Goal: Task Accomplishment & Management: Manage account settings

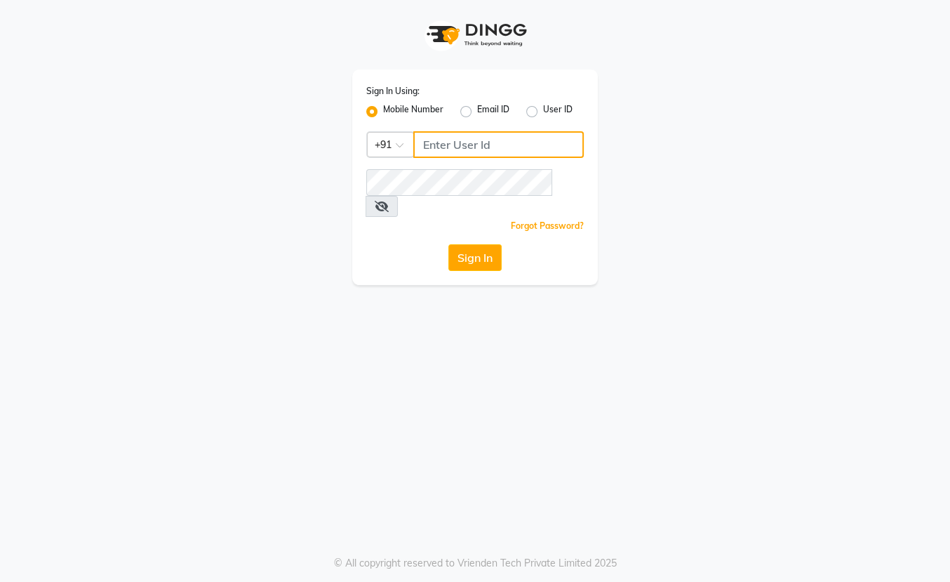
click at [482, 144] on input "Username" at bounding box center [498, 144] width 171 height 27
type input "8861636826"
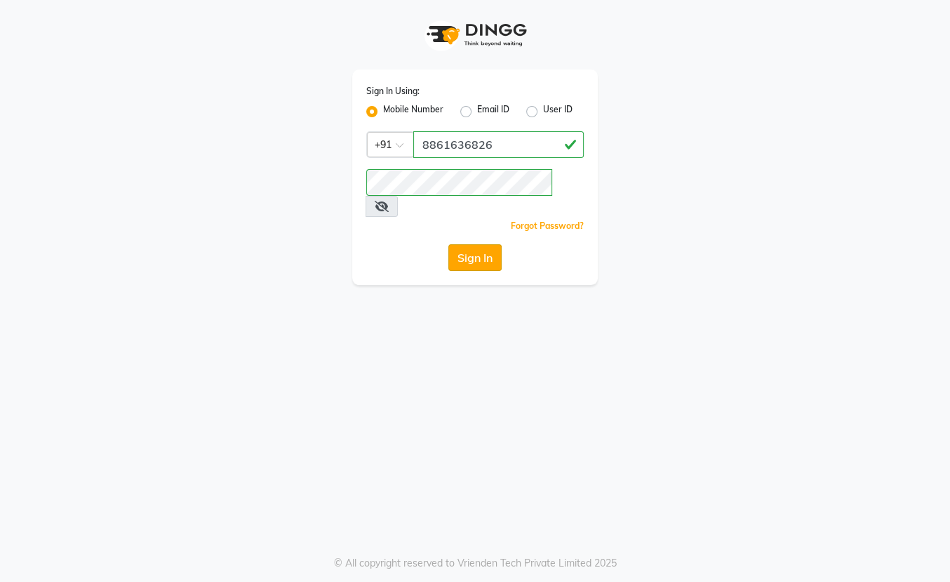
click at [459, 244] on button "Sign In" at bounding box center [475, 257] width 53 height 27
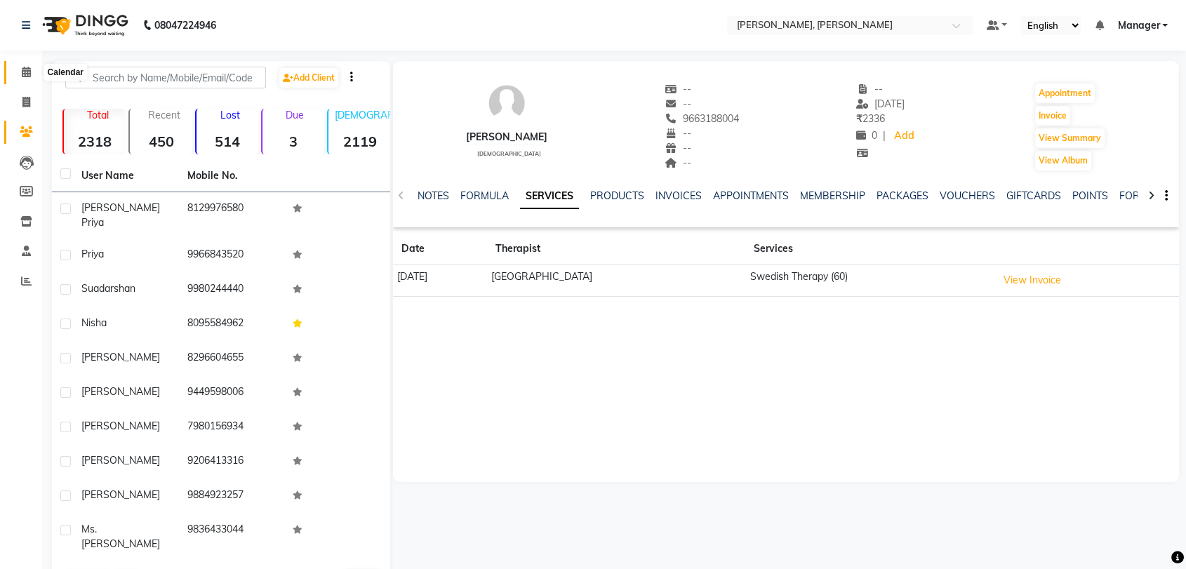
click at [32, 78] on span at bounding box center [26, 73] width 25 height 16
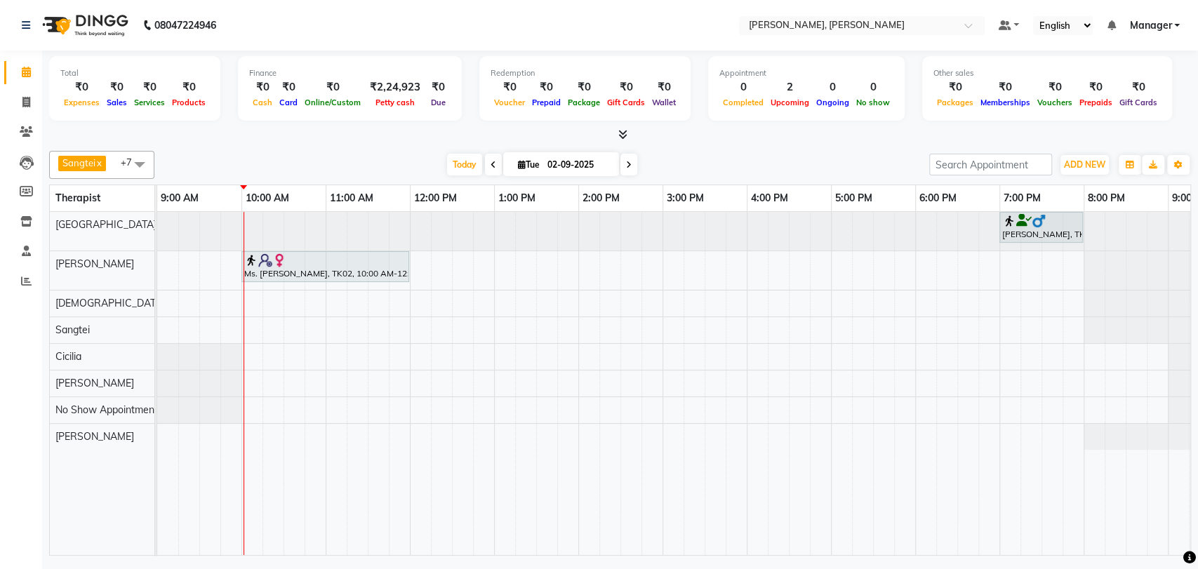
click at [333, 269] on div "Ms. [PERSON_NAME], TK02, 10:00 AM-12:00 PM, Deep Tissue Therapy (120)" at bounding box center [325, 266] width 165 height 27
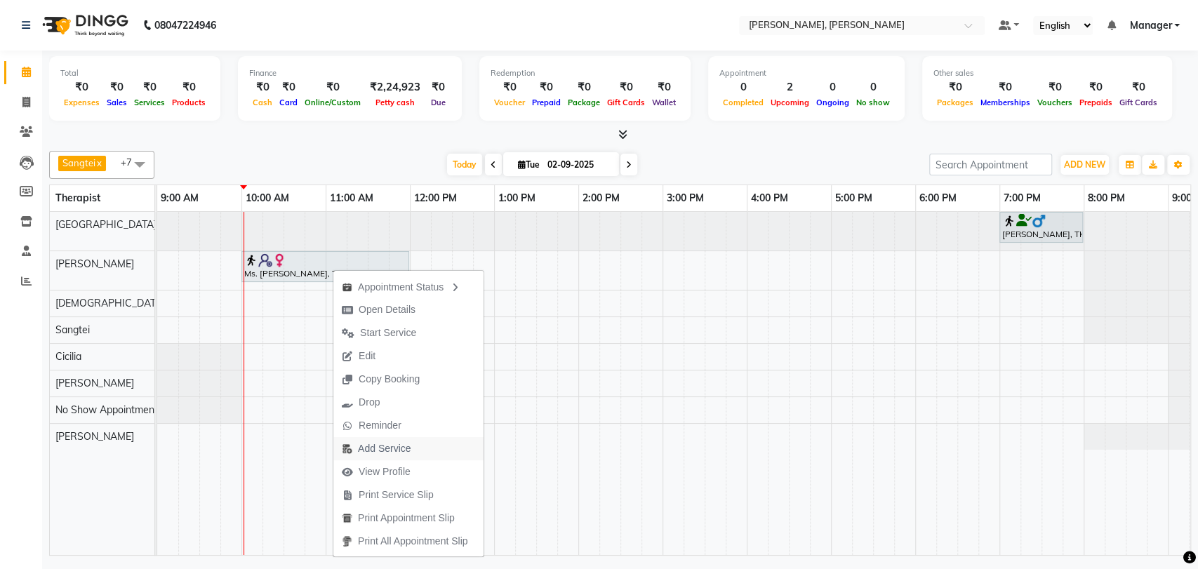
click at [372, 447] on span "Add Service" at bounding box center [384, 449] width 53 height 15
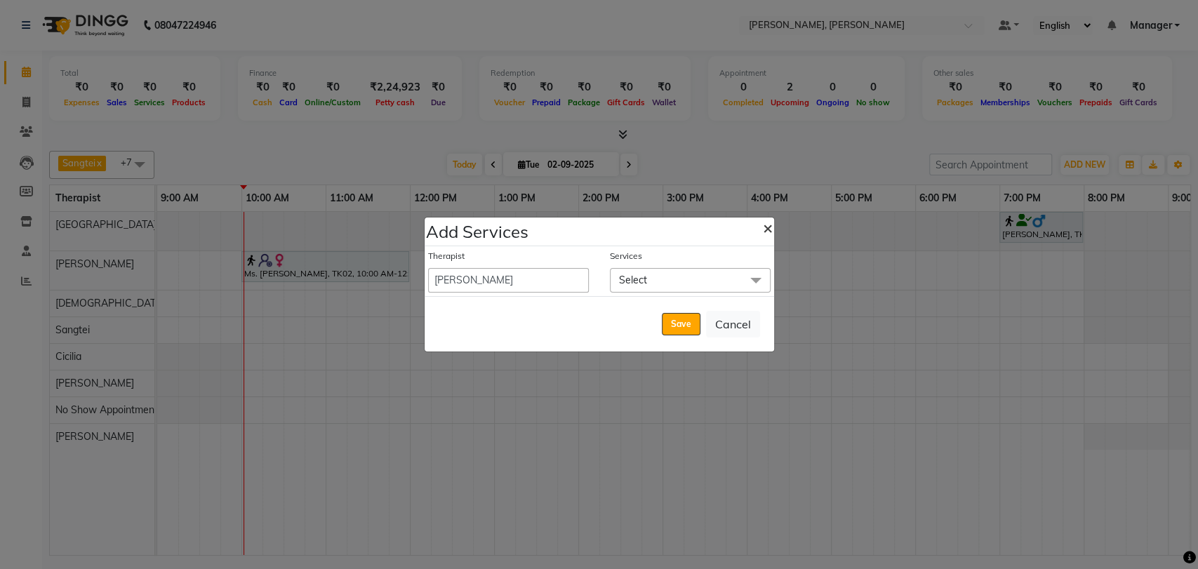
click at [757, 232] on button "×" at bounding box center [768, 227] width 32 height 39
select select "62957"
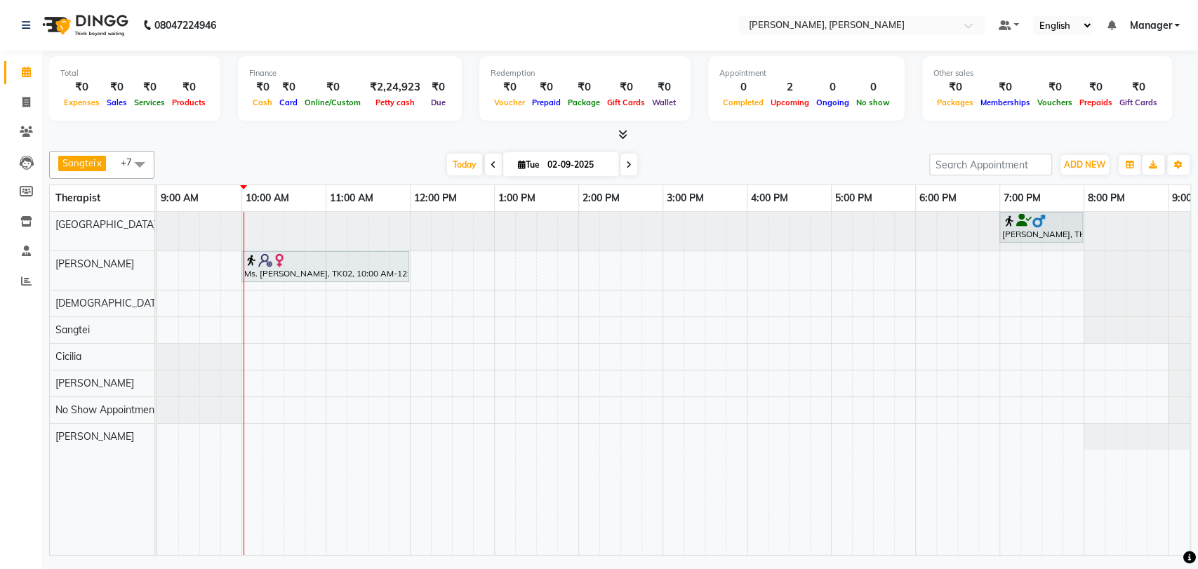
click at [293, 276] on div "Ms. [PERSON_NAME], TK02, 10:00 AM-12:00 PM, Deep Tissue Therapy (120)" at bounding box center [325, 266] width 165 height 27
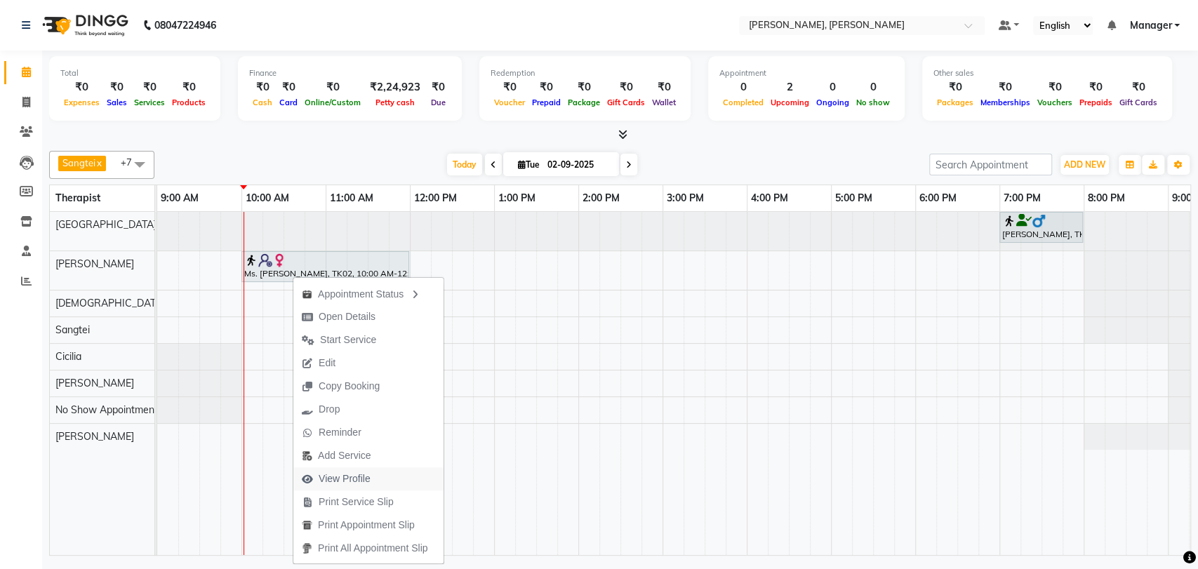
click at [322, 469] on span "View Profile" at bounding box center [336, 479] width 86 height 23
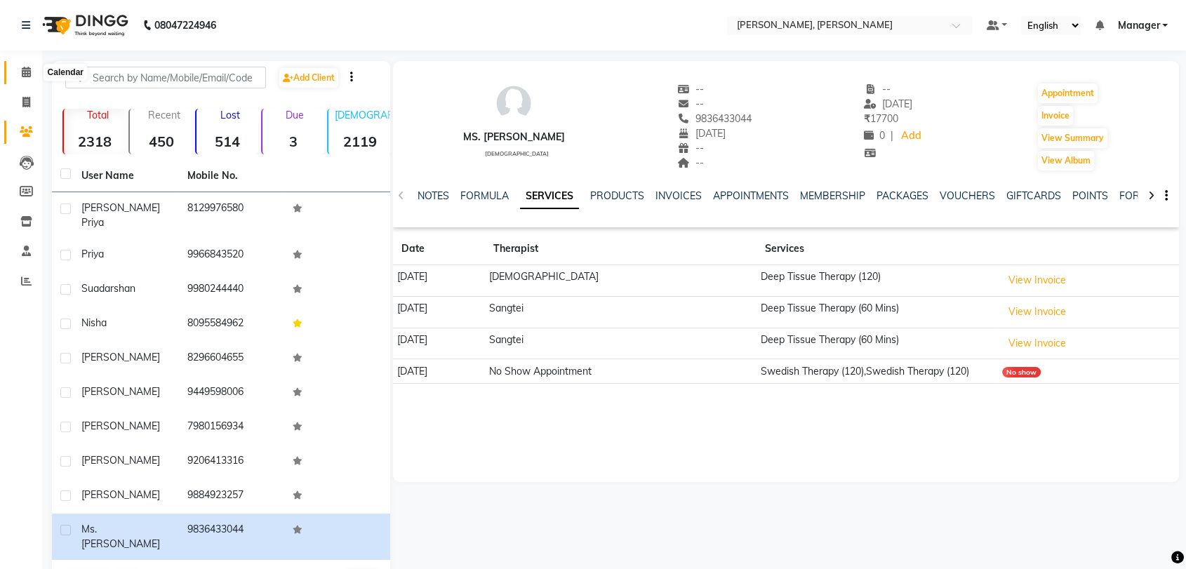
click at [33, 72] on span at bounding box center [26, 73] width 25 height 16
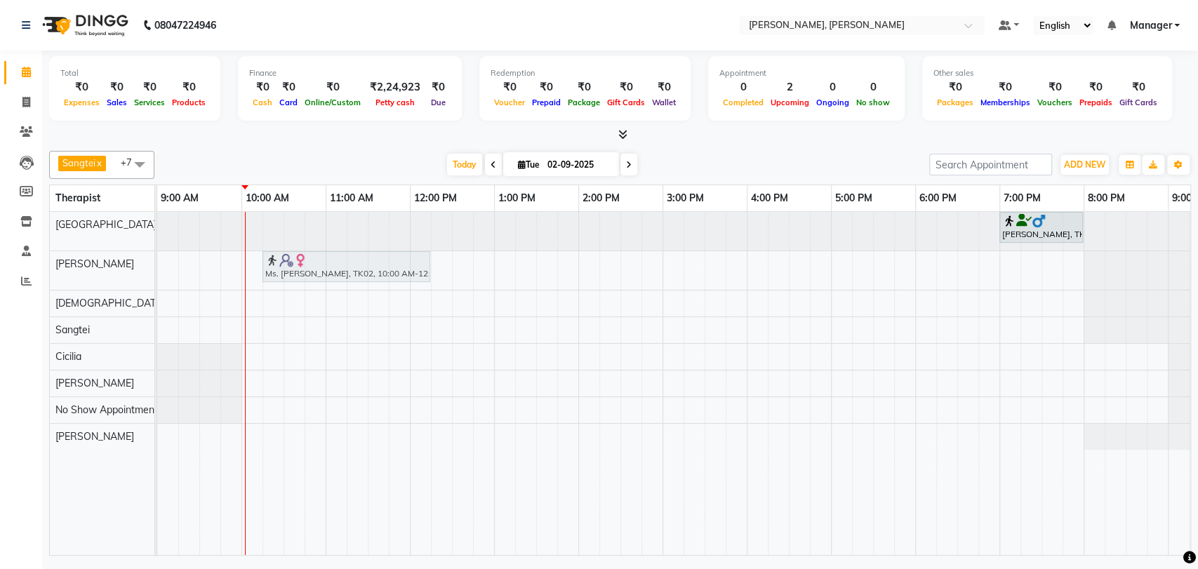
drag, startPoint x: 296, startPoint y: 267, endPoint x: 325, endPoint y: 270, distance: 28.9
click at [157, 270] on div "Ms. [PERSON_NAME], TK02, 10:00 AM-12:00 PM, Deep Tissue Therapy (120) Ms. [PERS…" at bounding box center [157, 270] width 0 height 39
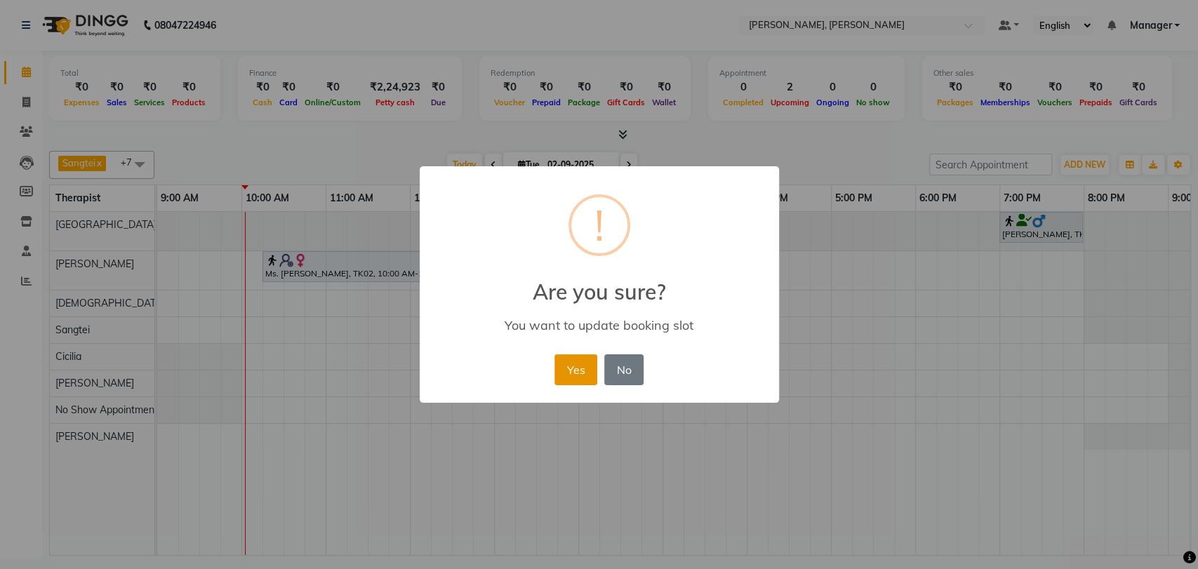
click at [574, 356] on button "Yes" at bounding box center [576, 369] width 43 height 31
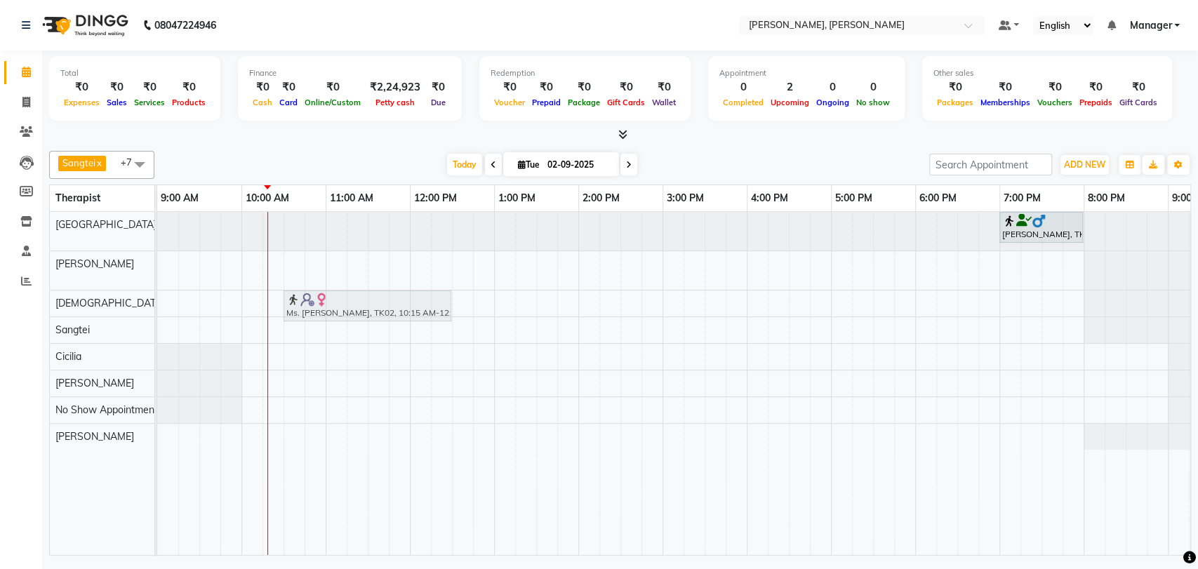
drag, startPoint x: 333, startPoint y: 262, endPoint x: 346, endPoint y: 300, distance: 40.0
click at [346, 300] on tbody "[PERSON_NAME], TK01, 07:00 PM-08:00 PM, Swedish Therapy (60) Ms. [PERSON_NAME],…" at bounding box center [704, 331] width 1095 height 238
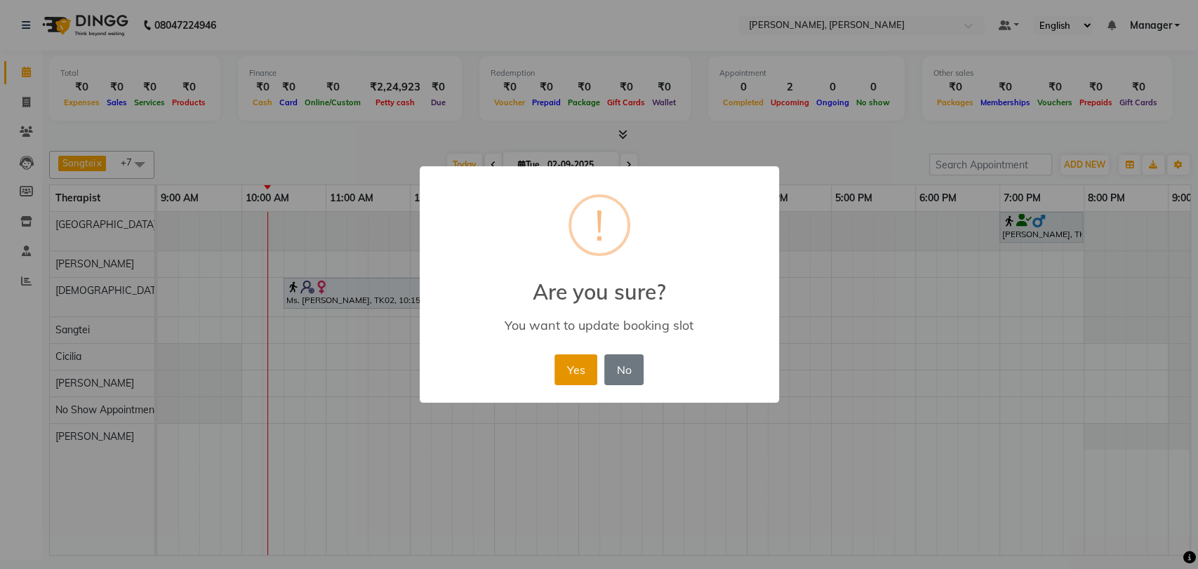
click at [579, 360] on button "Yes" at bounding box center [576, 369] width 43 height 31
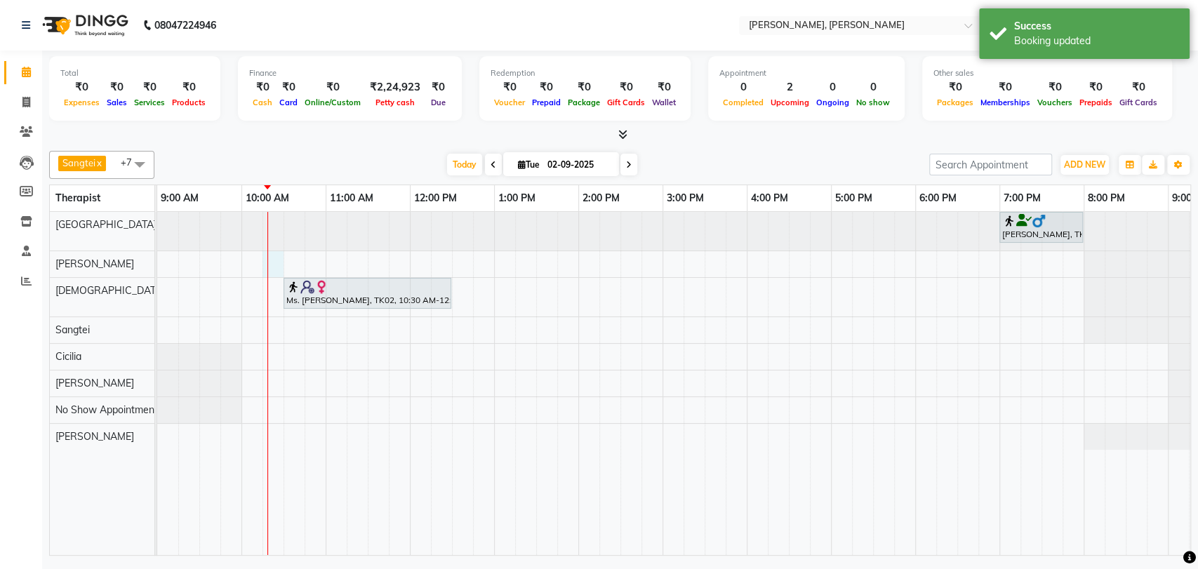
click at [272, 253] on div "[PERSON_NAME], TK01, 07:00 PM-08:00 PM, Swedish Therapy (60) Ms. [PERSON_NAME],…" at bounding box center [704, 383] width 1095 height 343
select select "63067"
select select "tentative"
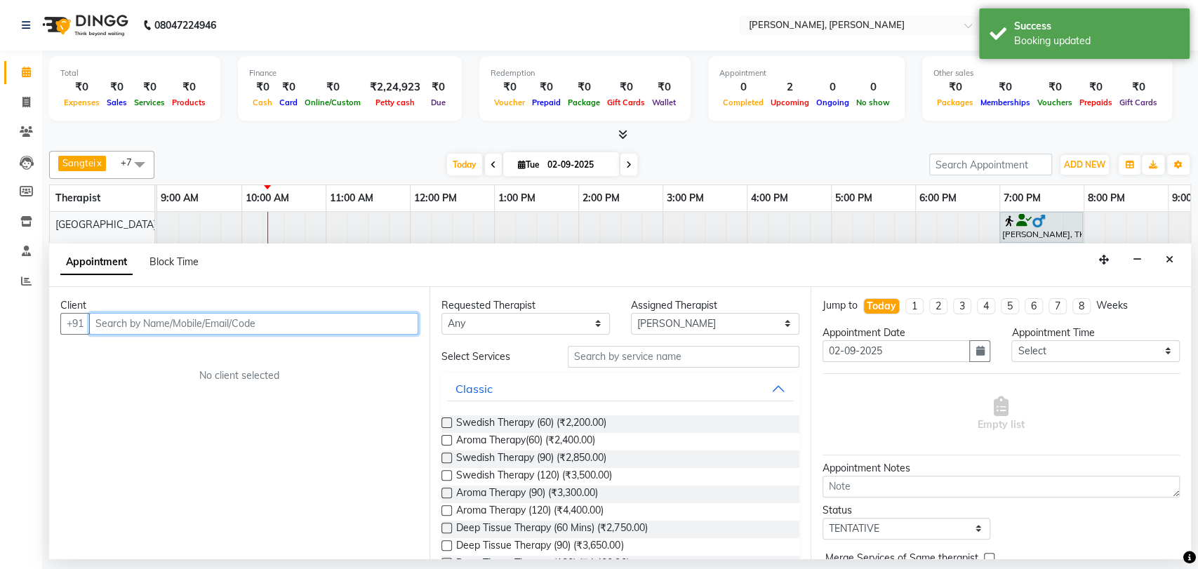
click at [317, 322] on input "text" at bounding box center [253, 324] width 329 height 22
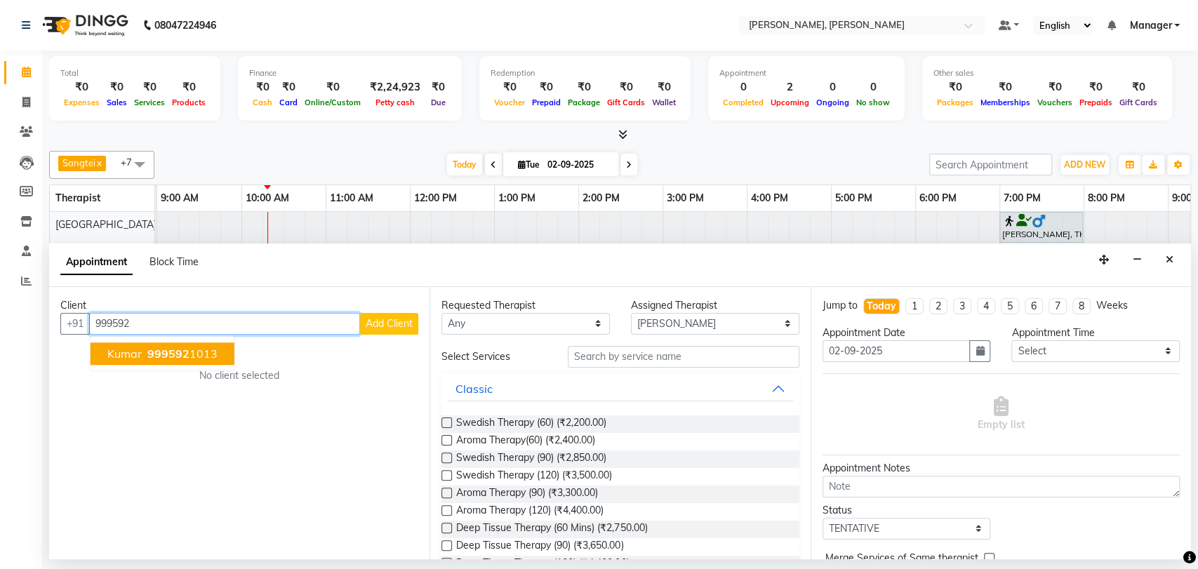
drag, startPoint x: 124, startPoint y: 353, endPoint x: 128, endPoint y: 343, distance: 11.0
click at [124, 352] on span "kumar" at bounding box center [124, 354] width 34 height 14
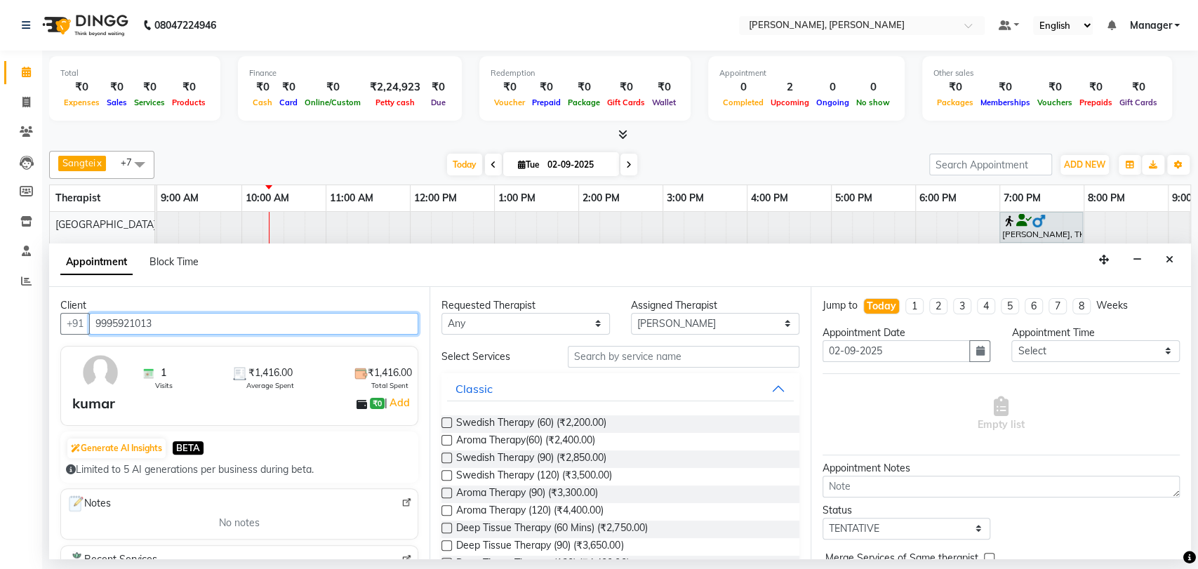
scroll to position [238, 0]
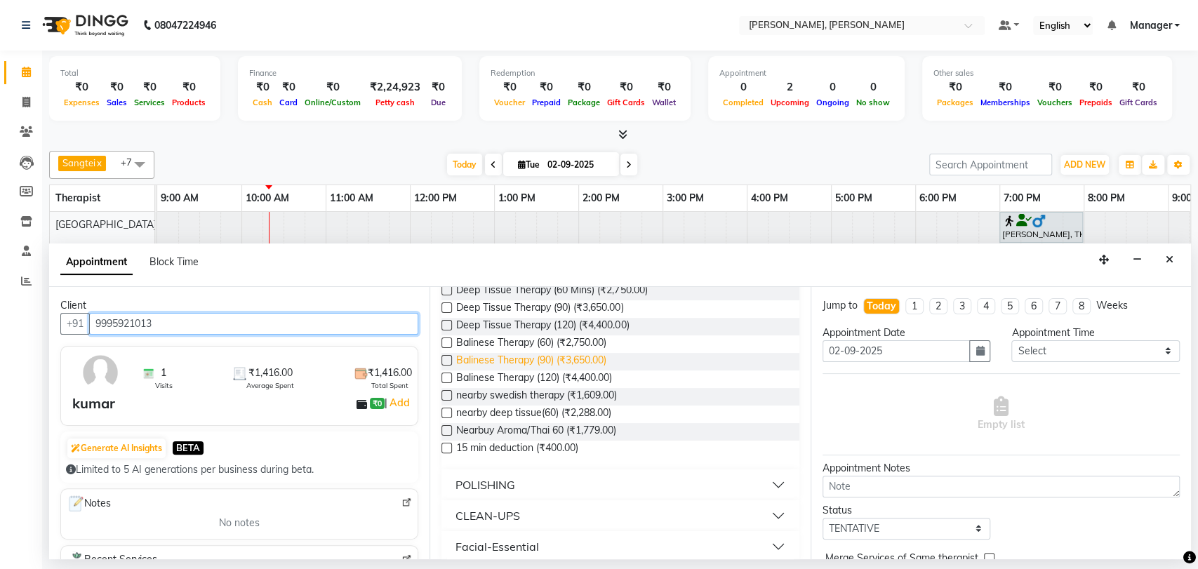
type input "9995921013"
click at [559, 362] on span "Balinese Therapy (90) (₹3,650.00)" at bounding box center [531, 362] width 150 height 18
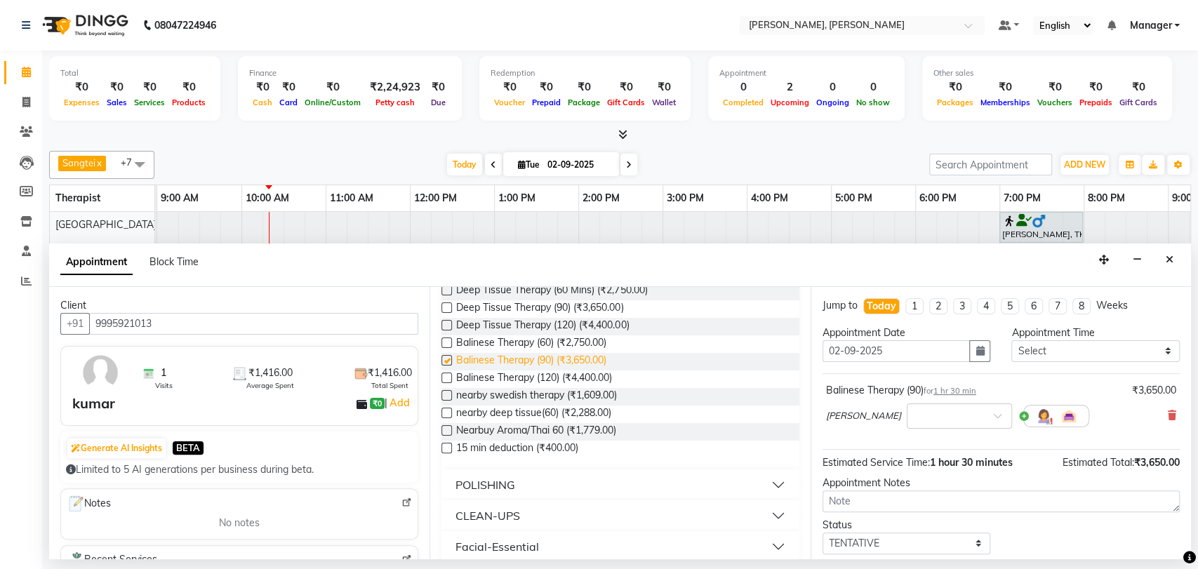
checkbox input "false"
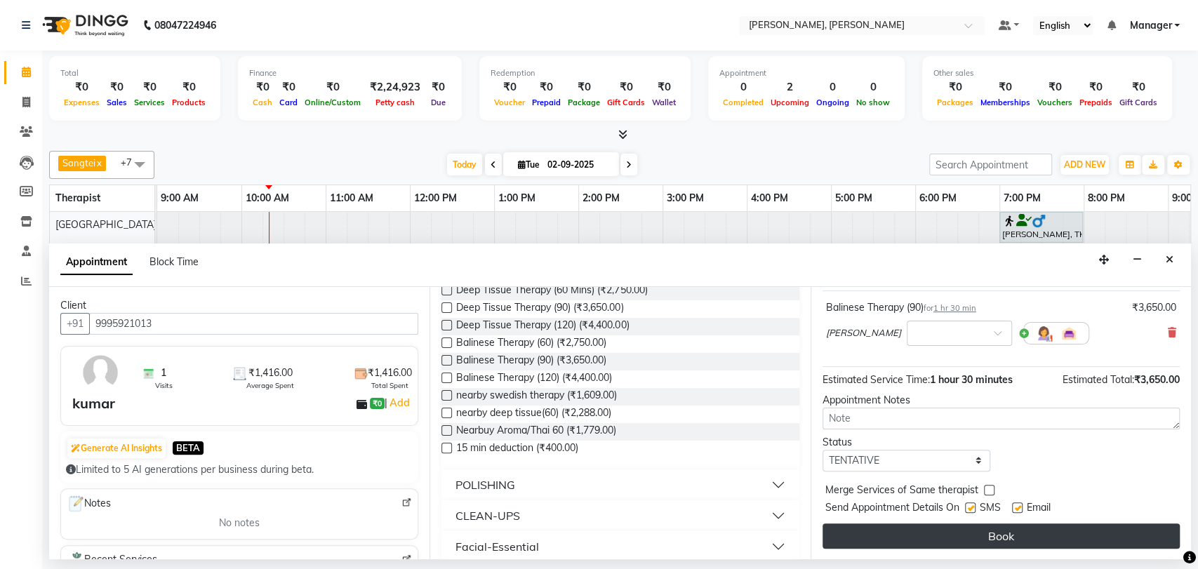
click at [950, 533] on button "Book" at bounding box center [1001, 536] width 357 height 25
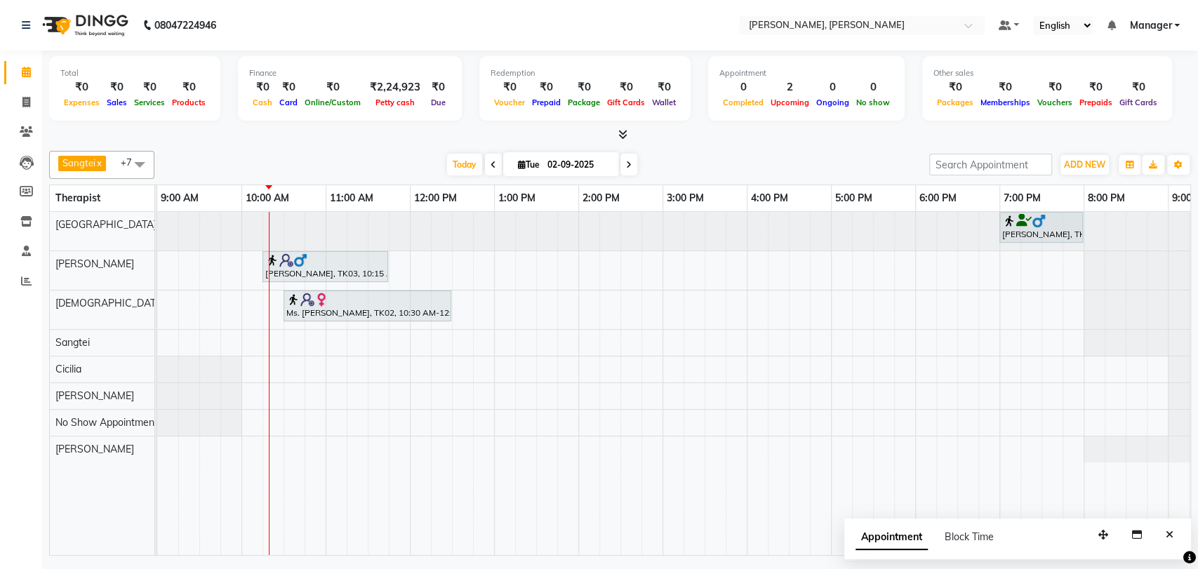
click at [301, 263] on img at bounding box center [300, 260] width 14 height 14
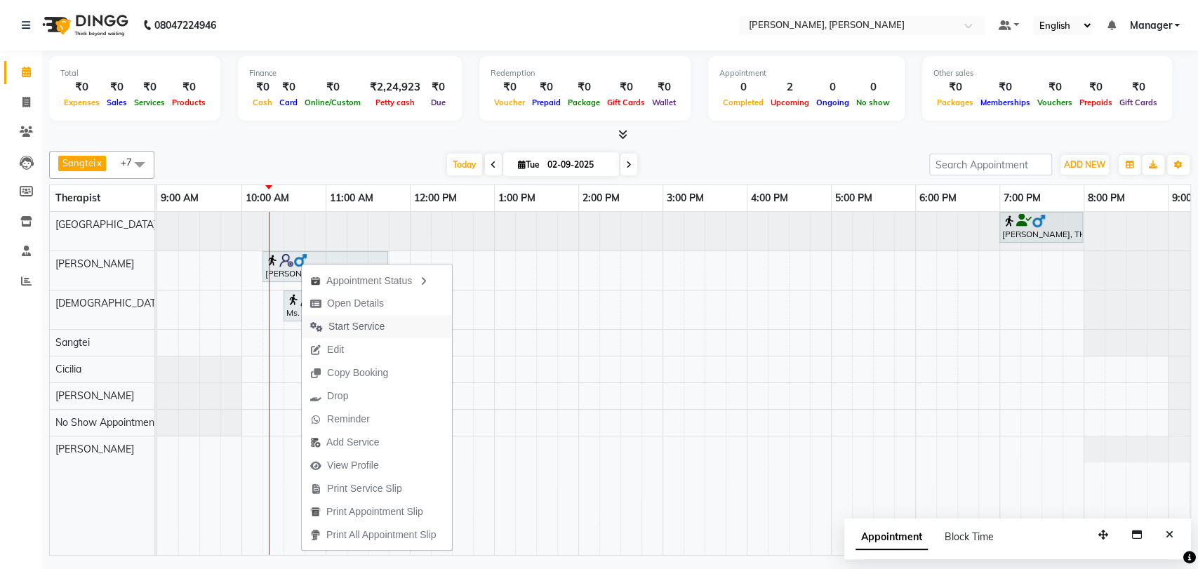
click at [350, 319] on span "Start Service" at bounding box center [357, 326] width 56 height 15
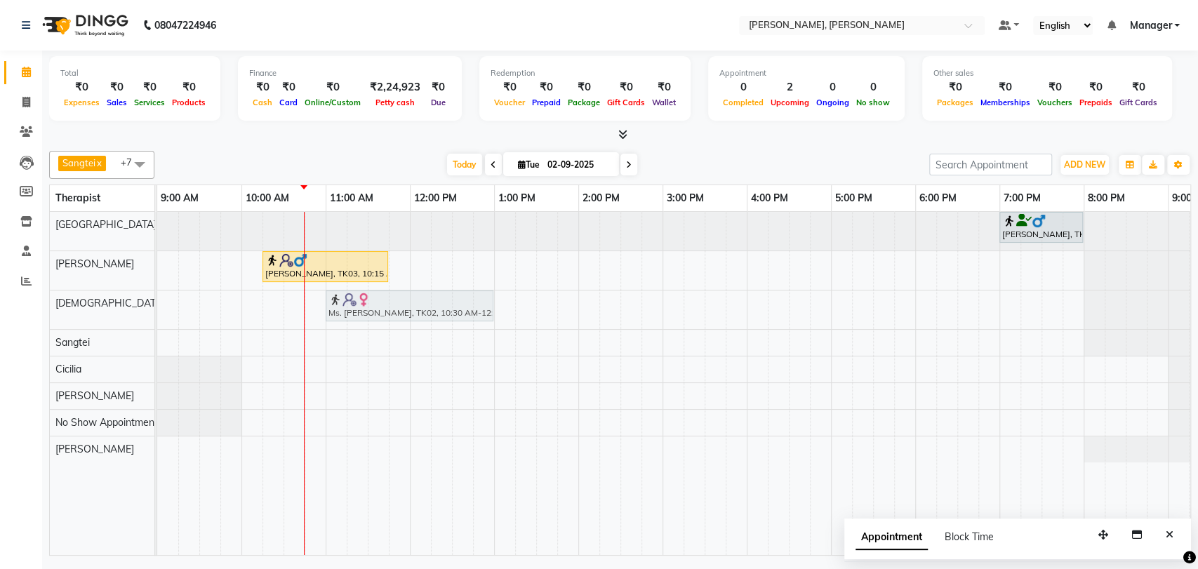
drag, startPoint x: 333, startPoint y: 305, endPoint x: 370, endPoint y: 306, distance: 36.5
click at [157, 306] on div "Ms. [PERSON_NAME], TK02, 10:30 AM-12:30 PM, Deep Tissue Therapy (120) Ms. [PERS…" at bounding box center [157, 310] width 0 height 39
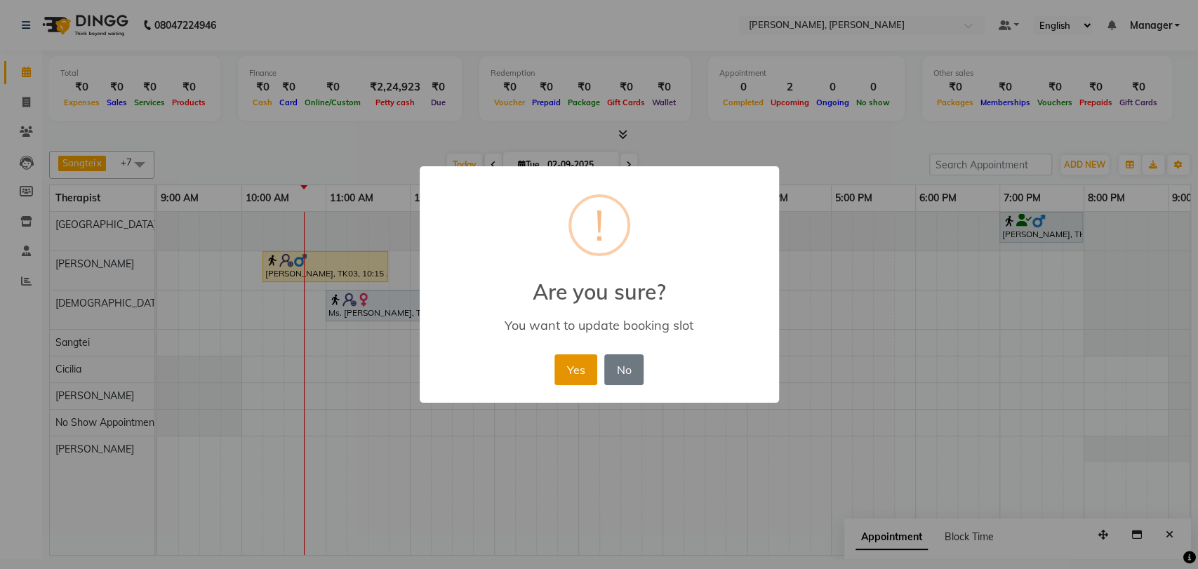
click at [570, 371] on button "Yes" at bounding box center [576, 369] width 43 height 31
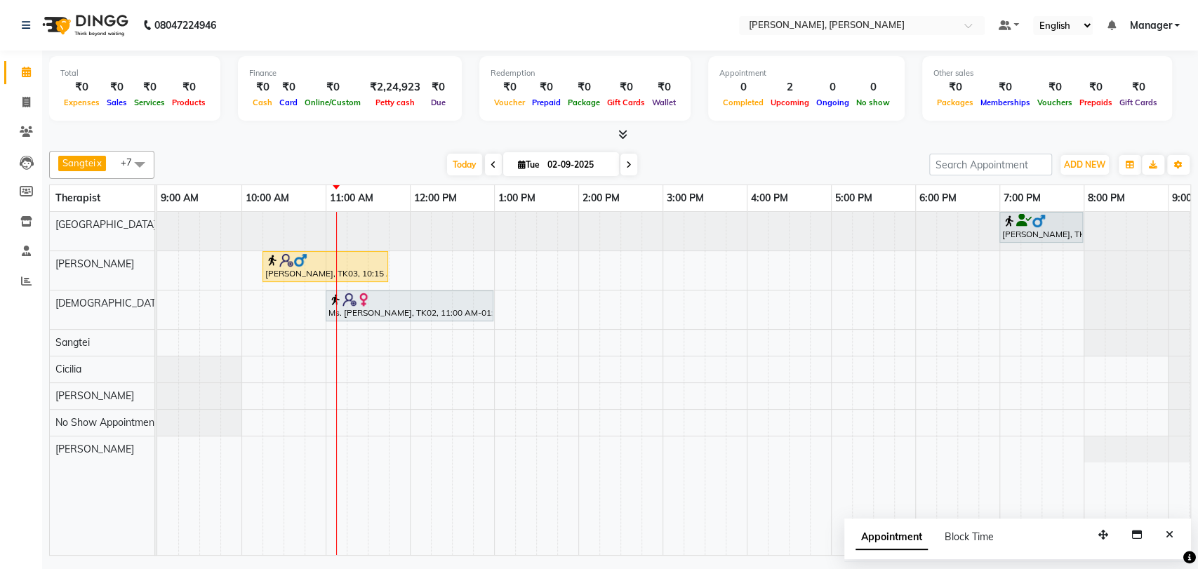
click at [950, 232] on div "[PERSON_NAME], TK01, 07:00 PM-08:00 PM, Swedish Therapy (60)" at bounding box center [1041, 227] width 81 height 27
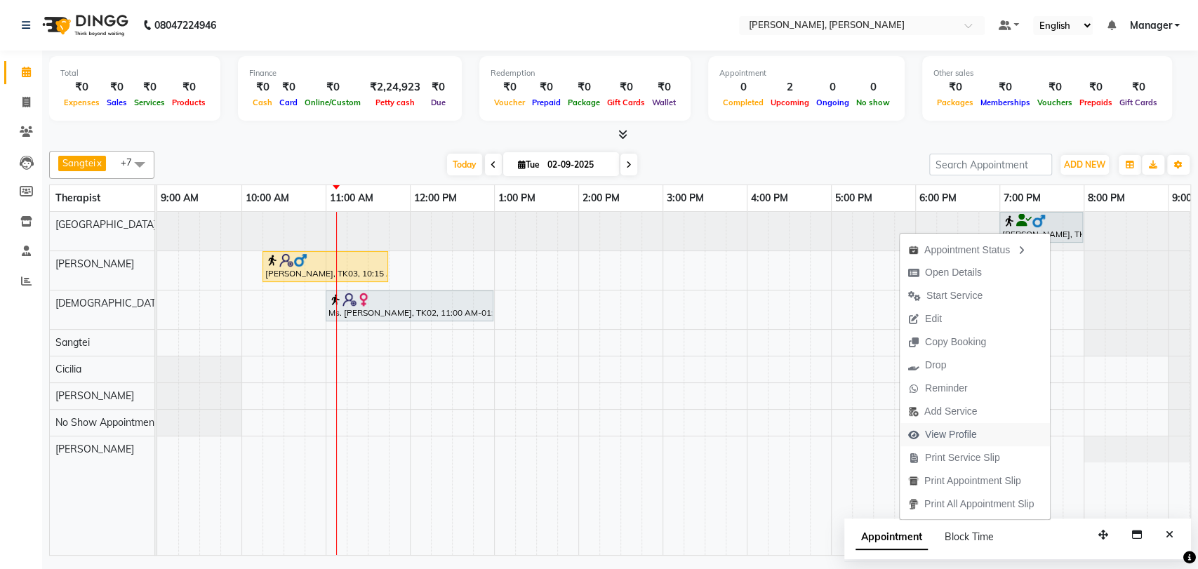
click at [950, 430] on span "View Profile" at bounding box center [951, 434] width 52 height 15
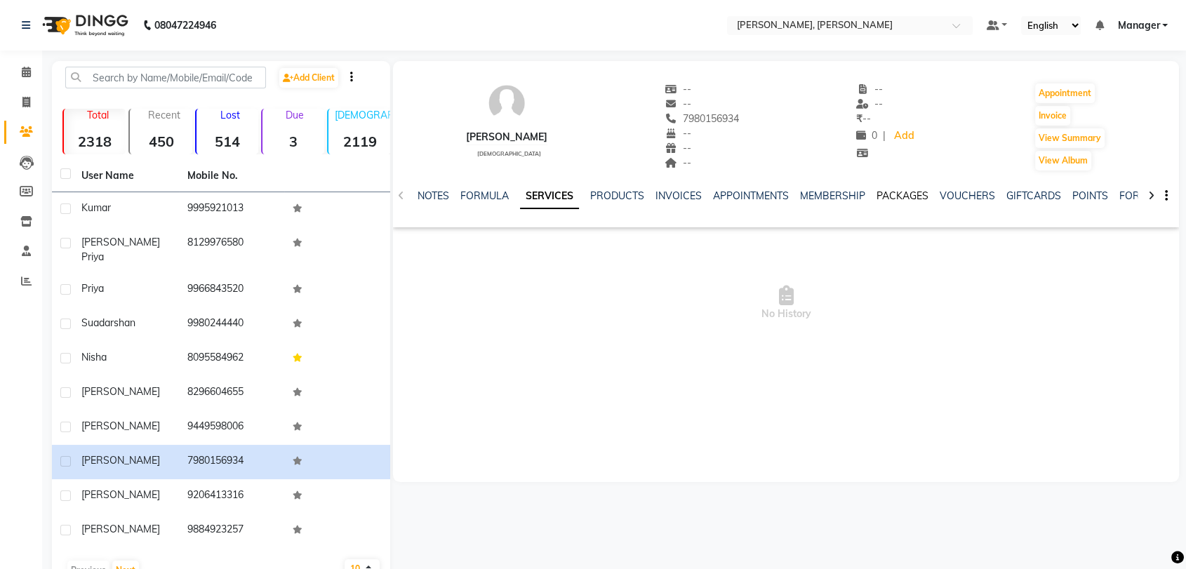
click at [894, 199] on link "PACKAGES" at bounding box center [903, 196] width 52 height 13
click at [23, 76] on icon at bounding box center [26, 72] width 9 height 11
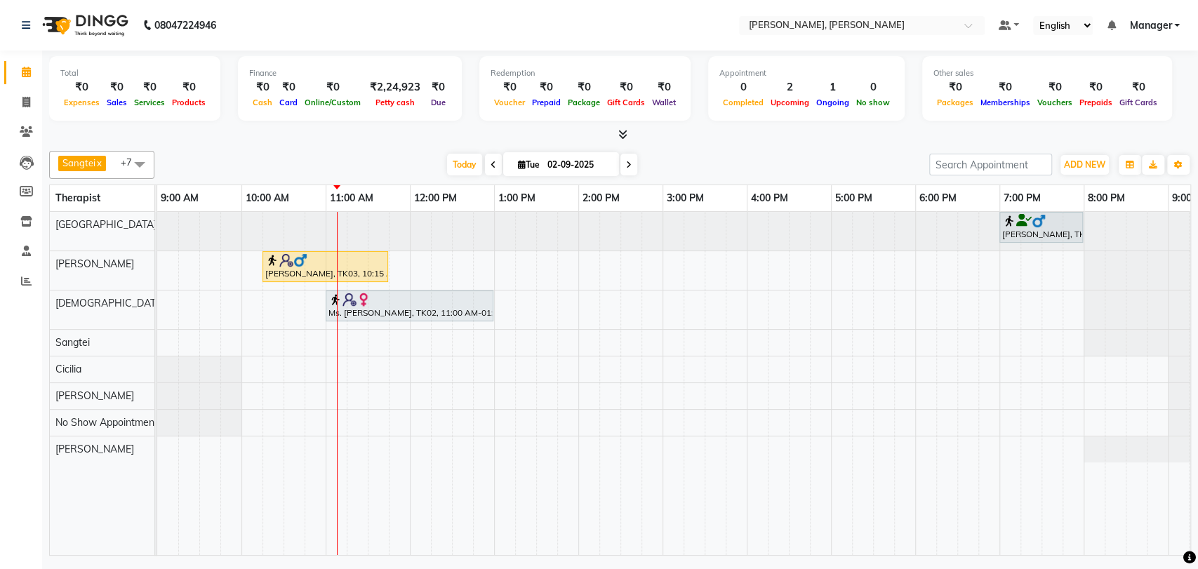
click at [393, 305] on div "Ms. [PERSON_NAME], TK02, 11:00 AM-01:00 PM, Deep Tissue Therapy (120)" at bounding box center [409, 306] width 165 height 27
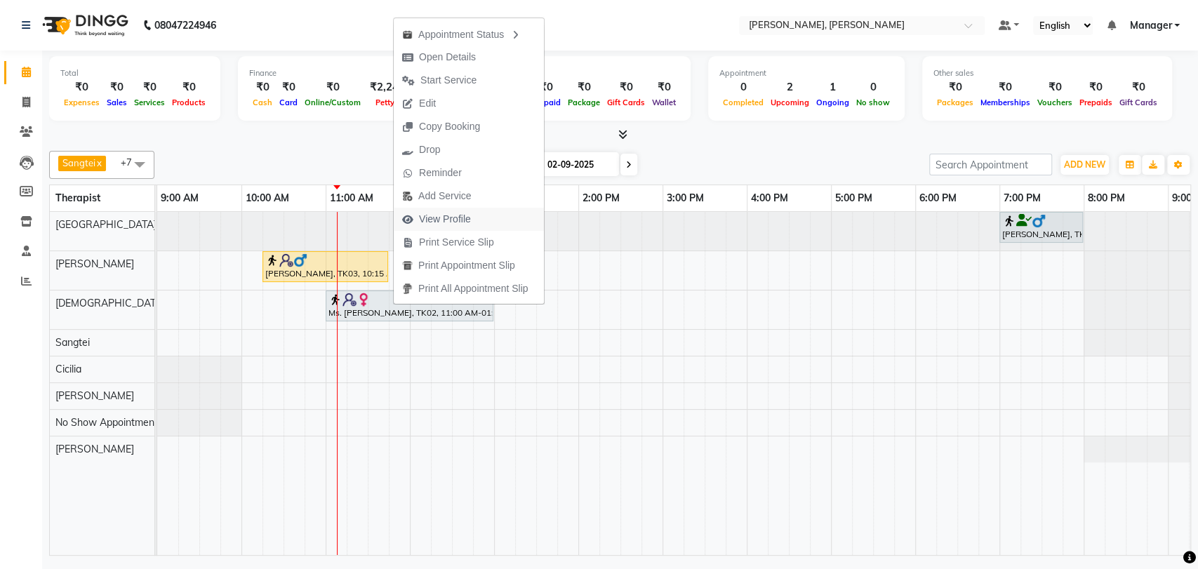
click at [448, 210] on span "View Profile" at bounding box center [437, 219] width 86 height 23
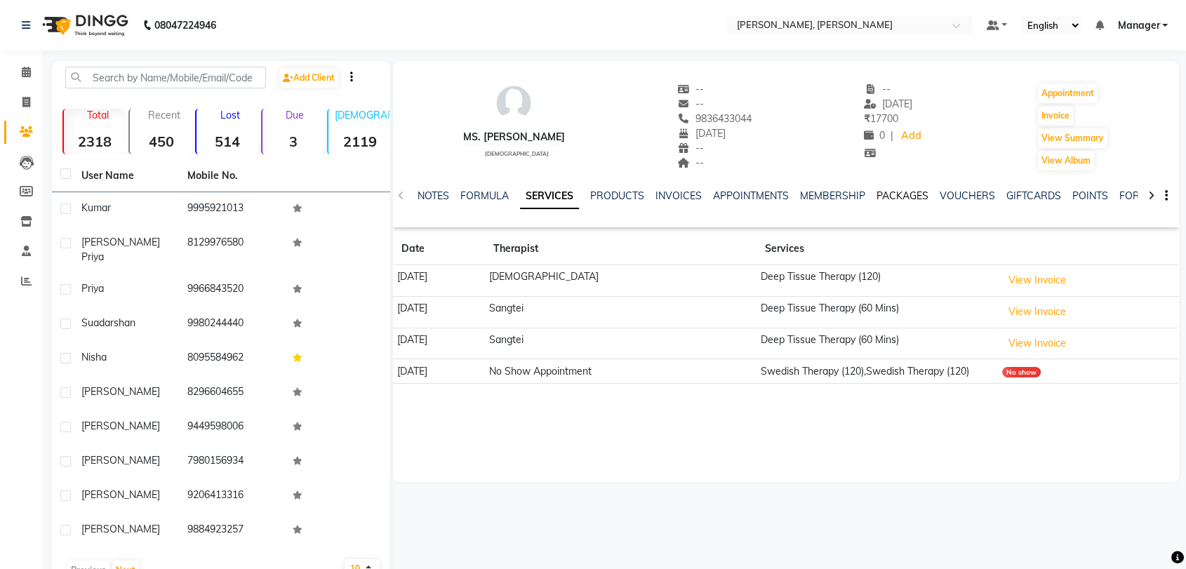
click at [881, 192] on link "PACKAGES" at bounding box center [903, 196] width 52 height 13
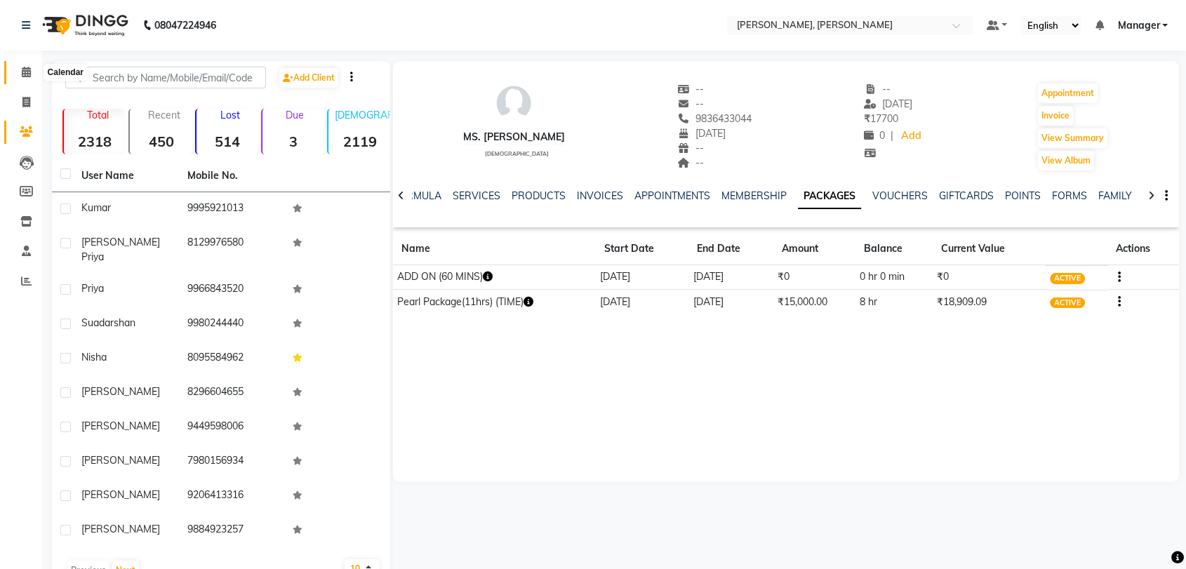
click at [25, 65] on span at bounding box center [26, 73] width 25 height 16
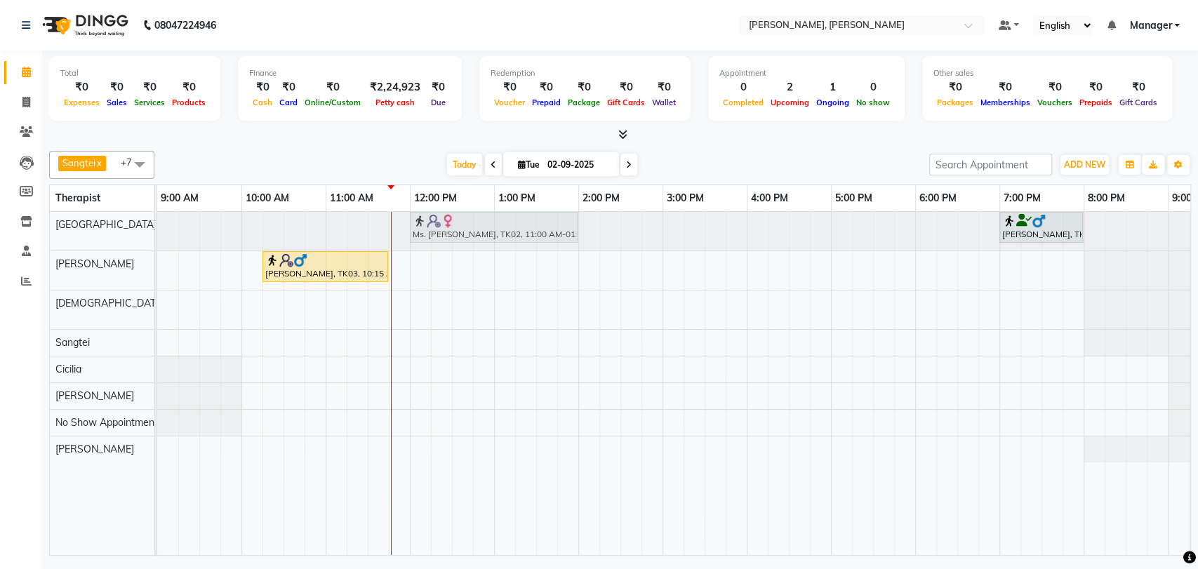
drag, startPoint x: 388, startPoint y: 307, endPoint x: 466, endPoint y: 220, distance: 116.8
click at [466, 220] on tbody "[PERSON_NAME], TK01, 07:00 PM-08:00 PM, Swedish Therapy (60) Ms. [PERSON_NAME],…" at bounding box center [704, 337] width 1095 height 251
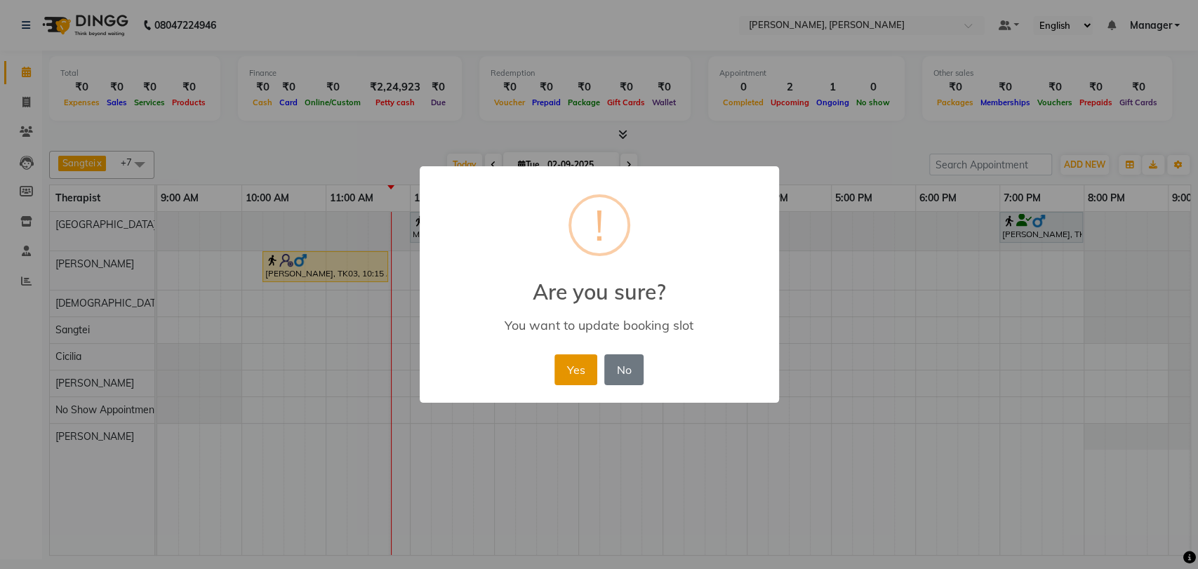
click at [555, 366] on button "Yes" at bounding box center [576, 369] width 43 height 31
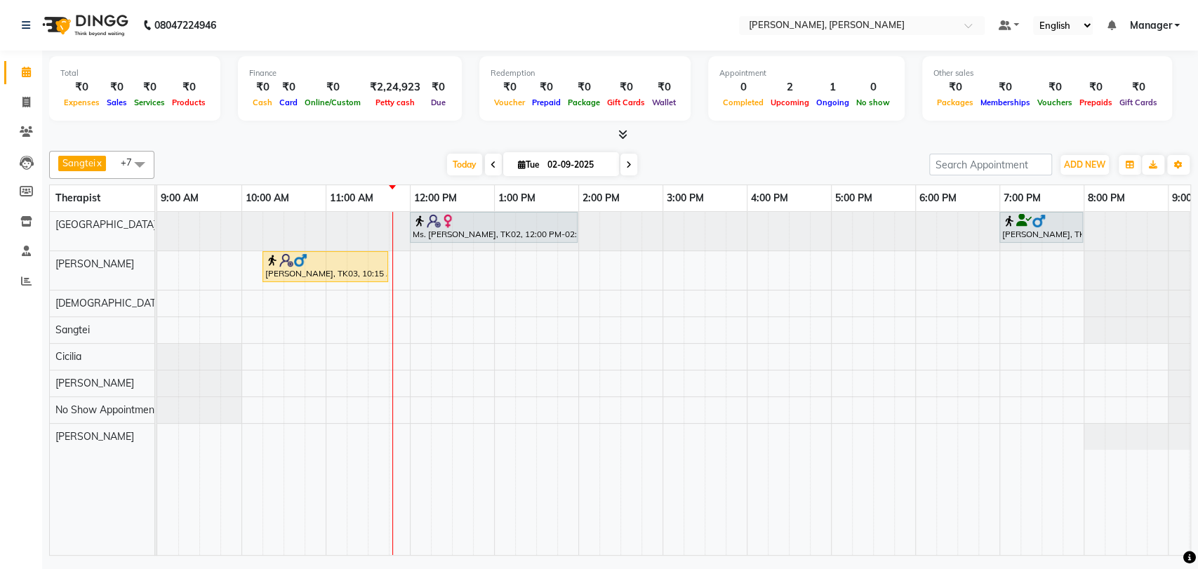
click at [408, 298] on div "Ms. [PERSON_NAME], TK02, 12:00 PM-02:00 PM, Deep Tissue Therapy (120) [PERSON_N…" at bounding box center [704, 383] width 1095 height 343
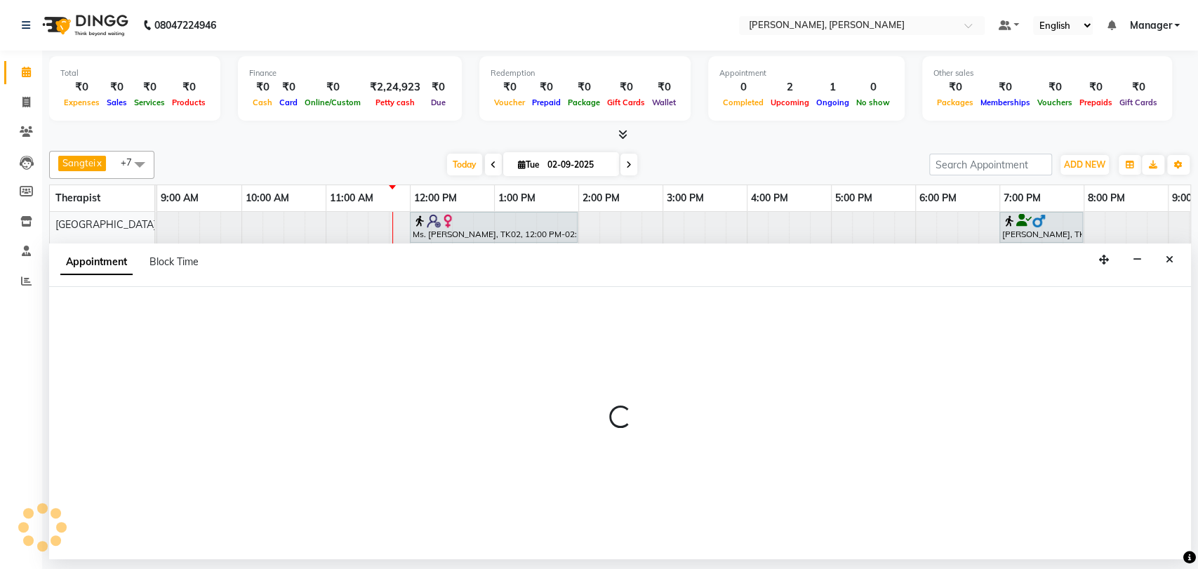
select select "63054"
select select "tentative"
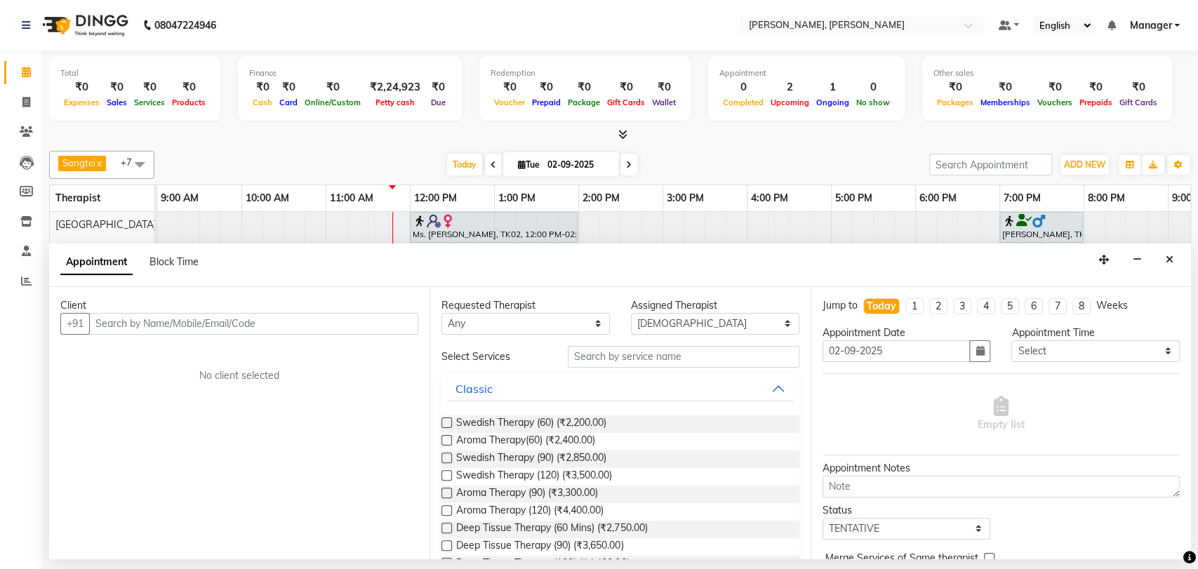
click at [223, 324] on input "text" at bounding box center [253, 324] width 329 height 22
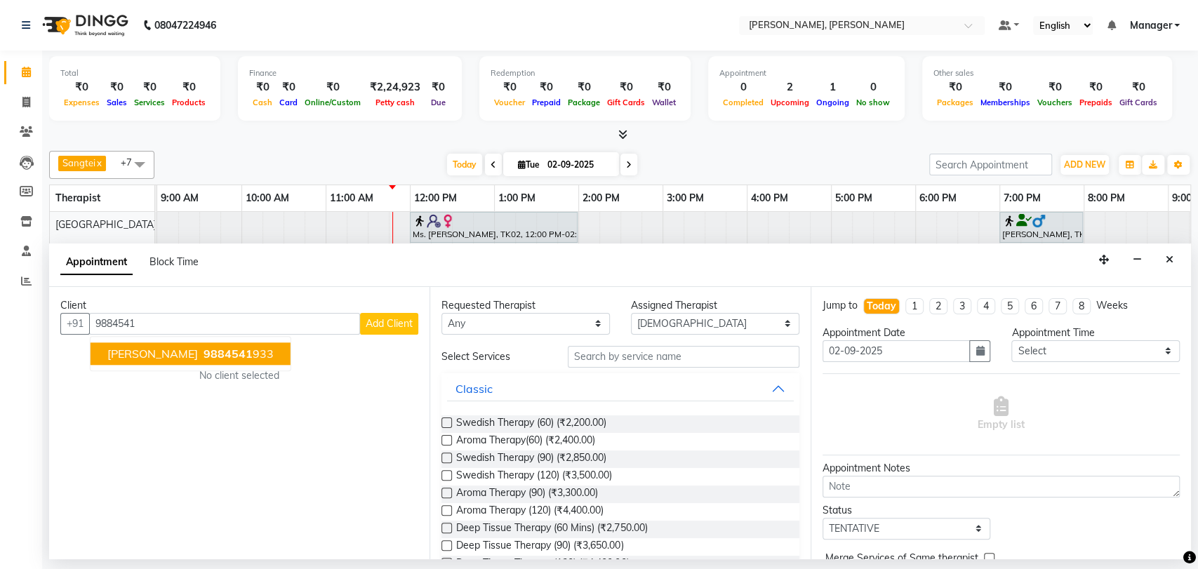
click at [171, 353] on button "[PERSON_NAME] 9884541 933" at bounding box center [191, 354] width 200 height 22
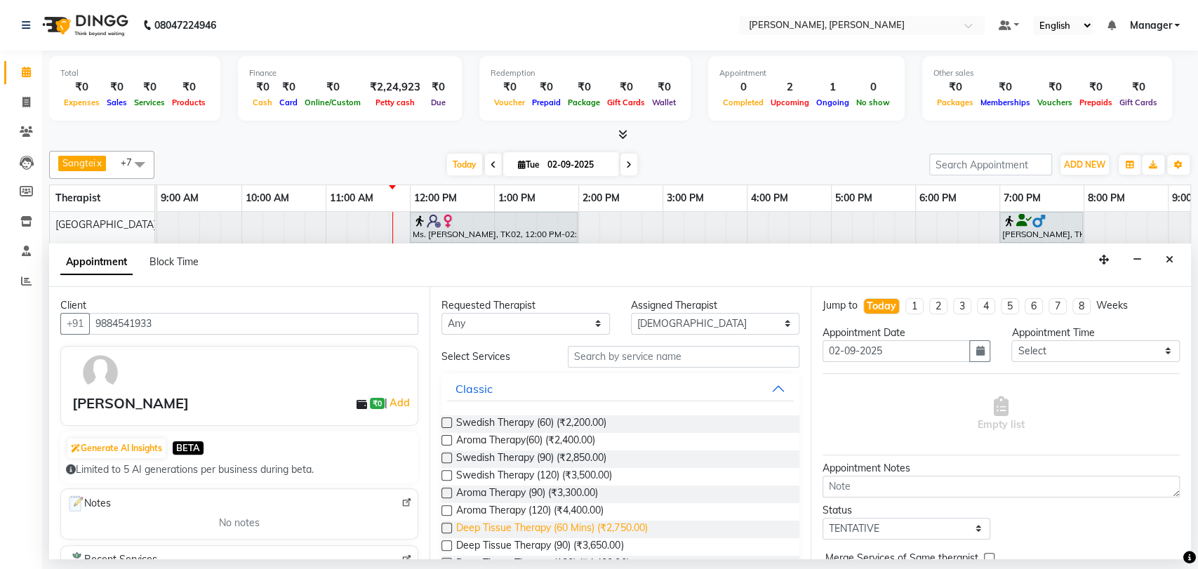
type input "9884541933"
click at [517, 525] on span "Deep Tissue Therapy (60 Mins) (₹2,750.00)" at bounding box center [551, 530] width 191 height 18
checkbox input "false"
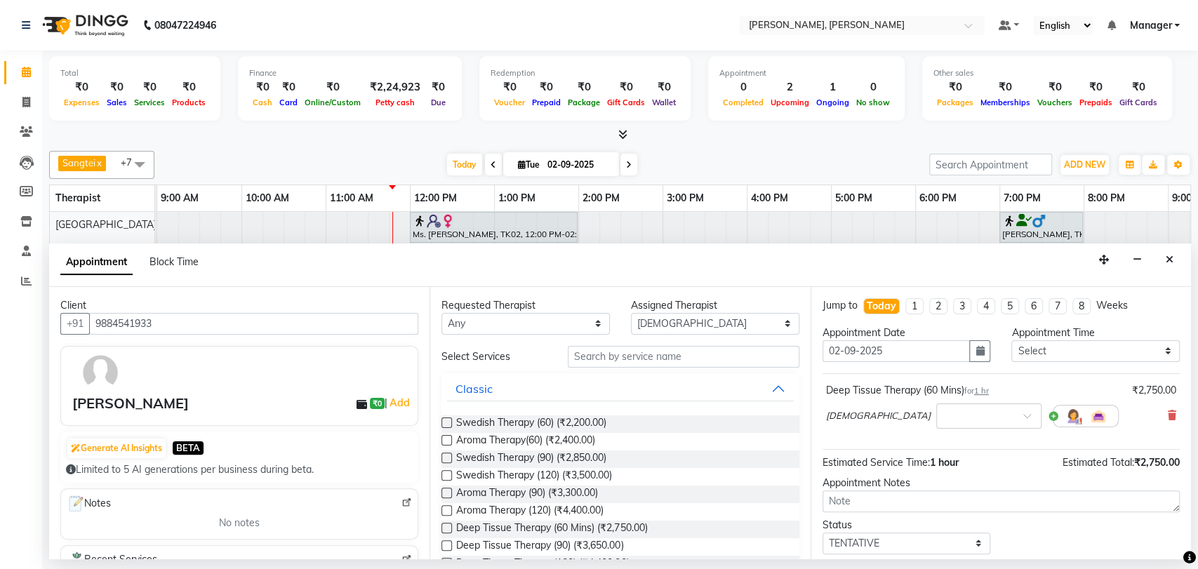
scroll to position [83, 0]
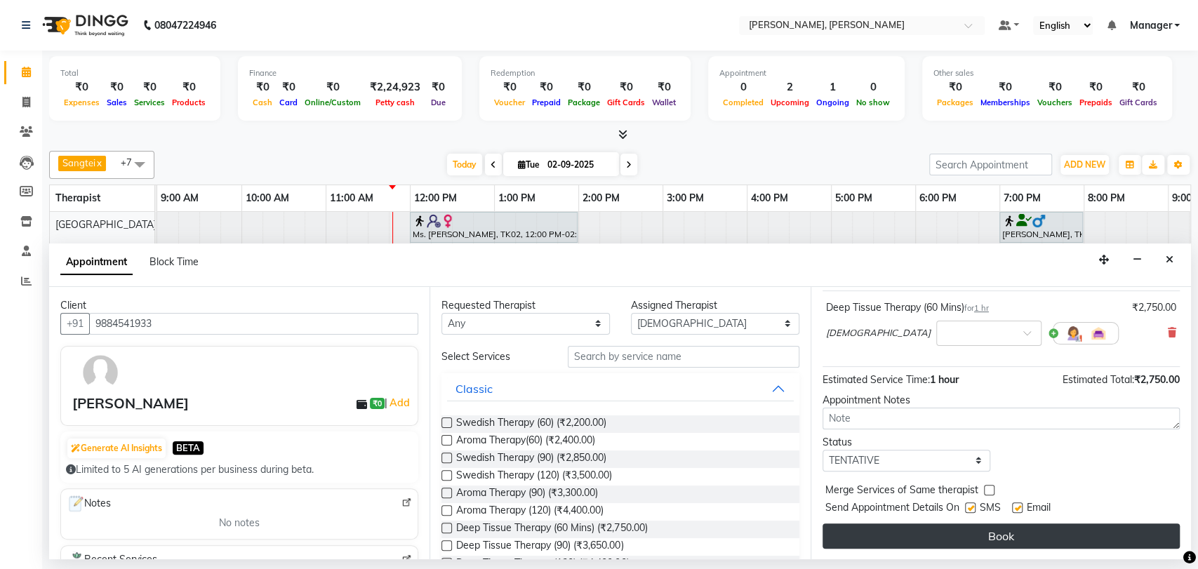
click at [950, 528] on button "Book" at bounding box center [1001, 536] width 357 height 25
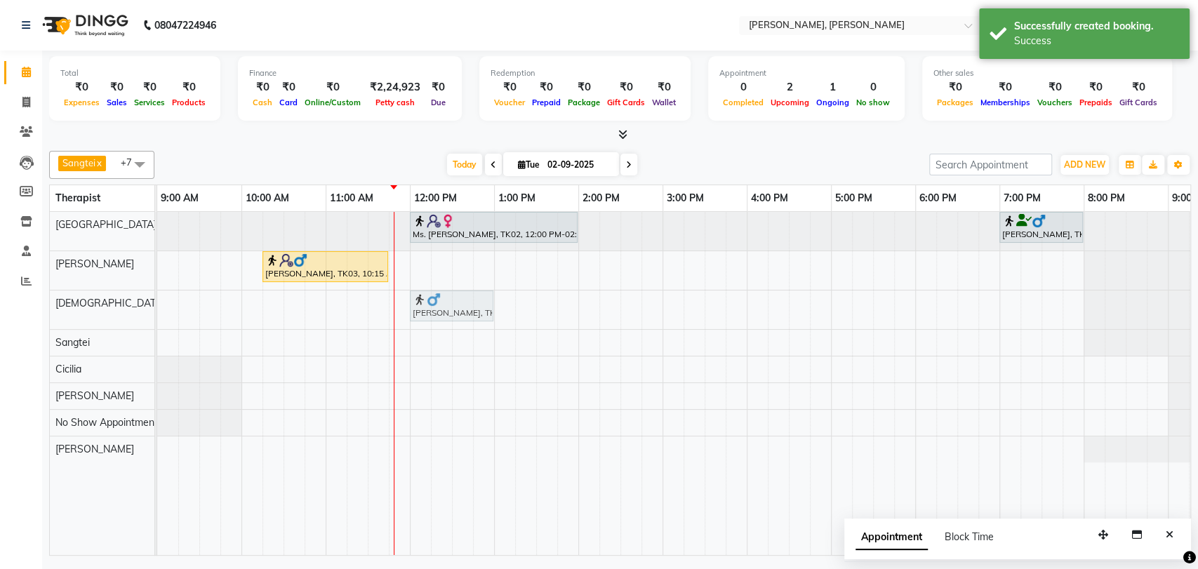
drag, startPoint x: 423, startPoint y: 312, endPoint x: 435, endPoint y: 311, distance: 12.0
click at [157, 311] on div "[PERSON_NAME], TK04, 11:45 AM-12:45 PM, Deep Tissue Therapy (60 Mins) [PERSON_N…" at bounding box center [157, 310] width 0 height 39
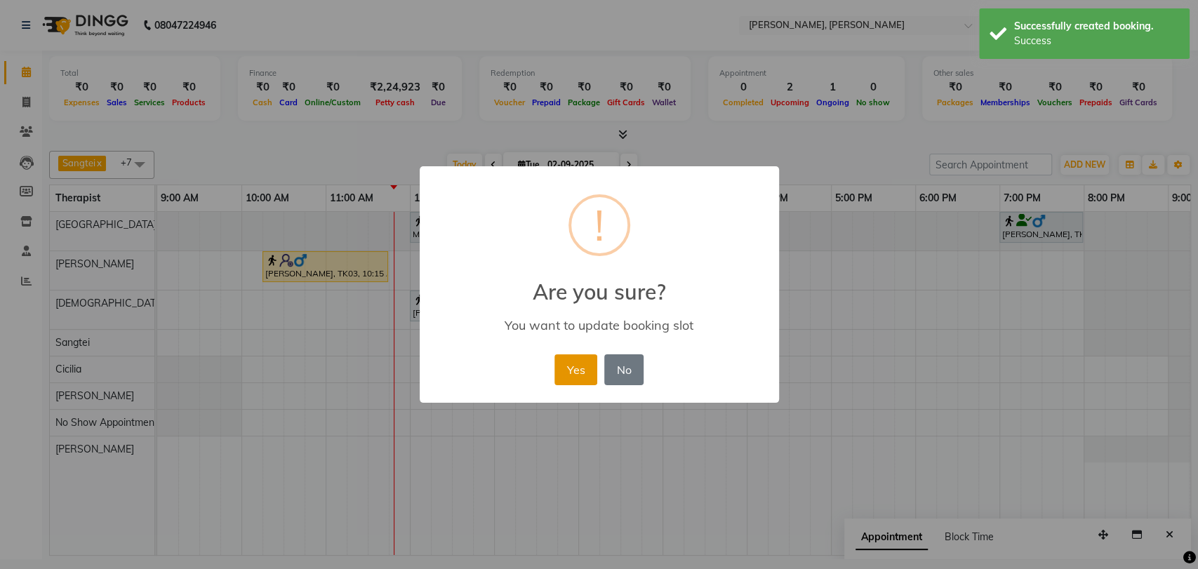
click at [562, 371] on button "Yes" at bounding box center [576, 369] width 43 height 31
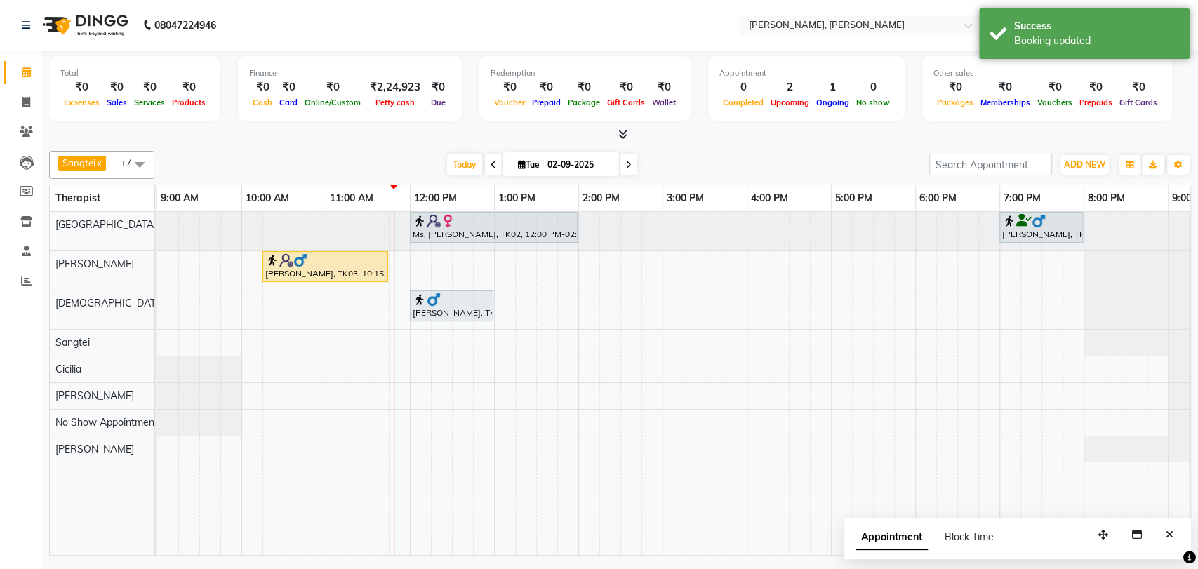
click at [455, 310] on div "[PERSON_NAME], TK04, 12:00 PM-01:00 PM, Deep Tissue Therapy (60 Mins)" at bounding box center [451, 306] width 81 height 27
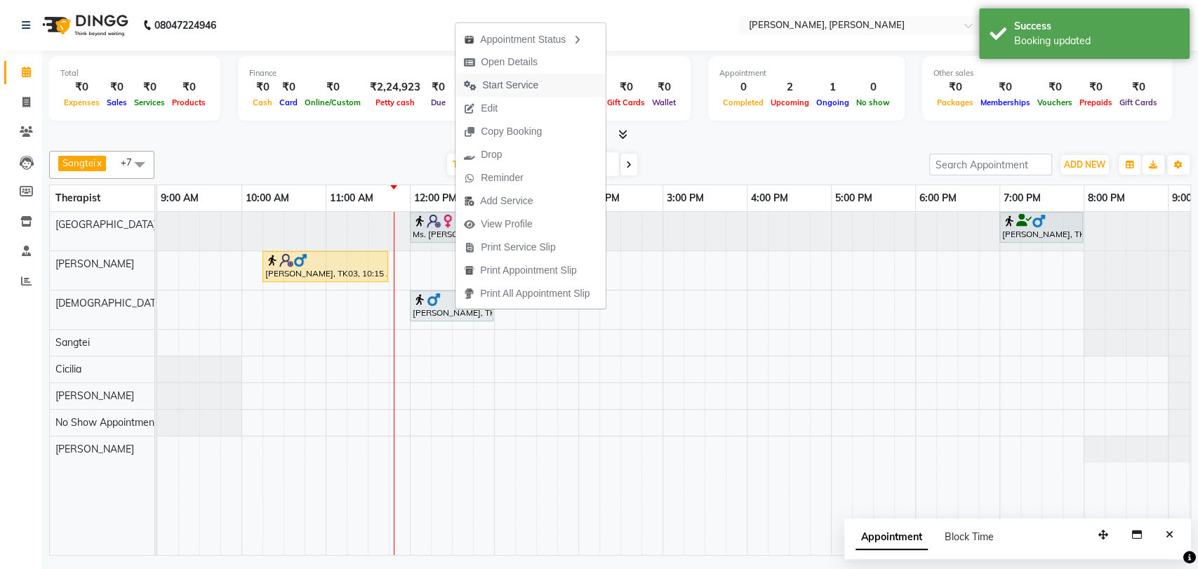
click at [521, 94] on span "Start Service" at bounding box center [501, 85] width 91 height 23
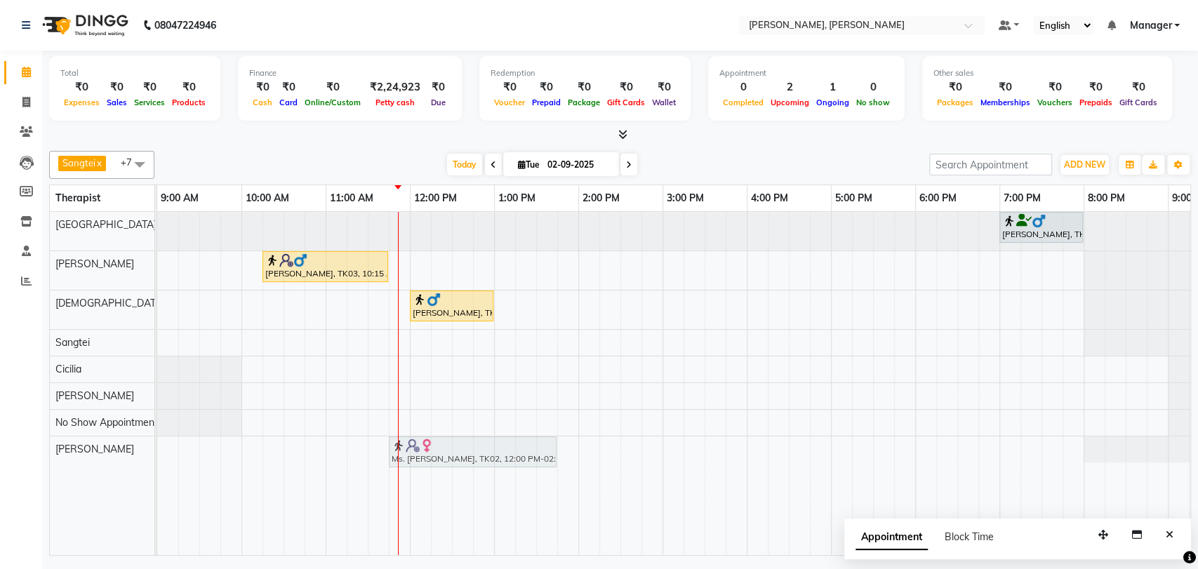
drag, startPoint x: 479, startPoint y: 227, endPoint x: 462, endPoint y: 452, distance: 225.3
click at [462, 452] on tbody "Ms. [PERSON_NAME], TK02, 12:00 PM-02:00 PM, Deep Tissue Therapy (120) [PERSON_N…" at bounding box center [704, 337] width 1095 height 251
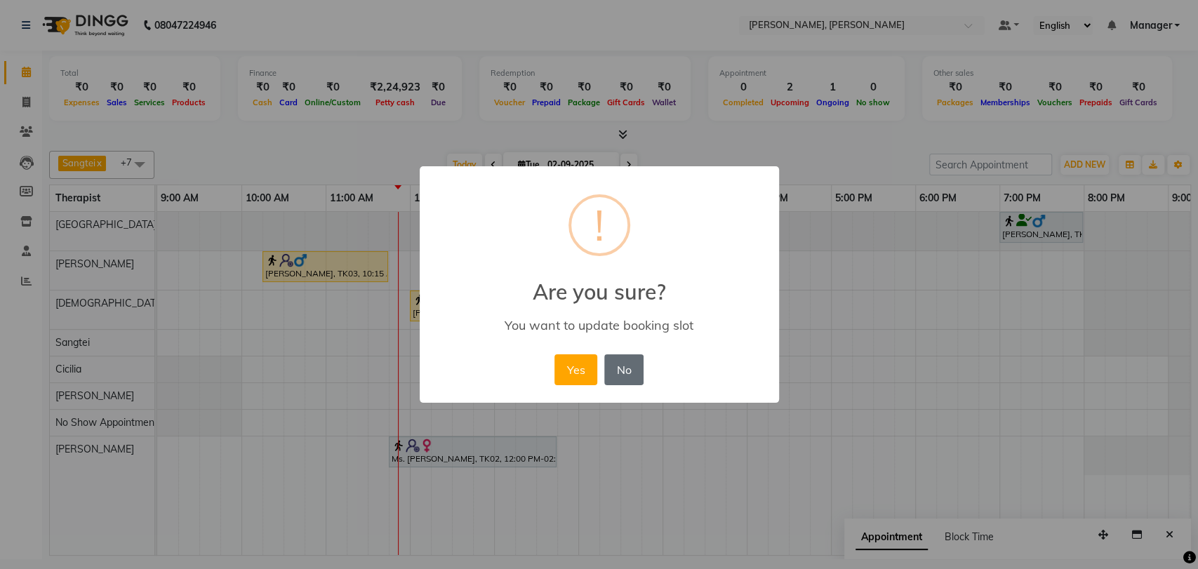
click at [623, 369] on button "No" at bounding box center [623, 369] width 39 height 31
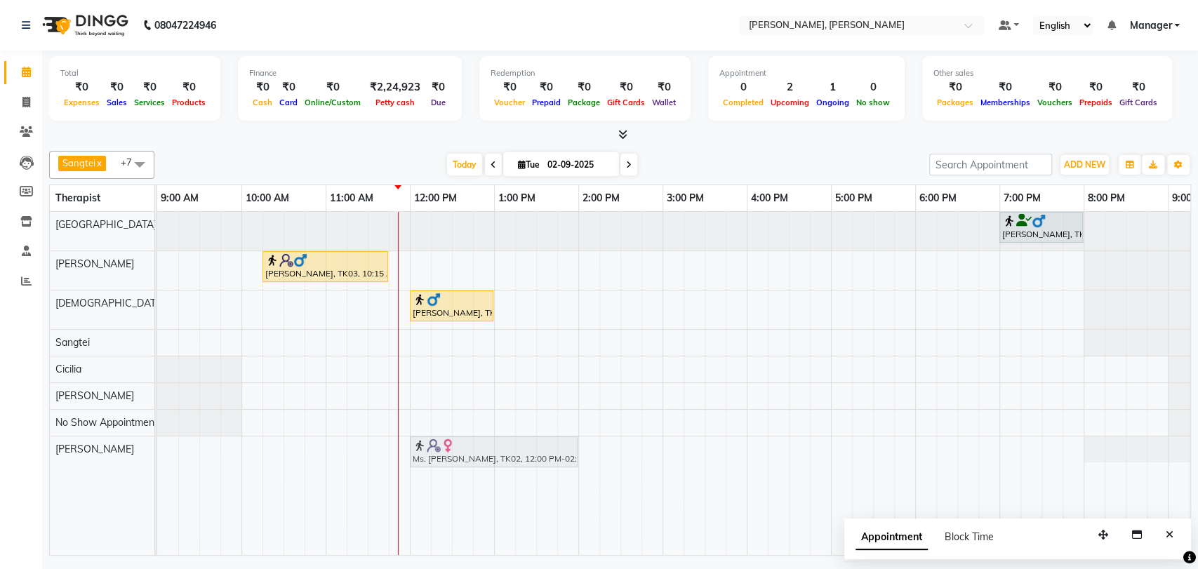
drag, startPoint x: 479, startPoint y: 215, endPoint x: 478, endPoint y: 432, distance: 217.6
click at [478, 432] on div "Ms. [PERSON_NAME], TK02, 12:00 PM-02:00 PM, Deep Tissue Therapy (120) [PERSON_N…" at bounding box center [704, 383] width 1095 height 343
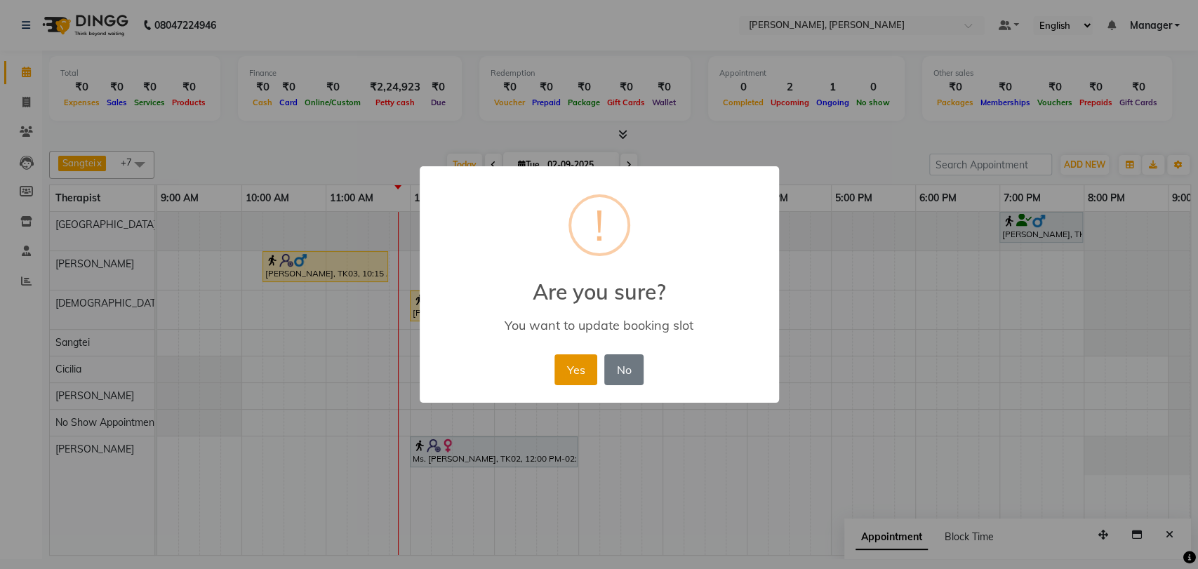
click at [583, 382] on button "Yes" at bounding box center [576, 369] width 43 height 31
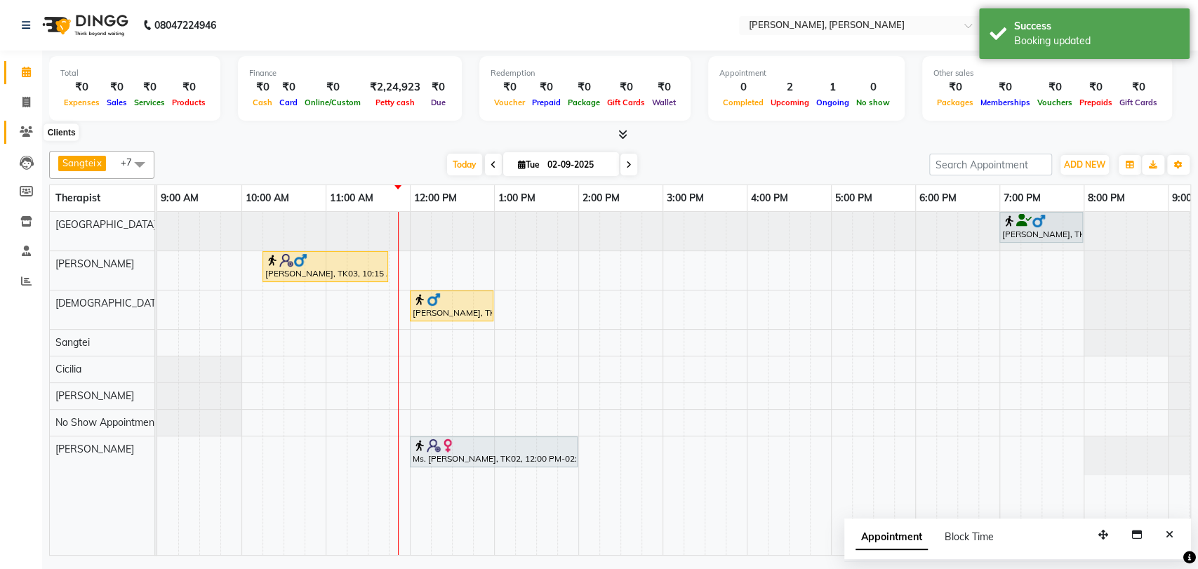
click at [25, 138] on span at bounding box center [26, 132] width 25 height 16
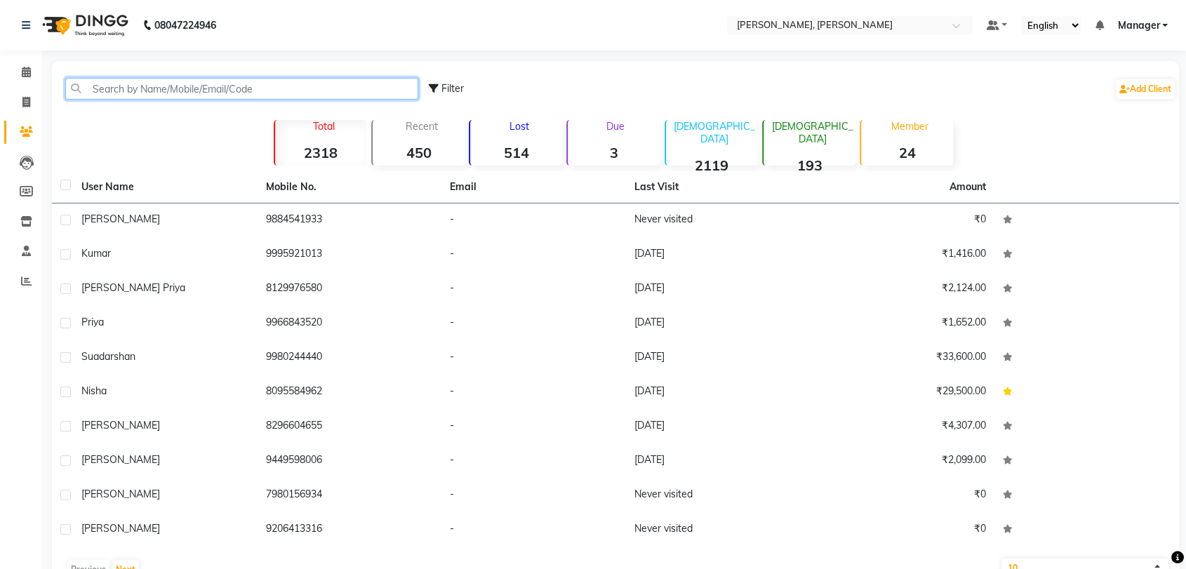
click at [113, 87] on input "text" at bounding box center [241, 89] width 353 height 22
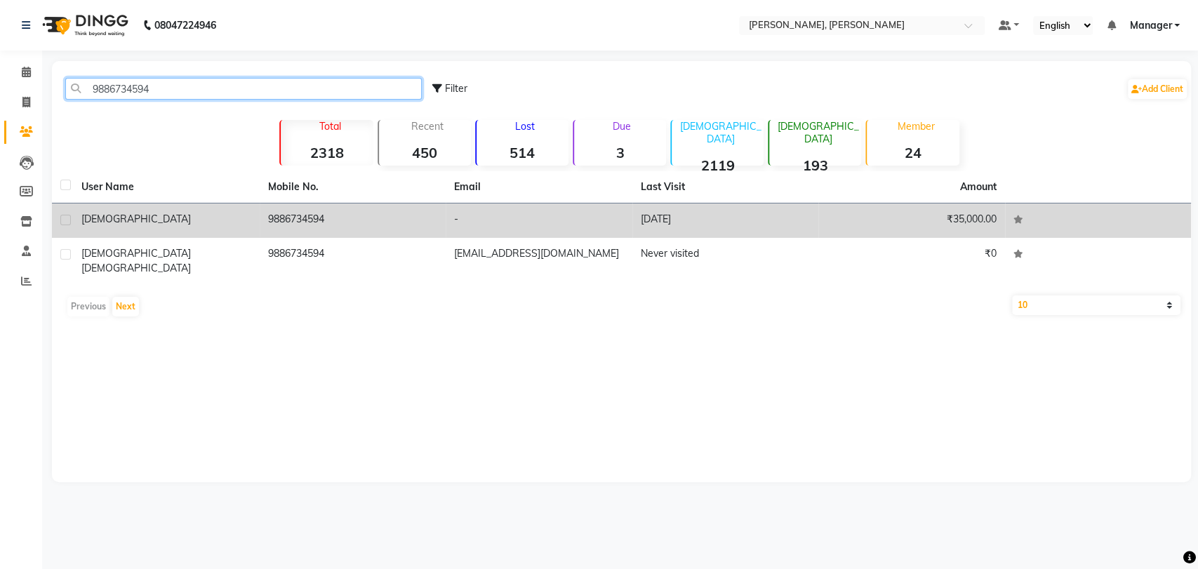
type input "9886734594"
click at [186, 223] on div "[DEMOGRAPHIC_DATA]" at bounding box center [166, 219] width 170 height 15
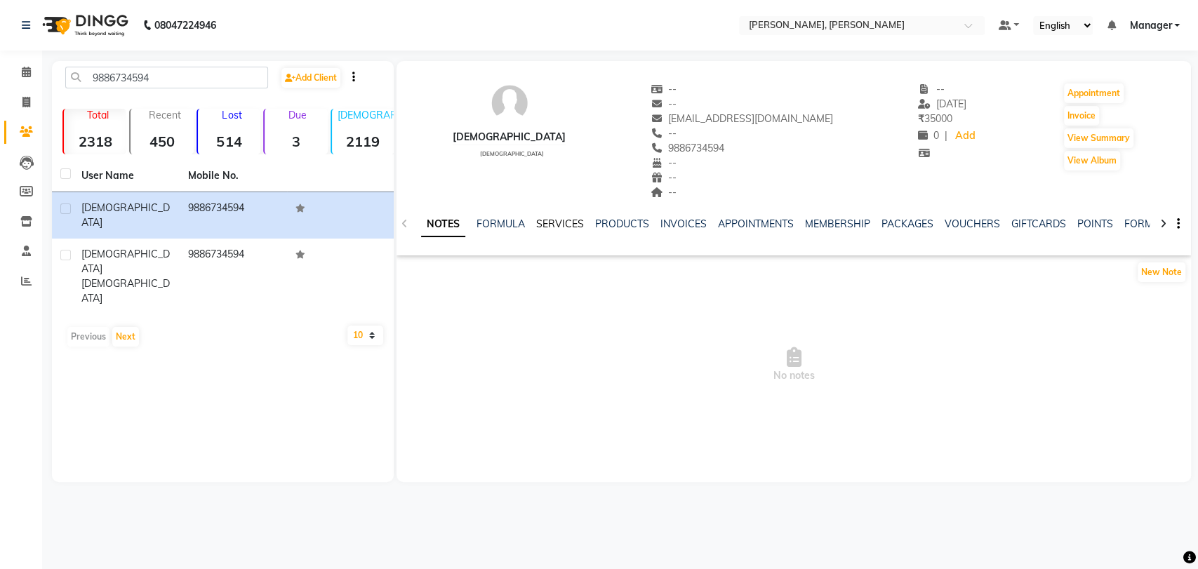
click at [543, 225] on link "SERVICES" at bounding box center [560, 224] width 48 height 13
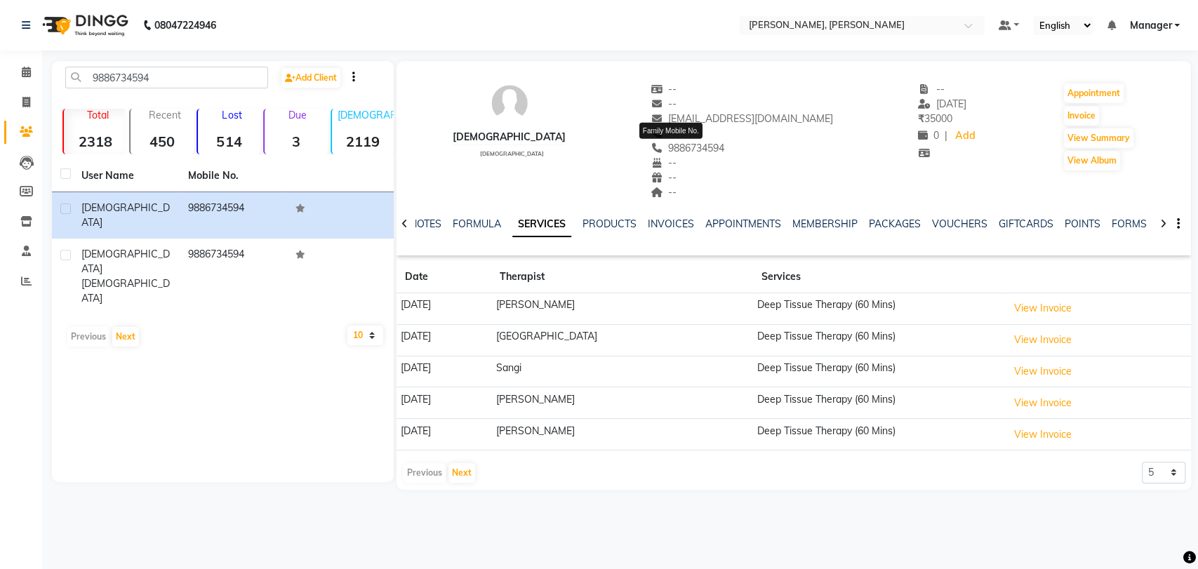
drag, startPoint x: 719, startPoint y: 147, endPoint x: 647, endPoint y: 148, distance: 71.6
click at [651, 148] on div "[PHONE_NUMBER] Family Mobile No." at bounding box center [742, 148] width 183 height 15
copy span "9886734594"
click at [31, 69] on span at bounding box center [26, 73] width 25 height 16
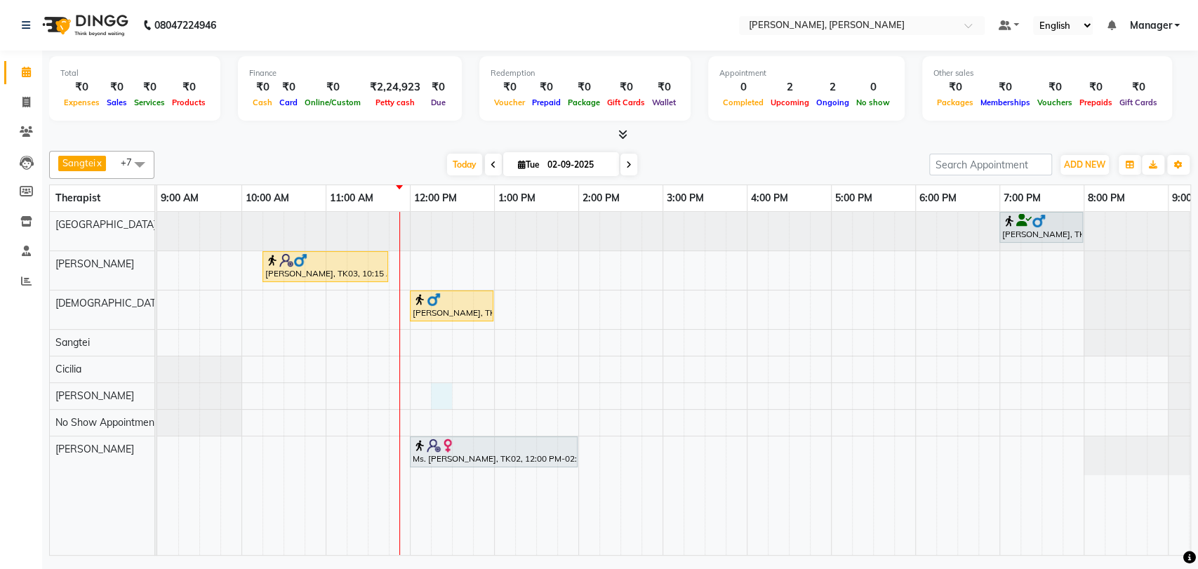
click at [431, 390] on div "[PERSON_NAME], TK01, 07:00 PM-08:00 PM, Swedish Therapy (60) [PERSON_NAME], TK0…" at bounding box center [704, 383] width 1095 height 343
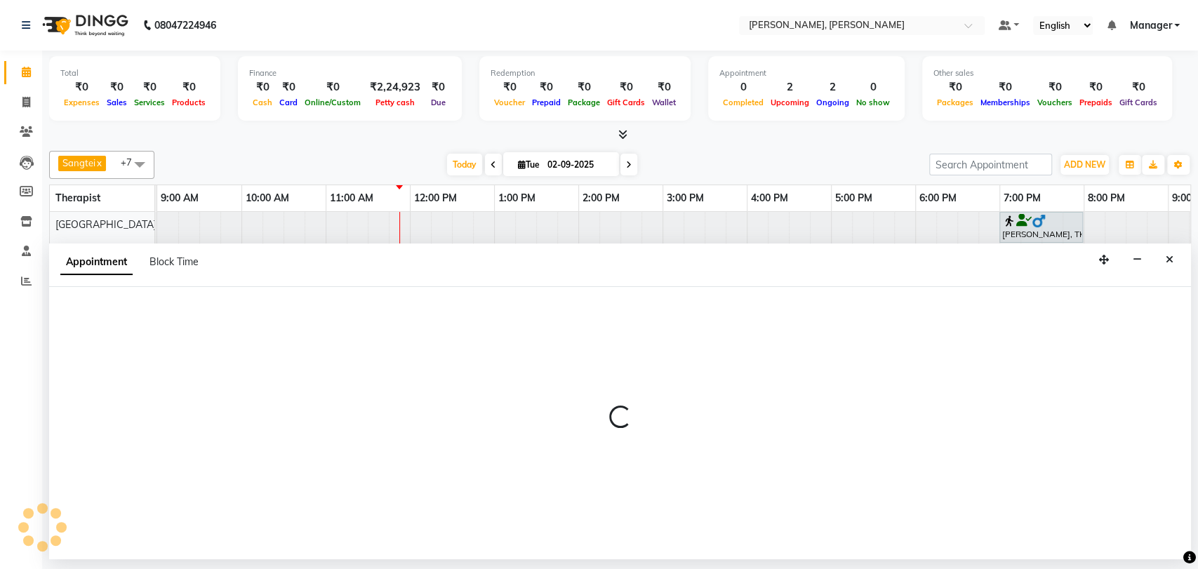
select select "88461"
select select "tentative"
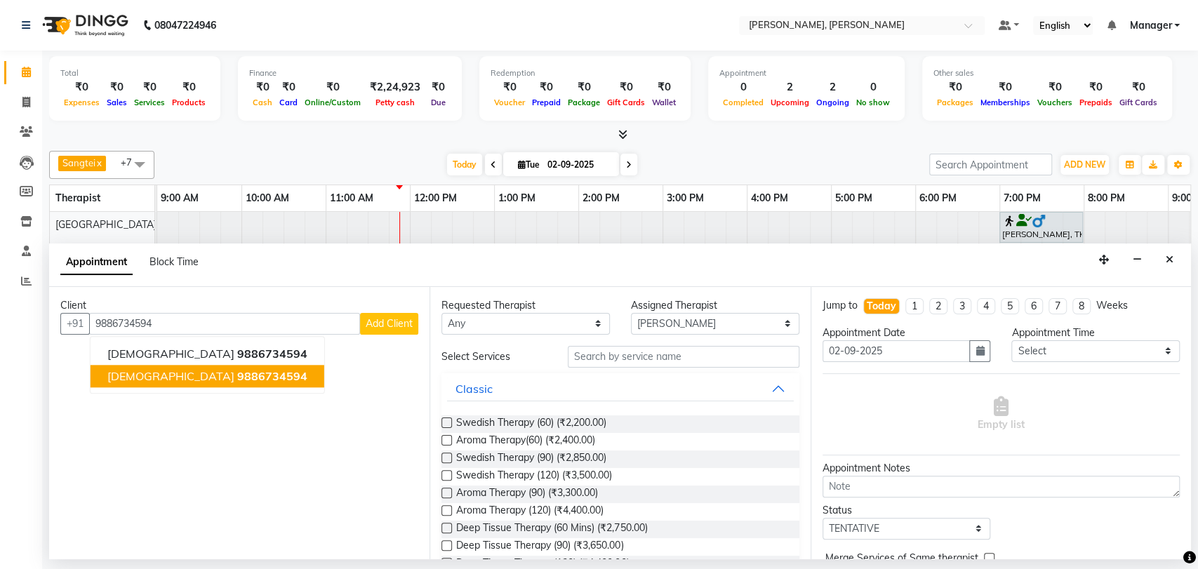
click at [187, 366] on button "vishnu 9886734594" at bounding box center [208, 376] width 234 height 22
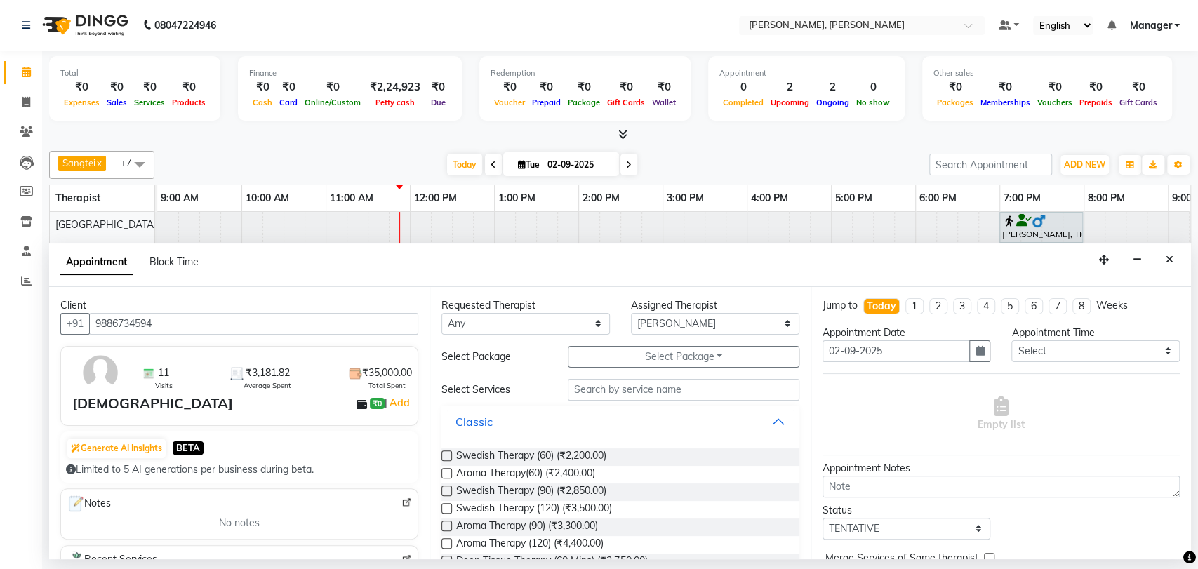
type input "9886734594"
click at [448, 453] on label at bounding box center [447, 456] width 11 height 11
click at [448, 453] on input "checkbox" at bounding box center [446, 457] width 9 height 9
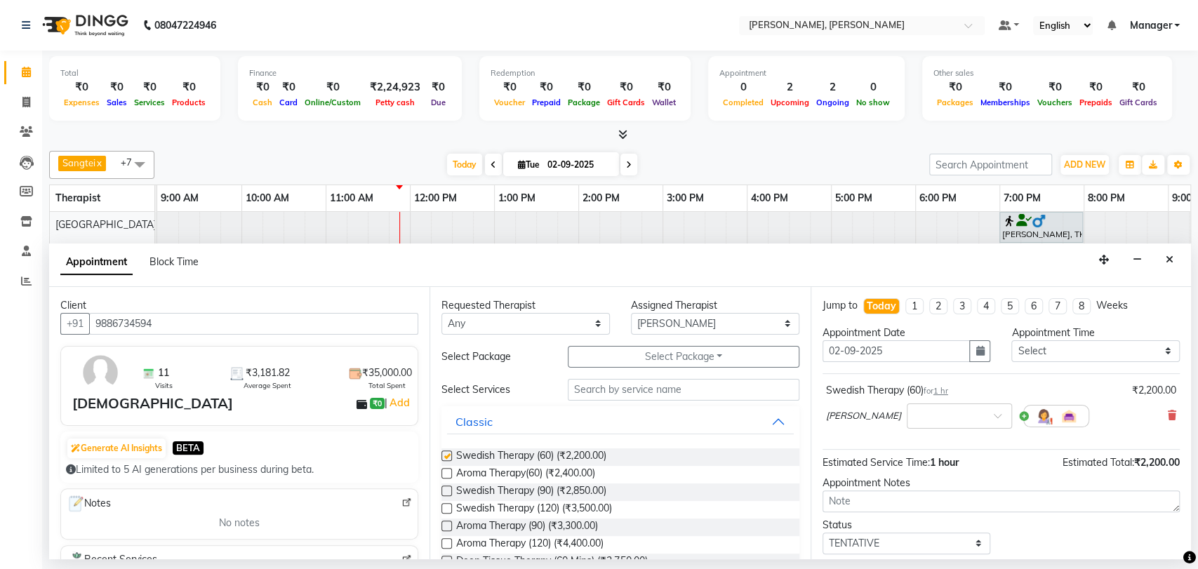
checkbox input "false"
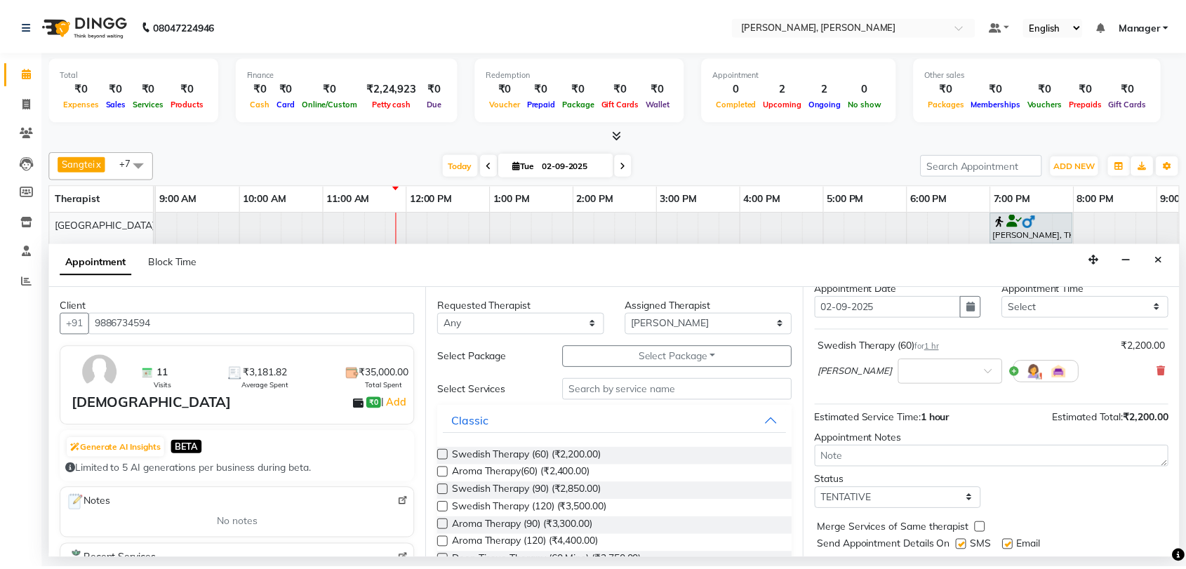
scroll to position [83, 0]
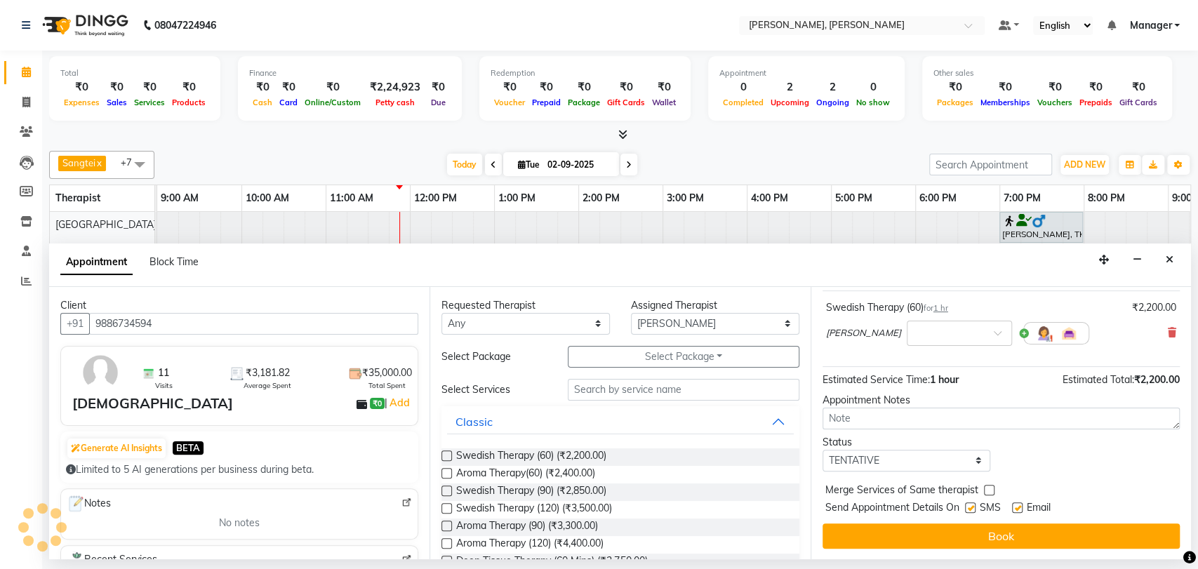
click at [938, 539] on button "Book" at bounding box center [1001, 536] width 357 height 25
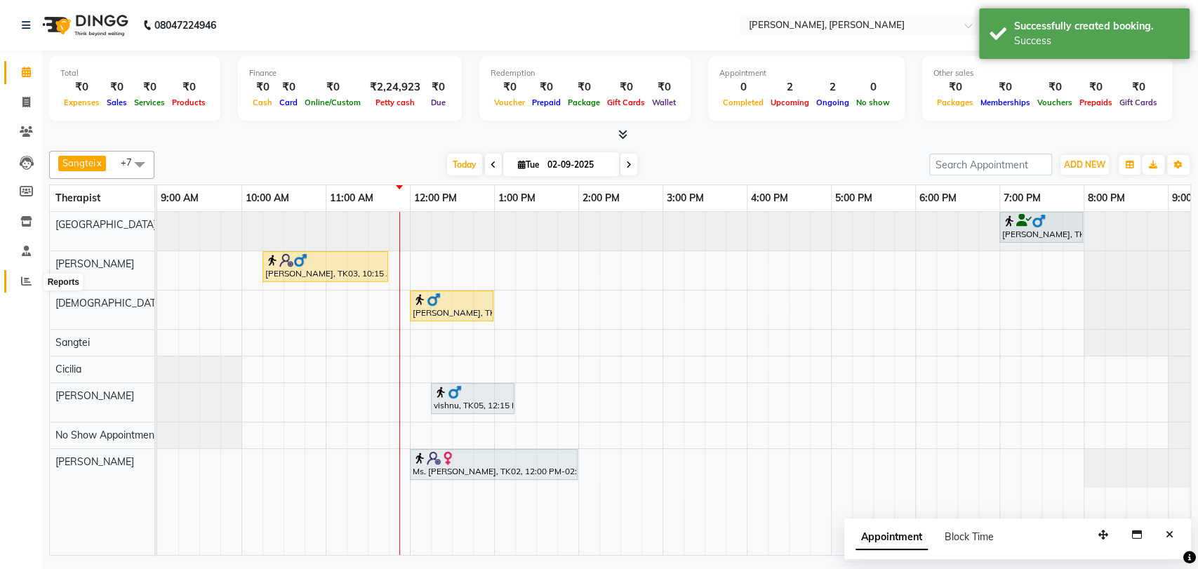
click at [27, 282] on icon at bounding box center [26, 281] width 11 height 11
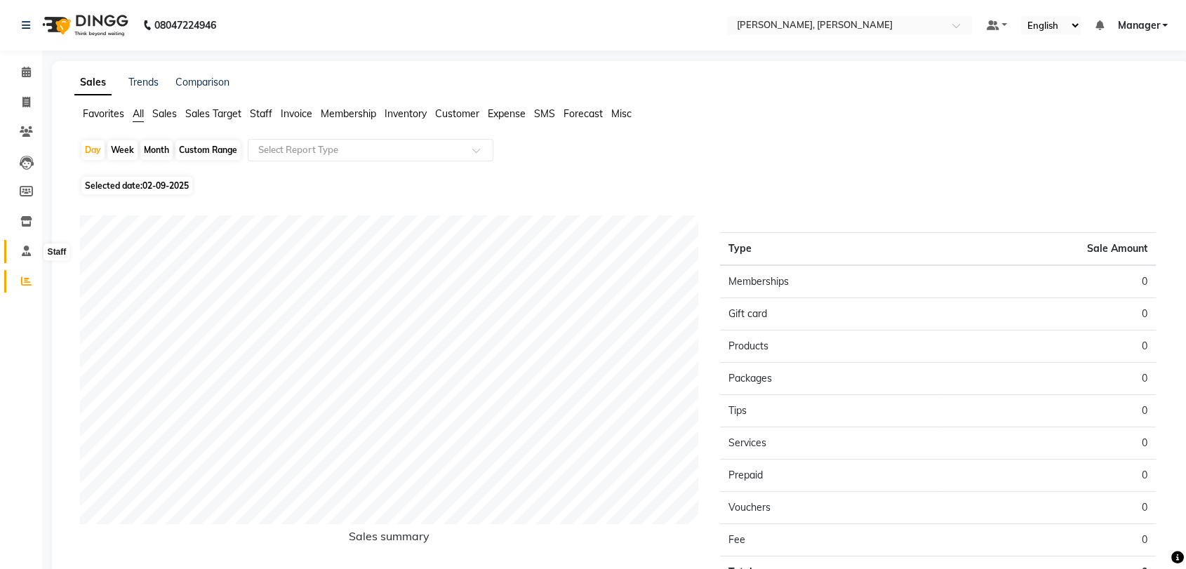
click at [25, 254] on icon at bounding box center [26, 251] width 9 height 11
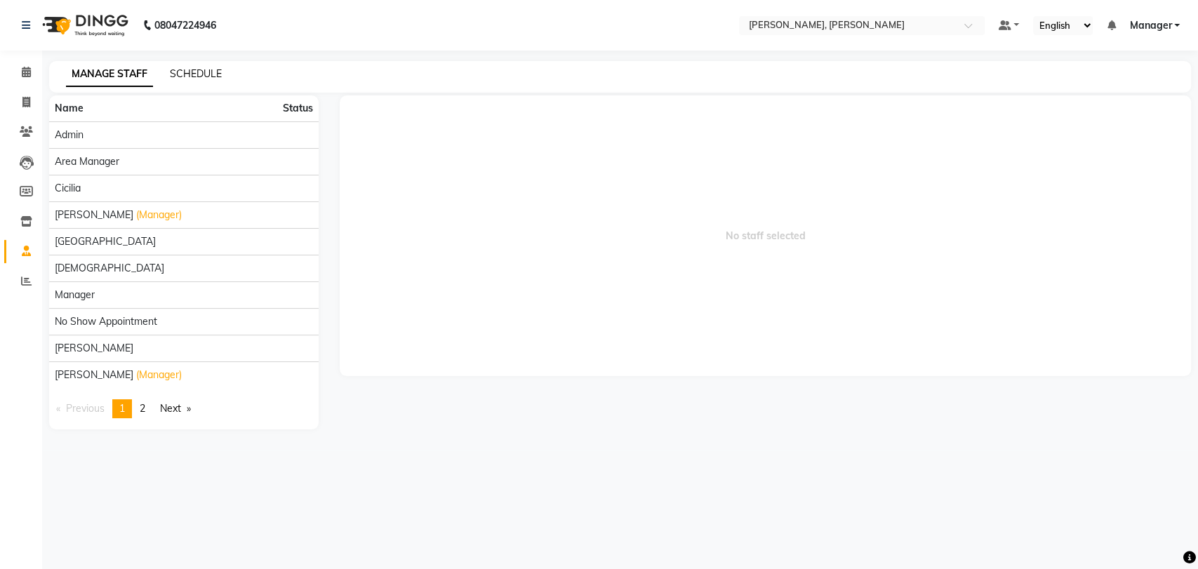
click at [192, 67] on link "SCHEDULE" at bounding box center [196, 73] width 52 height 13
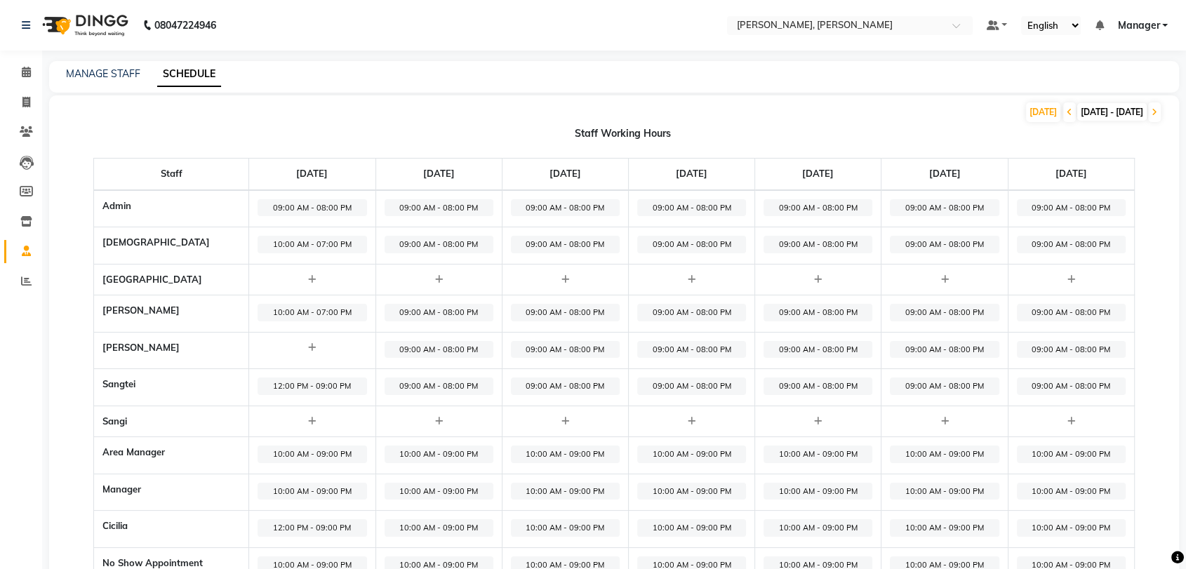
click at [435, 279] on icon at bounding box center [439, 279] width 8 height 9
select select "09:00 AM"
select select "10:00 PM"
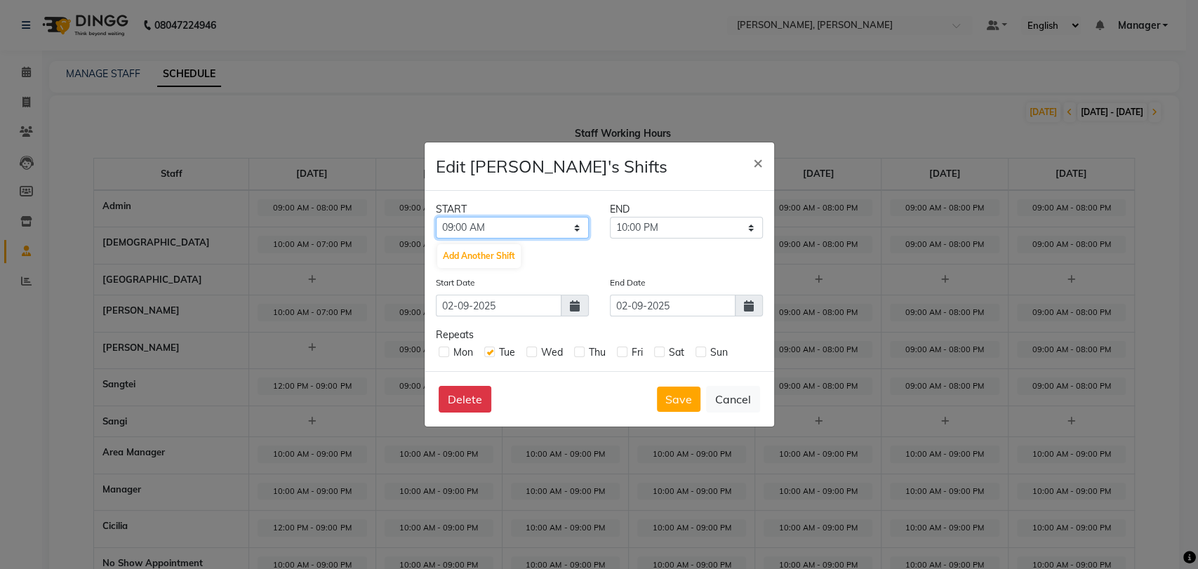
click at [508, 223] on select "12:00 AM 01:00 AM 02:00 AM 03:00 AM 04:00 AM 05:00 AM 06:00 AM 07:00 AM 08:00 A…" at bounding box center [512, 228] width 153 height 22
select select "12:00 PM"
click at [436, 217] on select "12:00 AM 01:00 AM 02:00 AM 03:00 AM 04:00 AM 05:00 AM 06:00 AM 07:00 AM 08:00 A…" at bounding box center [512, 228] width 153 height 22
click at [652, 225] on select "01:00 PM 02:00 PM 03:00 PM 04:00 PM 05:00 PM 06:00 PM 07:00 PM 08:00 PM 09:00 P…" at bounding box center [686, 228] width 153 height 22
select select "09:00 PM"
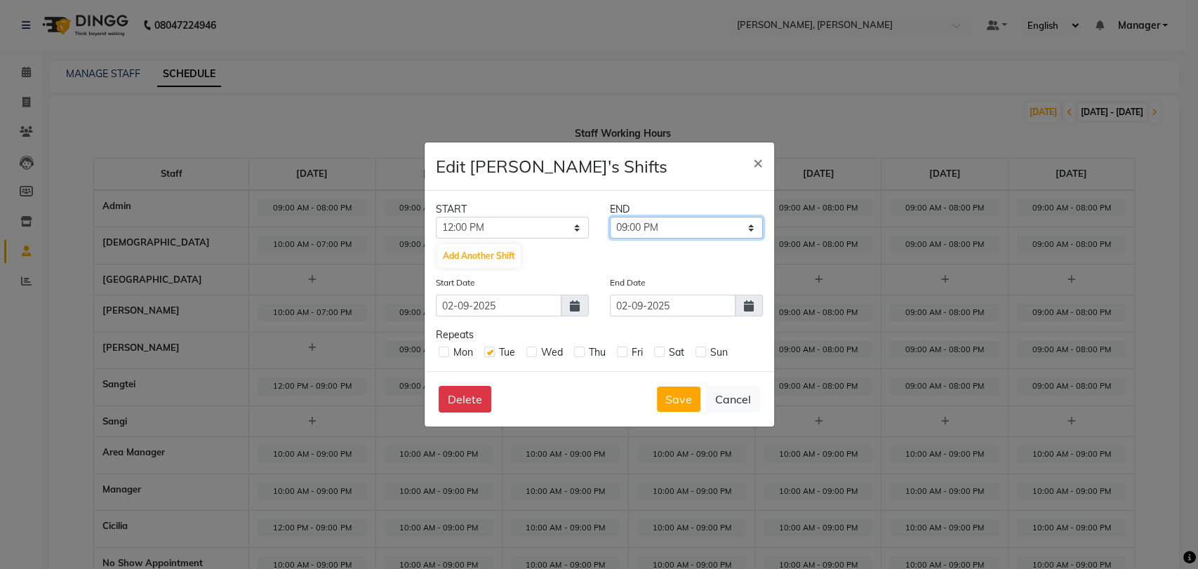
click at [610, 217] on select "01:00 PM 02:00 PM 03:00 PM 04:00 PM 05:00 PM 06:00 PM 07:00 PM 08:00 PM 09:00 P…" at bounding box center [686, 228] width 153 height 22
click at [683, 402] on button "Save" at bounding box center [679, 399] width 44 height 25
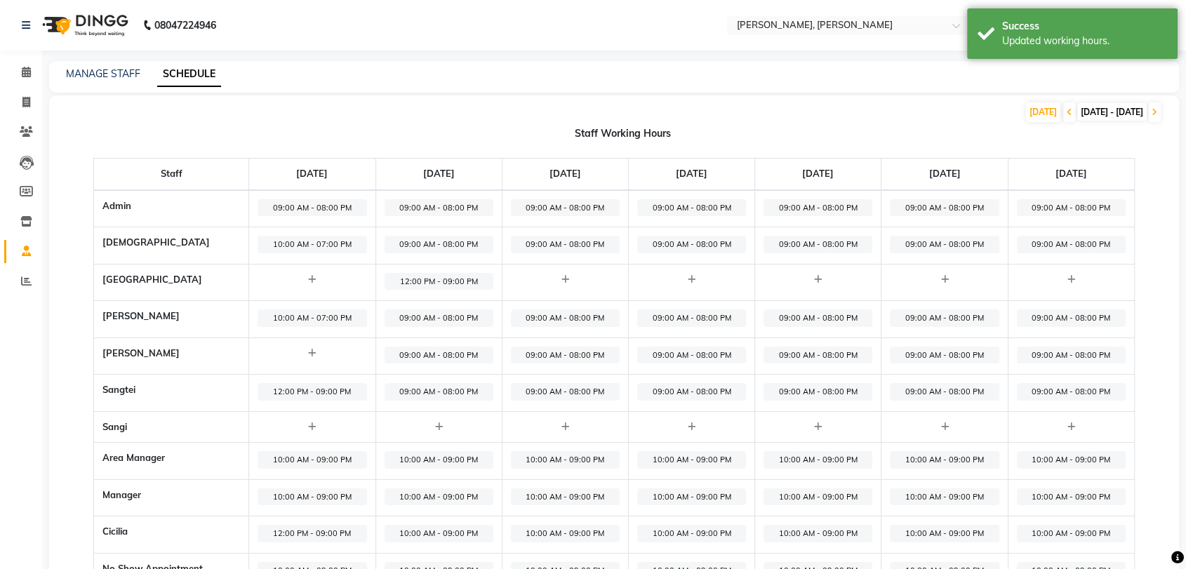
click at [562, 281] on icon at bounding box center [566, 279] width 8 height 9
select select "09:00 AM"
select select "10:00 PM"
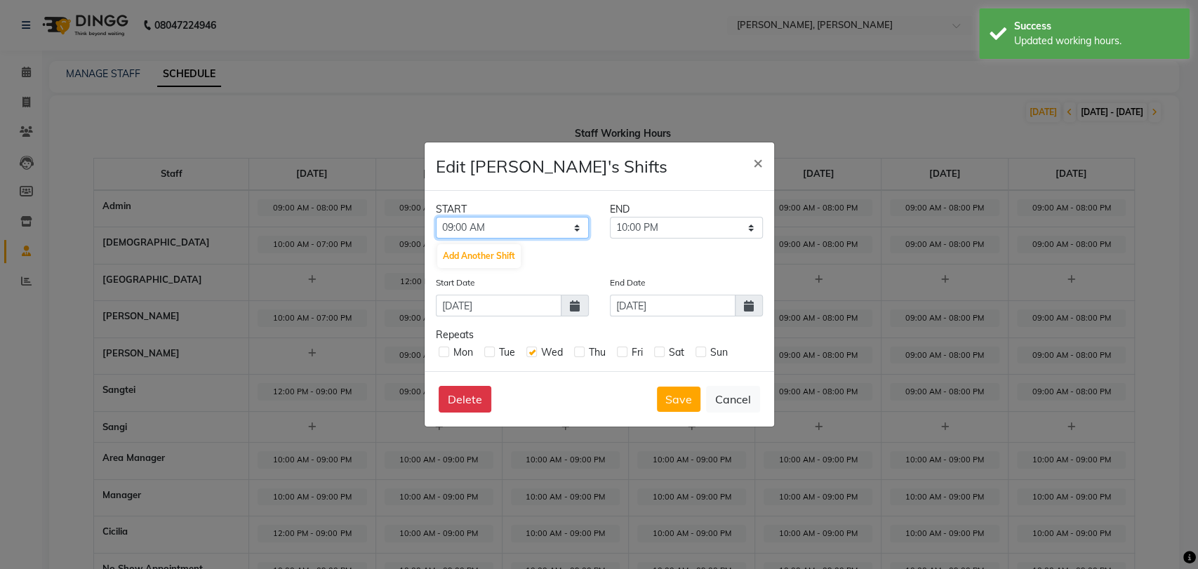
click at [489, 223] on select "12:00 AM 01:00 AM 02:00 AM 03:00 AM 04:00 AM 05:00 AM 06:00 AM 07:00 AM 08:00 A…" at bounding box center [512, 228] width 153 height 22
select select "12:00 PM"
click at [436, 217] on select "12:00 AM 01:00 AM 02:00 AM 03:00 AM 04:00 AM 05:00 AM 06:00 AM 07:00 AM 08:00 A…" at bounding box center [512, 228] width 153 height 22
click at [635, 225] on select "01:00 PM 02:00 PM 03:00 PM 04:00 PM 05:00 PM 06:00 PM 07:00 PM 08:00 PM 09:00 P…" at bounding box center [686, 228] width 153 height 22
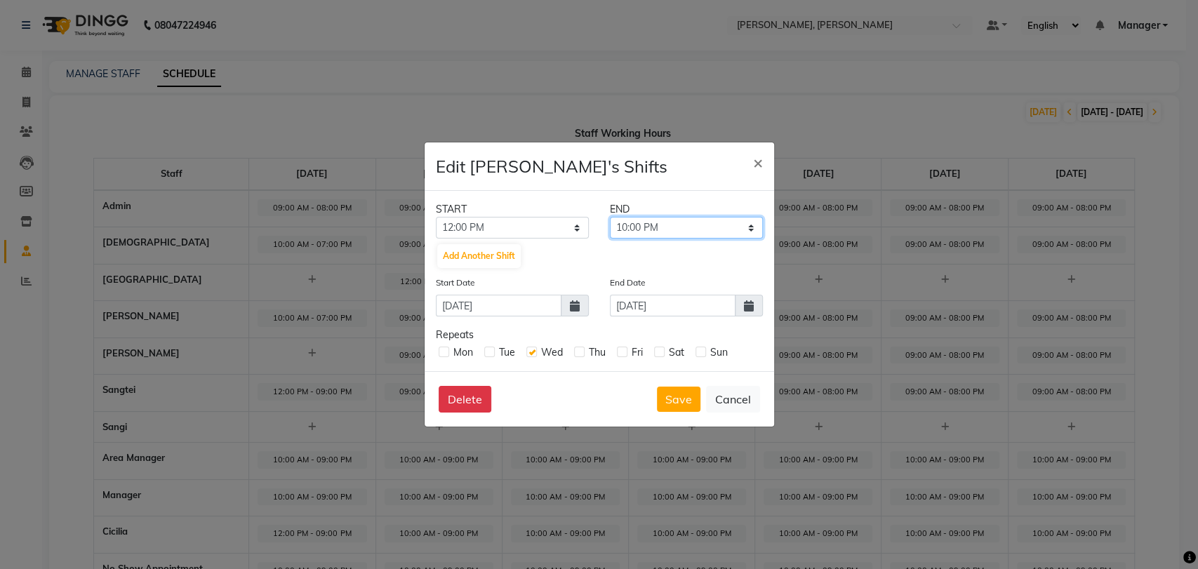
select select "09:00 PM"
click at [610, 217] on select "01:00 PM 02:00 PM 03:00 PM 04:00 PM 05:00 PM 06:00 PM 07:00 PM 08:00 PM 09:00 P…" at bounding box center [686, 228] width 153 height 22
click at [679, 397] on button "Save" at bounding box center [679, 399] width 44 height 25
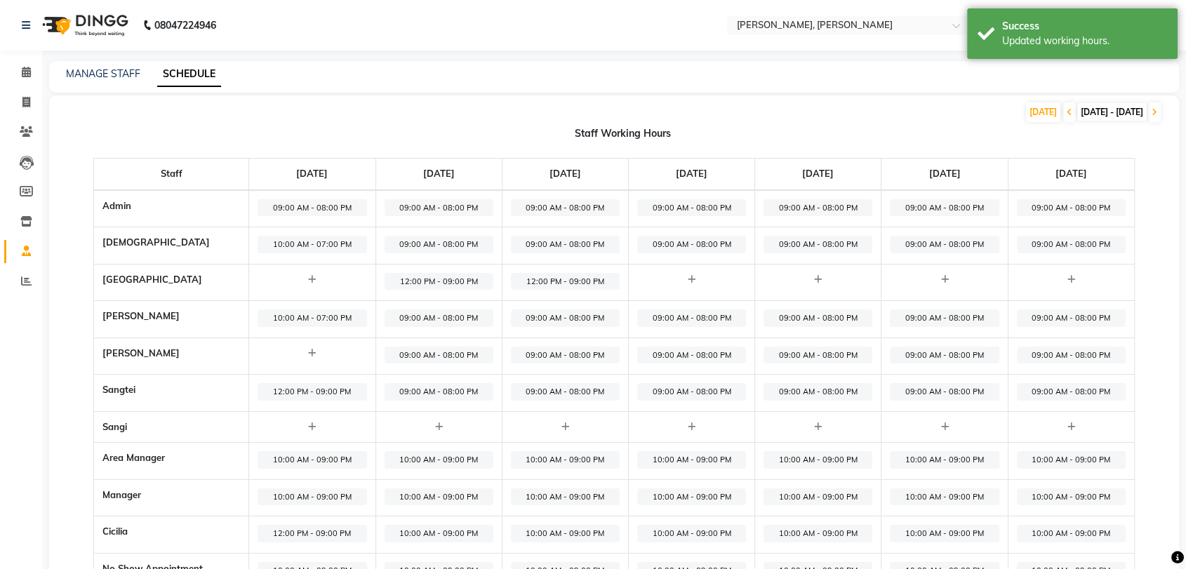
click at [688, 278] on icon at bounding box center [692, 279] width 8 height 9
select select "09:00 AM"
select select "10:00 PM"
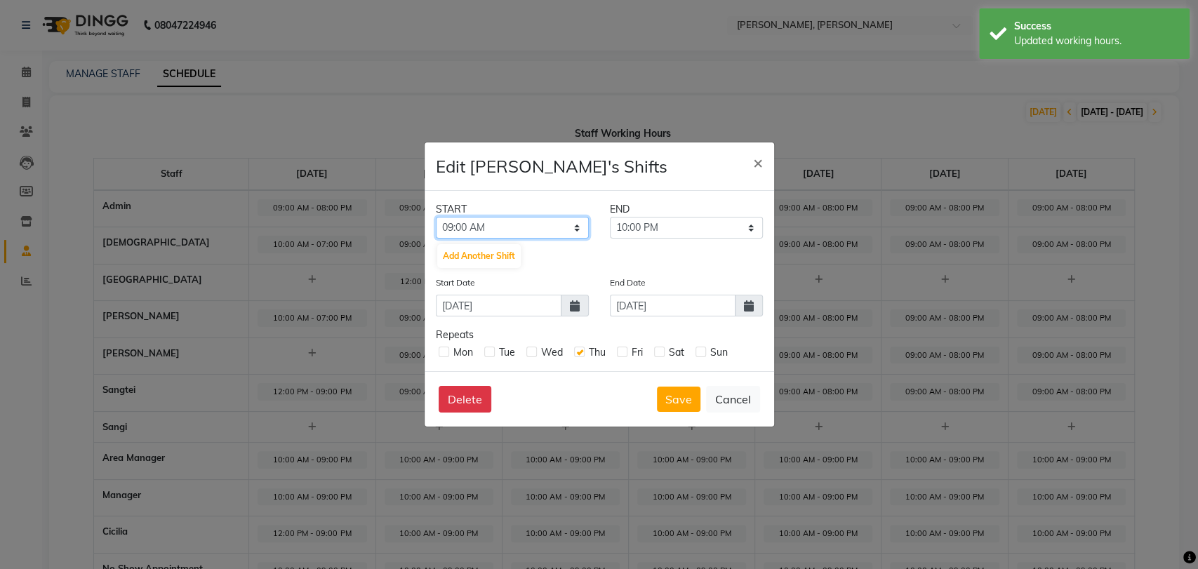
click at [494, 220] on select "12:00 AM 01:00 AM 02:00 AM 03:00 AM 04:00 AM 05:00 AM 06:00 AM 07:00 AM 08:00 A…" at bounding box center [512, 228] width 153 height 22
select select "12:00 PM"
click at [436, 217] on select "12:00 AM 01:00 AM 02:00 AM 03:00 AM 04:00 AM 05:00 AM 06:00 AM 07:00 AM 08:00 A…" at bounding box center [512, 228] width 153 height 22
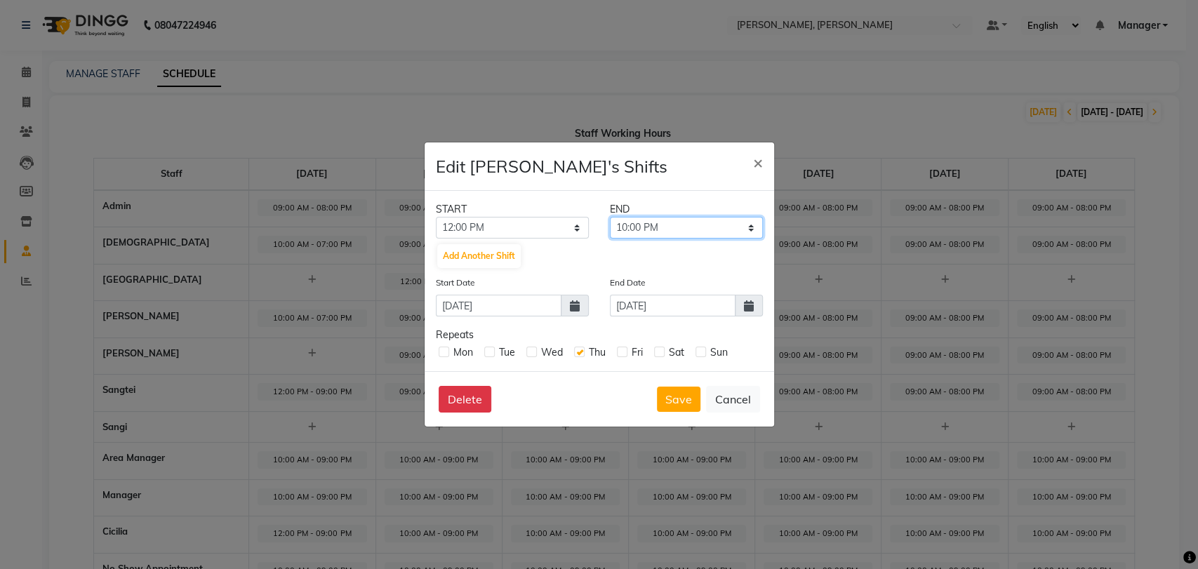
click at [647, 223] on select "01:00 PM 02:00 PM 03:00 PM 04:00 PM 05:00 PM 06:00 PM 07:00 PM 08:00 PM 09:00 P…" at bounding box center [686, 228] width 153 height 22
select select "09:00 PM"
click at [610, 217] on select "01:00 PM 02:00 PM 03:00 PM 04:00 PM 05:00 PM 06:00 PM 07:00 PM 08:00 PM 09:00 P…" at bounding box center [686, 228] width 153 height 22
click at [670, 403] on button "Save" at bounding box center [679, 399] width 44 height 25
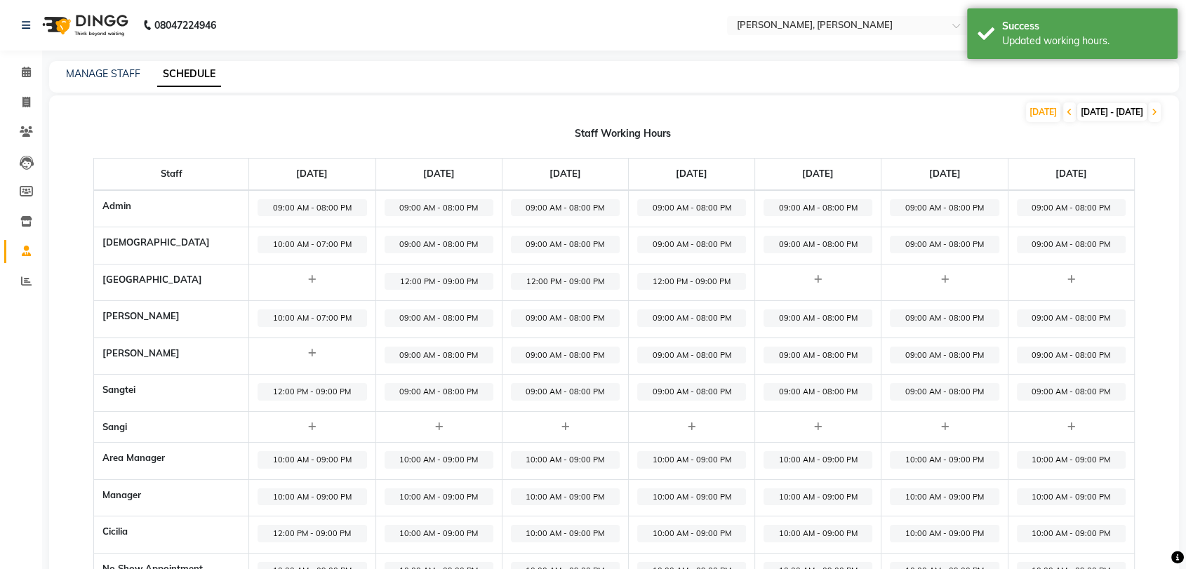
click at [823, 273] on div at bounding box center [818, 280] width 109 height 14
select select "09:00 AM"
select select "10:00 PM"
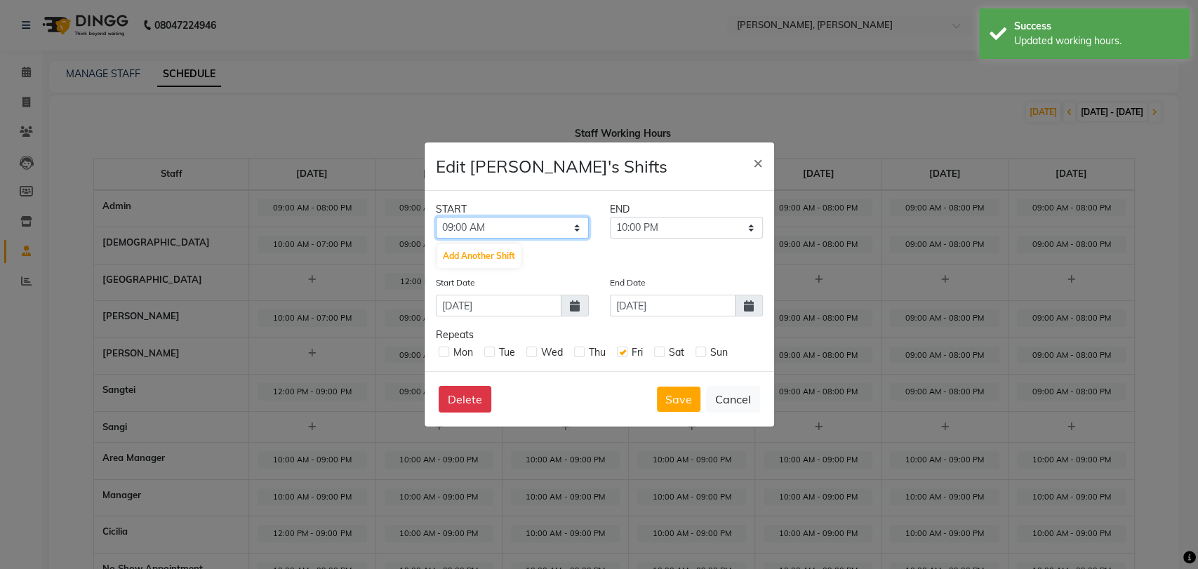
click at [527, 220] on select "12:00 AM 01:00 AM 02:00 AM 03:00 AM 04:00 AM 05:00 AM 06:00 AM 07:00 AM 08:00 A…" at bounding box center [512, 228] width 153 height 22
select select "12:00 PM"
click at [436, 217] on select "12:00 AM 01:00 AM 02:00 AM 03:00 AM 04:00 AM 05:00 AM 06:00 AM 07:00 AM 08:00 A…" at bounding box center [512, 228] width 153 height 22
click at [663, 226] on select "01:00 PM 02:00 PM 03:00 PM 04:00 PM 05:00 PM 06:00 PM 07:00 PM 08:00 PM 09:00 P…" at bounding box center [686, 228] width 153 height 22
select select "09:00 PM"
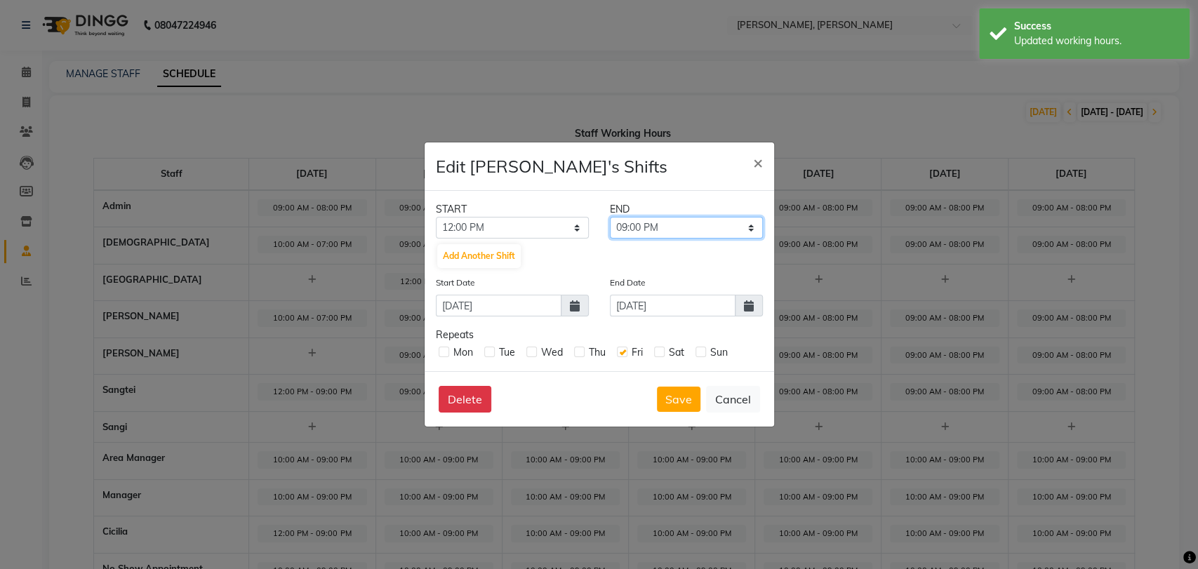
click at [610, 217] on select "01:00 PM 02:00 PM 03:00 PM 04:00 PM 05:00 PM 06:00 PM 07:00 PM 08:00 PM 09:00 P…" at bounding box center [686, 228] width 153 height 22
click at [672, 399] on button "Save" at bounding box center [679, 399] width 44 height 25
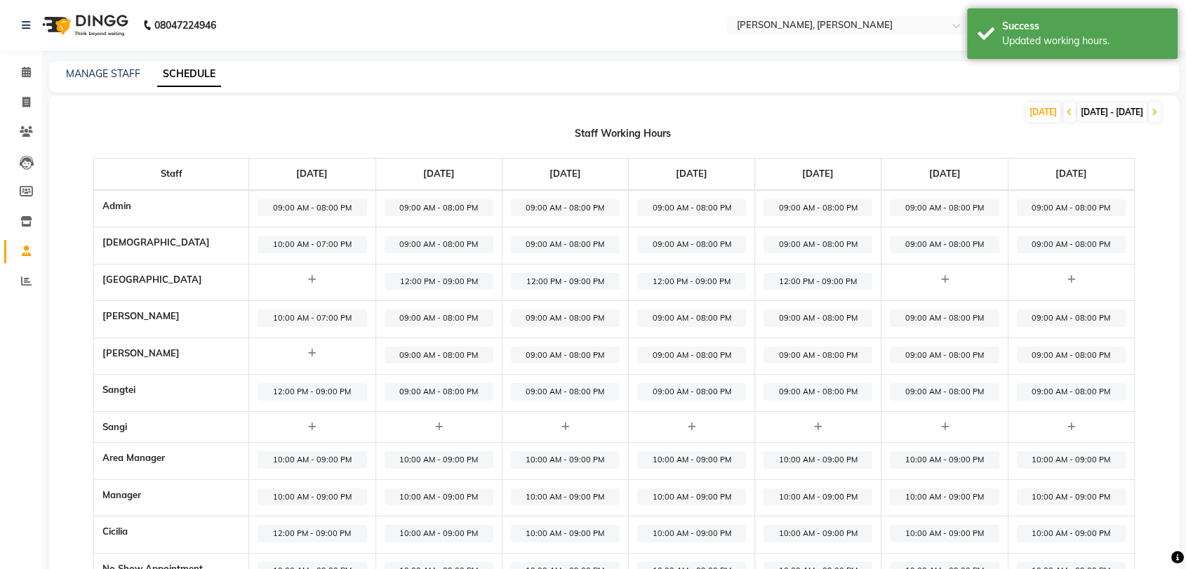
click at [943, 279] on icon at bounding box center [945, 279] width 8 height 9
select select "09:00 AM"
select select "10:00 PM"
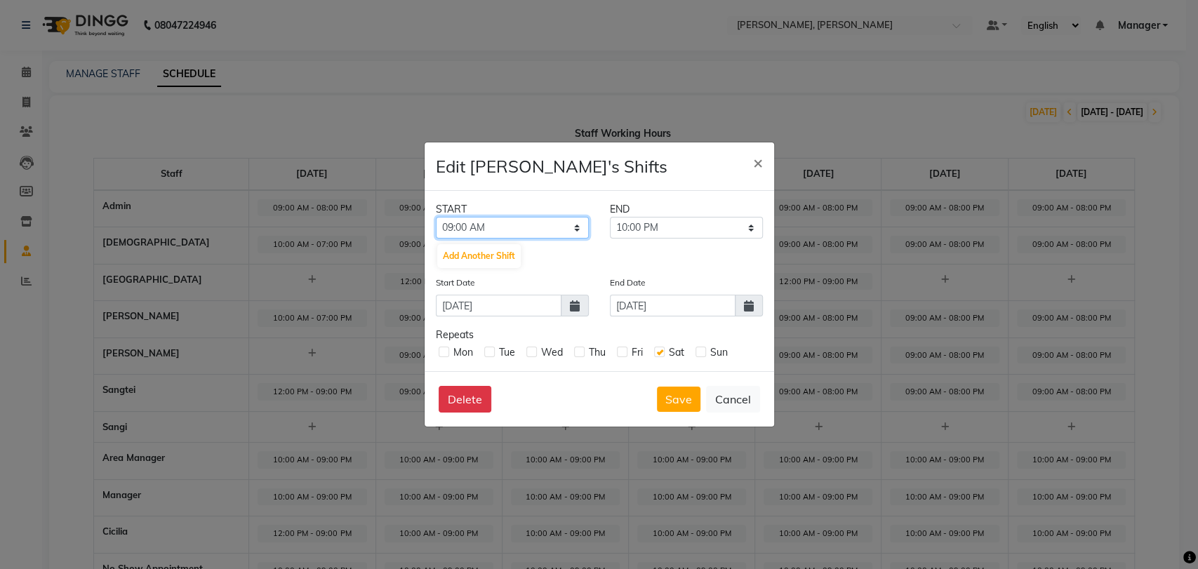
click at [517, 223] on select "12:00 AM 01:00 AM 02:00 AM 03:00 AM 04:00 AM 05:00 AM 06:00 AM 07:00 AM 08:00 A…" at bounding box center [512, 228] width 153 height 22
select select "12:00 PM"
click at [436, 217] on select "12:00 AM 01:00 AM 02:00 AM 03:00 AM 04:00 AM 05:00 AM 06:00 AM 07:00 AM 08:00 A…" at bounding box center [512, 228] width 153 height 22
click at [674, 395] on button "Save" at bounding box center [679, 399] width 44 height 25
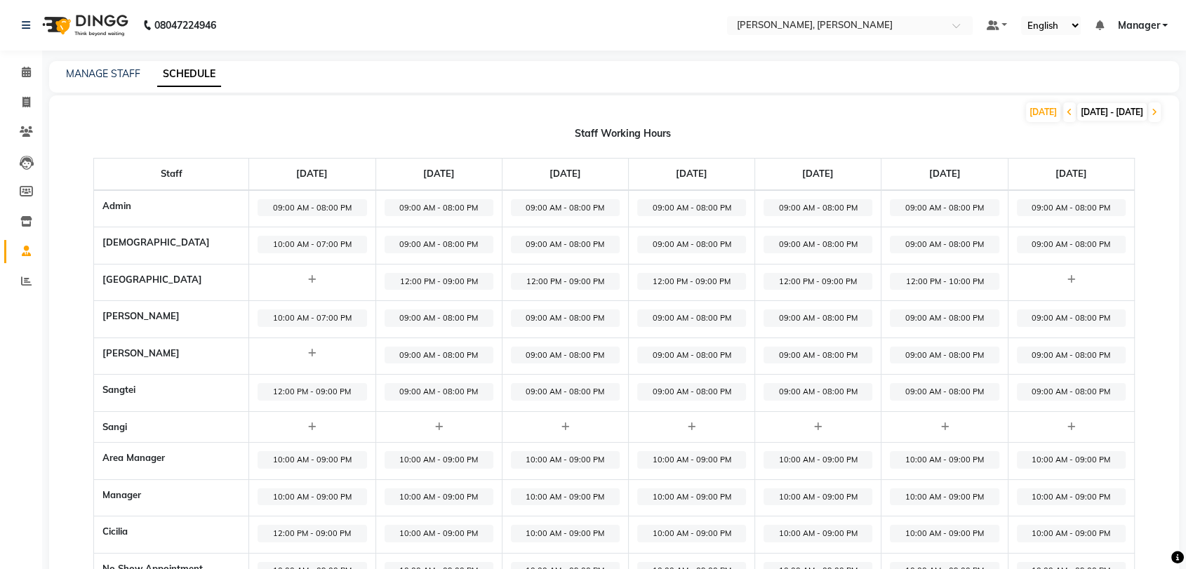
click at [936, 279] on span "12:00 PM - 10:00 PM" at bounding box center [944, 282] width 109 height 18
select select "12:00 PM"
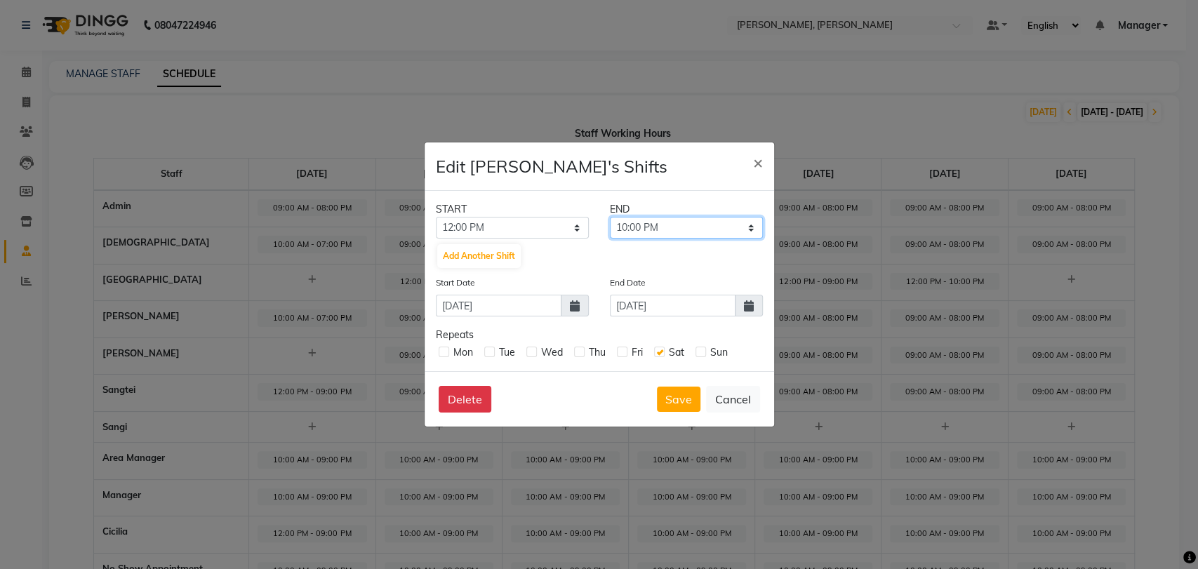
click at [641, 225] on select "01:00 PM 02:00 PM 03:00 PM 04:00 PM 05:00 PM 06:00 PM 07:00 PM 08:00 PM 09:00 P…" at bounding box center [686, 228] width 153 height 22
select select "09:00 PM"
click at [610, 217] on select "01:00 PM 02:00 PM 03:00 PM 04:00 PM 05:00 PM 06:00 PM 07:00 PM 08:00 PM 09:00 P…" at bounding box center [686, 228] width 153 height 22
click at [676, 399] on button "Save" at bounding box center [679, 399] width 44 height 25
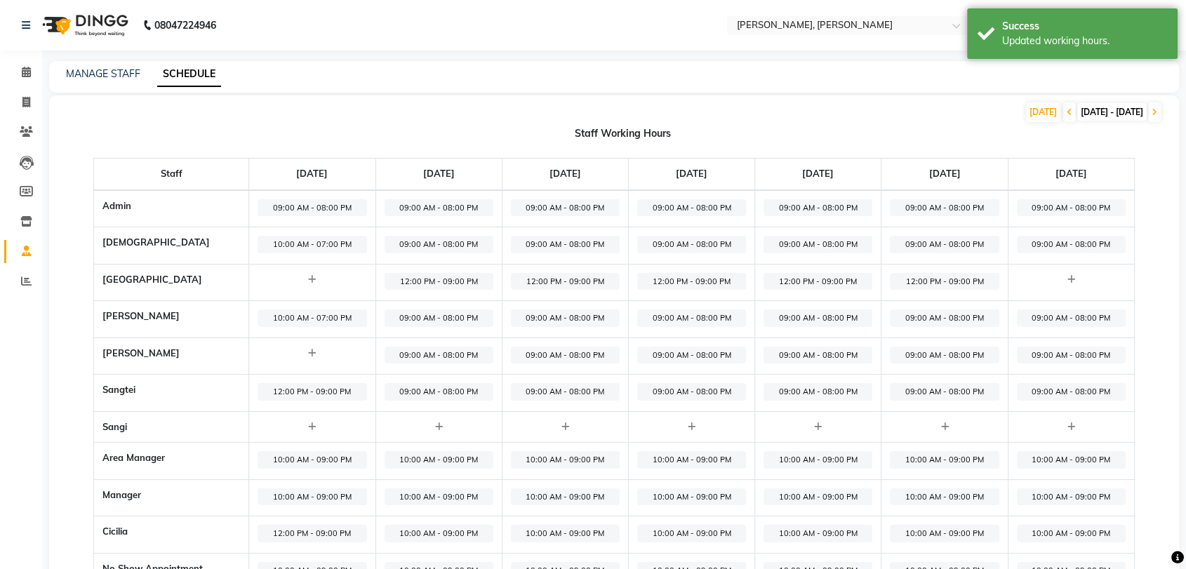
click at [950, 277] on icon at bounding box center [1072, 279] width 8 height 9
select select "09:00 AM"
select select "10:00 PM"
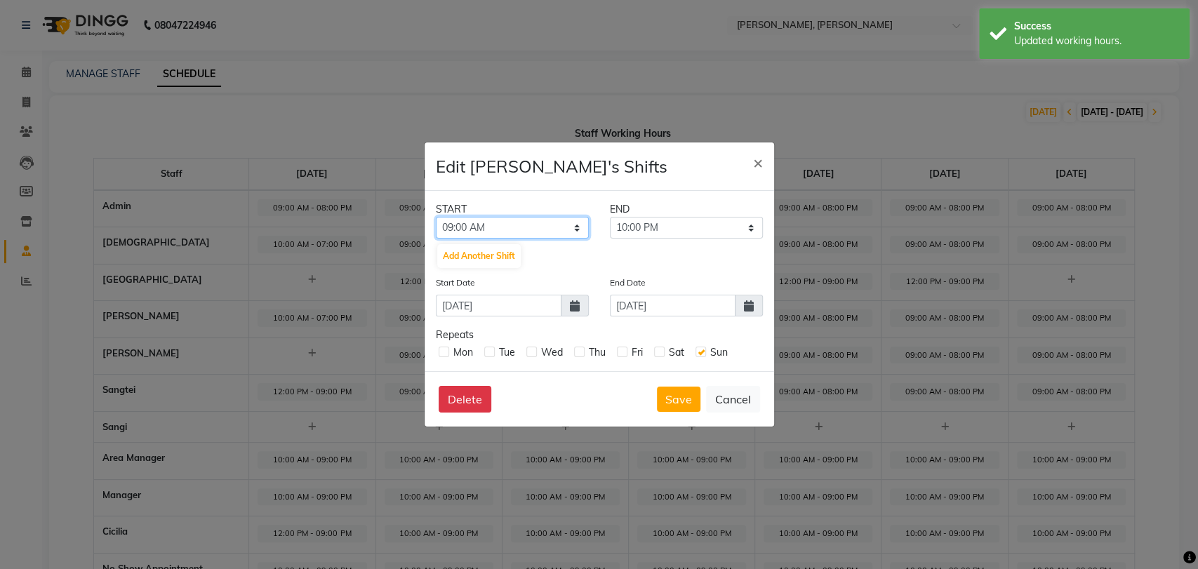
click at [522, 220] on select "12:00 AM 01:00 AM 02:00 AM 03:00 AM 04:00 AM 05:00 AM 06:00 AM 07:00 AM 08:00 A…" at bounding box center [512, 228] width 153 height 22
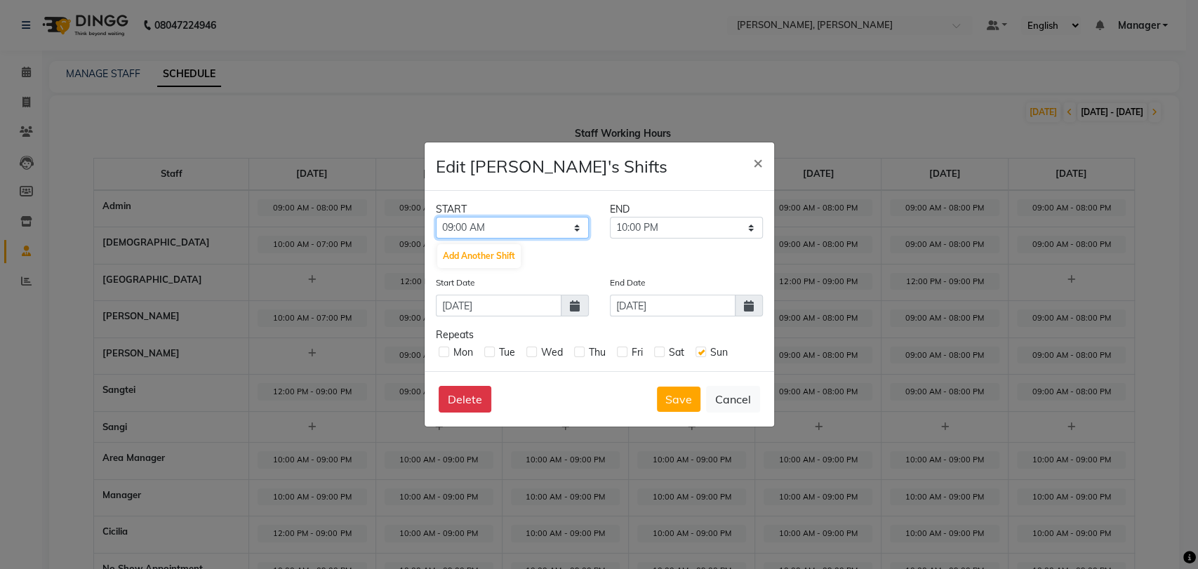
select select "12:00 PM"
click at [436, 217] on select "12:00 AM 01:00 AM 02:00 AM 03:00 AM 04:00 AM 05:00 AM 06:00 AM 07:00 AM 08:00 A…" at bounding box center [512, 228] width 153 height 22
click at [642, 229] on select "01:00 PM 02:00 PM 03:00 PM 04:00 PM 05:00 PM 06:00 PM 07:00 PM 08:00 PM 09:00 P…" at bounding box center [686, 228] width 153 height 22
select select "09:00 PM"
click at [610, 217] on select "01:00 PM 02:00 PM 03:00 PM 04:00 PM 05:00 PM 06:00 PM 07:00 PM 08:00 PM 09:00 P…" at bounding box center [686, 228] width 153 height 22
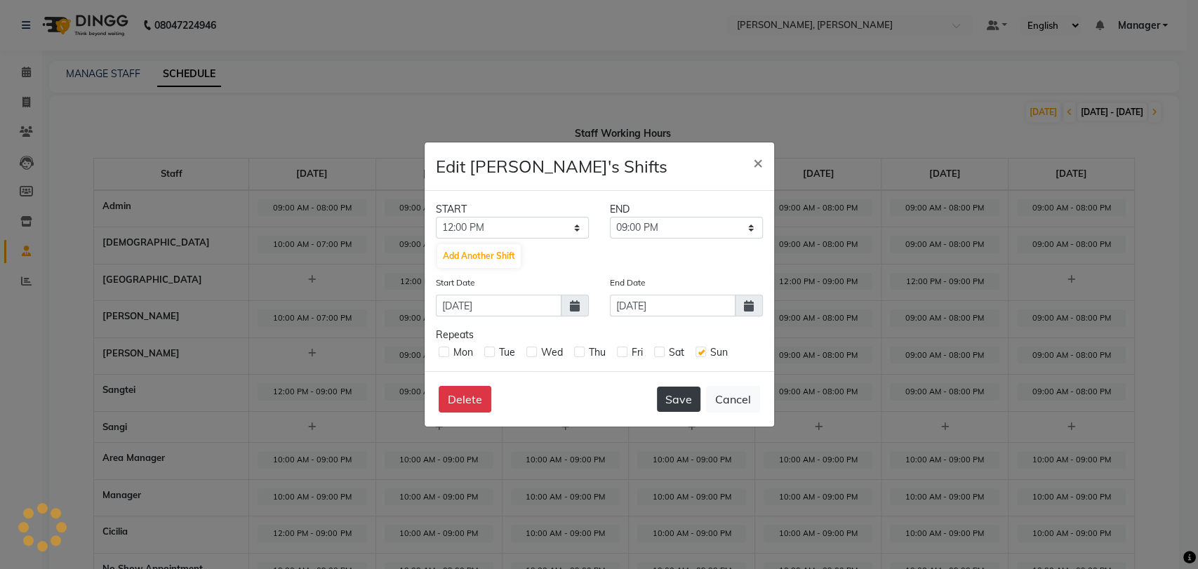
click at [674, 406] on button "Save" at bounding box center [679, 399] width 44 height 25
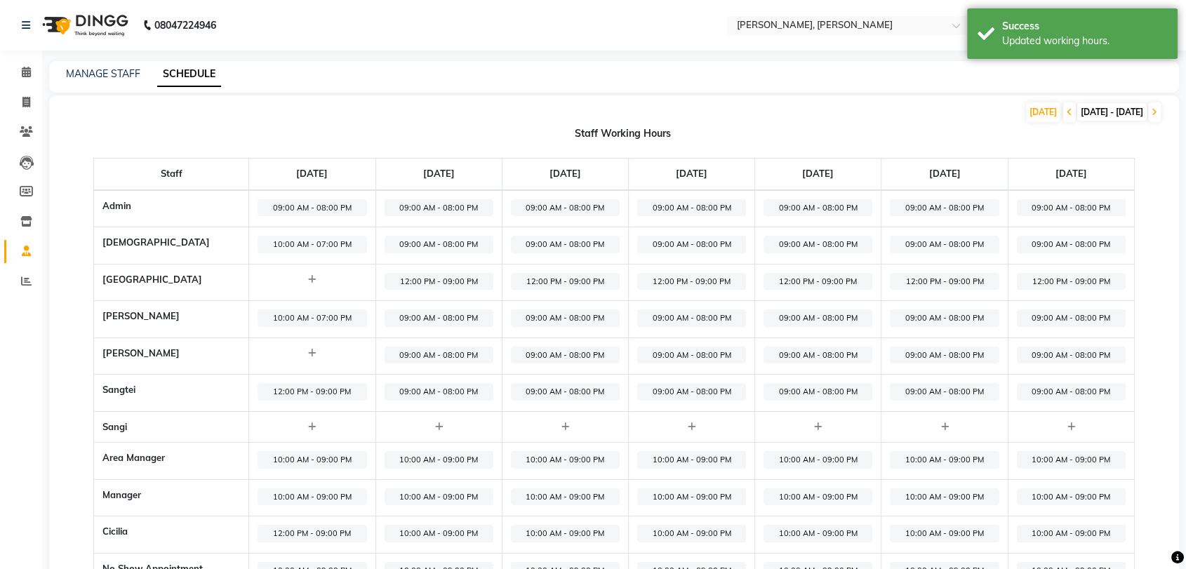
click at [420, 315] on span "09:00 AM - 08:00 PM" at bounding box center [439, 319] width 109 height 18
select select "09:00 AM"
select select "08:00 PM"
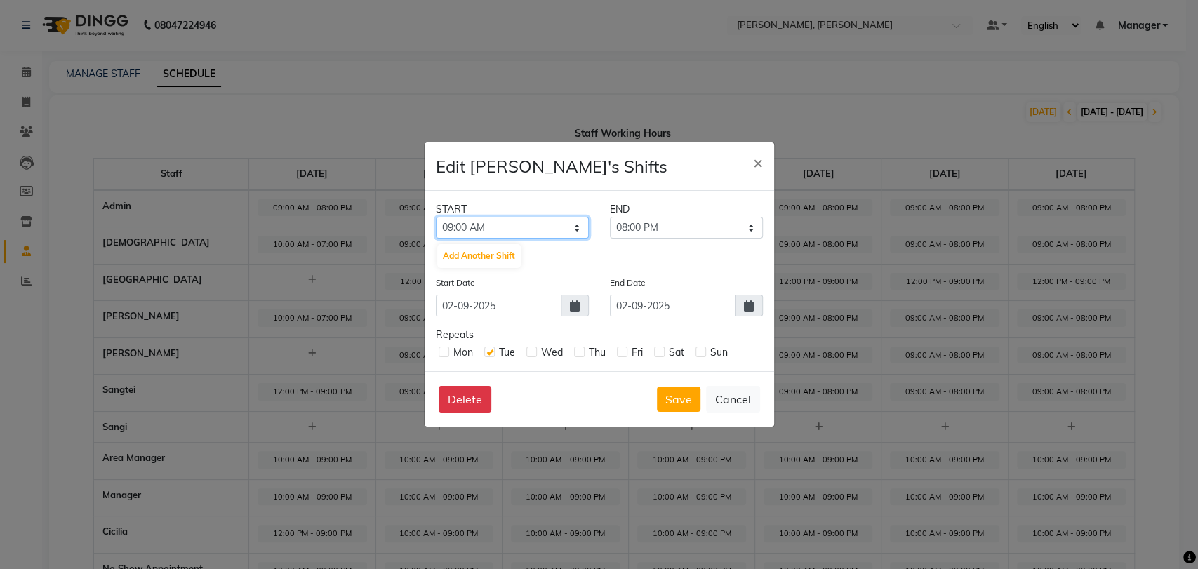
click at [489, 225] on select "12:00 AM 01:00 AM 02:00 AM 03:00 AM 04:00 AM 05:00 AM 06:00 AM 07:00 AM 08:00 A…" at bounding box center [512, 228] width 153 height 22
select select "10:00 AM"
click at [436, 217] on select "12:00 AM 01:00 AM 02:00 AM 03:00 AM 04:00 AM 05:00 AM 06:00 AM 07:00 AM 08:00 A…" at bounding box center [512, 228] width 153 height 22
click at [656, 225] on select "11:00 AM 12:00 PM 01:00 PM 02:00 PM 03:00 PM 04:00 PM 05:00 PM 06:00 PM 07:00 P…" at bounding box center [686, 228] width 153 height 22
select select "07:00 PM"
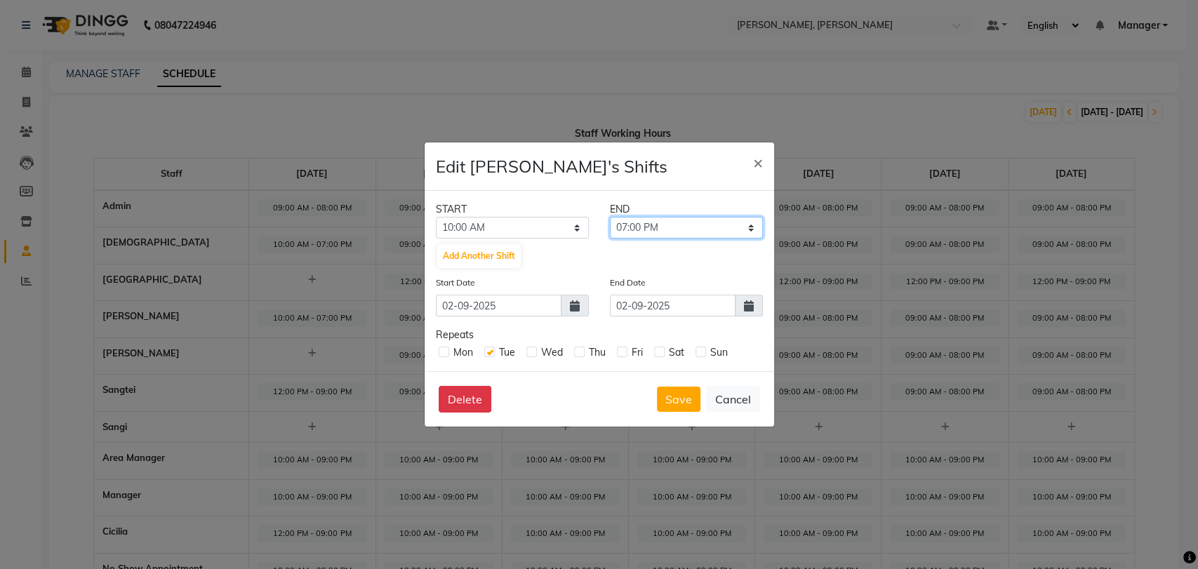
click at [610, 217] on select "11:00 AM 12:00 PM 01:00 PM 02:00 PM 03:00 PM 04:00 PM 05:00 PM 06:00 PM 07:00 P…" at bounding box center [686, 228] width 153 height 22
drag, startPoint x: 675, startPoint y: 411, endPoint x: 665, endPoint y: 396, distance: 17.3
click at [674, 411] on button "Save" at bounding box center [679, 399] width 44 height 25
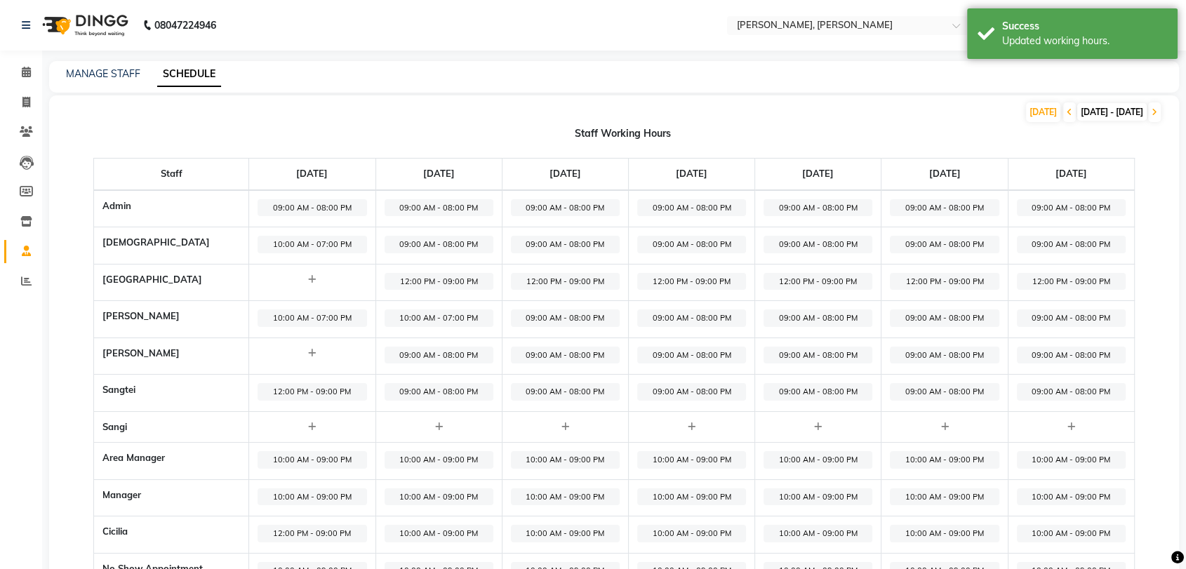
click at [584, 316] on span "09:00 AM - 08:00 PM" at bounding box center [565, 319] width 109 height 18
select select "09:00 AM"
select select "08:00 PM"
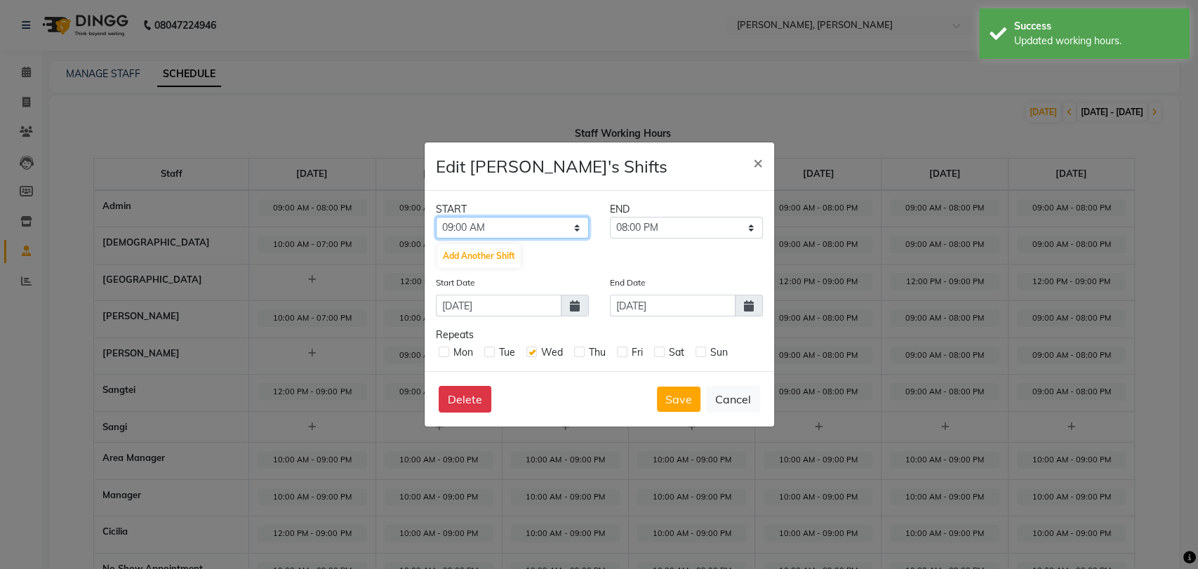
click at [505, 226] on select "12:00 AM 01:00 AM 02:00 AM 03:00 AM 04:00 AM 05:00 AM 06:00 AM 07:00 AM 08:00 A…" at bounding box center [512, 228] width 153 height 22
select select "10:00 AM"
click at [436, 217] on select "12:00 AM 01:00 AM 02:00 AM 03:00 AM 04:00 AM 05:00 AM 06:00 AM 07:00 AM 08:00 A…" at bounding box center [512, 228] width 153 height 22
click at [647, 221] on select "11:00 AM 12:00 PM 01:00 PM 02:00 PM 03:00 PM 04:00 PM 05:00 PM 06:00 PM 07:00 P…" at bounding box center [686, 228] width 153 height 22
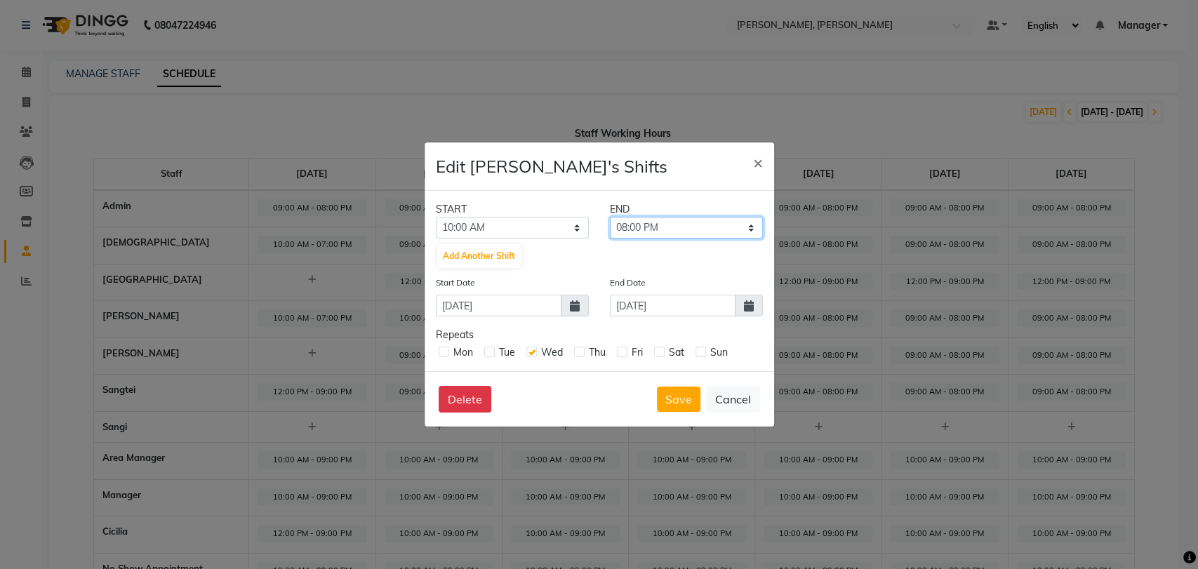
select select "07:00 PM"
click at [610, 217] on select "11:00 AM 12:00 PM 01:00 PM 02:00 PM 03:00 PM 04:00 PM 05:00 PM 06:00 PM 07:00 P…" at bounding box center [686, 228] width 153 height 22
click at [685, 401] on button "Save" at bounding box center [679, 399] width 44 height 25
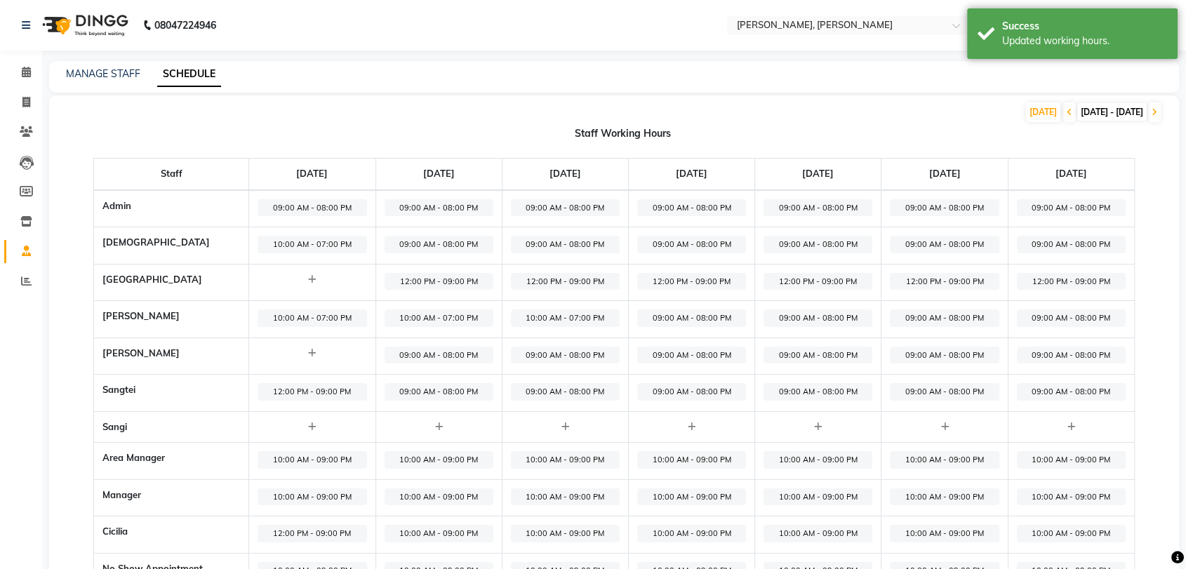
click at [682, 315] on span "09:00 AM - 08:00 PM" at bounding box center [691, 319] width 109 height 18
select select "09:00 AM"
select select "08:00 PM"
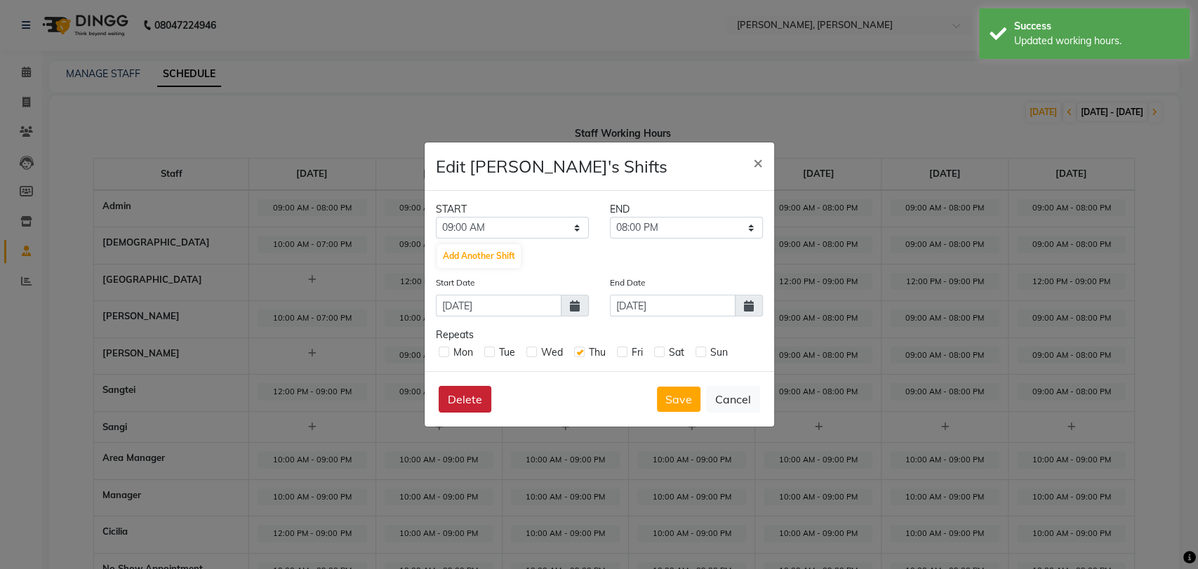
click at [469, 405] on button "Delete" at bounding box center [465, 399] width 53 height 27
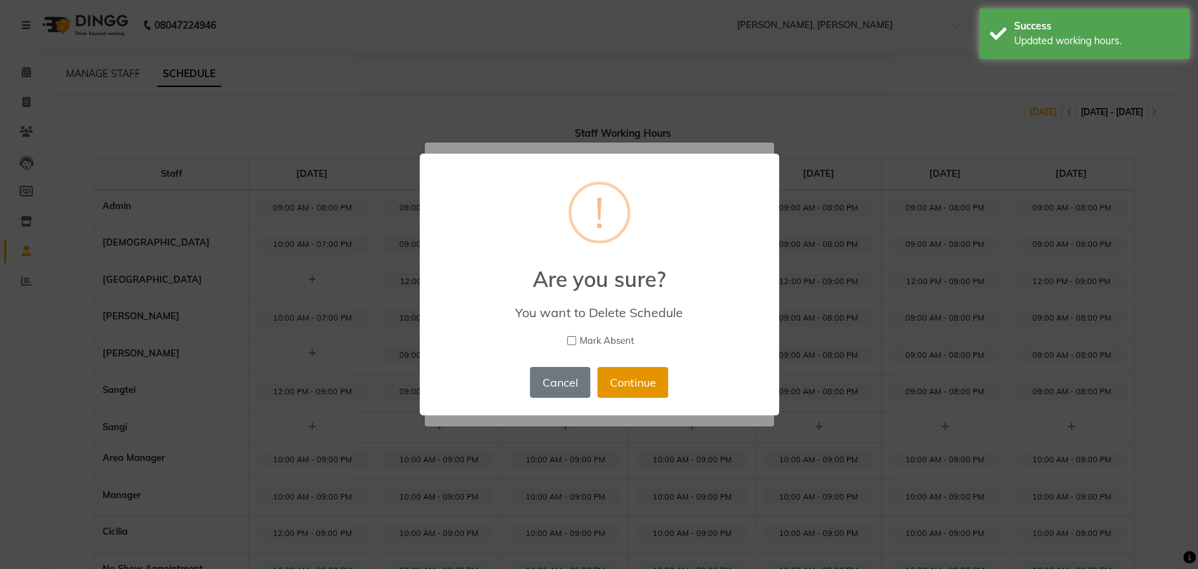
click at [618, 382] on button "Continue" at bounding box center [632, 382] width 71 height 31
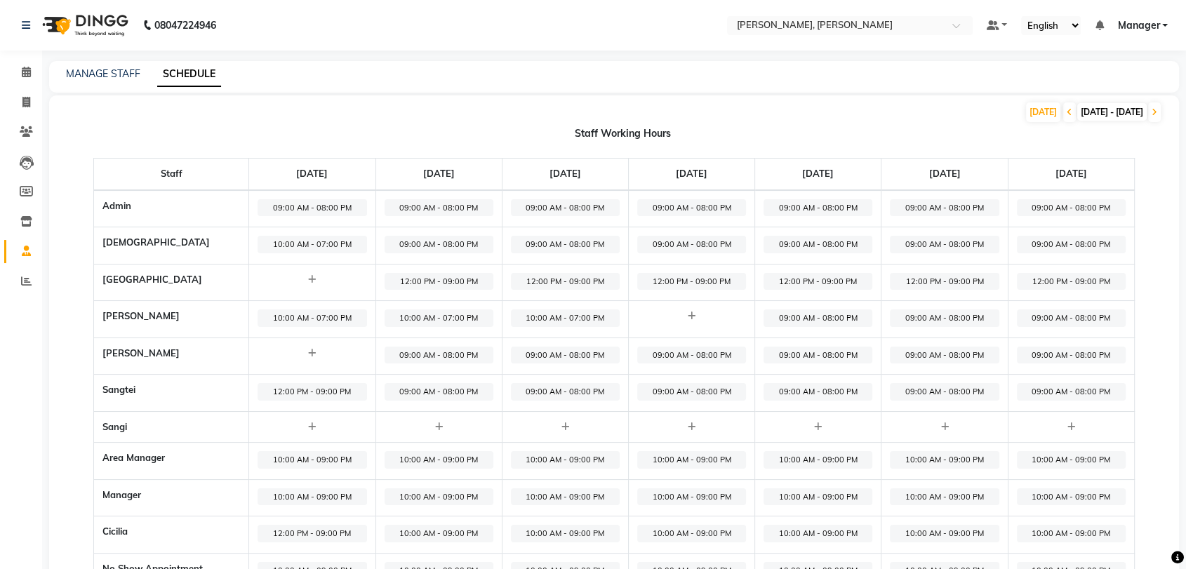
click at [432, 390] on span "09:00 AM - 08:00 PM" at bounding box center [439, 392] width 109 height 18
select select "09:00 AM"
select select "08:00 PM"
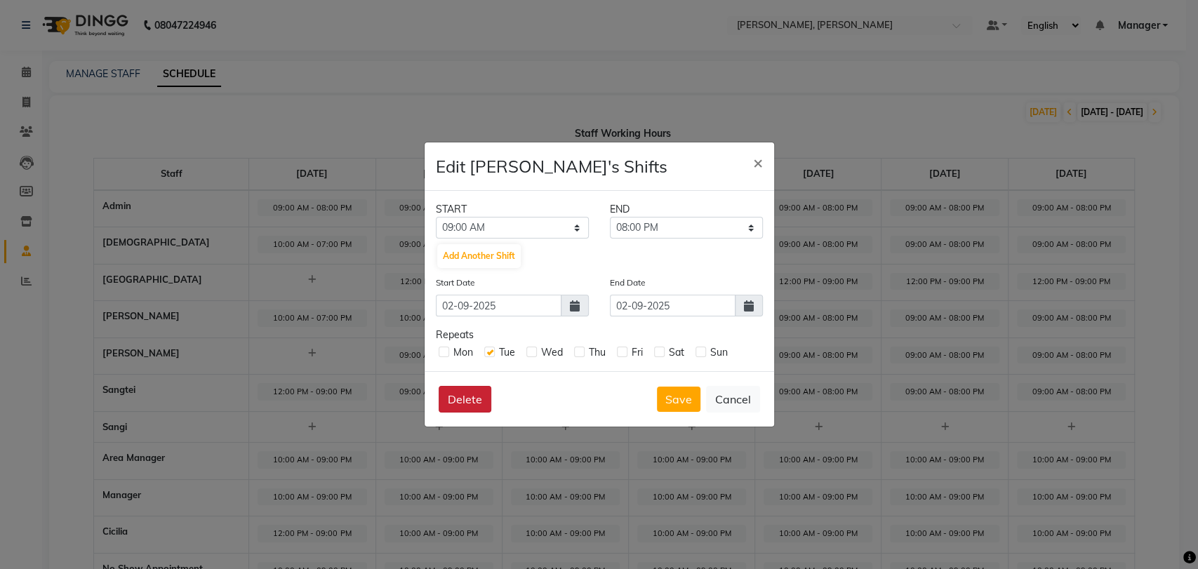
click at [452, 406] on button "Delete" at bounding box center [465, 399] width 53 height 27
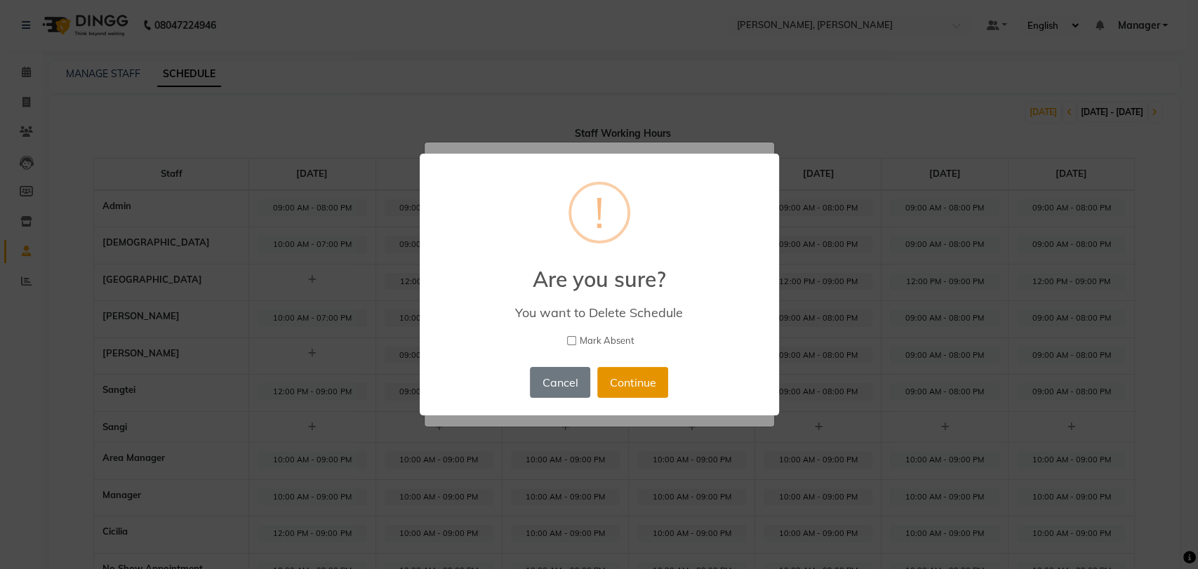
click at [626, 379] on button "Continue" at bounding box center [632, 382] width 71 height 31
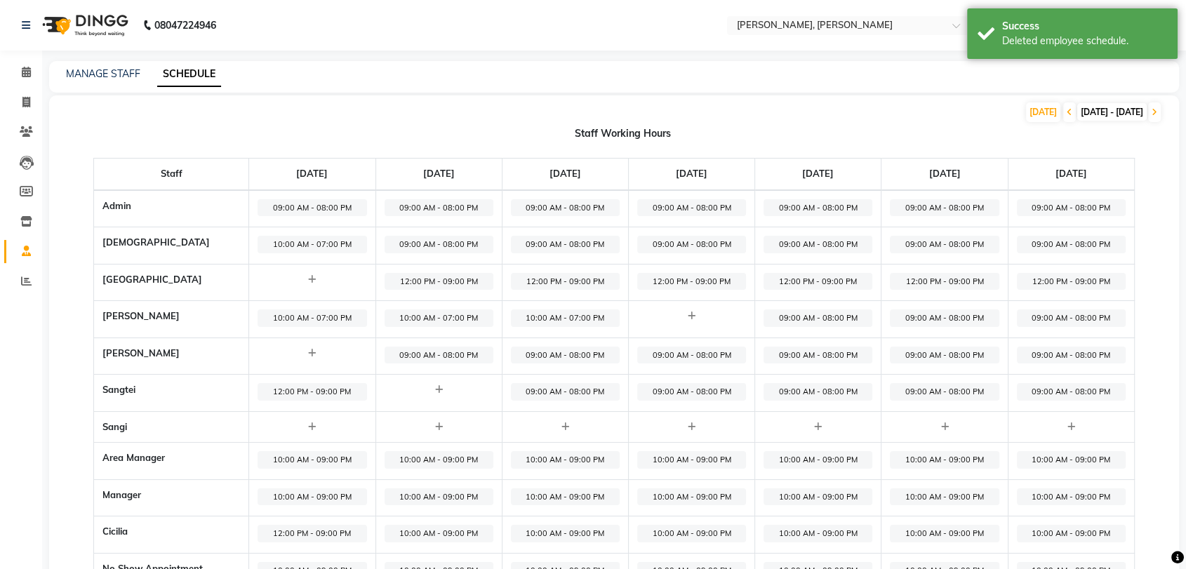
click at [559, 390] on span "09:00 AM - 08:00 PM" at bounding box center [565, 392] width 109 height 18
select select "09:00 AM"
select select "08:00 PM"
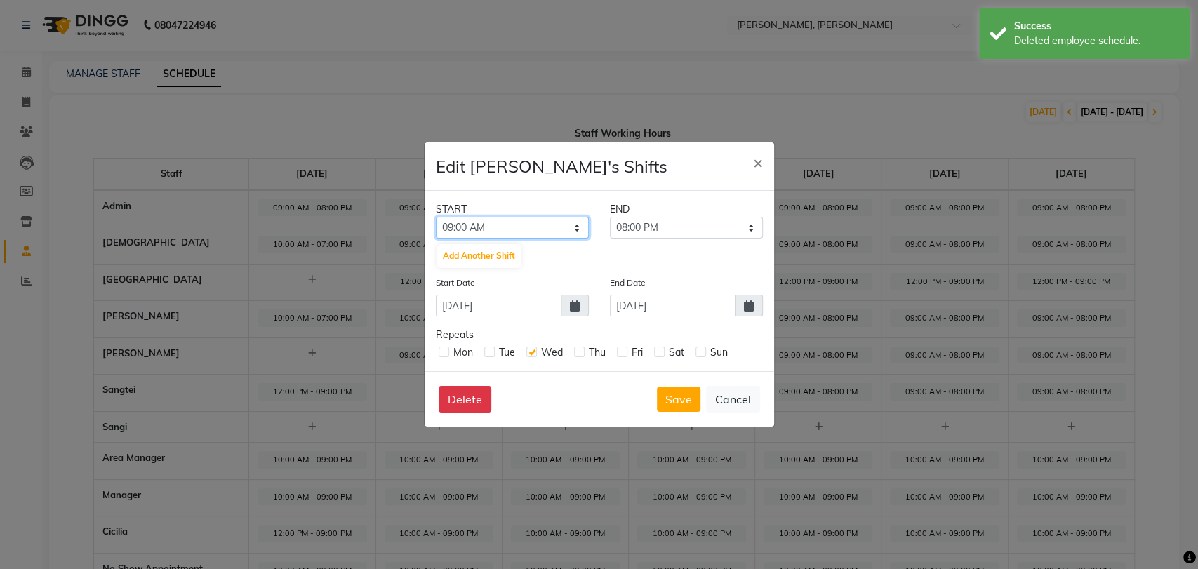
click at [508, 223] on select "12:00 AM 01:00 AM 02:00 AM 03:00 AM 04:00 AM 05:00 AM 06:00 AM 07:00 AM 08:00 A…" at bounding box center [512, 228] width 153 height 22
select select "12:00 PM"
click at [436, 217] on select "12:00 AM 01:00 AM 02:00 AM 03:00 AM 04:00 AM 05:00 AM 06:00 AM 07:00 AM 08:00 A…" at bounding box center [512, 228] width 153 height 22
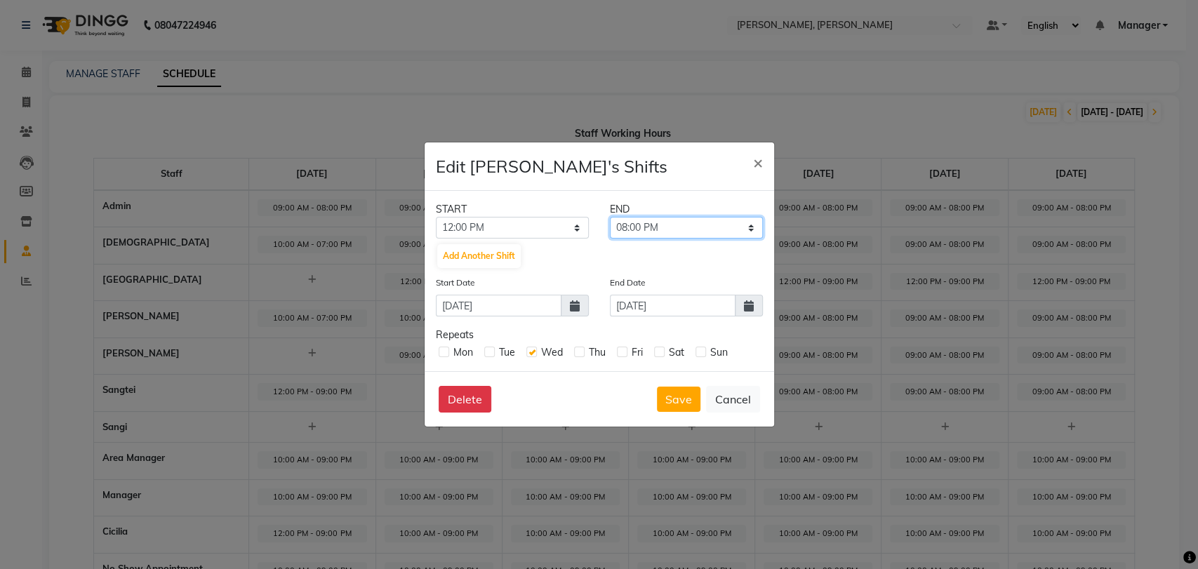
click at [639, 227] on select "01:00 PM 02:00 PM 03:00 PM 04:00 PM 05:00 PM 06:00 PM 07:00 PM 08:00 PM 09:00 P…" at bounding box center [686, 228] width 153 height 22
select select "09:00 PM"
click at [610, 217] on select "01:00 PM 02:00 PM 03:00 PM 04:00 PM 05:00 PM 06:00 PM 07:00 PM 08:00 PM 09:00 P…" at bounding box center [686, 228] width 153 height 22
click at [677, 397] on button "Save" at bounding box center [679, 399] width 44 height 25
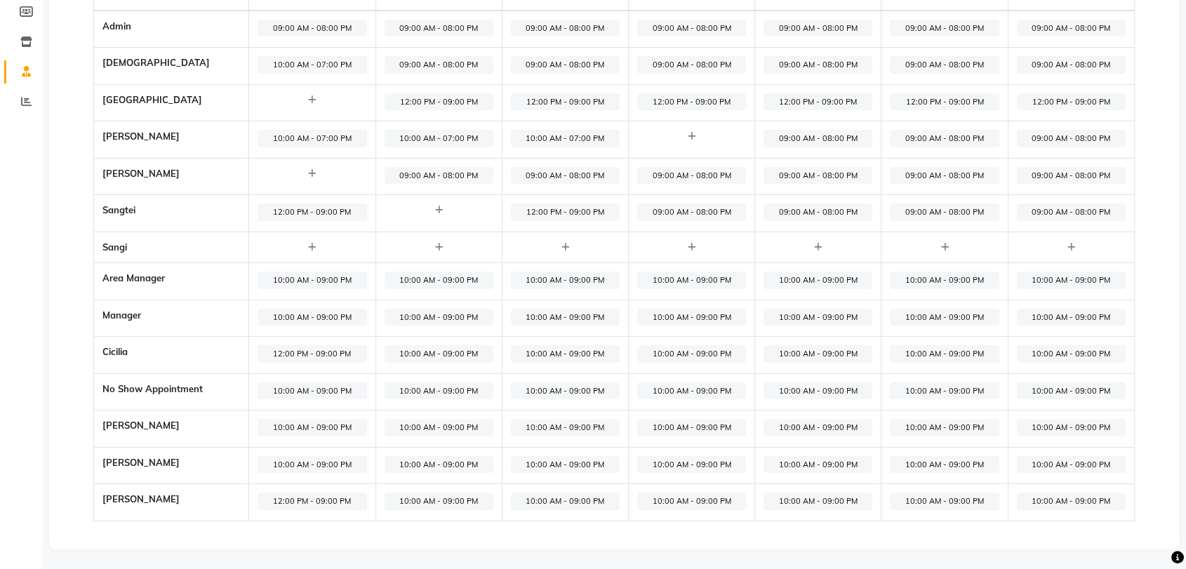
scroll to position [101, 0]
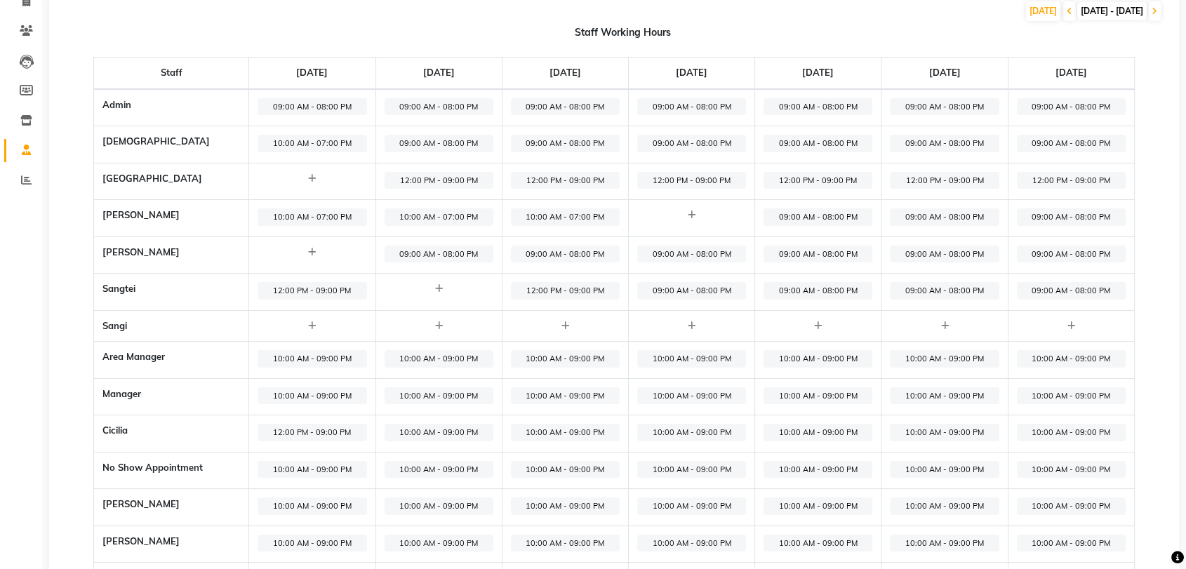
click at [448, 142] on span "09:00 AM - 08:00 PM" at bounding box center [439, 144] width 109 height 18
select select "09:00 AM"
select select "08:00 PM"
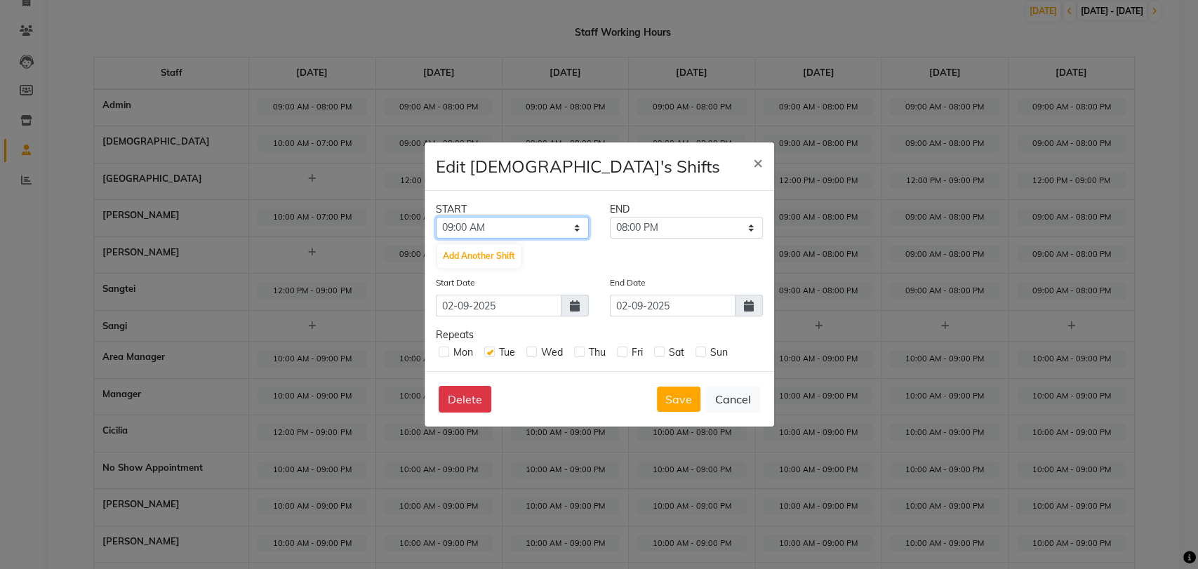
click at [500, 223] on select "12:00 AM 01:00 AM 02:00 AM 03:00 AM 04:00 AM 05:00 AM 06:00 AM 07:00 AM 08:00 A…" at bounding box center [512, 228] width 153 height 22
select select "10:00 AM"
click at [436, 217] on select "12:00 AM 01:00 AM 02:00 AM 03:00 AM 04:00 AM 05:00 AM 06:00 AM 07:00 AM 08:00 A…" at bounding box center [512, 228] width 153 height 22
click at [647, 222] on select "11:00 AM 12:00 PM 01:00 PM 02:00 PM 03:00 PM 04:00 PM 05:00 PM 06:00 PM 07:00 P…" at bounding box center [686, 228] width 153 height 22
select select "07:00 PM"
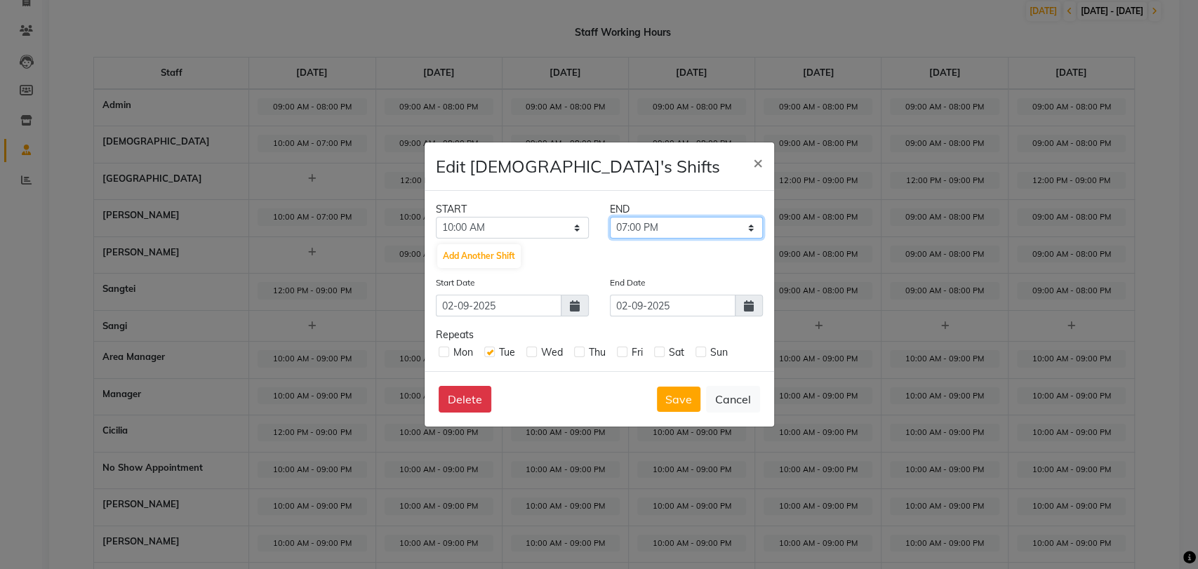
click at [610, 217] on select "11:00 AM 12:00 PM 01:00 PM 02:00 PM 03:00 PM 04:00 PM 05:00 PM 06:00 PM 07:00 P…" at bounding box center [686, 228] width 153 height 22
click at [668, 397] on button "Save" at bounding box center [679, 399] width 44 height 25
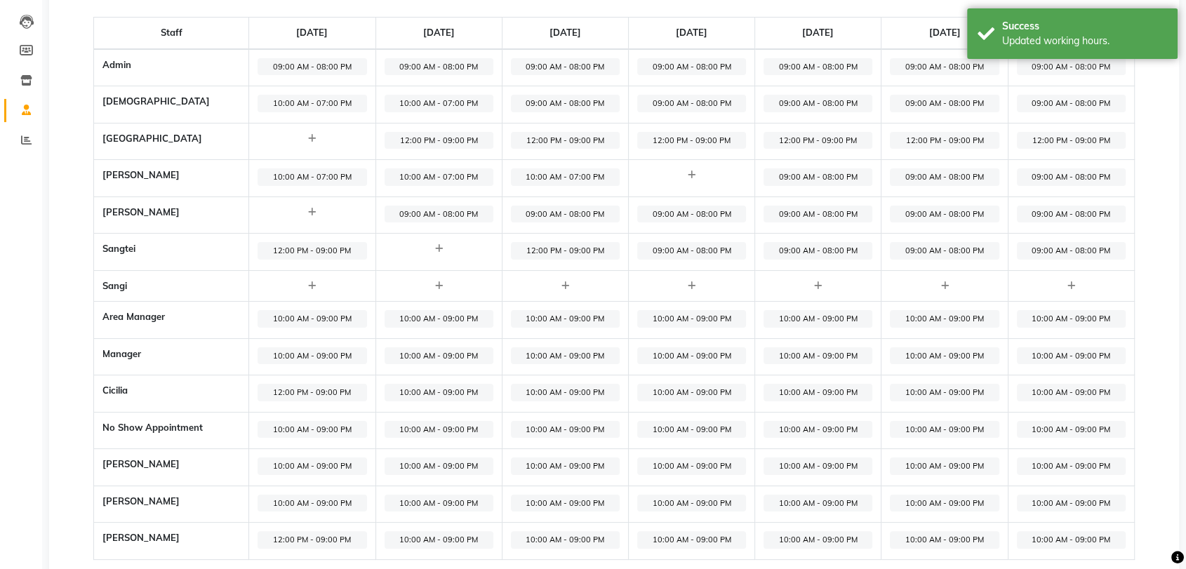
scroll to position [180, 0]
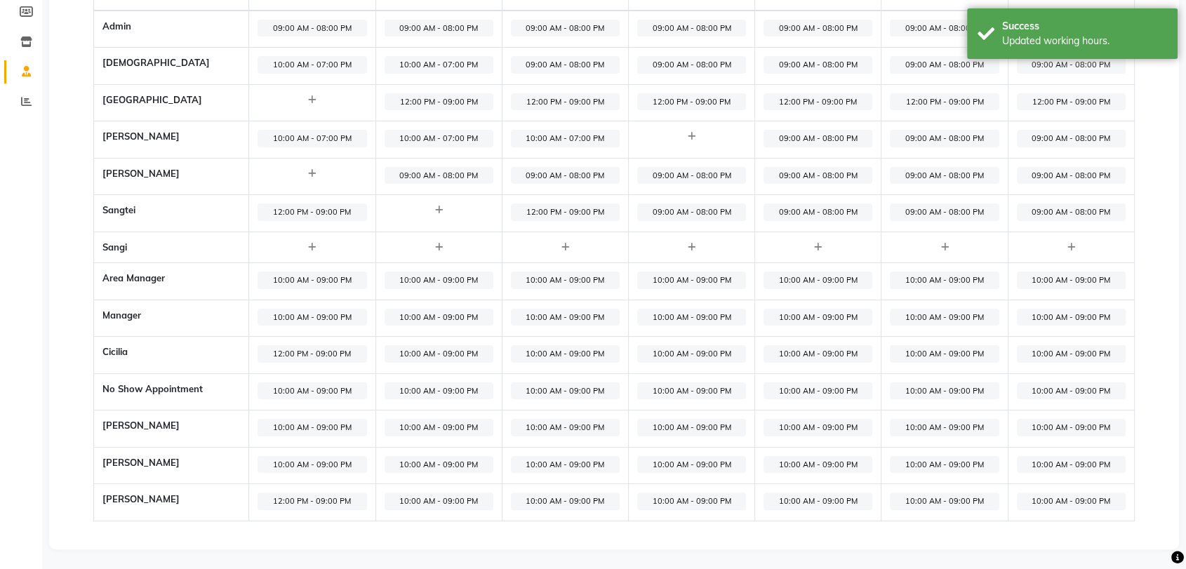
click at [440, 350] on span "10:00 AM - 09:00 PM" at bounding box center [439, 354] width 109 height 18
select select "10:00 AM"
select select "09:00 PM"
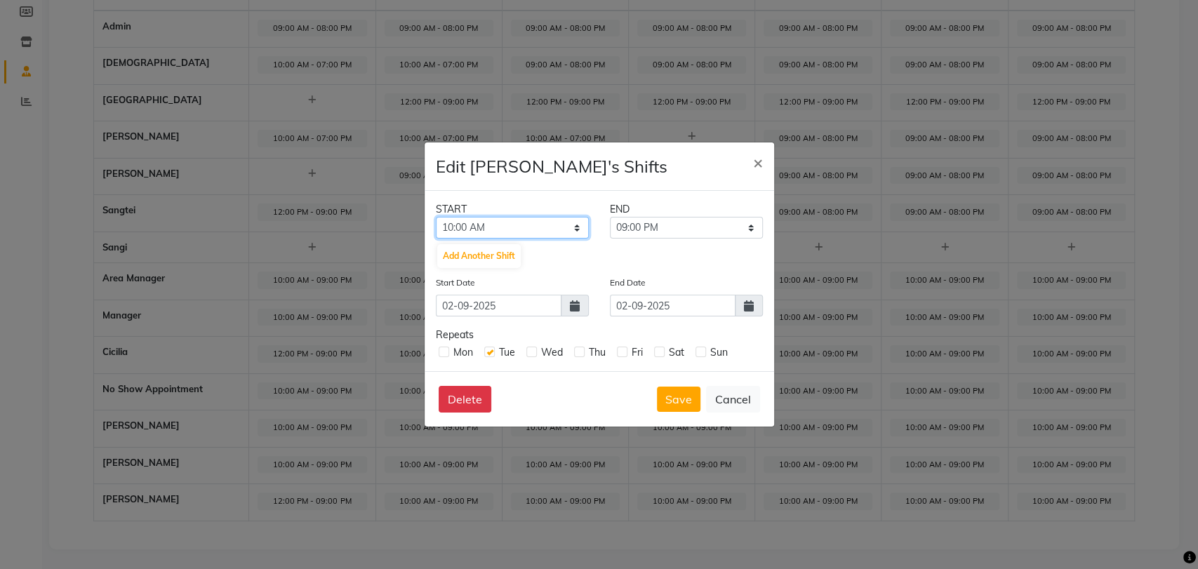
click at [515, 221] on select "12:00 AM 01:00 AM 02:00 AM 03:00 AM 04:00 AM 05:00 AM 06:00 AM 07:00 AM 08:00 A…" at bounding box center [512, 228] width 153 height 22
select select "12:00 PM"
click at [436, 217] on select "12:00 AM 01:00 AM 02:00 AM 03:00 AM 04:00 AM 05:00 AM 06:00 AM 07:00 AM 08:00 A…" at bounding box center [512, 228] width 153 height 22
click at [657, 223] on select "01:00 PM 02:00 PM 03:00 PM 04:00 PM 05:00 PM 06:00 PM 07:00 PM 08:00 PM 09:00 P…" at bounding box center [686, 228] width 153 height 22
click at [610, 217] on select "01:00 PM 02:00 PM 03:00 PM 04:00 PM 05:00 PM 06:00 PM 07:00 PM 08:00 PM 09:00 P…" at bounding box center [686, 228] width 153 height 22
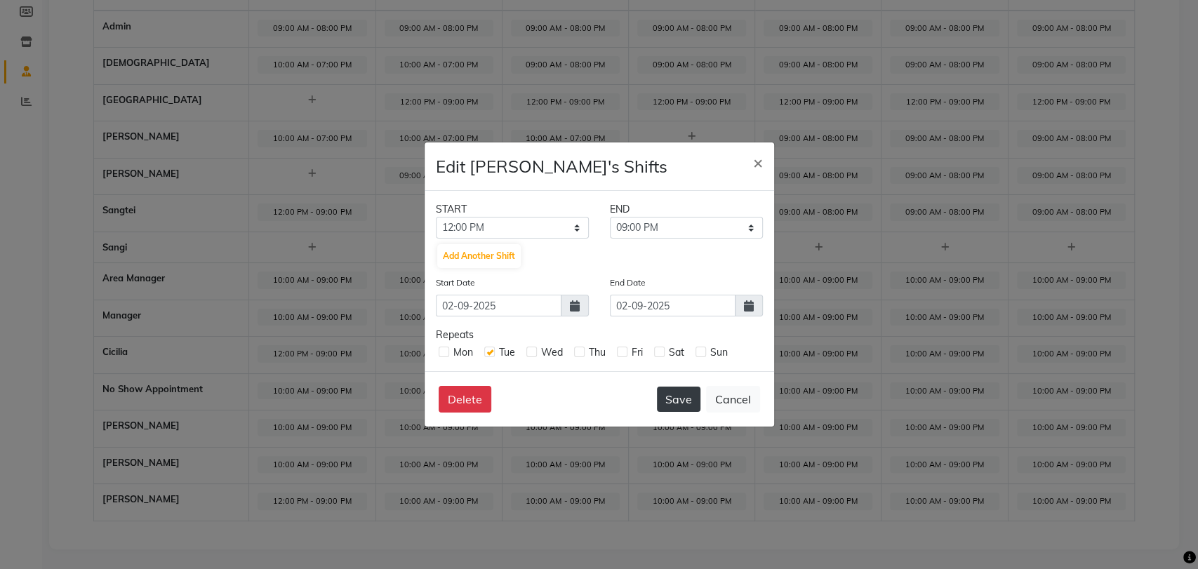
click at [672, 402] on button "Save" at bounding box center [679, 399] width 44 height 25
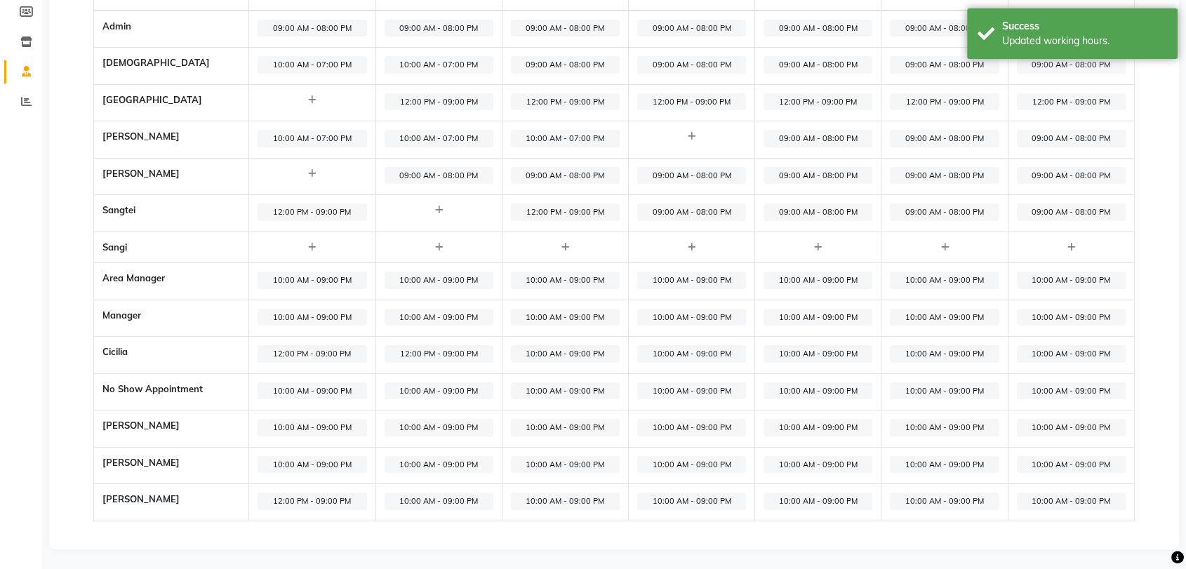
click at [430, 494] on span "10:00 AM - 09:00 PM" at bounding box center [439, 502] width 109 height 18
select select "10:00 AM"
select select "09:00 PM"
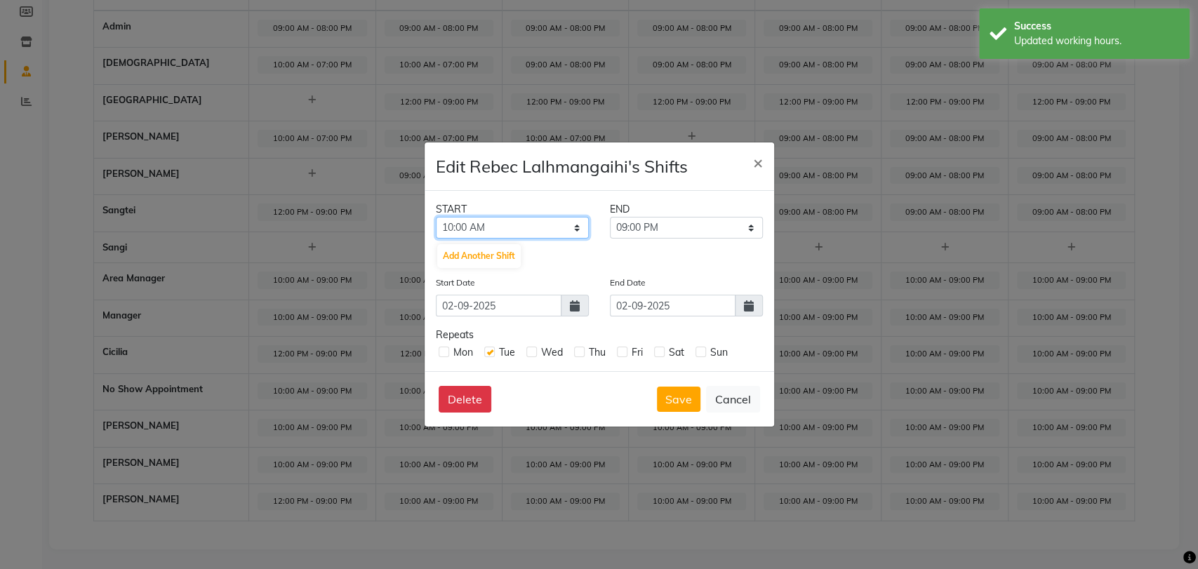
click at [493, 228] on select "12:00 AM 01:00 AM 02:00 AM 03:00 AM 04:00 AM 05:00 AM 06:00 AM 07:00 AM 08:00 A…" at bounding box center [512, 228] width 153 height 22
select select "12:00 PM"
click at [436, 217] on select "12:00 AM 01:00 AM 02:00 AM 03:00 AM 04:00 AM 05:00 AM 06:00 AM 07:00 AM 08:00 A…" at bounding box center [512, 228] width 153 height 22
click at [638, 220] on select "01:00 PM 02:00 PM 03:00 PM 04:00 PM 05:00 PM 06:00 PM 07:00 PM 08:00 PM 09:00 P…" at bounding box center [686, 228] width 153 height 22
click at [610, 217] on select "01:00 PM 02:00 PM 03:00 PM 04:00 PM 05:00 PM 06:00 PM 07:00 PM 08:00 PM 09:00 P…" at bounding box center [686, 228] width 153 height 22
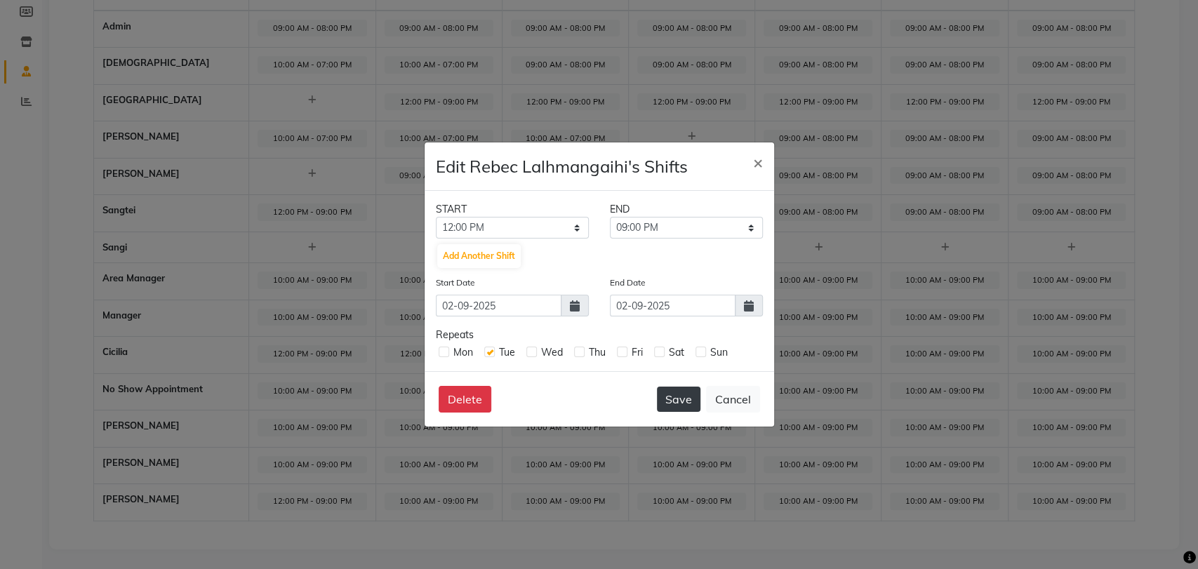
click at [677, 397] on button "Save" at bounding box center [679, 399] width 44 height 25
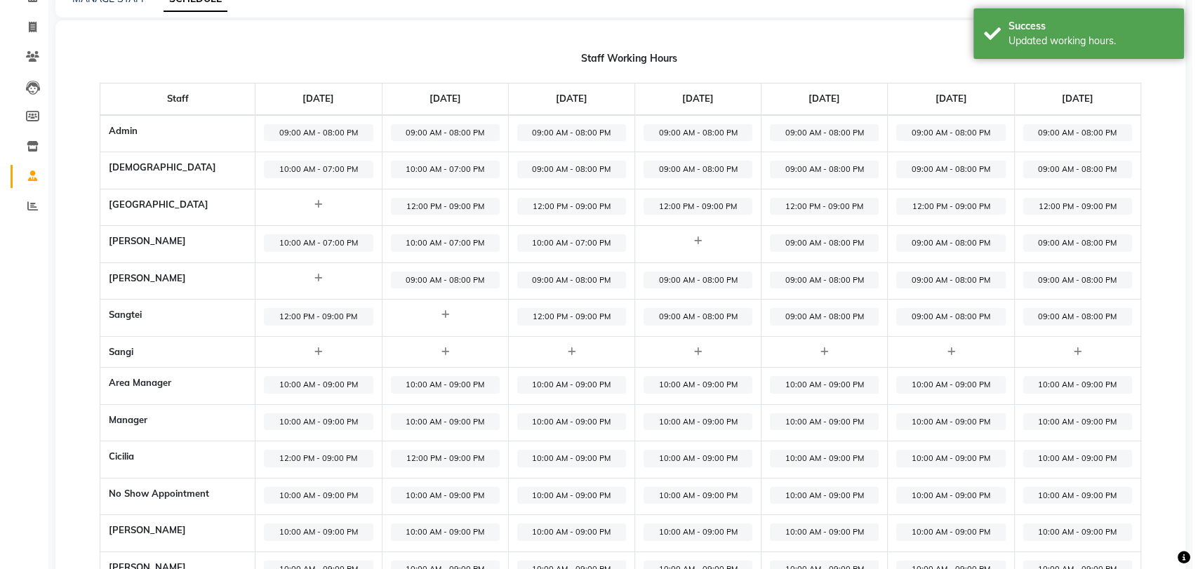
scroll to position [0, 0]
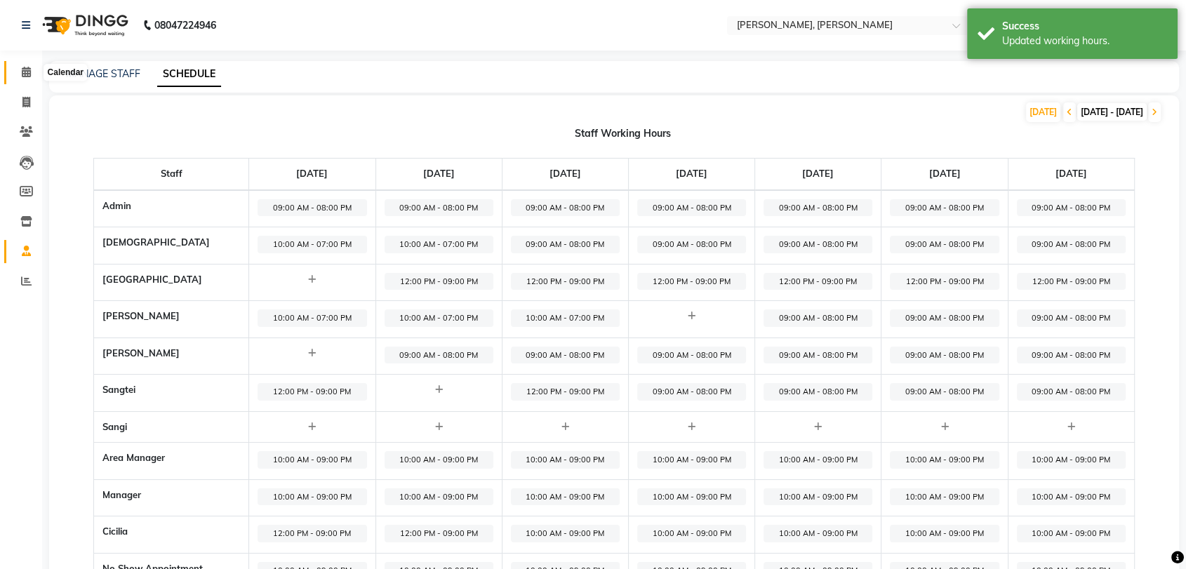
click at [29, 74] on icon at bounding box center [26, 72] width 9 height 11
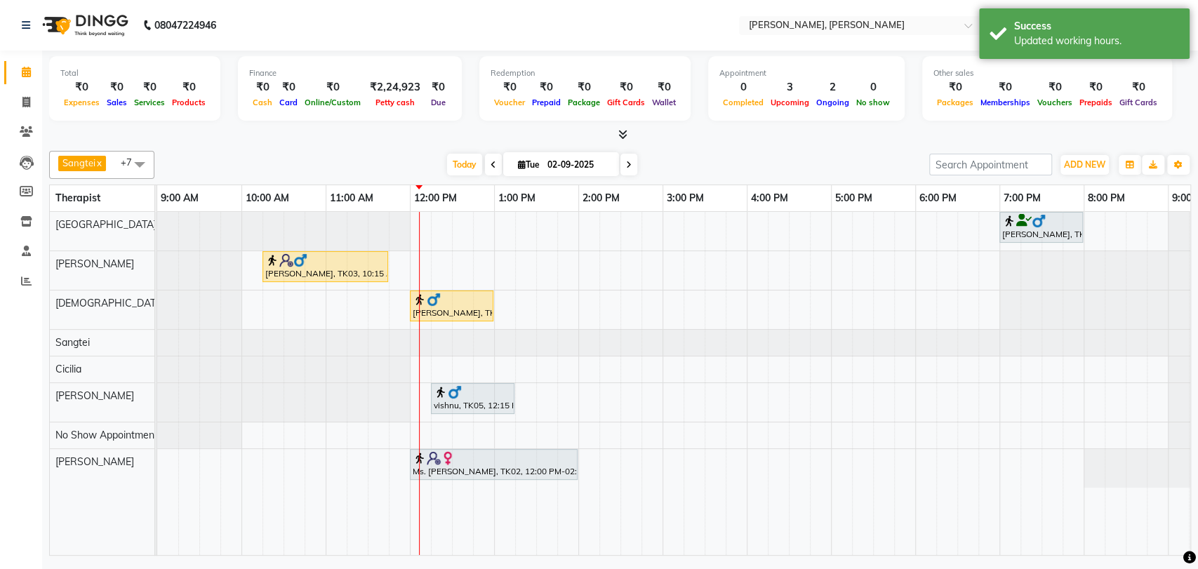
click at [140, 158] on span at bounding box center [140, 164] width 28 height 27
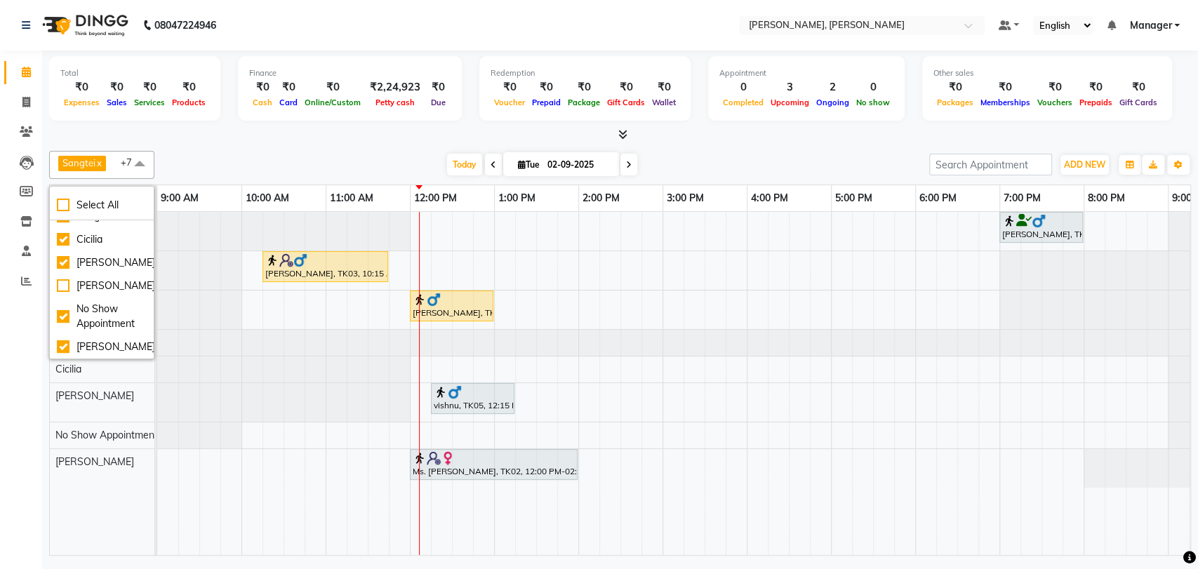
scroll to position [114, 0]
click at [91, 352] on div "[PERSON_NAME]" at bounding box center [102, 347] width 90 height 15
checkbox input "false"
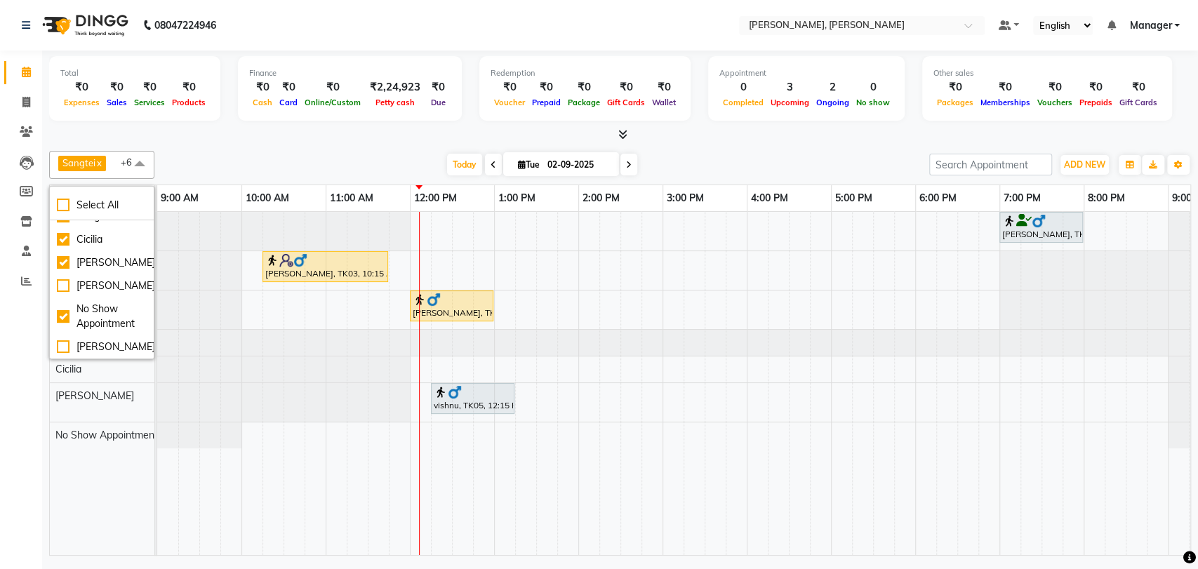
click at [387, 147] on div "Sangtei x No Show Appointment x Ziri Lalnunziri x [DEMOGRAPHIC_DATA] x [PERSON_…" at bounding box center [620, 350] width 1142 height 411
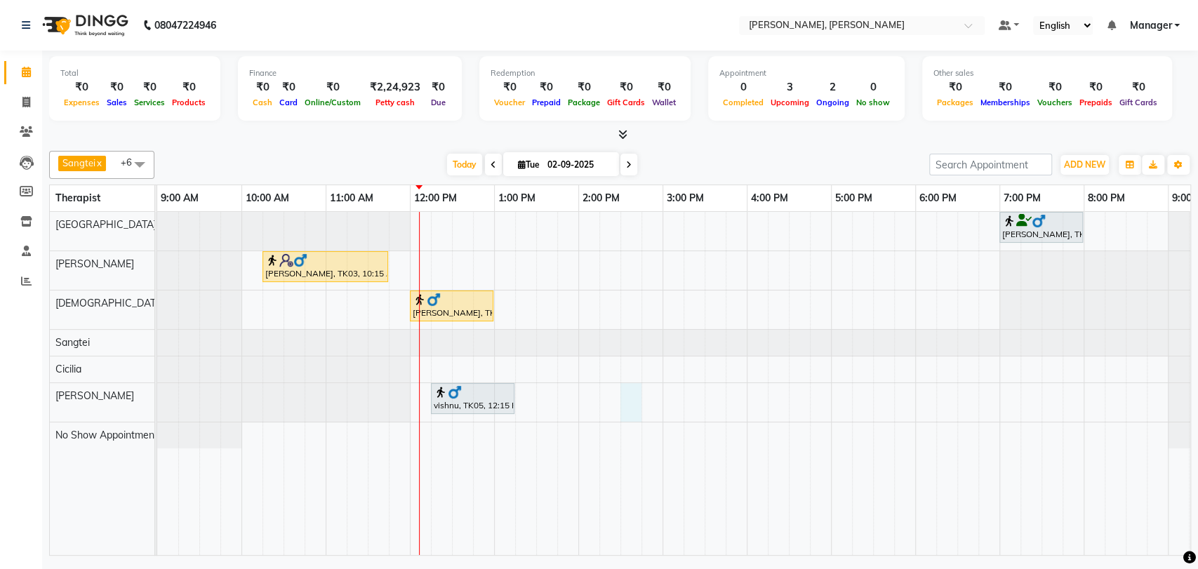
click at [621, 400] on div "[PERSON_NAME], TK01, 07:00 PM-08:00 PM, Swedish Therapy (60) kumar, TK03, 10:15…" at bounding box center [704, 383] width 1095 height 343
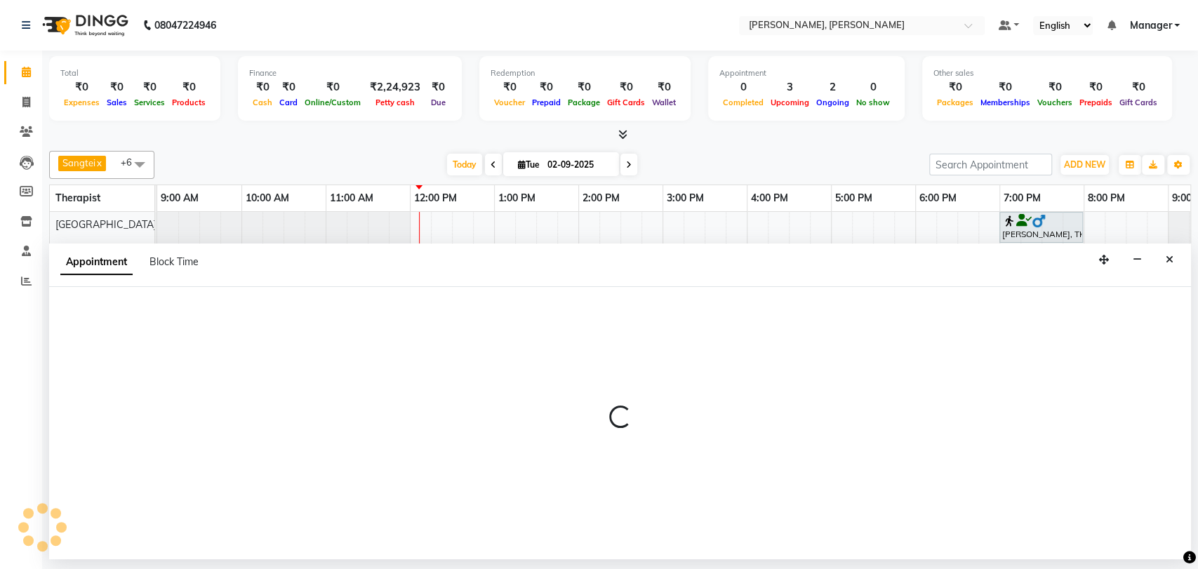
select select "88461"
select select "tentative"
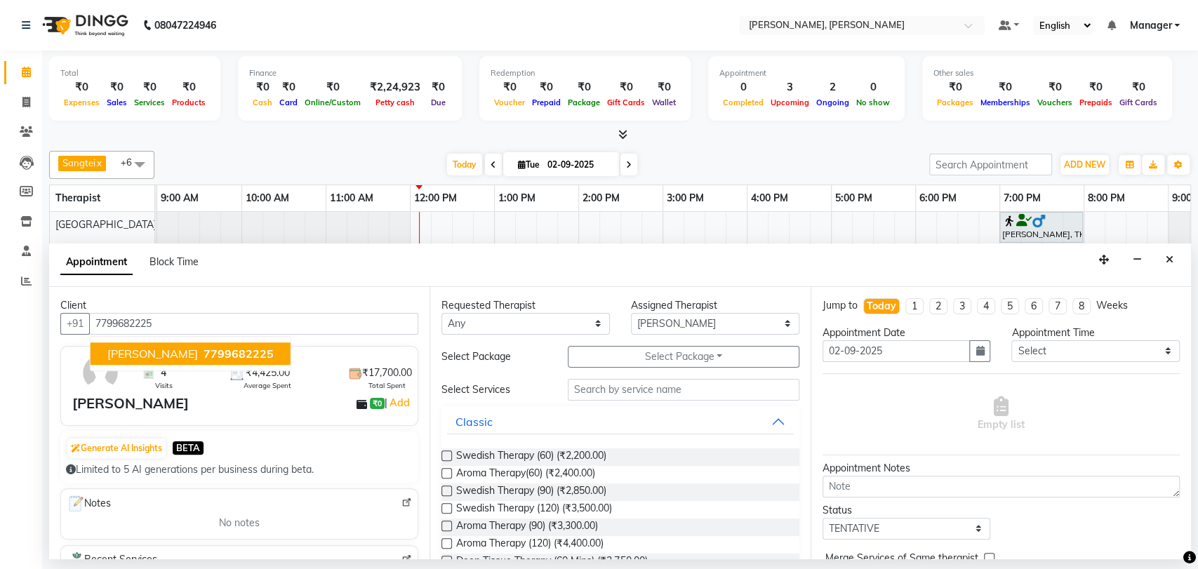
click at [213, 351] on span "7799682225" at bounding box center [239, 354] width 70 height 14
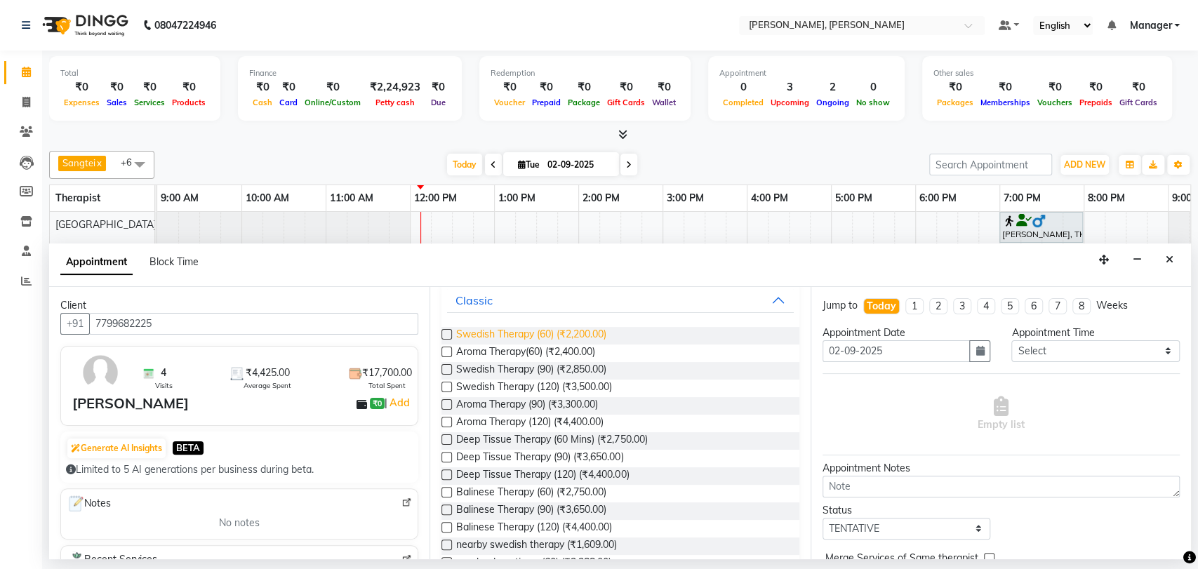
scroll to position [156, 0]
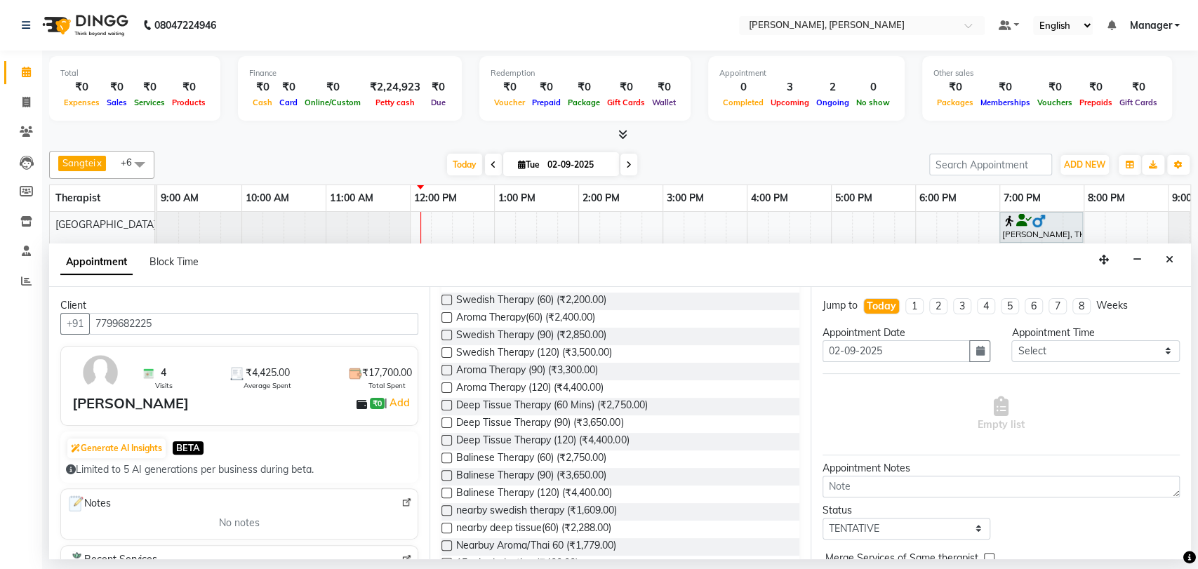
type input "7799682225"
click at [446, 423] on label at bounding box center [447, 423] width 11 height 11
click at [446, 423] on input "checkbox" at bounding box center [446, 424] width 9 height 9
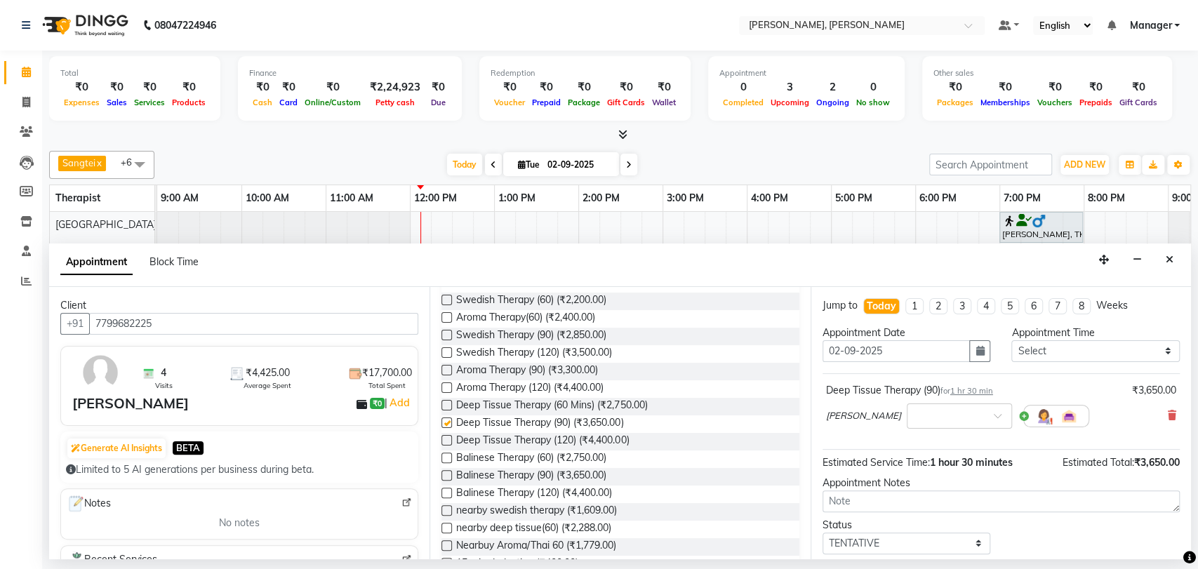
checkbox input "false"
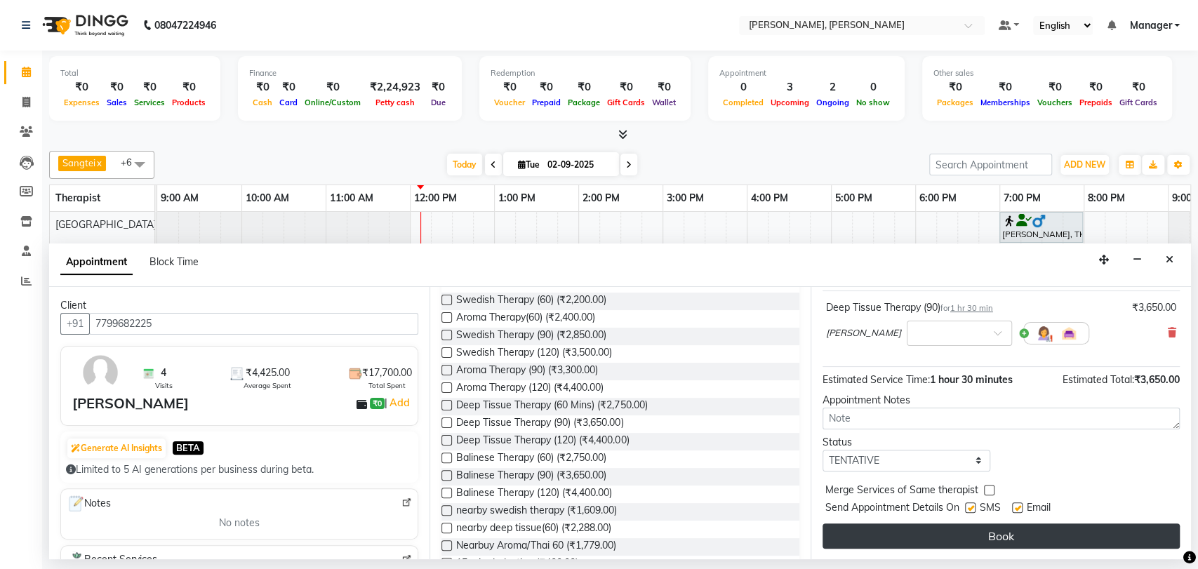
click at [950, 530] on button "Book" at bounding box center [1001, 536] width 357 height 25
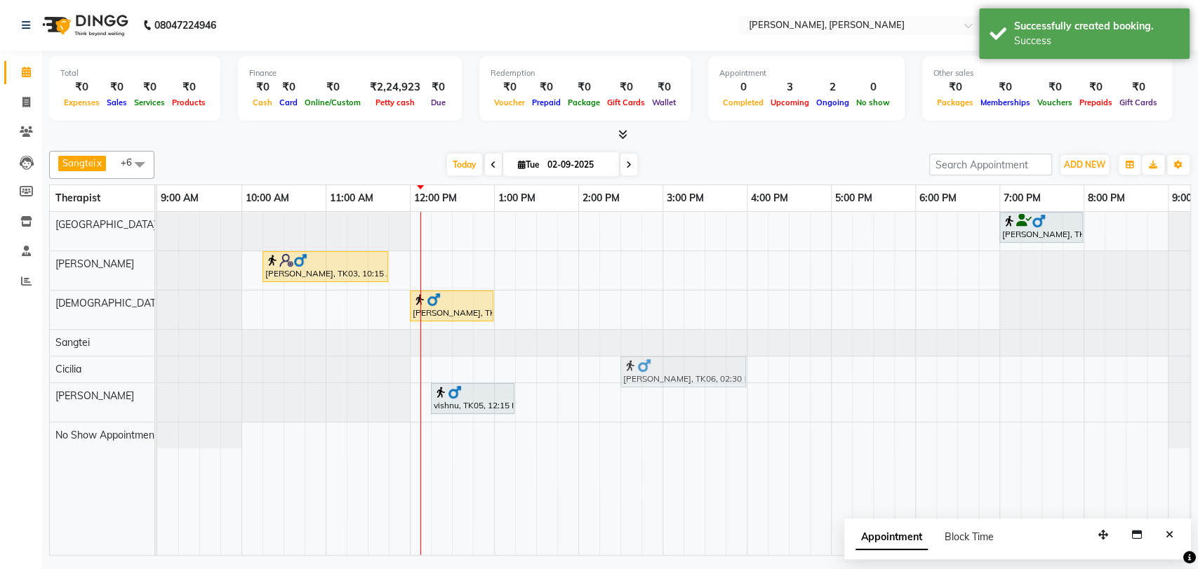
drag, startPoint x: 663, startPoint y: 401, endPoint x: 662, endPoint y: 380, distance: 20.4
click at [662, 380] on tbody "[PERSON_NAME], TK01, 07:00 PM-08:00 PM, Swedish Therapy (60) [PERSON_NAME], TK0…" at bounding box center [704, 330] width 1095 height 237
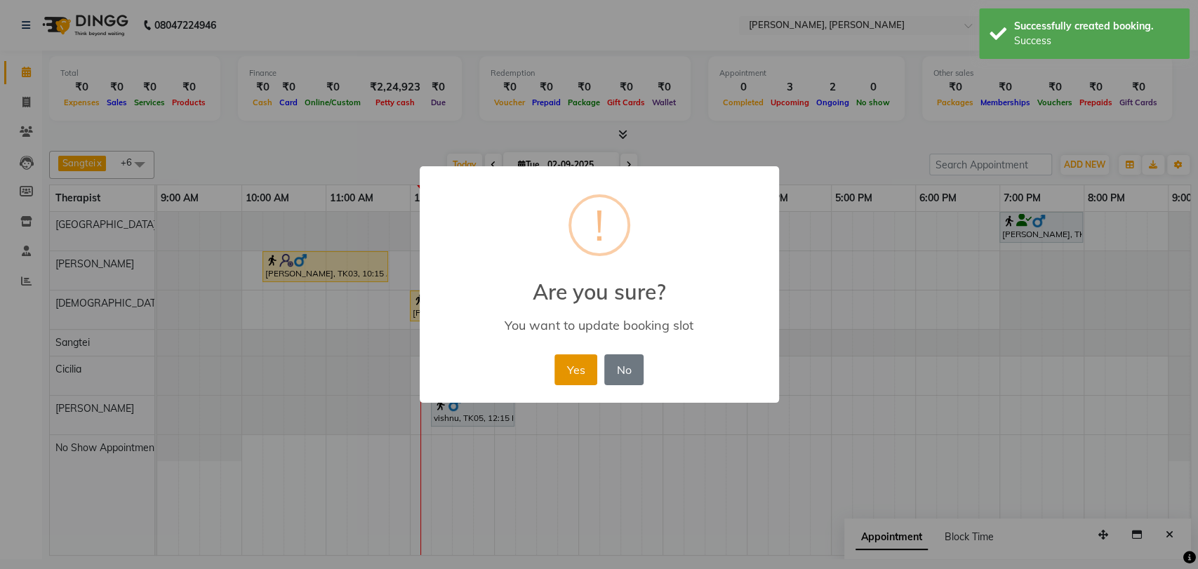
click at [567, 369] on button "Yes" at bounding box center [576, 369] width 43 height 31
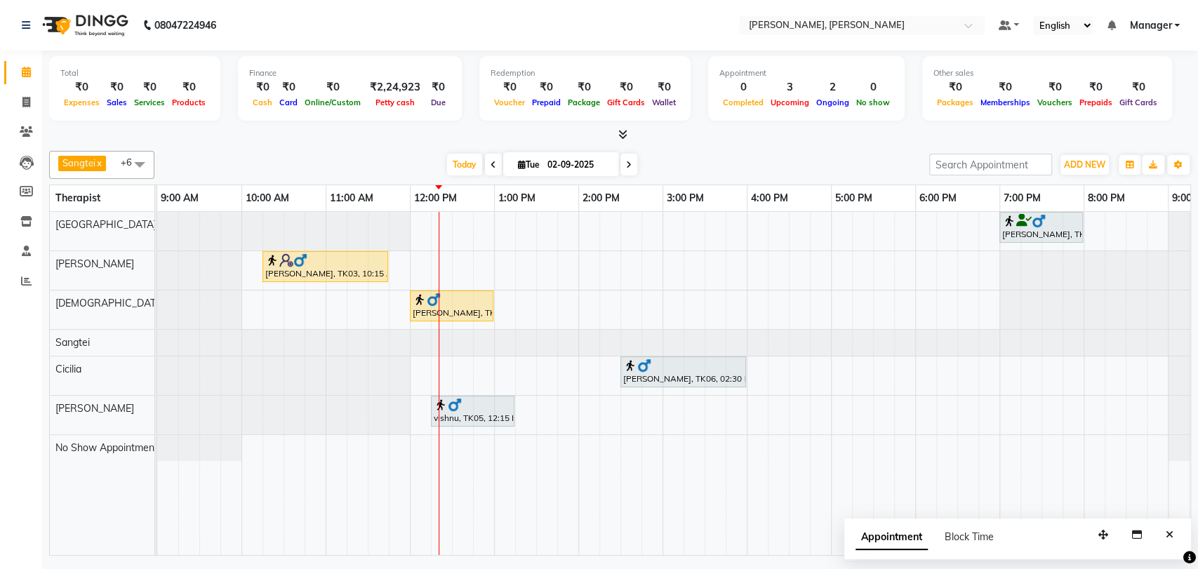
click at [460, 226] on div "[PERSON_NAME], TK01, 07:00 PM-08:00 PM, Swedish Therapy (60) [PERSON_NAME], TK0…" at bounding box center [704, 383] width 1095 height 343
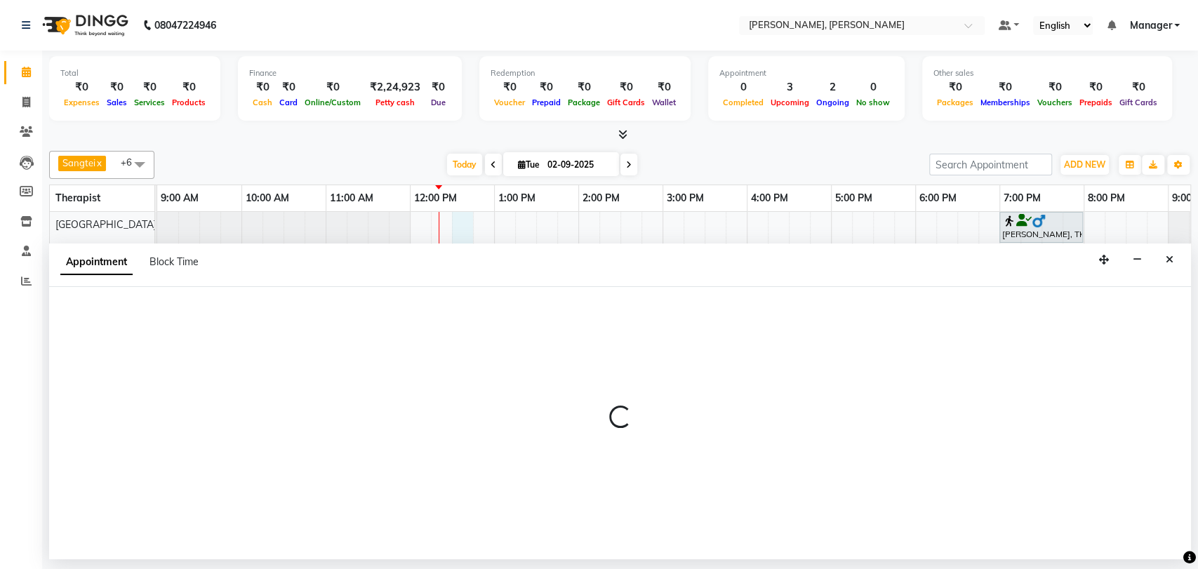
select select "63061"
select select "tentative"
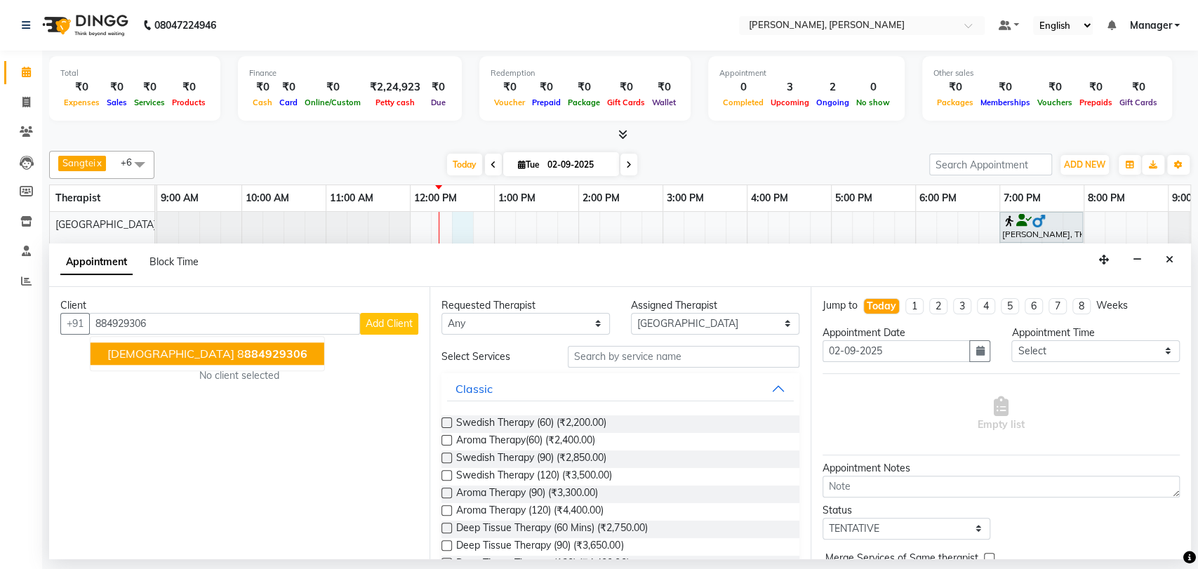
click at [244, 351] on span "884929306" at bounding box center [275, 354] width 63 height 14
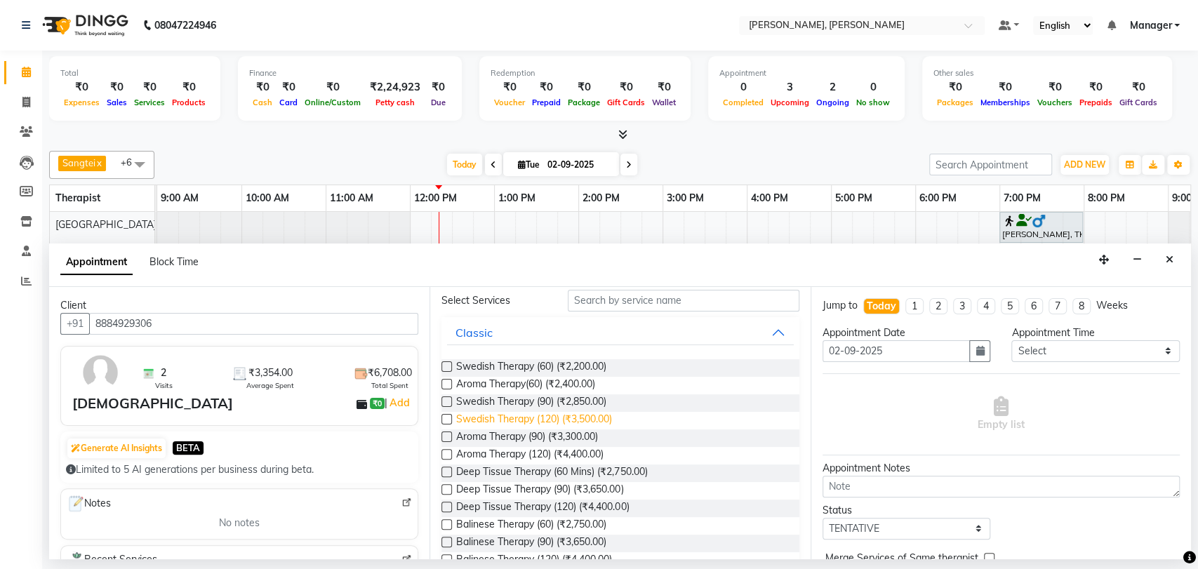
scroll to position [78, 0]
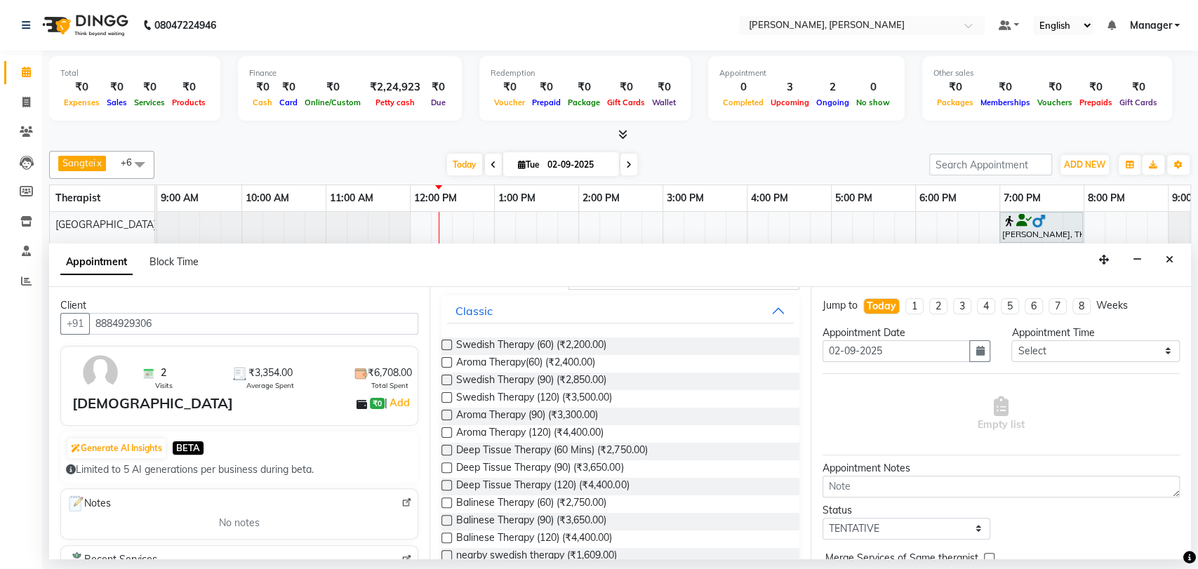
type input "8884929306"
click at [443, 465] on label at bounding box center [447, 468] width 11 height 11
click at [443, 465] on input "checkbox" at bounding box center [446, 469] width 9 height 9
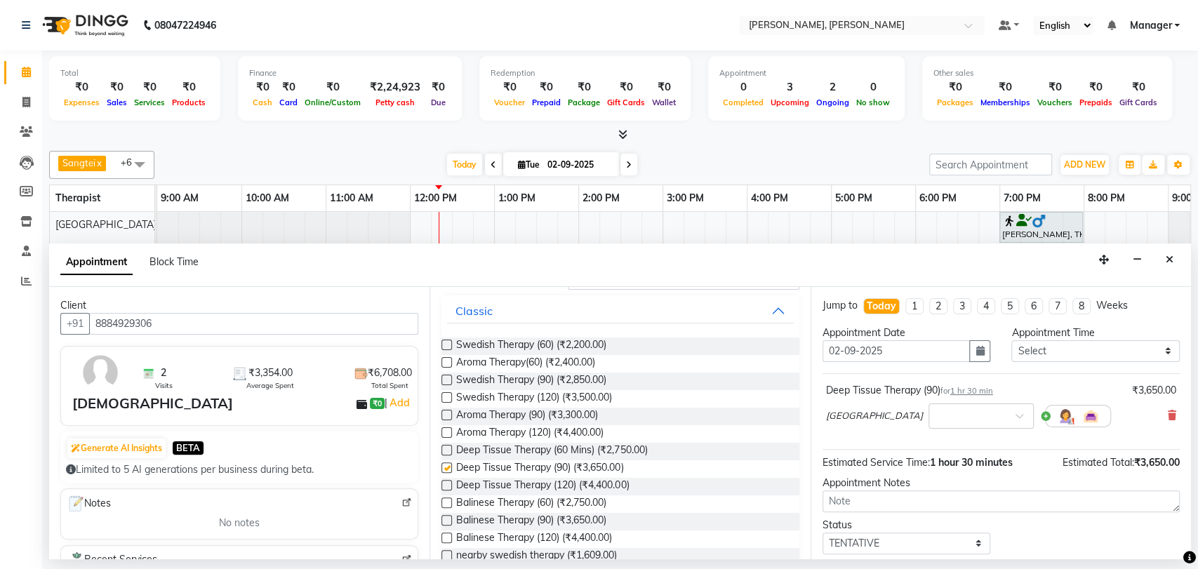
checkbox input "false"
click at [950, 411] on icon at bounding box center [1172, 416] width 8 height 10
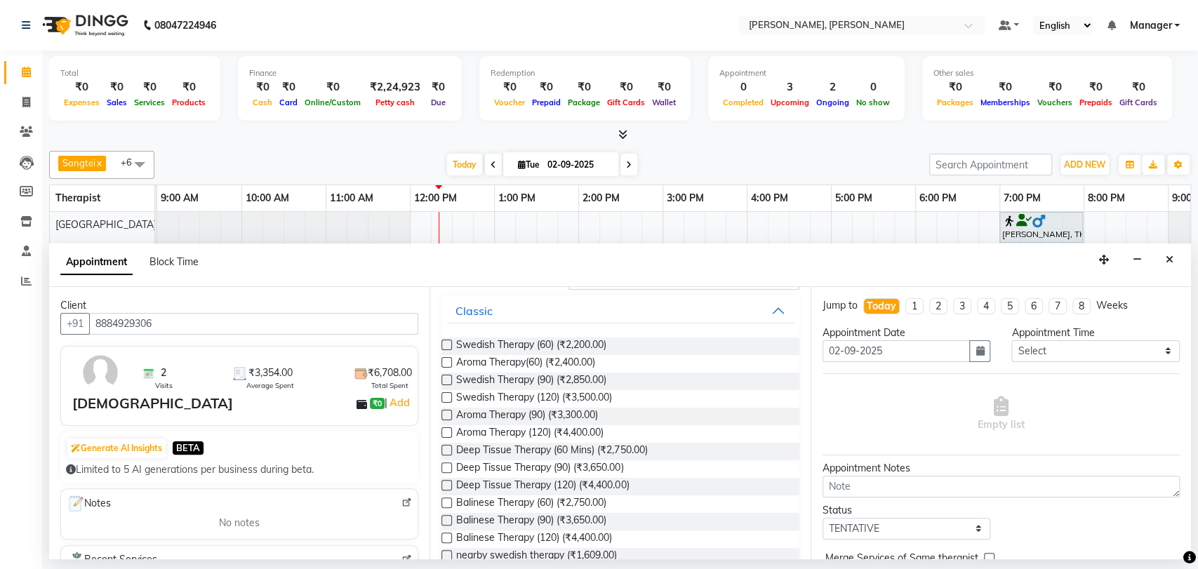
click at [447, 451] on label at bounding box center [447, 450] width 11 height 11
click at [447, 451] on input "checkbox" at bounding box center [446, 451] width 9 height 9
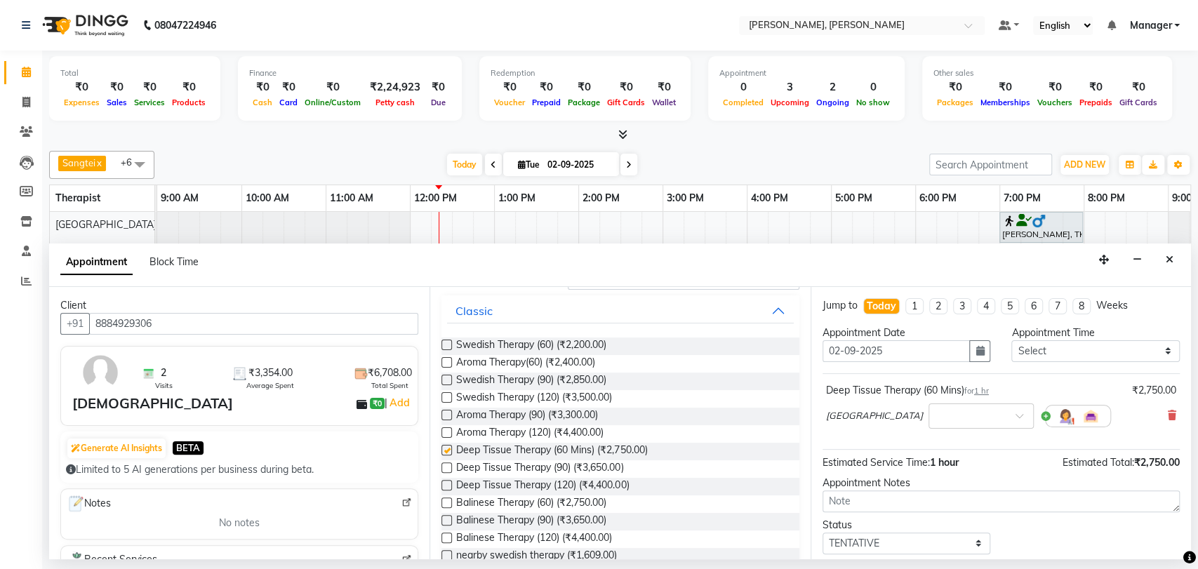
checkbox input "false"
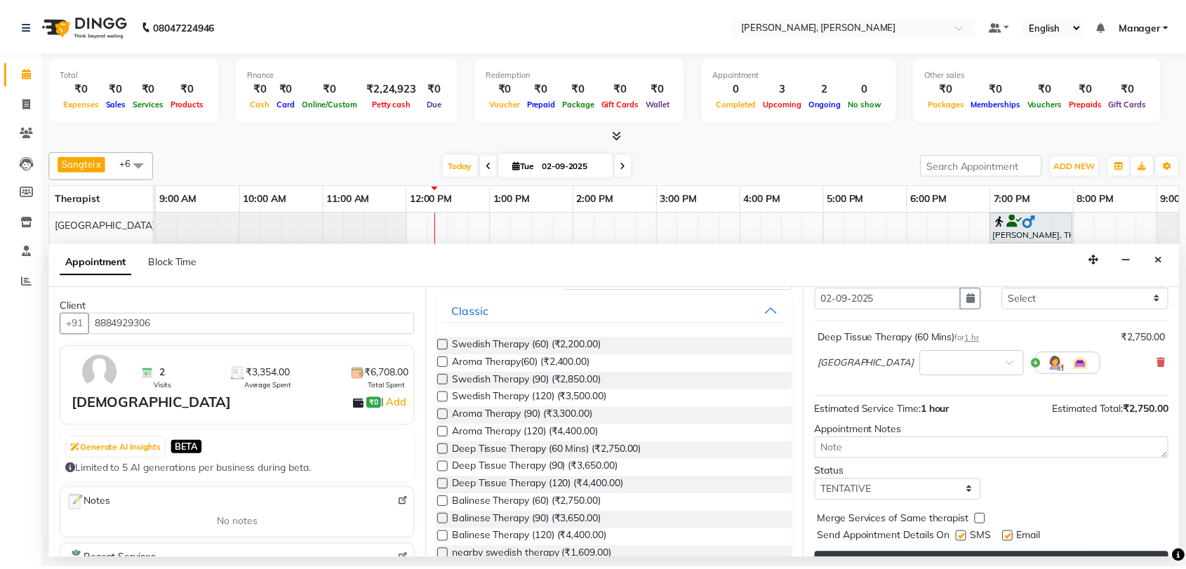
scroll to position [83, 0]
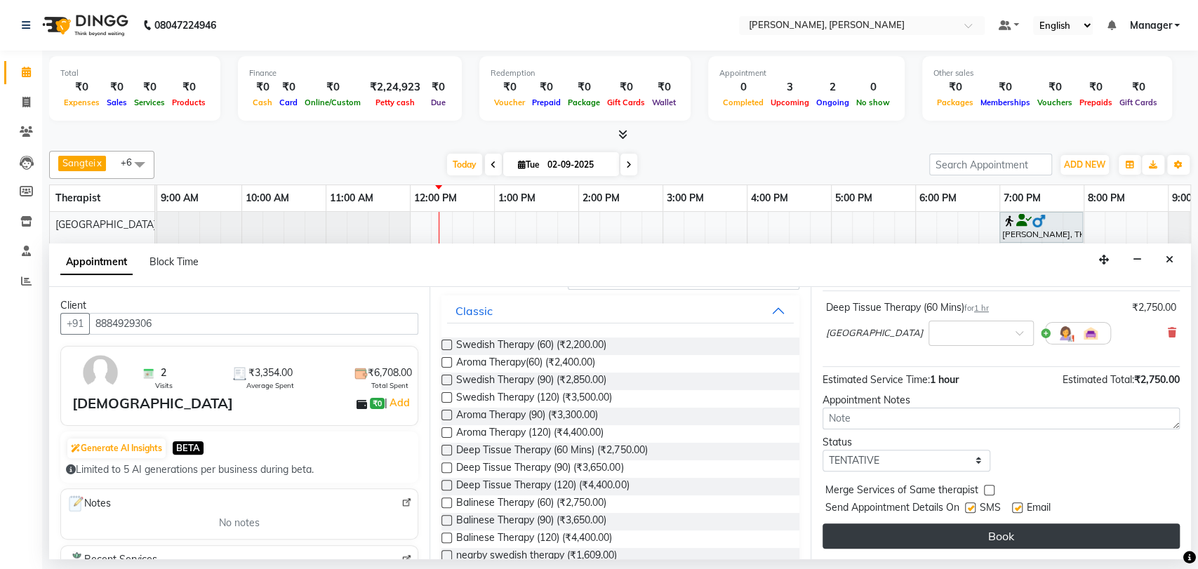
click at [950, 534] on button "Book" at bounding box center [1001, 536] width 357 height 25
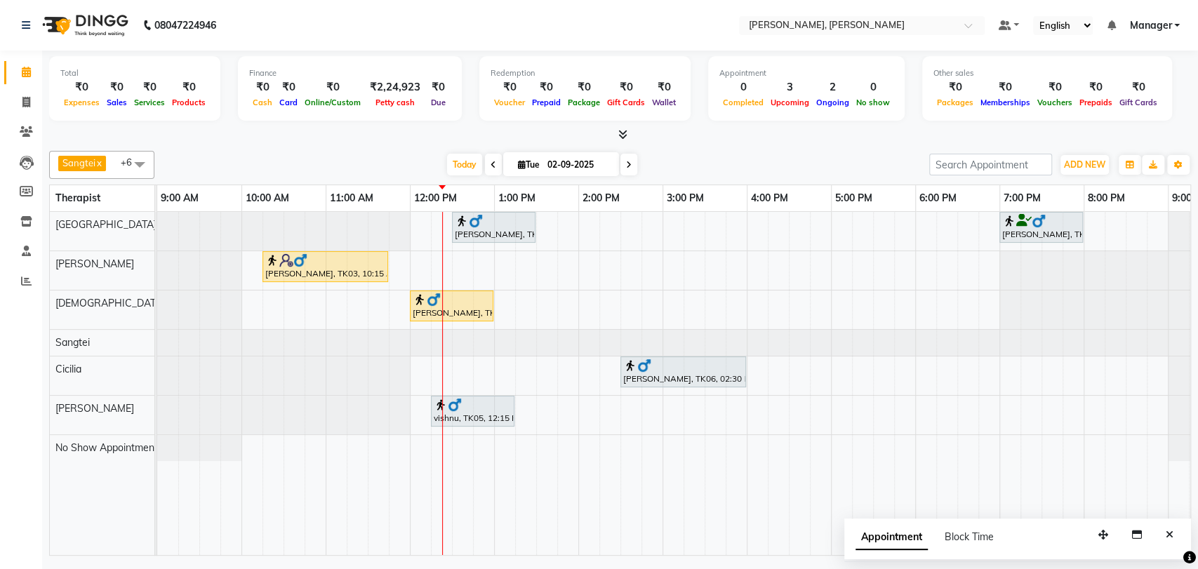
click at [319, 263] on div at bounding box center [325, 260] width 120 height 14
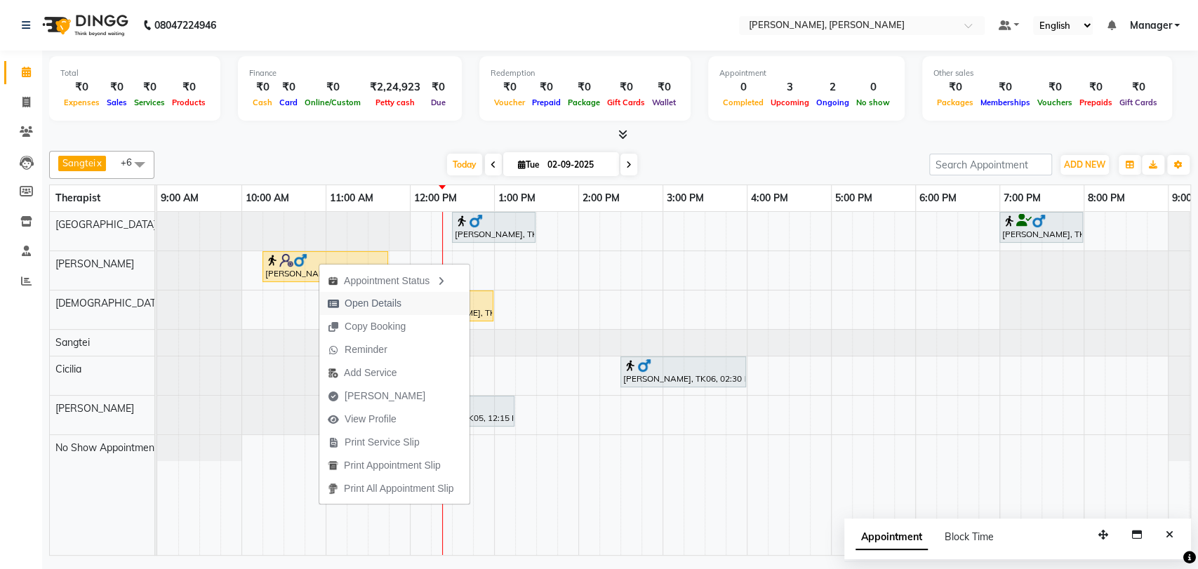
click at [364, 305] on span "Open Details" at bounding box center [373, 303] width 57 height 15
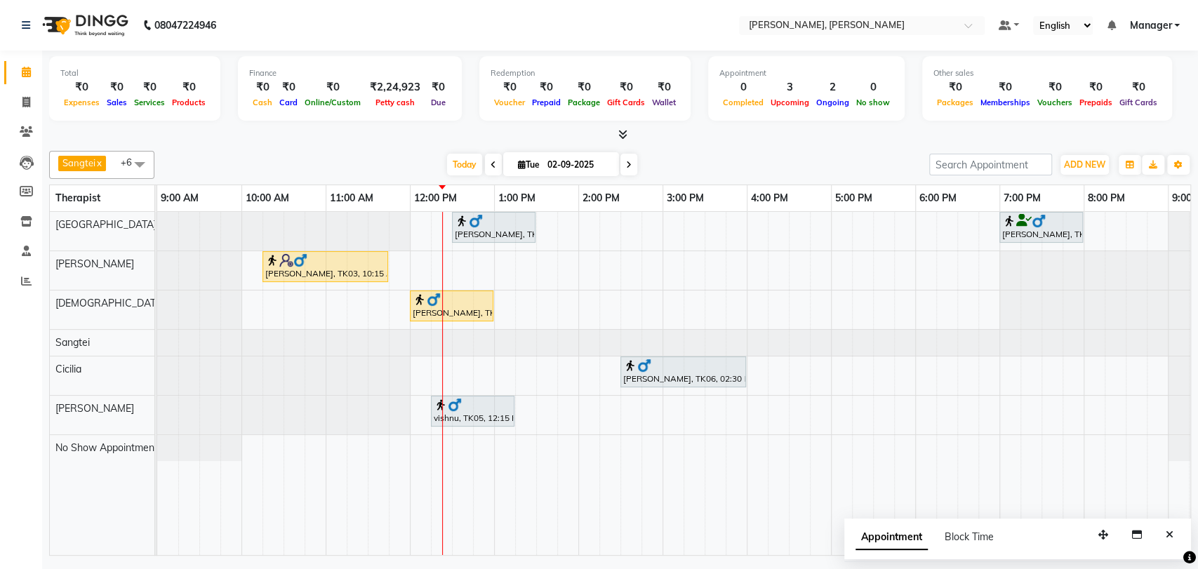
click at [333, 260] on div at bounding box center [325, 260] width 120 height 14
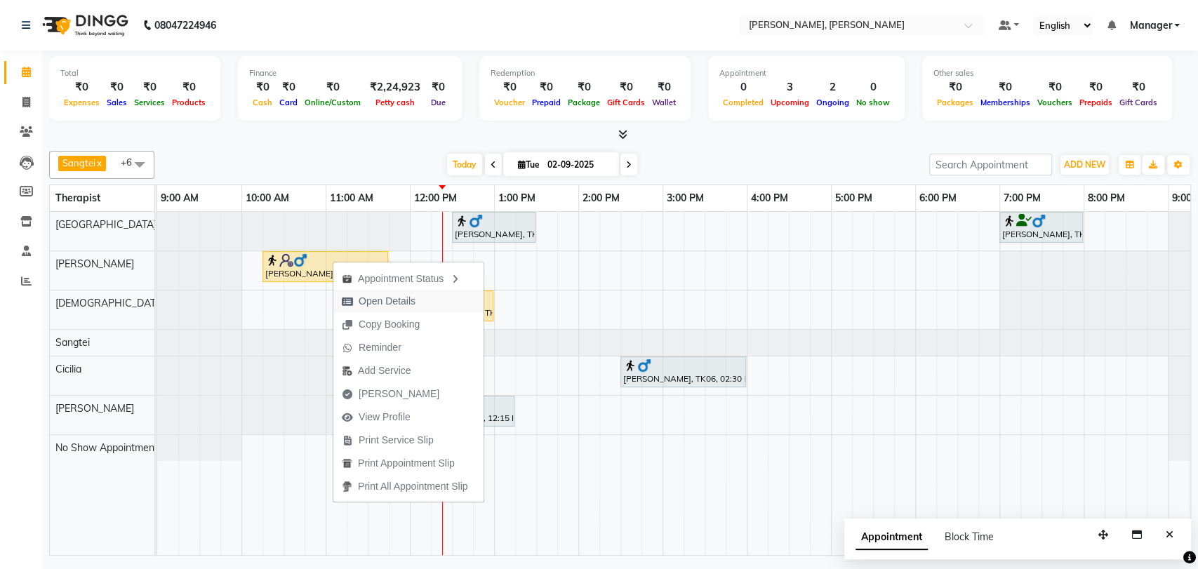
click at [380, 305] on span "Open Details" at bounding box center [387, 301] width 57 height 15
select select "1"
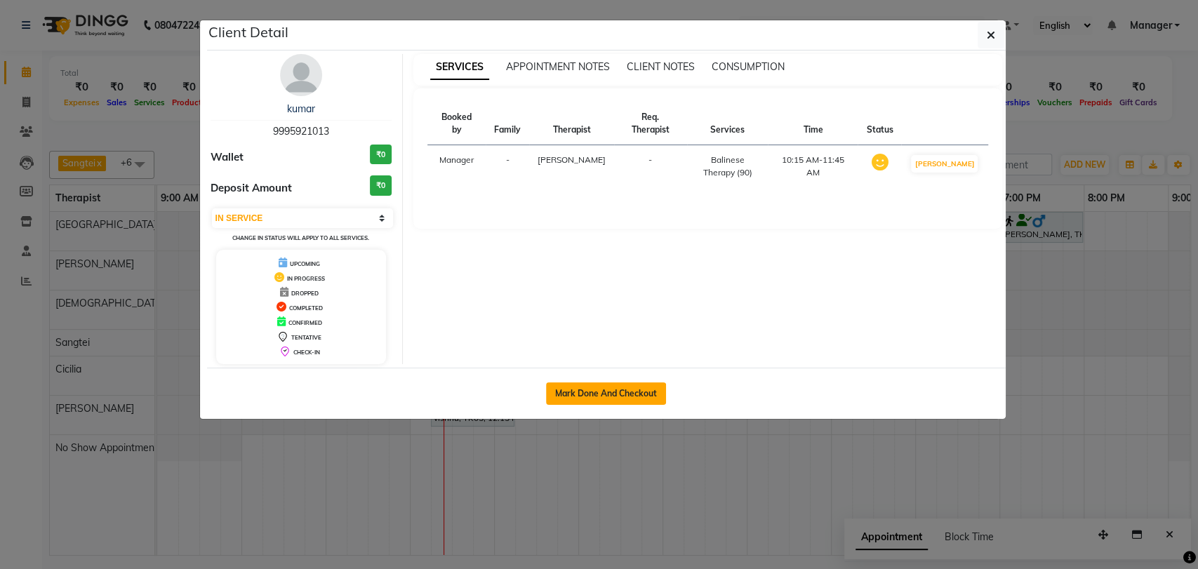
click at [616, 390] on button "Mark Done And Checkout" at bounding box center [606, 394] width 120 height 22
select select "service"
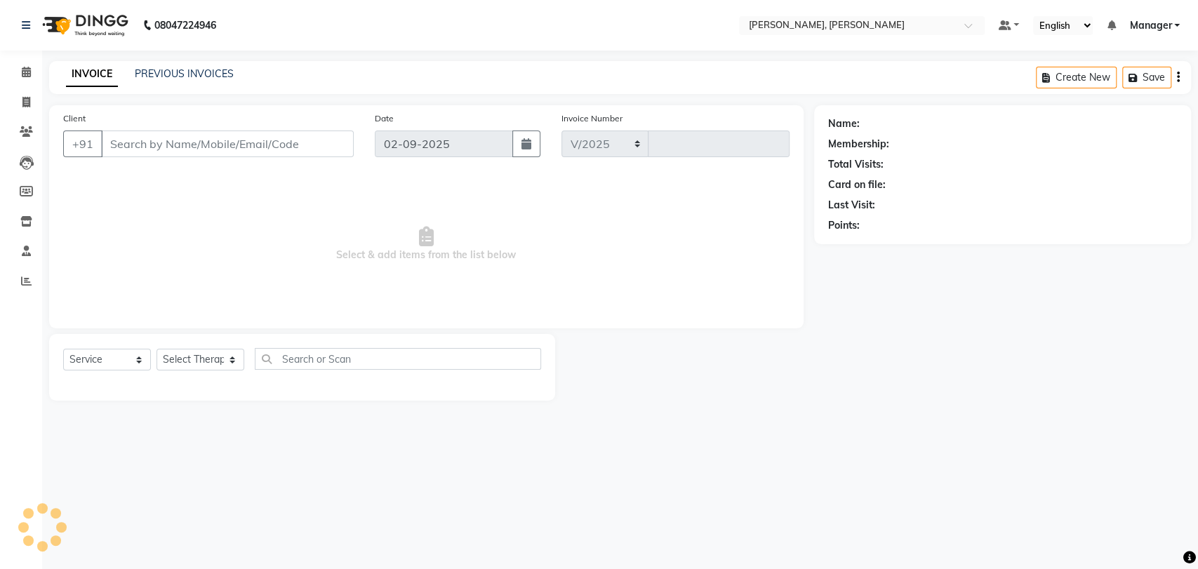
select select "7301"
type input "1624"
type input "9995921013"
select select "63067"
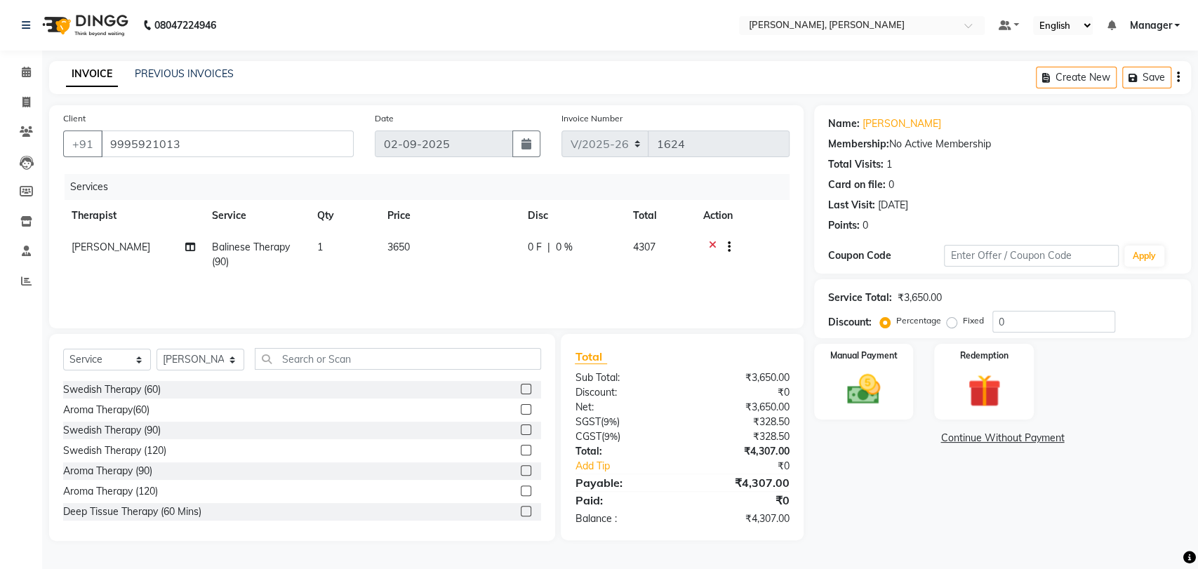
click at [562, 244] on span "0 %" at bounding box center [564, 247] width 17 height 15
select select "63067"
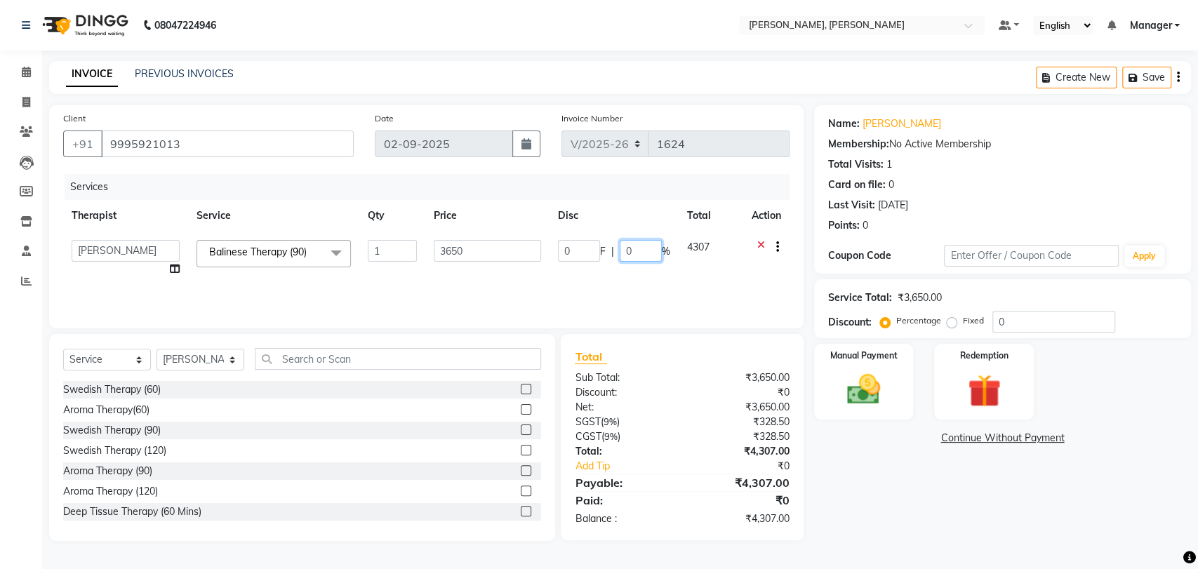
click at [637, 249] on input "0" at bounding box center [641, 251] width 42 height 22
type input "10"
click at [688, 342] on div "Total Sub Total: ₹3,650.00 Discount: ₹0 Net: ₹3,650.00 SGST ( 9% ) ₹328.50 CGST…" at bounding box center [675, 437] width 239 height 206
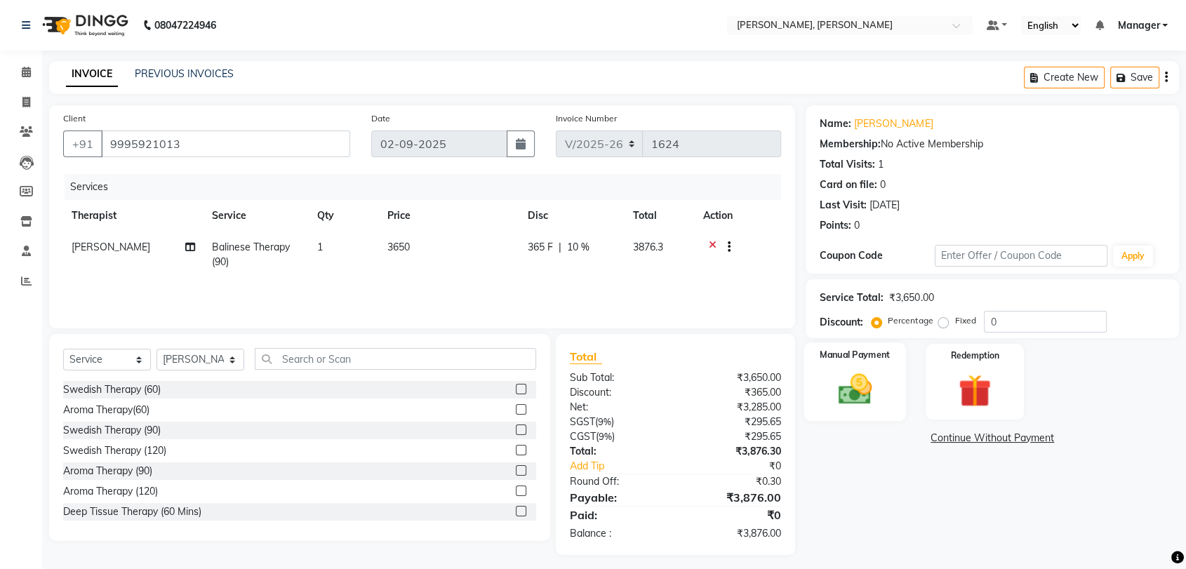
click at [873, 373] on img at bounding box center [855, 389] width 55 height 39
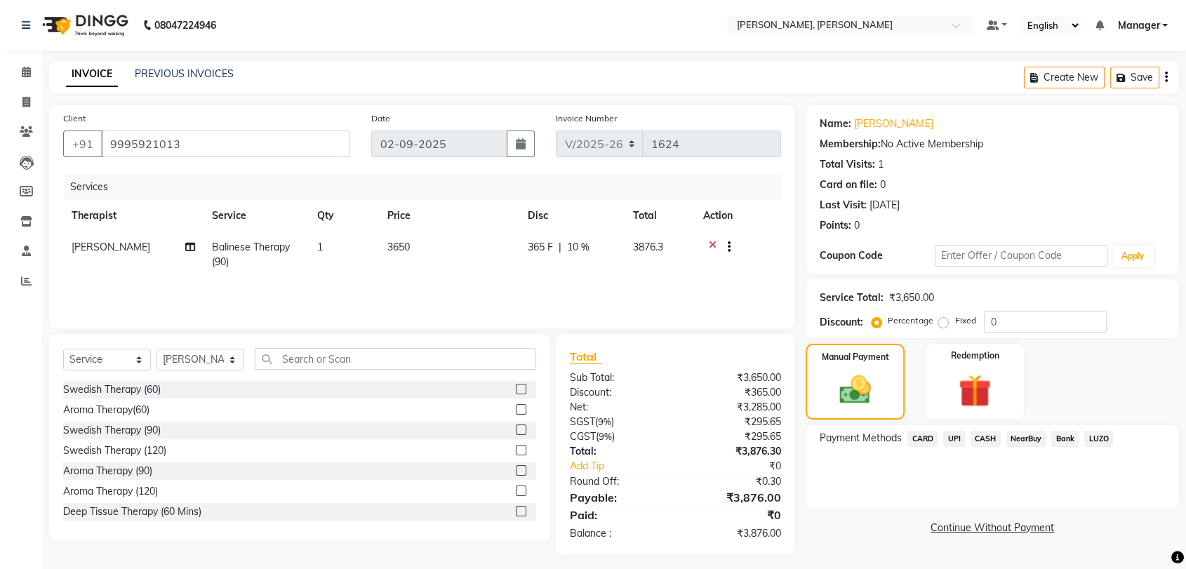
click at [950, 435] on span "UPI" at bounding box center [954, 439] width 22 height 16
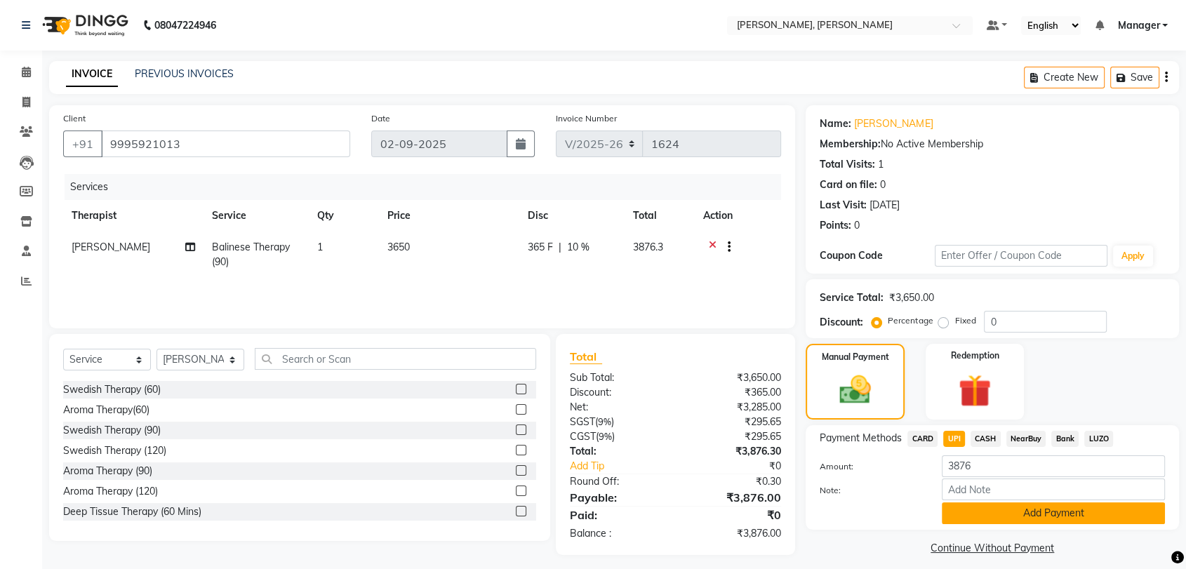
click at [950, 508] on button "Add Payment" at bounding box center [1053, 514] width 223 height 22
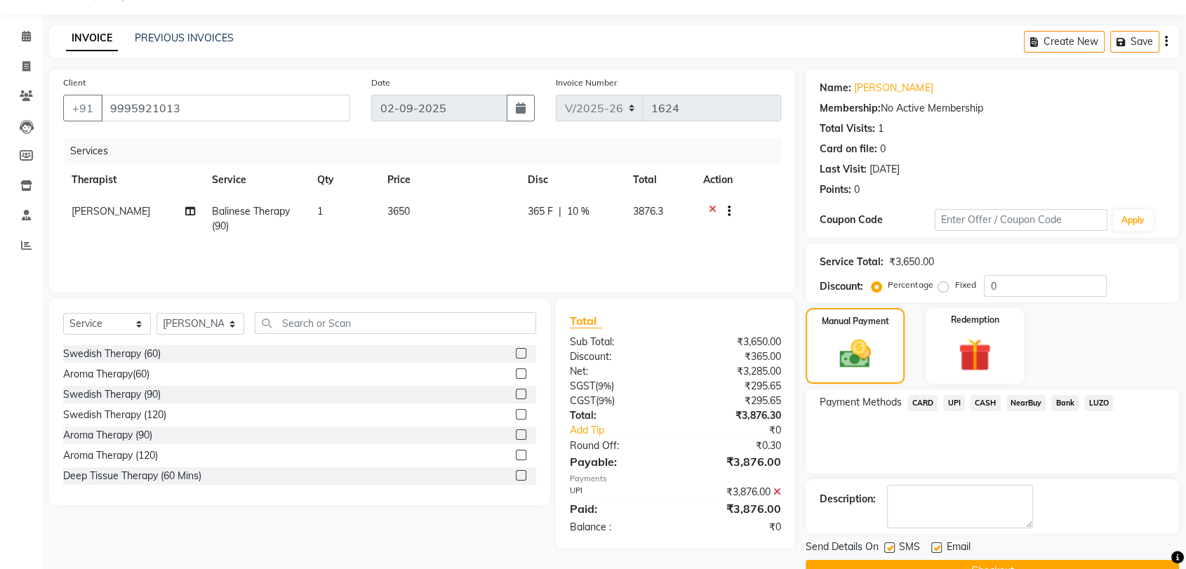
scroll to position [69, 0]
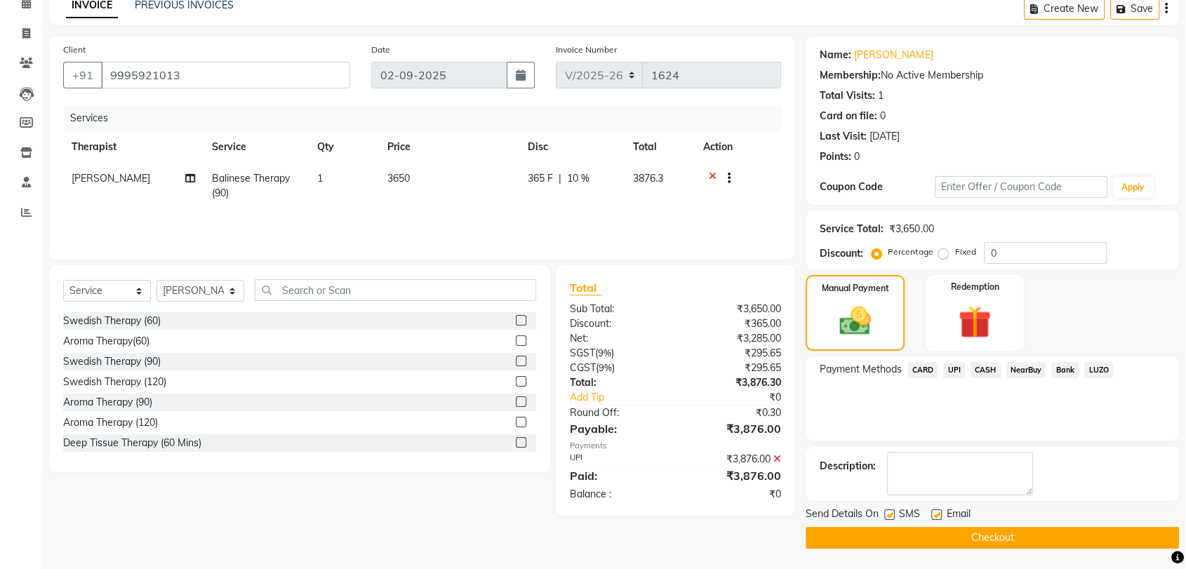
click at [879, 531] on button "Checkout" at bounding box center [992, 538] width 373 height 22
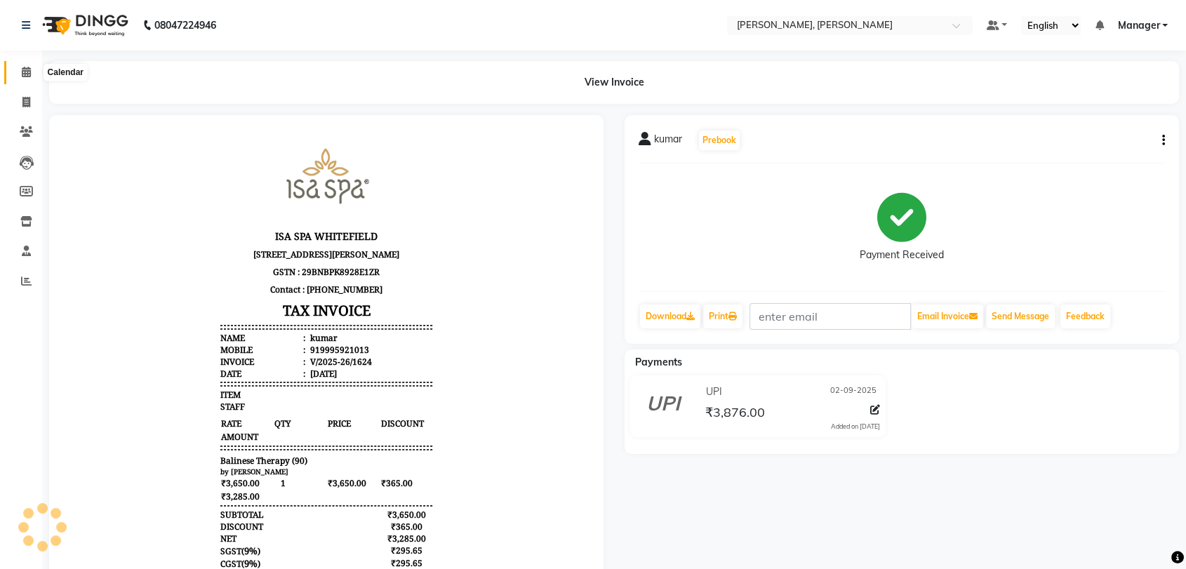
click at [22, 77] on icon at bounding box center [26, 72] width 9 height 11
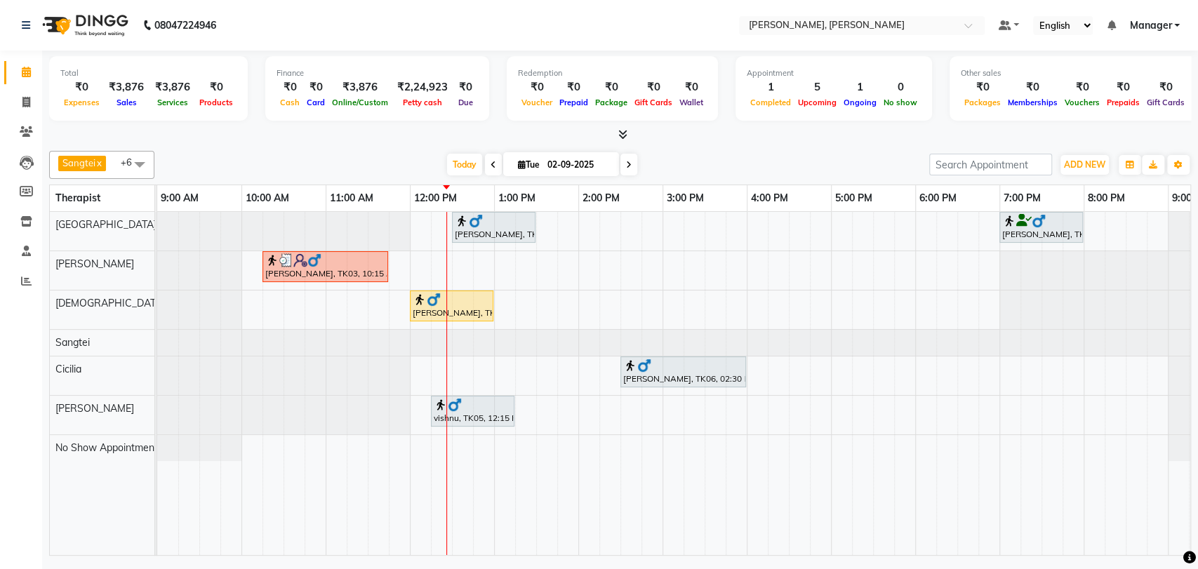
click at [345, 268] on div "[PERSON_NAME], TK03, 10:15 AM-11:45 AM, Balinese Therapy (90)" at bounding box center [325, 266] width 123 height 27
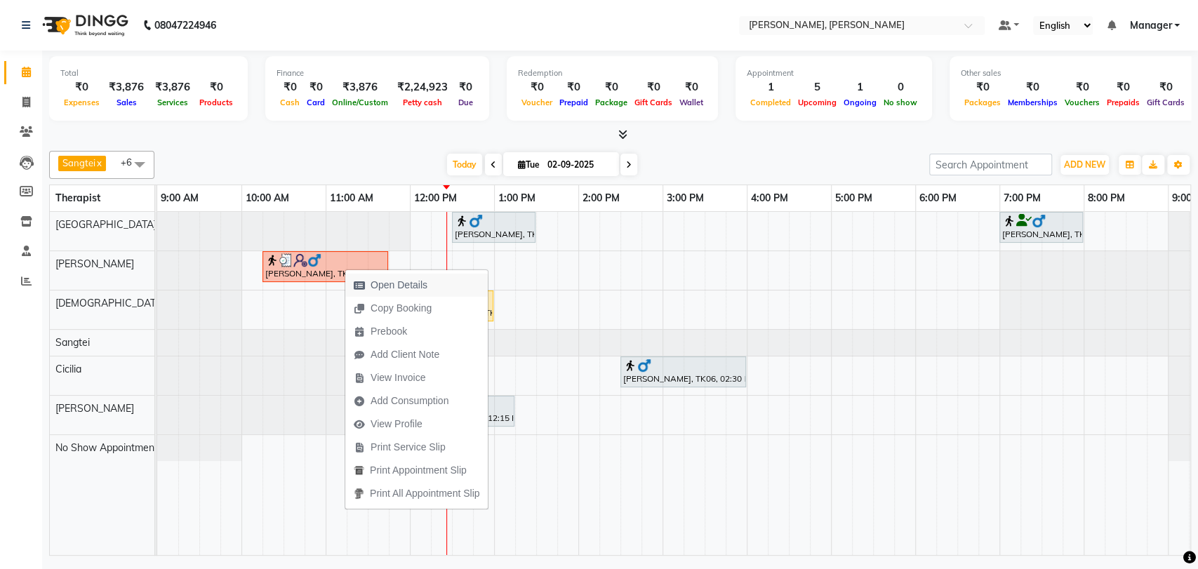
click at [393, 284] on span "Open Details" at bounding box center [399, 285] width 57 height 15
select select "3"
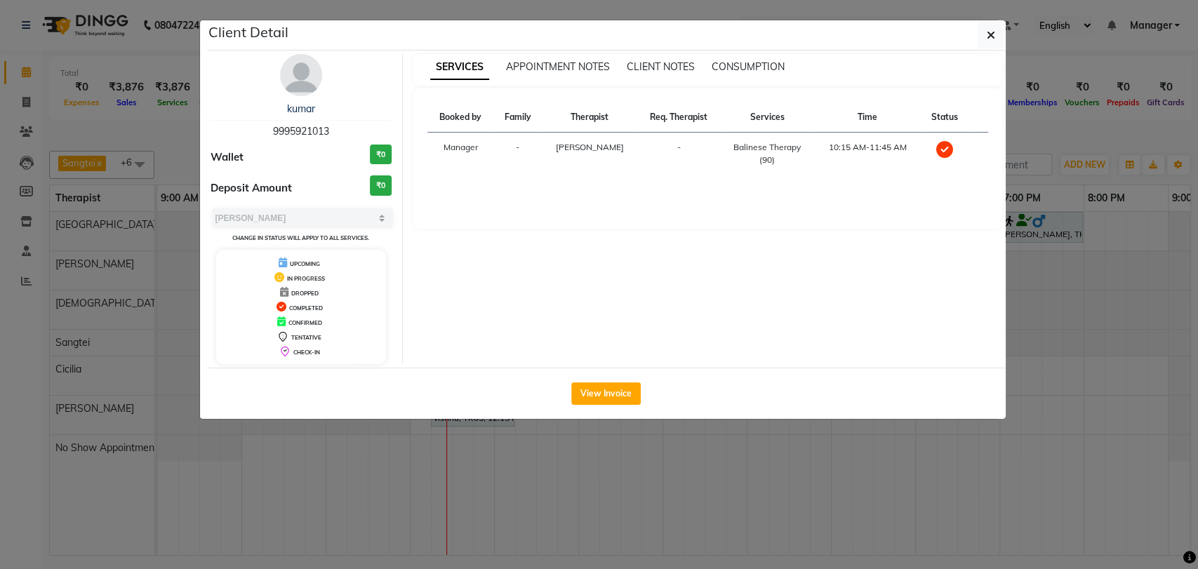
drag, startPoint x: 331, startPoint y: 129, endPoint x: 268, endPoint y: 129, distance: 63.2
click at [268, 129] on div "kumar 9995921013" at bounding box center [302, 120] width 182 height 37
copy span "9995921013"
click at [950, 33] on icon "button" at bounding box center [991, 34] width 8 height 11
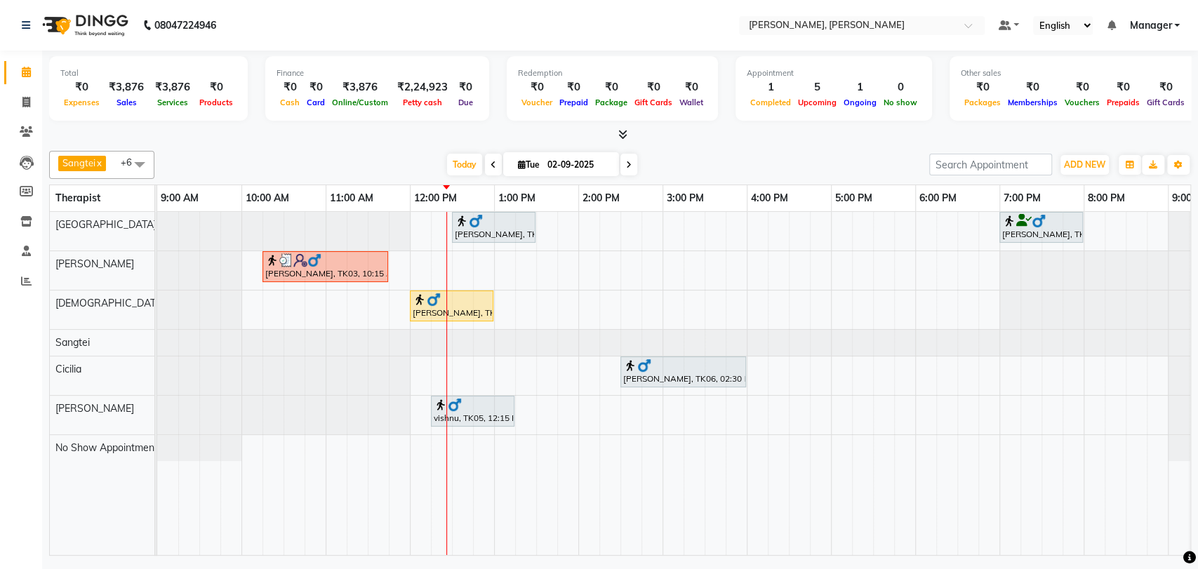
click at [631, 163] on span at bounding box center [629, 165] width 17 height 22
type input "[DATE]"
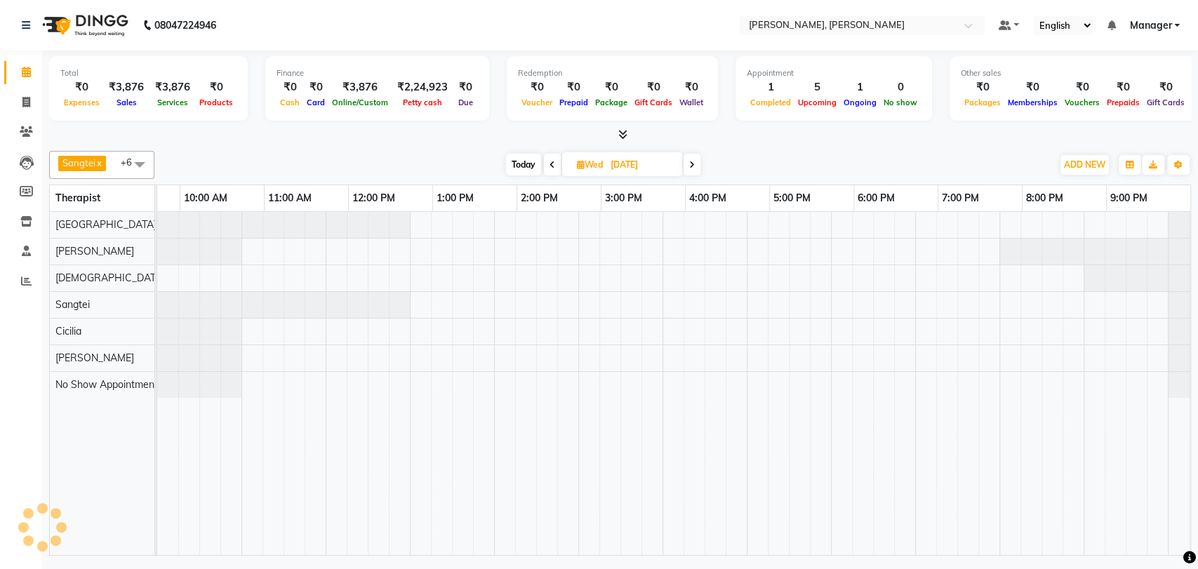
scroll to position [0, 62]
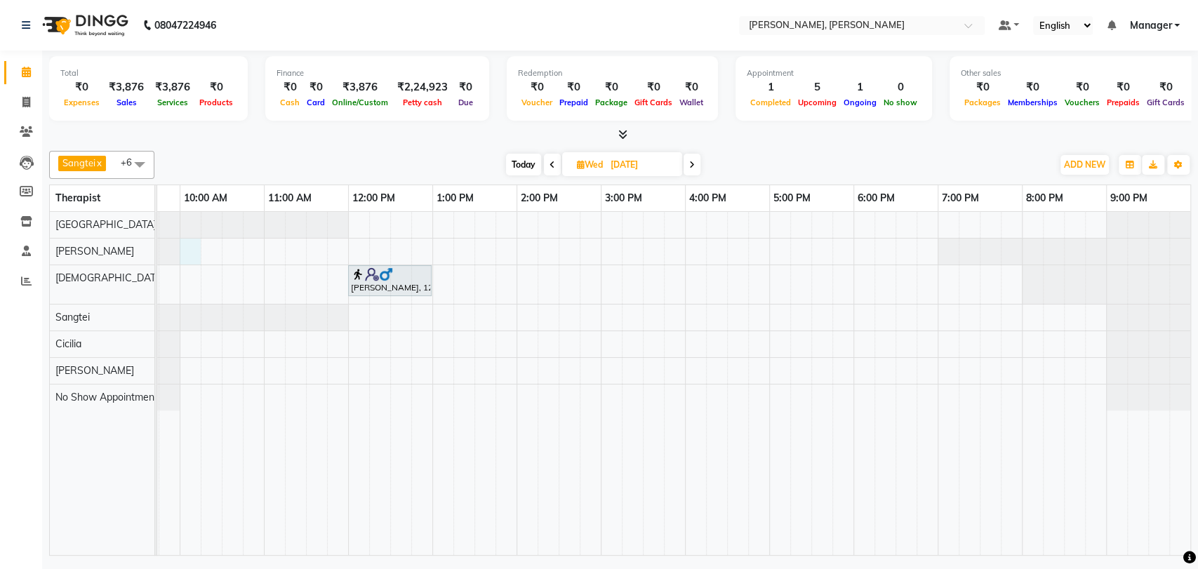
click at [189, 248] on div "[PERSON_NAME], 12:00 PM-01:00 PM, Swedish Therapy (60)" at bounding box center [642, 383] width 1095 height 343
select select "63067"
select select "600"
select select "tentative"
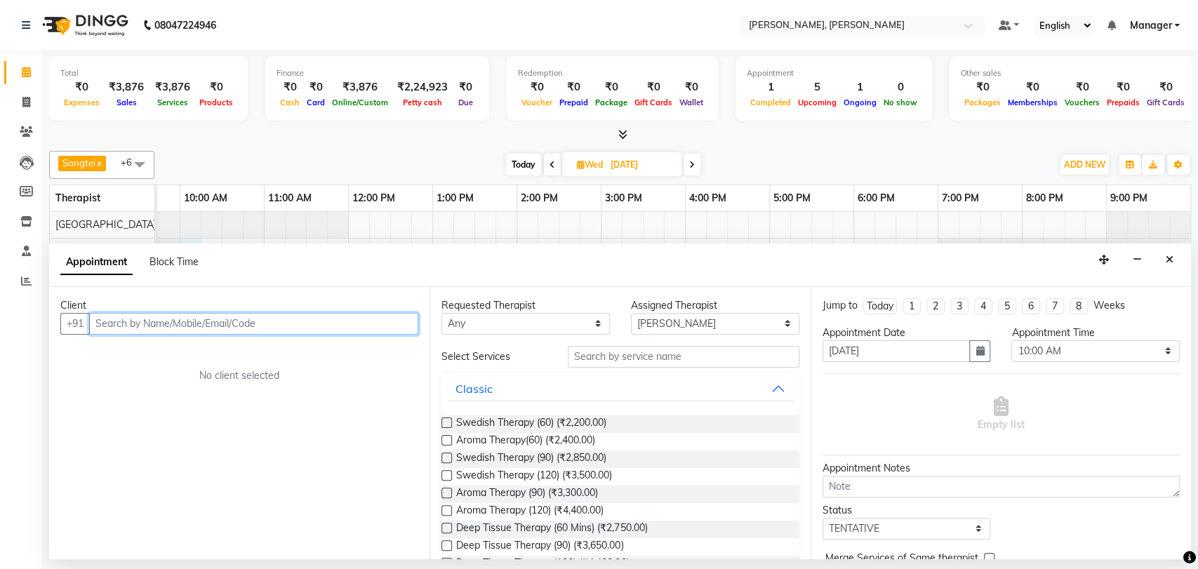
paste input "9995921013"
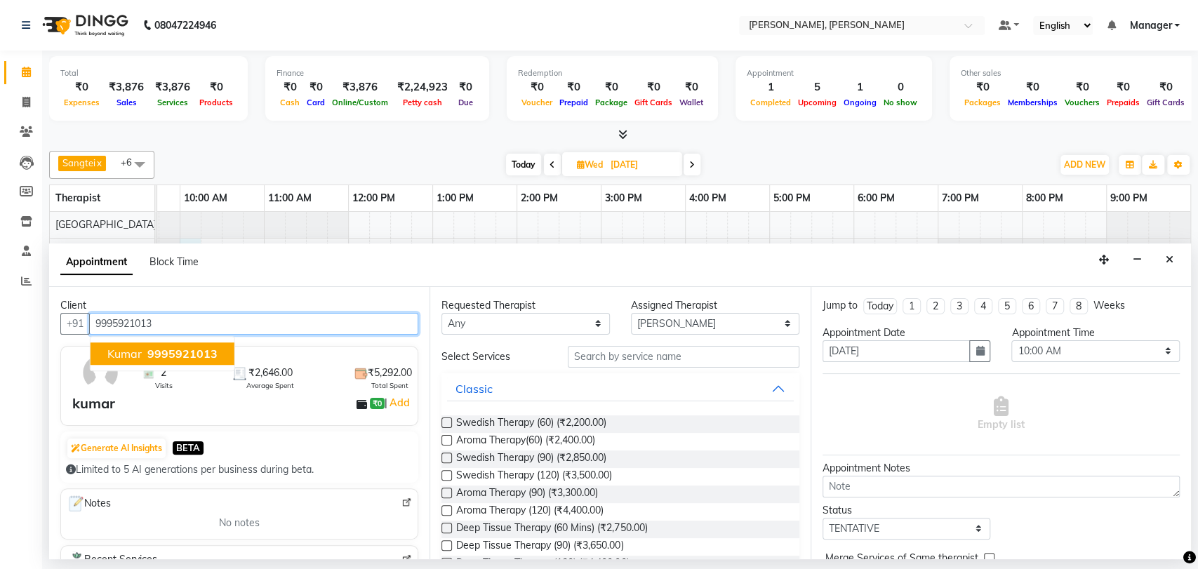
click at [176, 352] on span "9995921013" at bounding box center [182, 354] width 70 height 14
type input "9995921013"
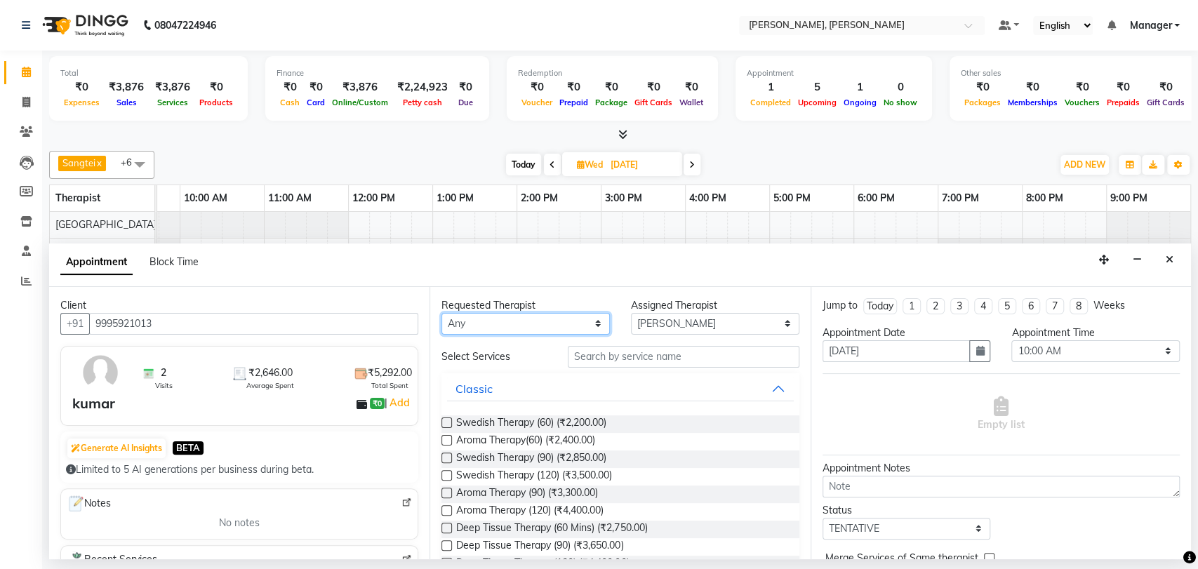
click at [461, 322] on select "Any Cicilia [PERSON_NAME] [DEMOGRAPHIC_DATA] No Show Appointment [PERSON_NAME] …" at bounding box center [526, 324] width 168 height 22
select select "63067"
click at [442, 313] on select "Any Cicilia [PERSON_NAME] [DEMOGRAPHIC_DATA] No Show Appointment [PERSON_NAME] …" at bounding box center [526, 324] width 168 height 22
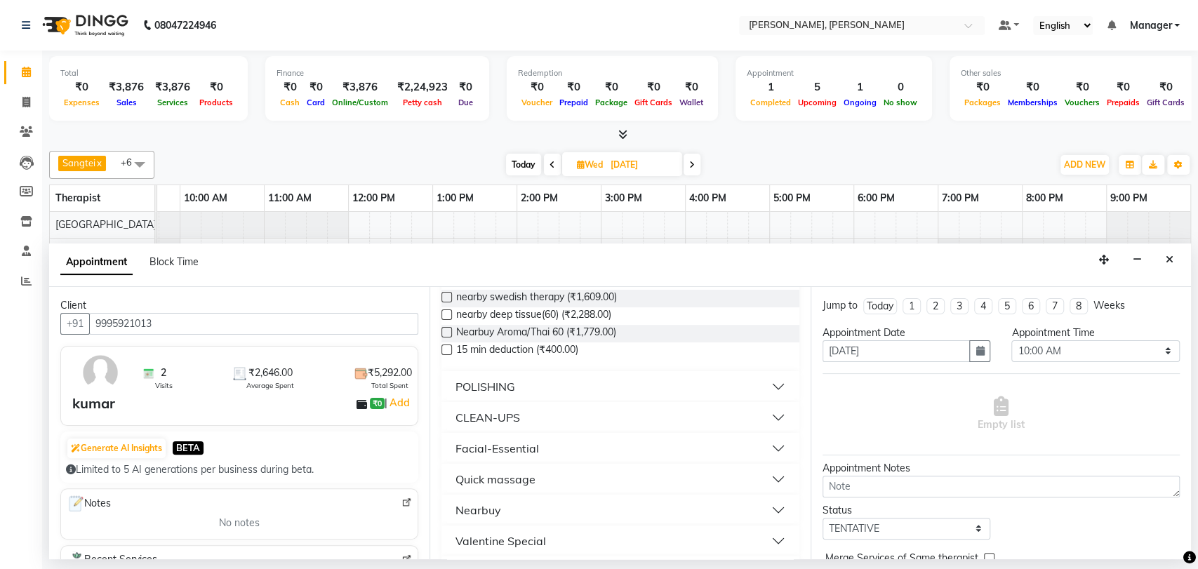
scroll to position [375, 0]
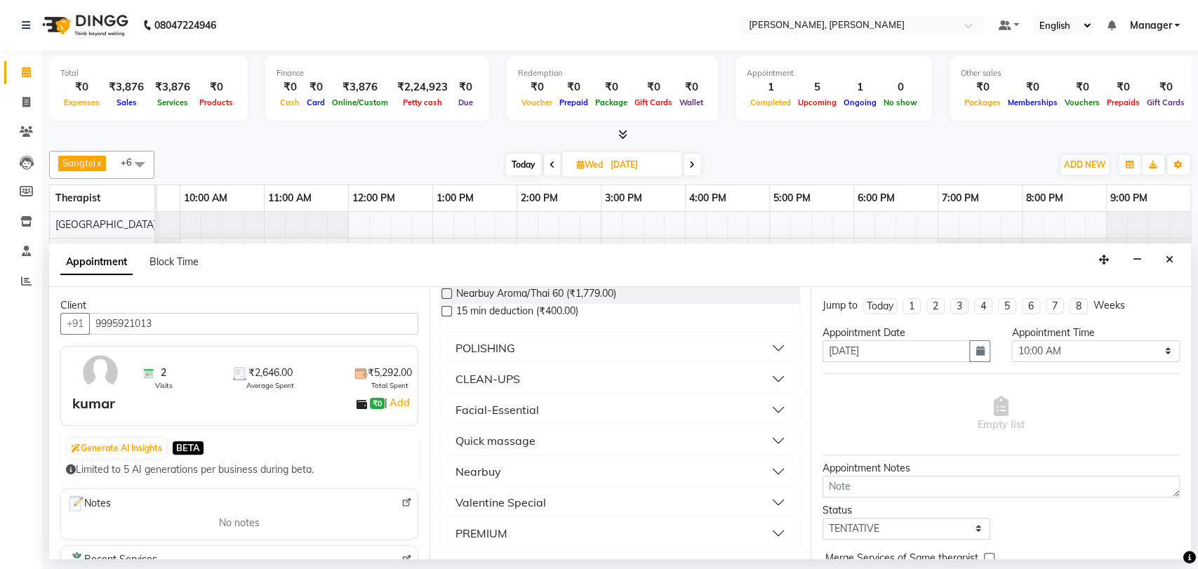
click at [494, 530] on div "PREMIUM" at bounding box center [482, 533] width 52 height 17
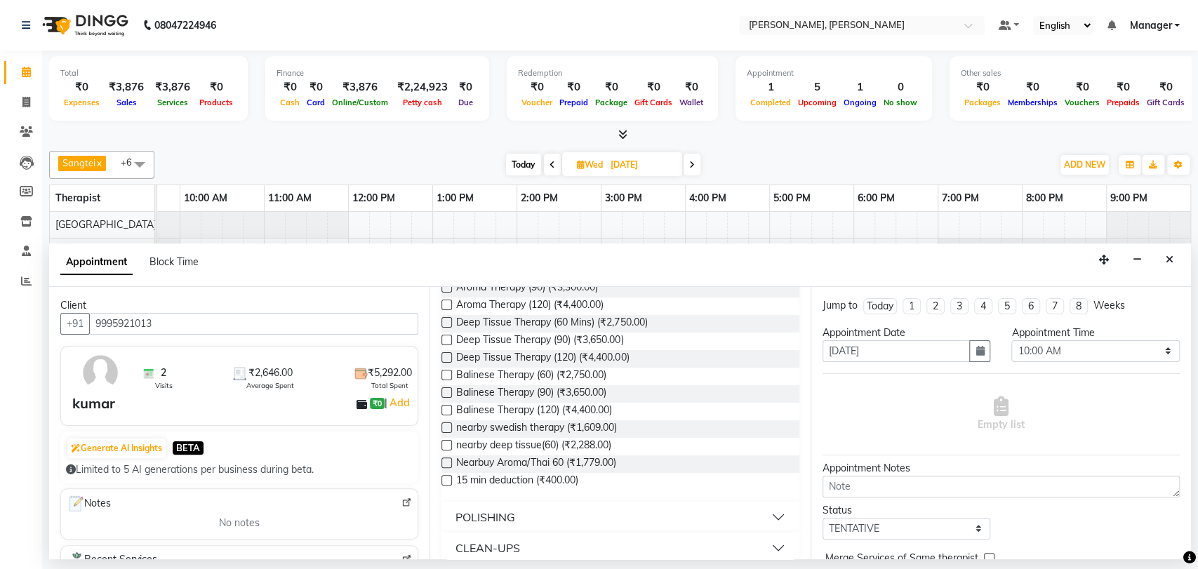
scroll to position [62, 0]
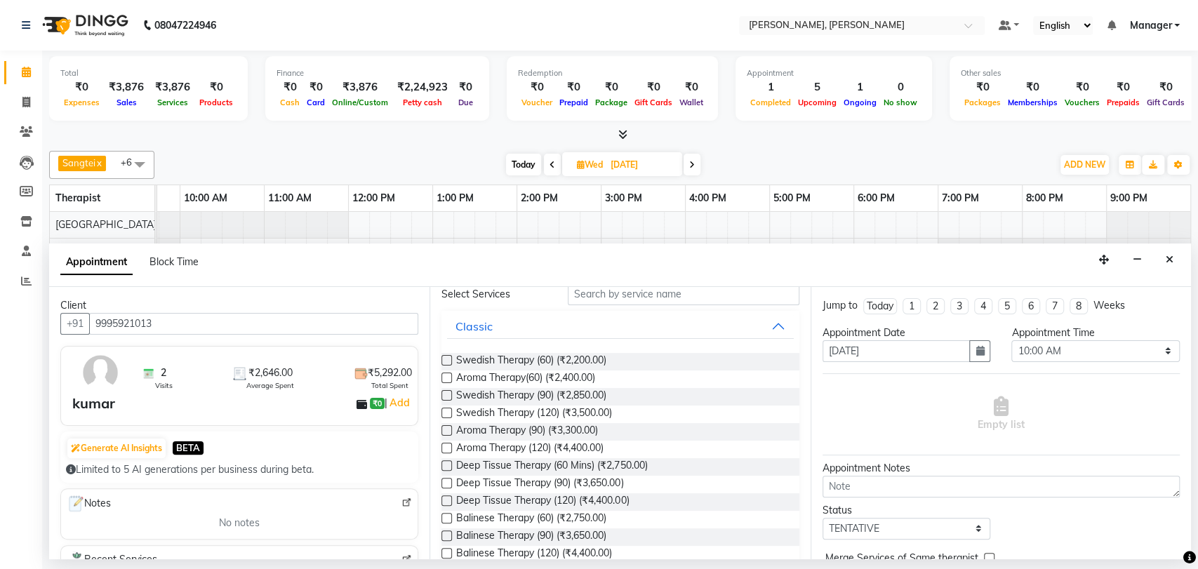
click at [446, 533] on label at bounding box center [447, 536] width 11 height 11
click at [446, 533] on input "checkbox" at bounding box center [446, 537] width 9 height 9
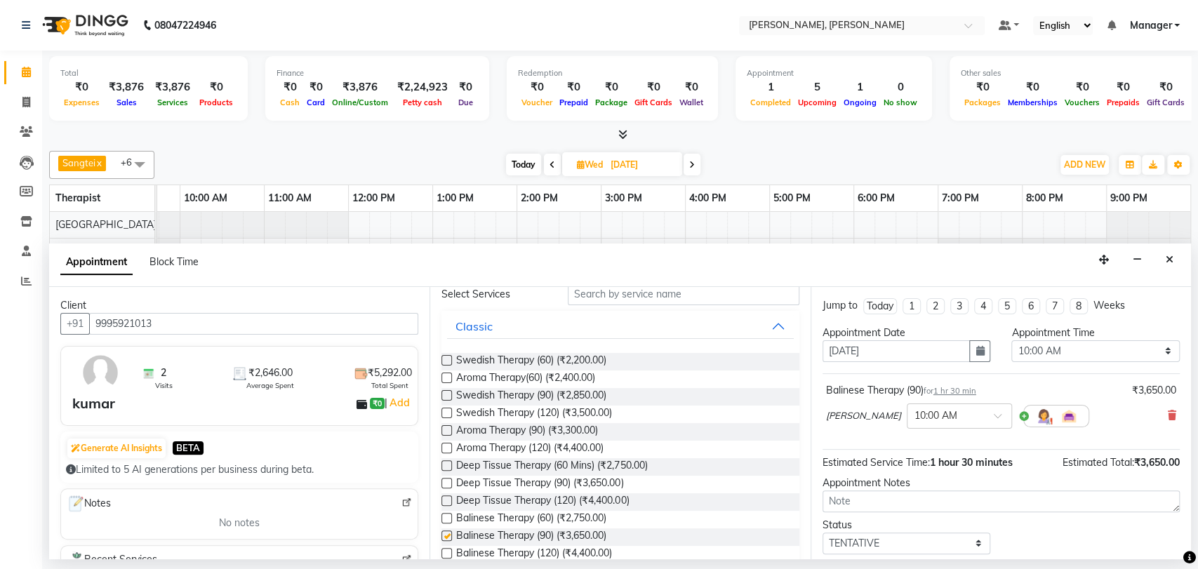
checkbox input "false"
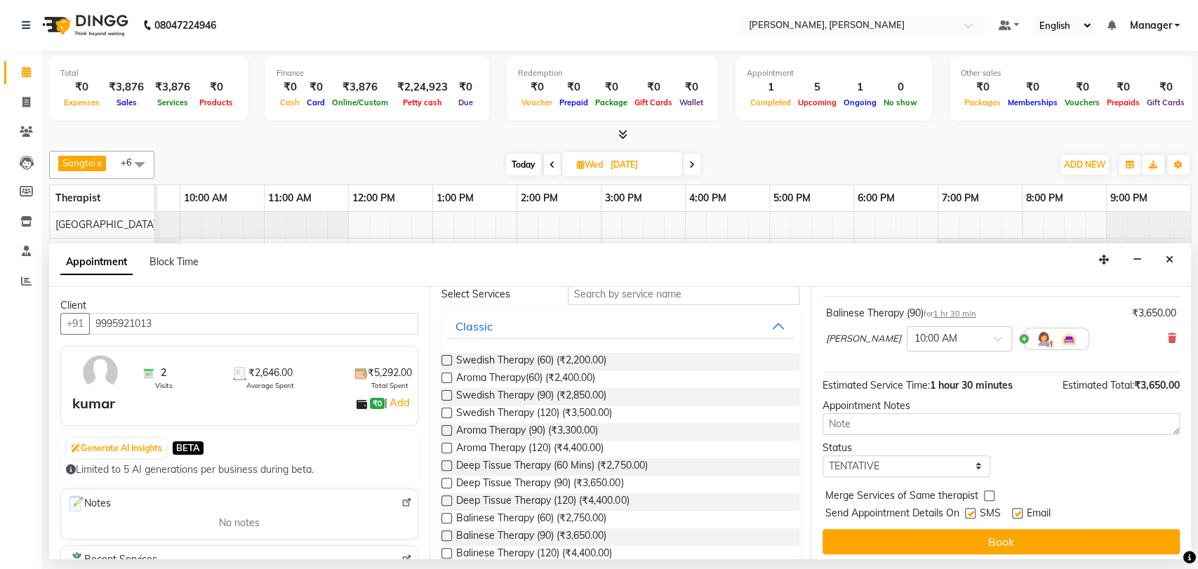
scroll to position [83, 0]
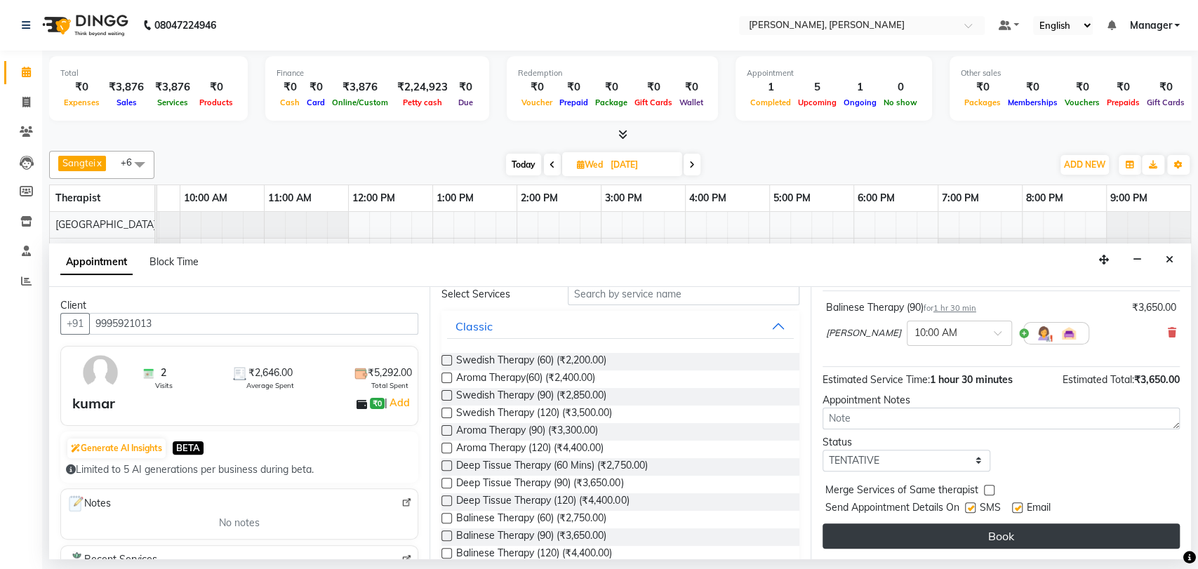
click at [908, 531] on button "Book" at bounding box center [1001, 536] width 357 height 25
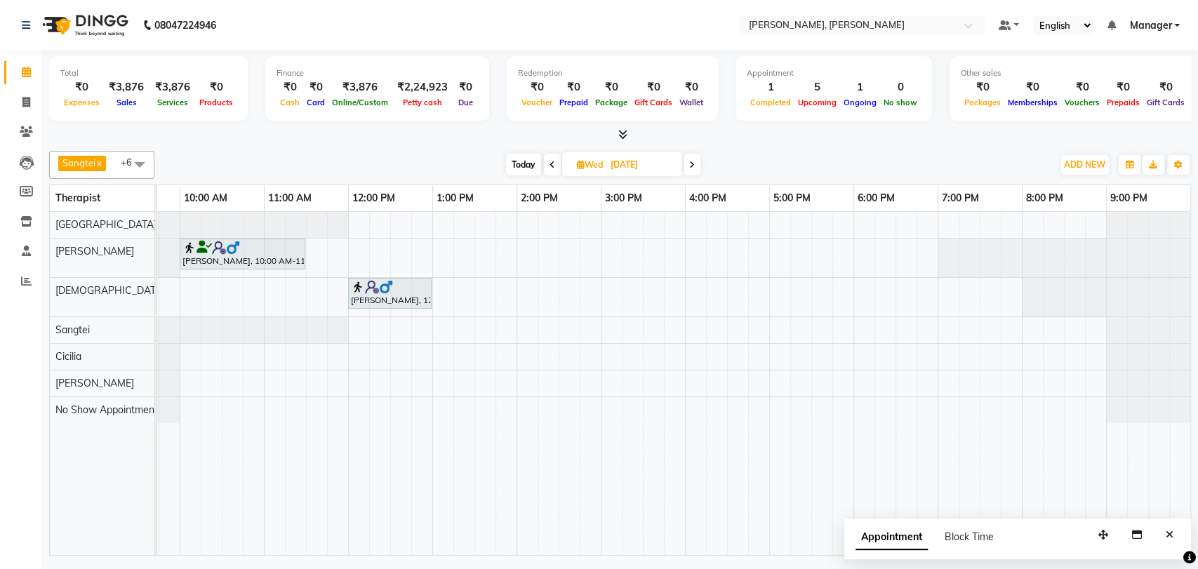
click at [550, 168] on icon at bounding box center [553, 165] width 6 height 8
type input "02-09-2025"
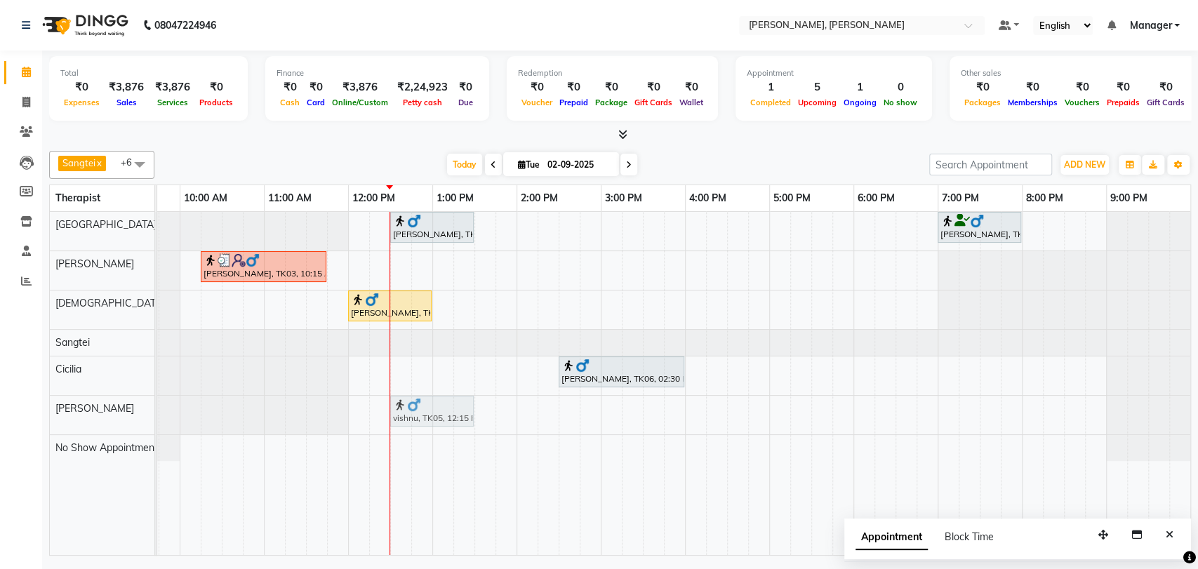
click at [95, 417] on div "vishnu, TK05, 12:15 PM-01:15 PM, Swedish Therapy (60) vishnu, TK05, 12:15 PM-01…" at bounding box center [95, 415] width 0 height 39
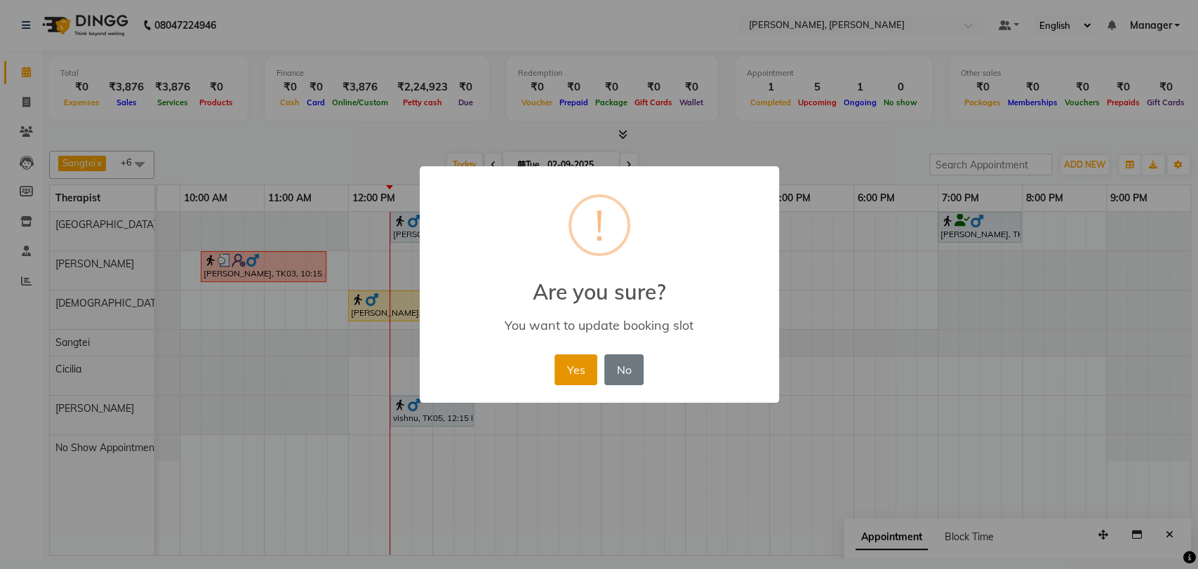
click at [567, 364] on button "Yes" at bounding box center [576, 369] width 43 height 31
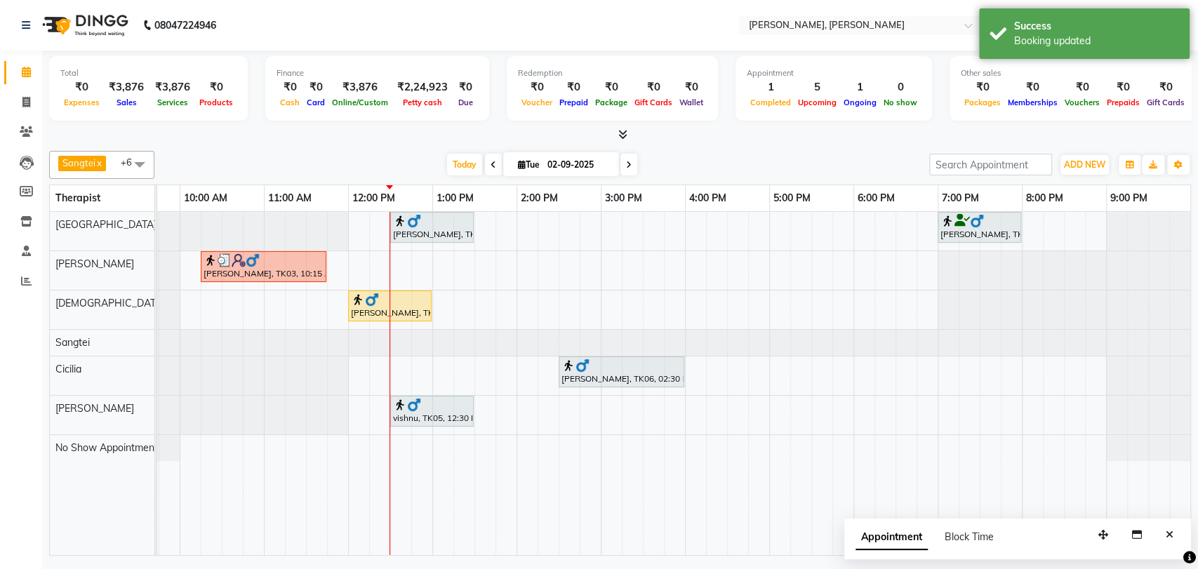
click at [418, 232] on div "[PERSON_NAME], TK07, 12:30 PM-01:30 PM, Deep Tissue Therapy (60 Mins)" at bounding box center [432, 227] width 81 height 27
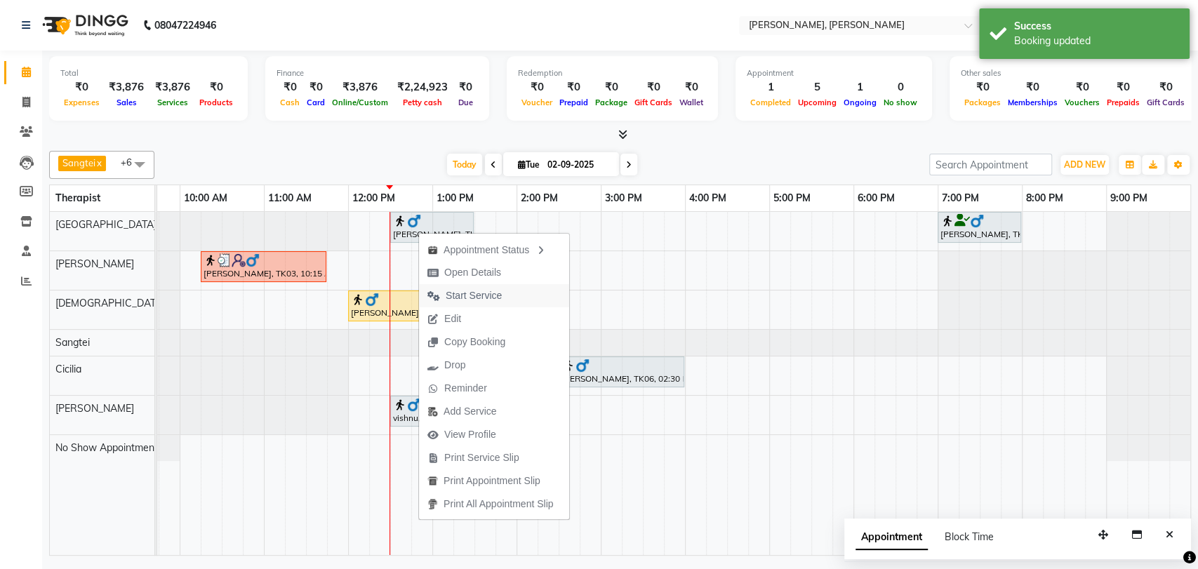
click at [483, 303] on span "Start Service" at bounding box center [474, 296] width 56 height 15
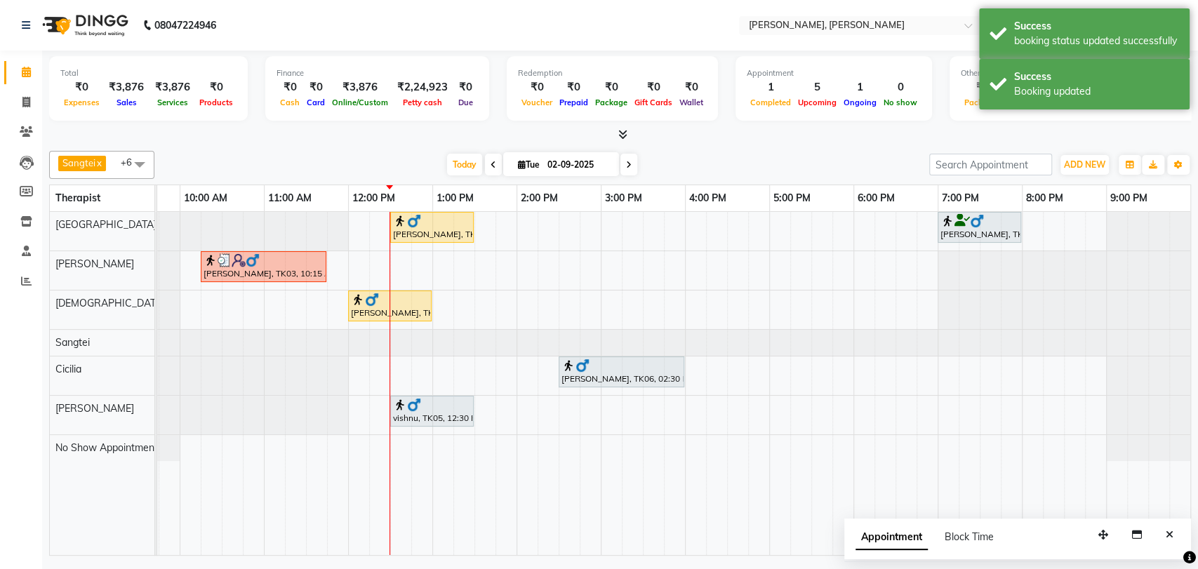
click at [427, 410] on div at bounding box center [432, 405] width 78 height 14
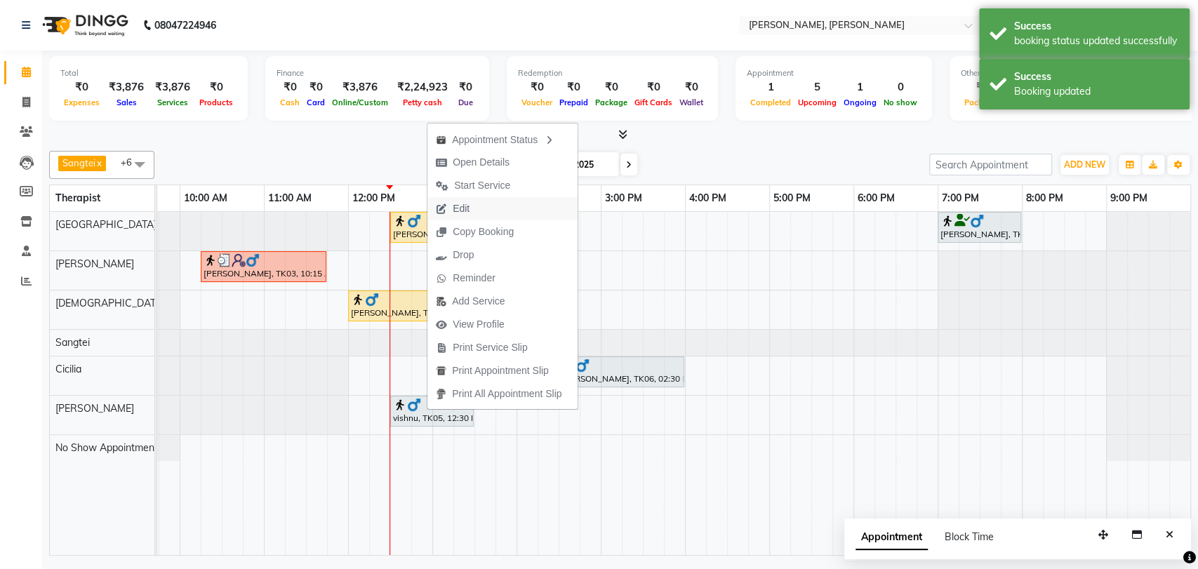
click at [482, 210] on button "Edit" at bounding box center [502, 208] width 150 height 23
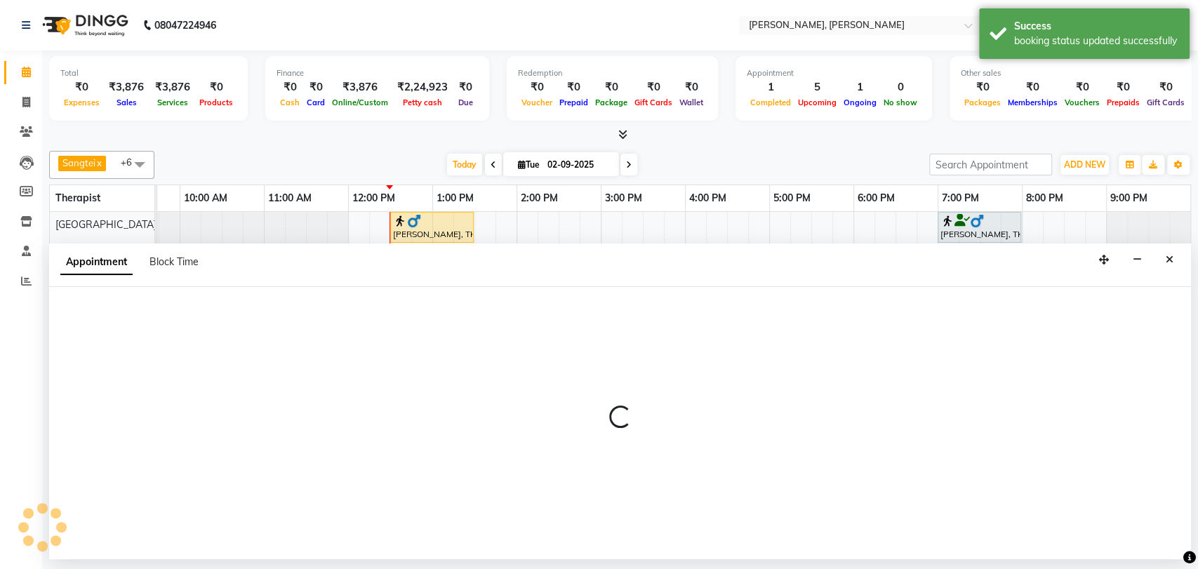
scroll to position [0, 0]
select select "tentative"
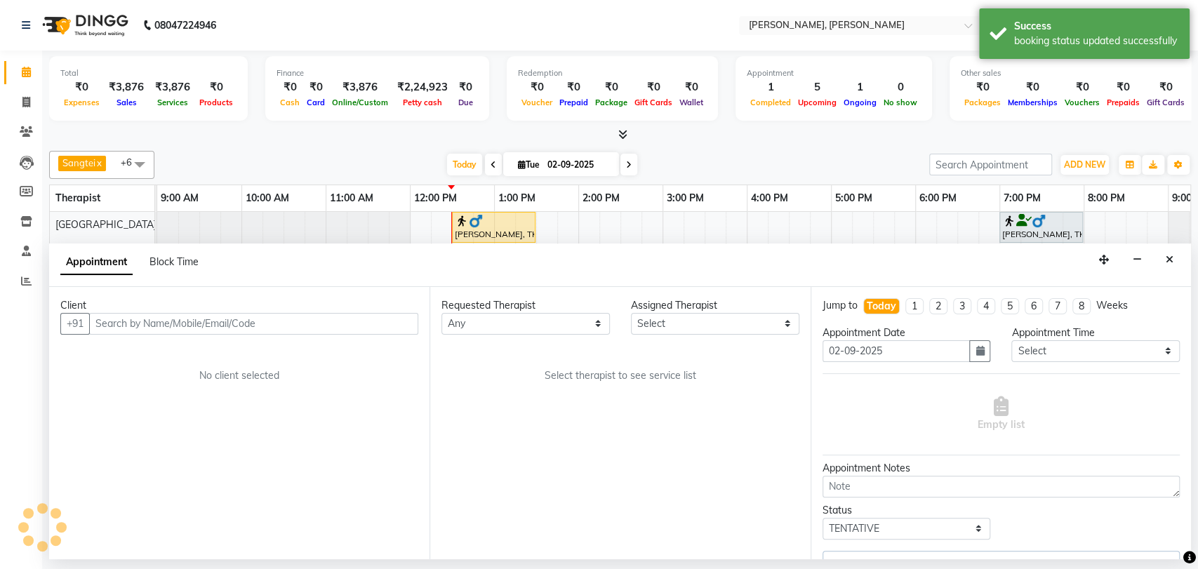
select select "88461"
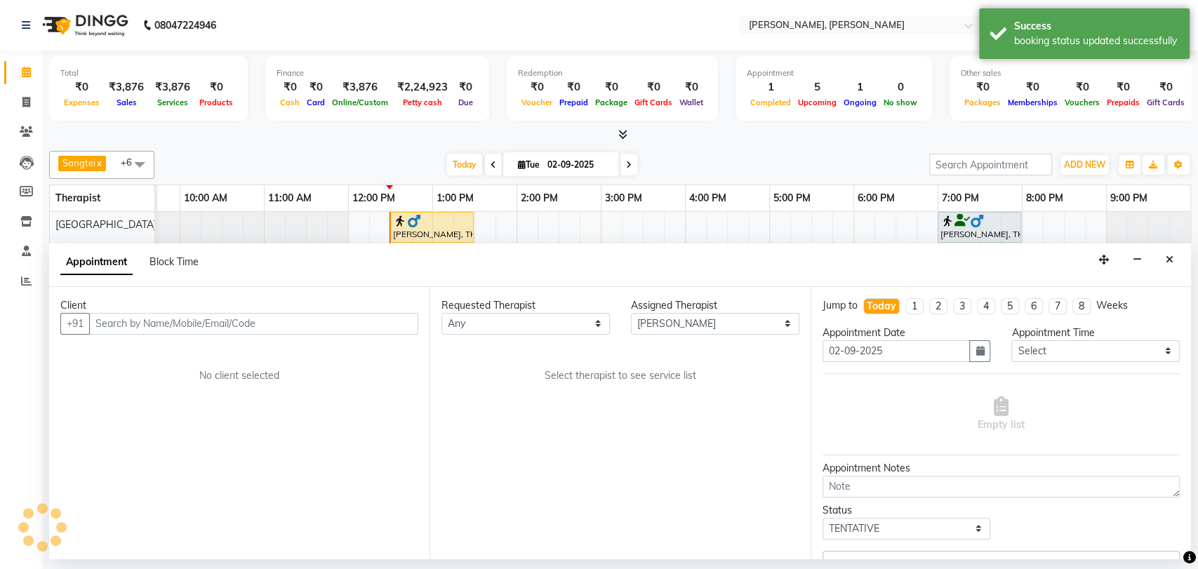
select select "3670"
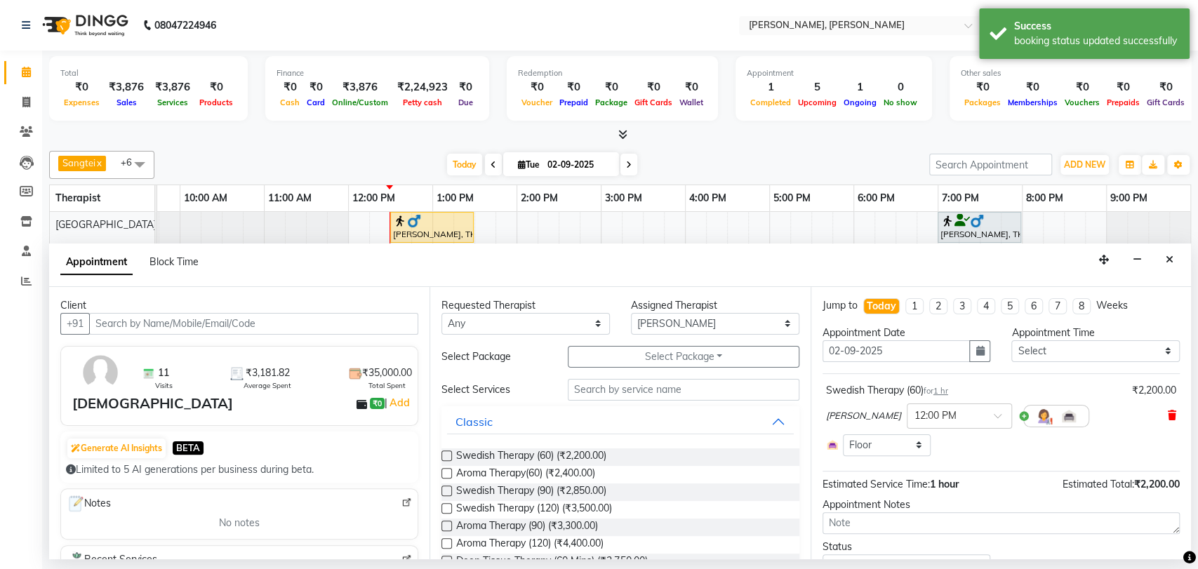
click at [950, 416] on icon at bounding box center [1172, 416] width 8 height 10
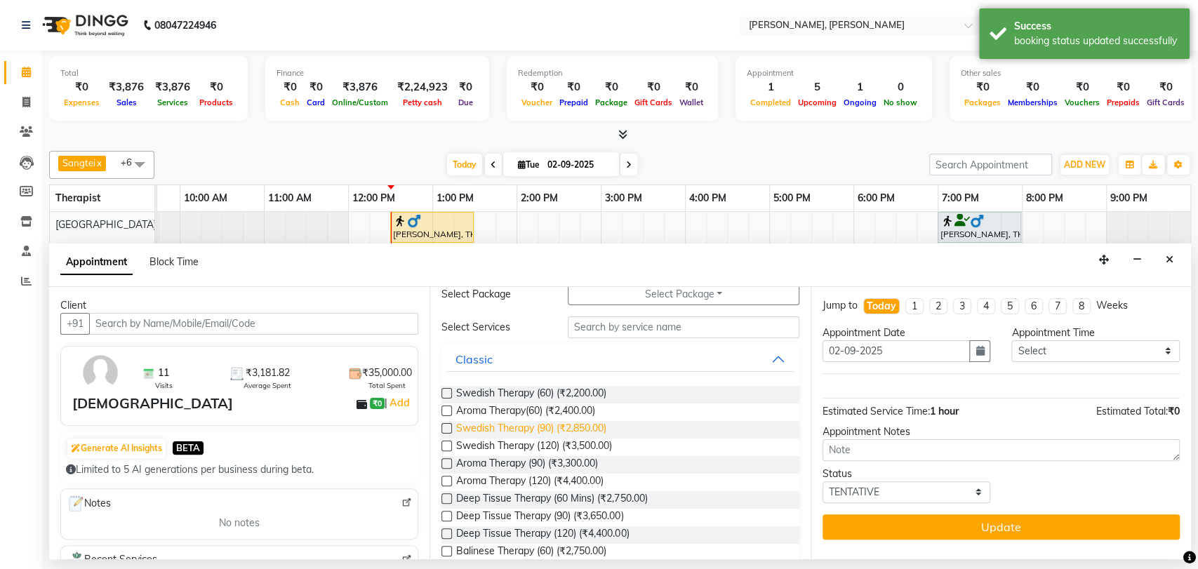
scroll to position [156, 0]
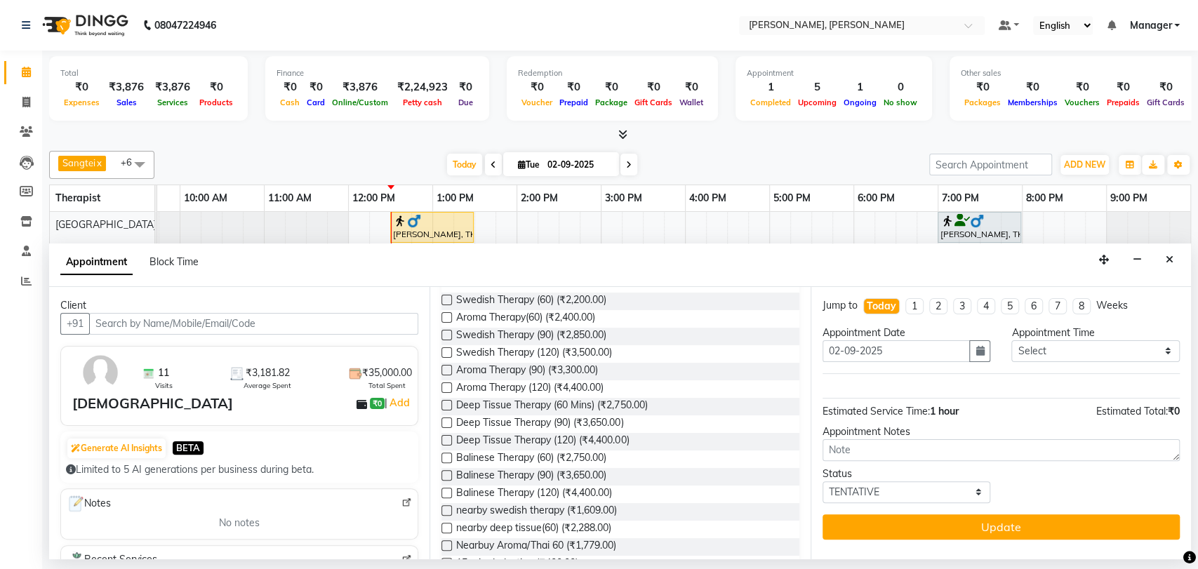
click at [445, 403] on label at bounding box center [447, 405] width 11 height 11
click at [445, 403] on input "checkbox" at bounding box center [446, 406] width 9 height 9
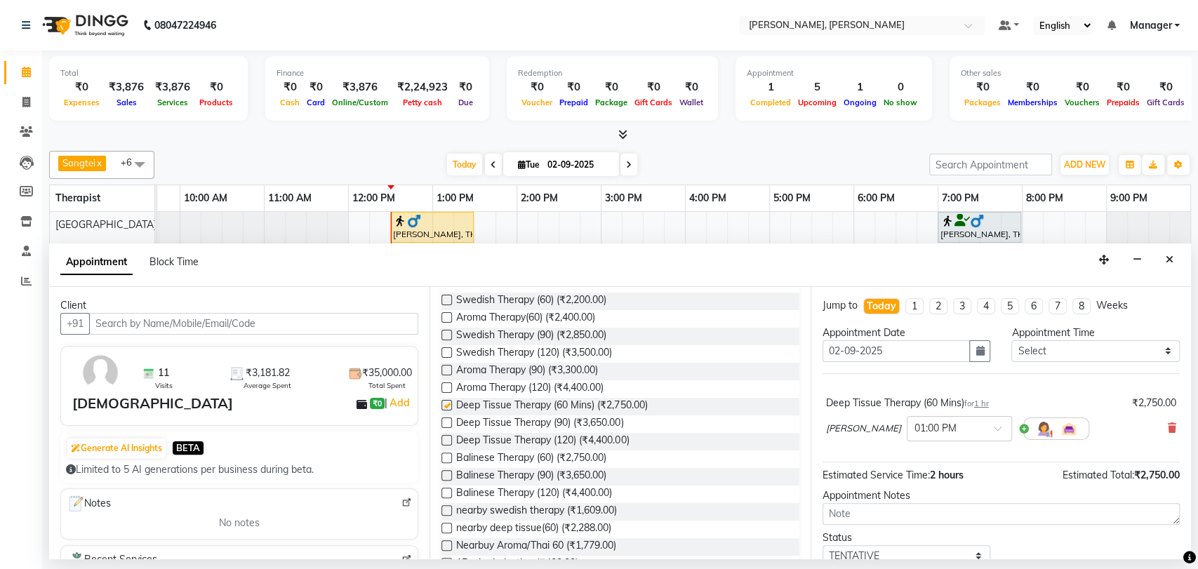
checkbox input "false"
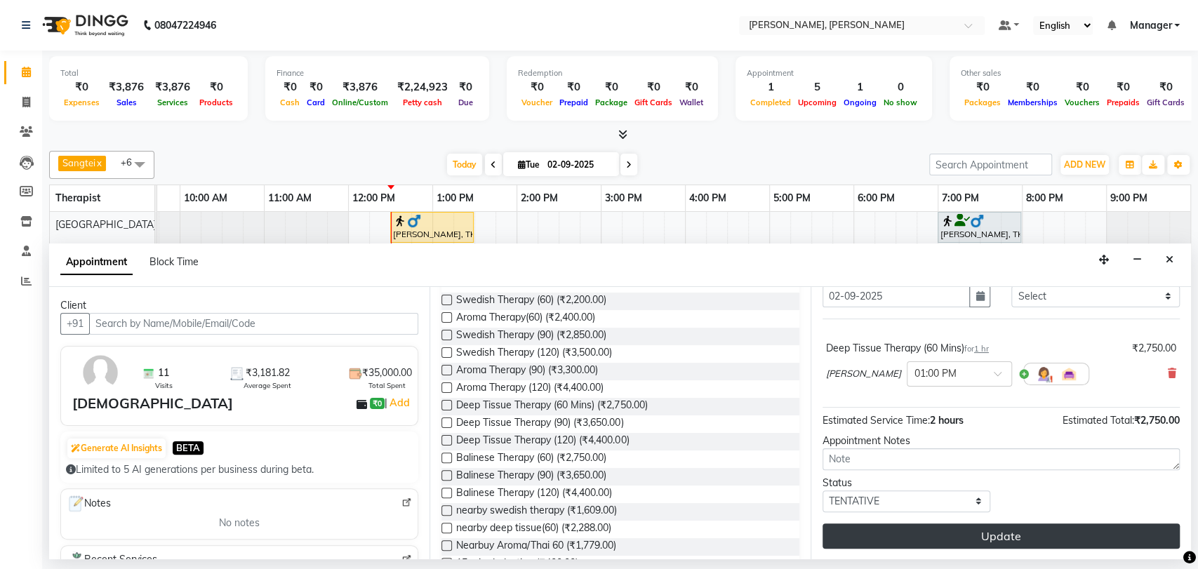
click at [950, 536] on button "Update" at bounding box center [1001, 536] width 357 height 25
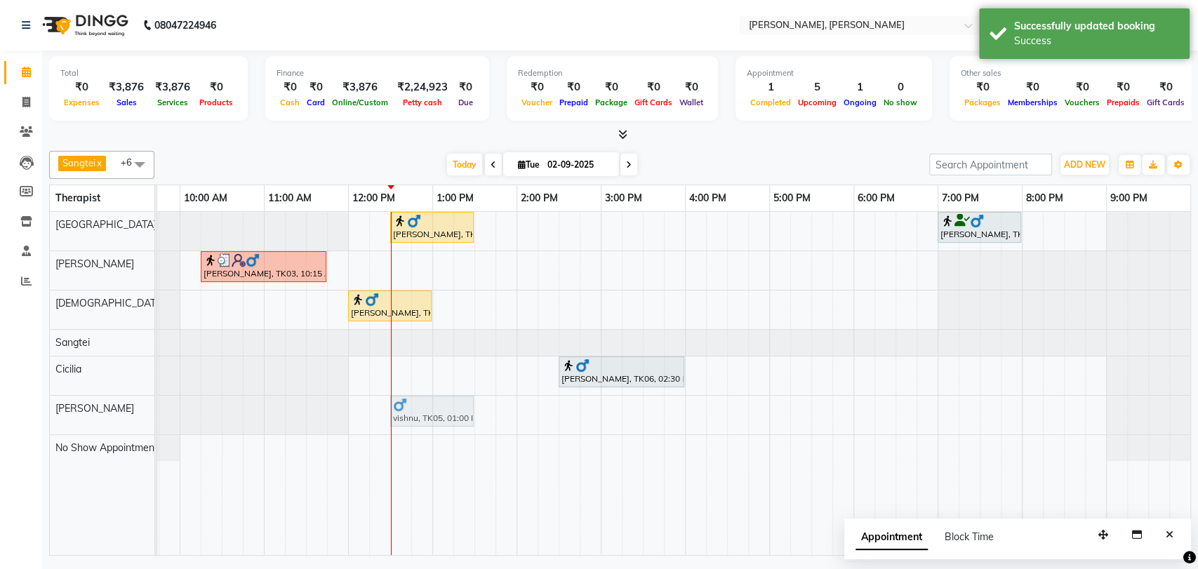
drag, startPoint x: 456, startPoint y: 415, endPoint x: 421, endPoint y: 416, distance: 35.1
click at [95, 416] on div "vishnu, TK05, 01:00 PM-02:00 PM, Deep Tissue Therapy (60 Mins) vishnu, TK05, 01…" at bounding box center [95, 415] width 0 height 39
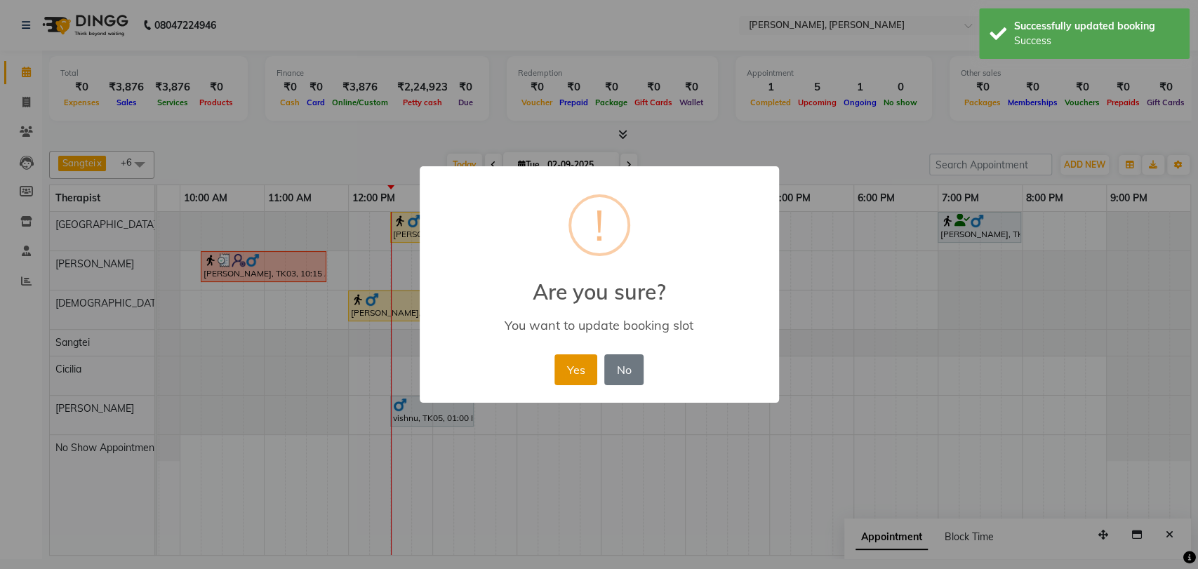
click at [578, 370] on button "Yes" at bounding box center [576, 369] width 43 height 31
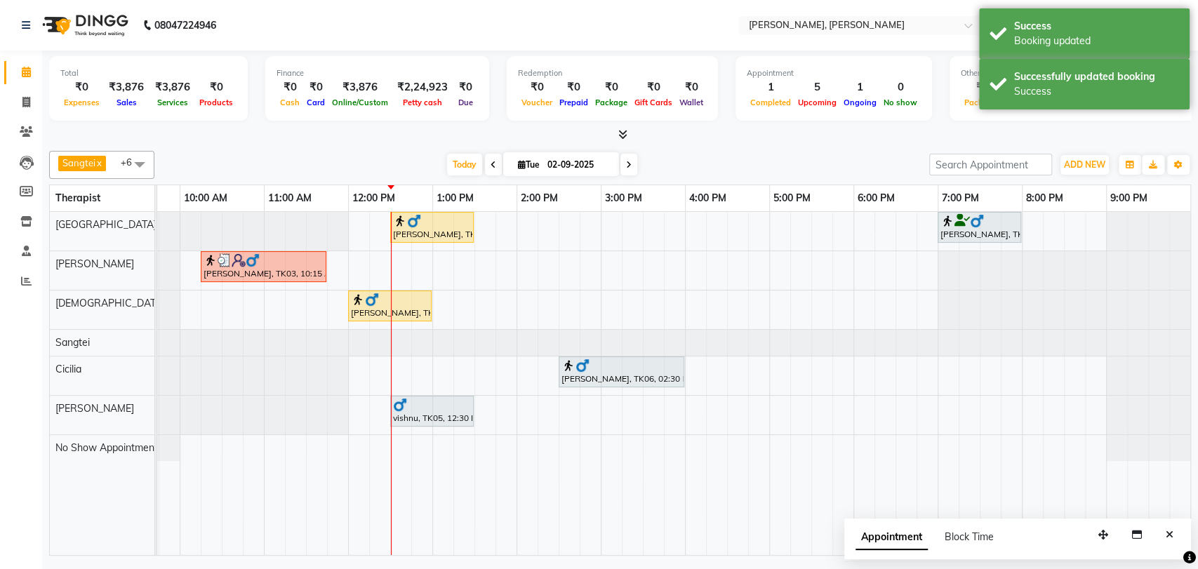
click at [423, 415] on div "vishnu, TK05, 12:30 PM-01:30 PM, Deep Tissue Therapy (60 Mins)" at bounding box center [432, 411] width 81 height 27
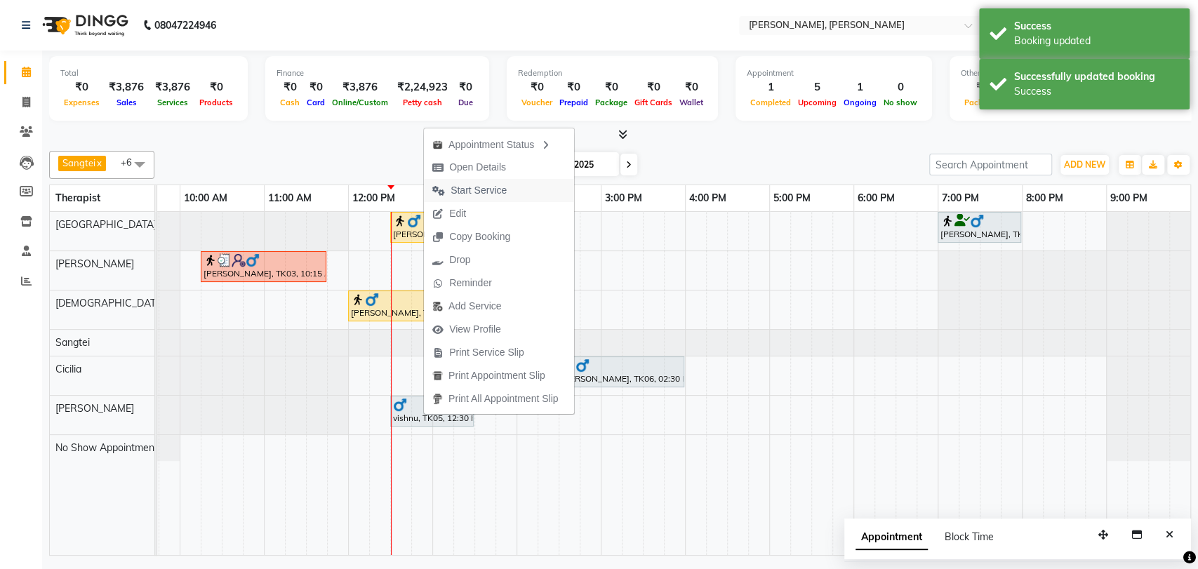
click at [485, 194] on span "Start Service" at bounding box center [479, 190] width 56 height 15
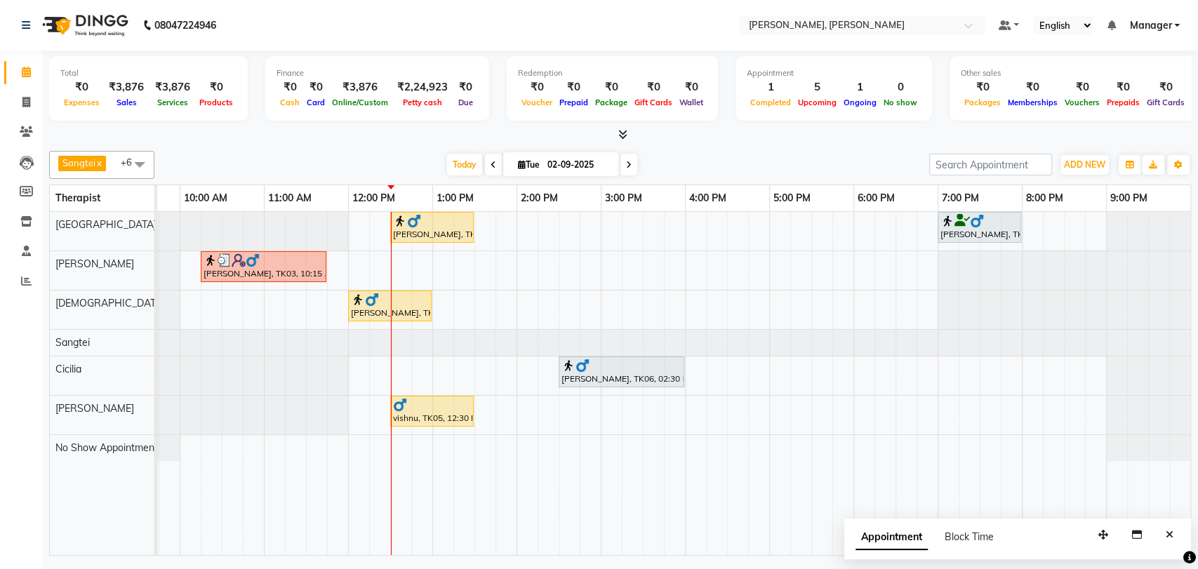
click at [594, 209] on div "2:00 PM" at bounding box center [559, 198] width 84 height 26
click at [449, 226] on div at bounding box center [432, 221] width 78 height 14
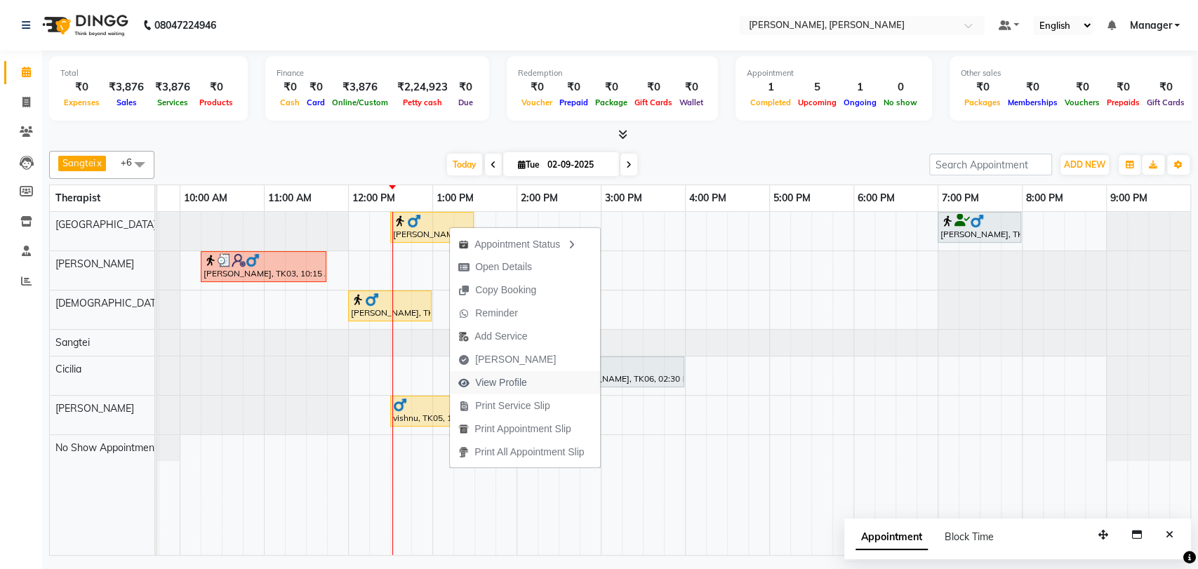
click at [503, 389] on span "View Profile" at bounding box center [501, 383] width 52 height 15
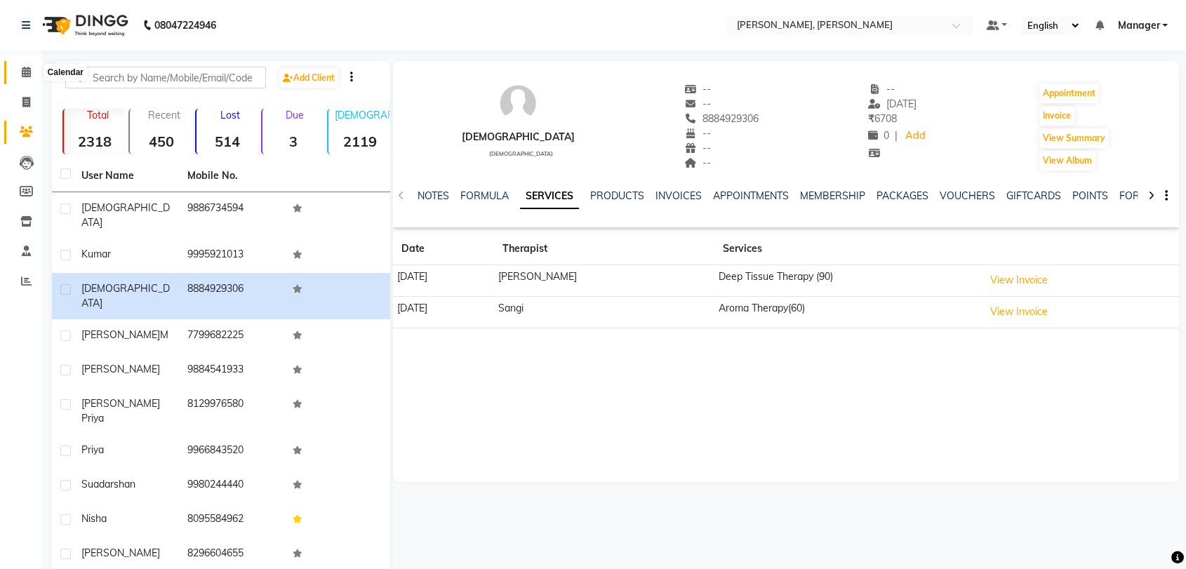
click at [24, 77] on icon at bounding box center [26, 72] width 9 height 11
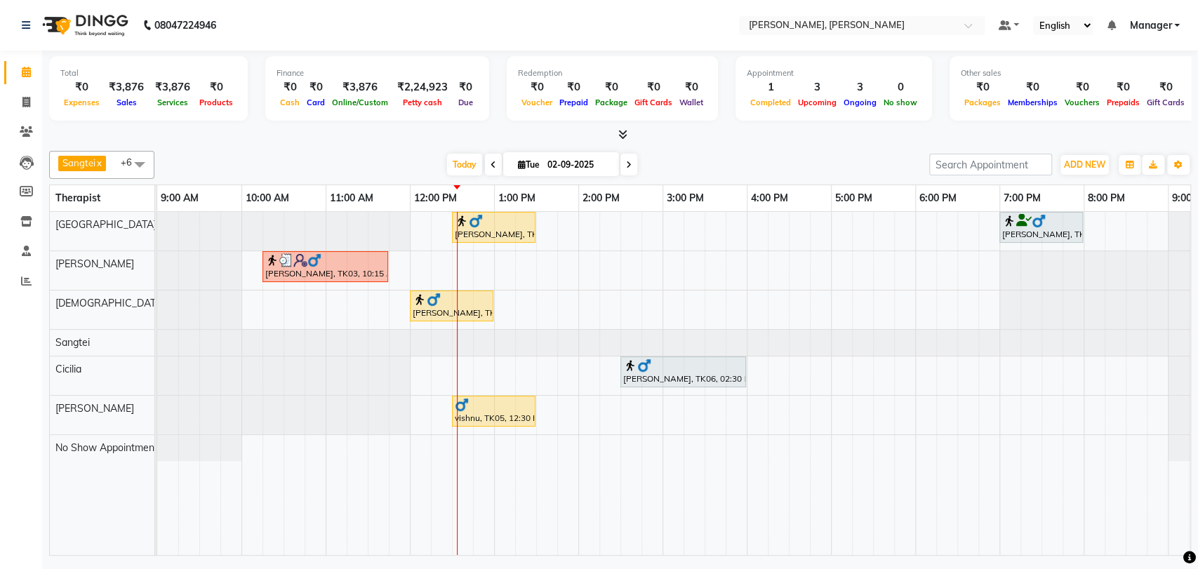
click at [448, 301] on div at bounding box center [452, 300] width 78 height 14
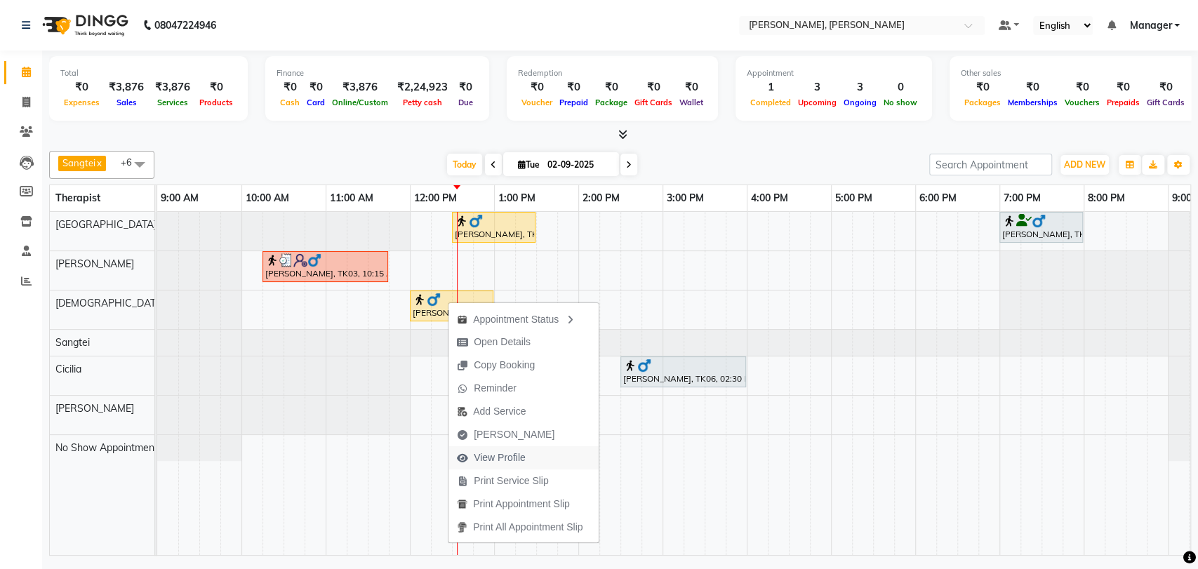
click at [512, 462] on span "View Profile" at bounding box center [500, 458] width 52 height 15
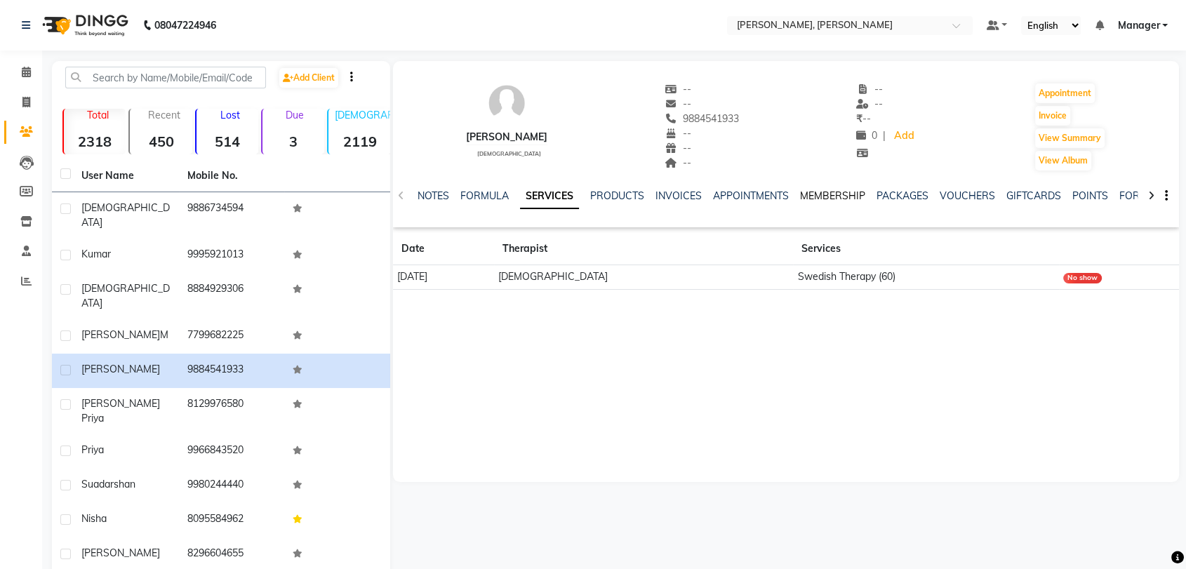
click at [828, 194] on link "MEMBERSHIP" at bounding box center [832, 196] width 65 height 13
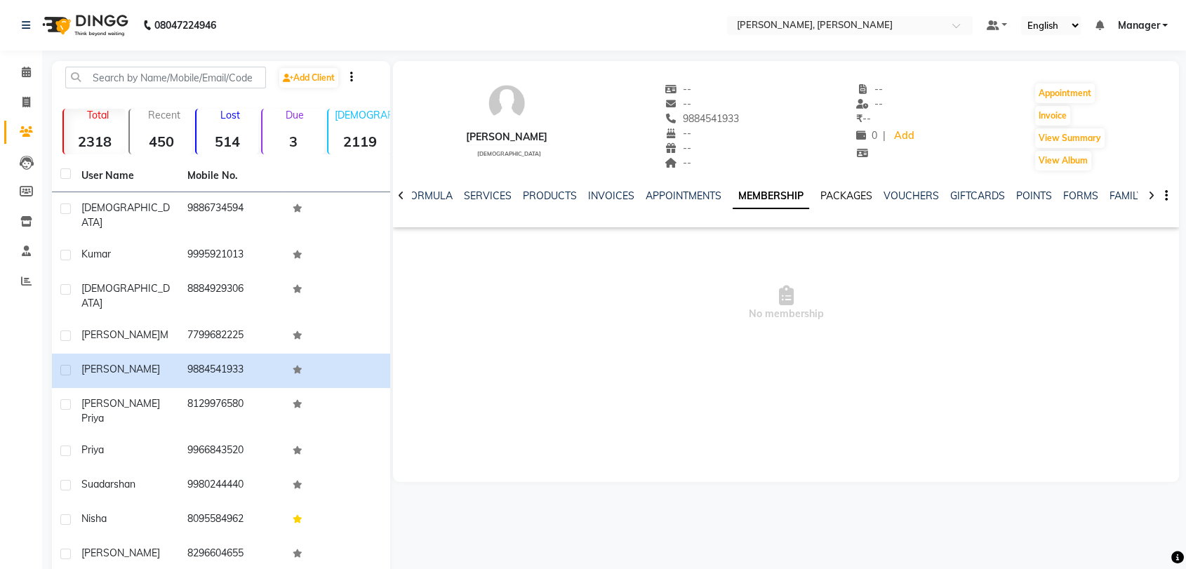
click at [838, 194] on link "PACKAGES" at bounding box center [847, 196] width 52 height 13
click at [34, 78] on span at bounding box center [26, 73] width 25 height 16
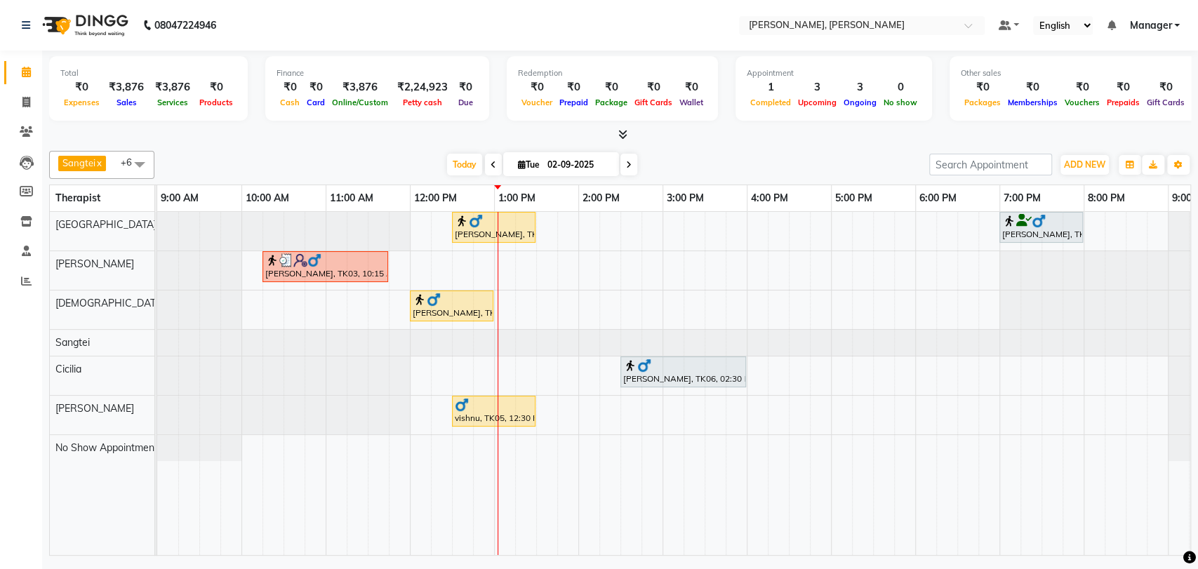
click at [431, 301] on img at bounding box center [434, 300] width 14 height 14
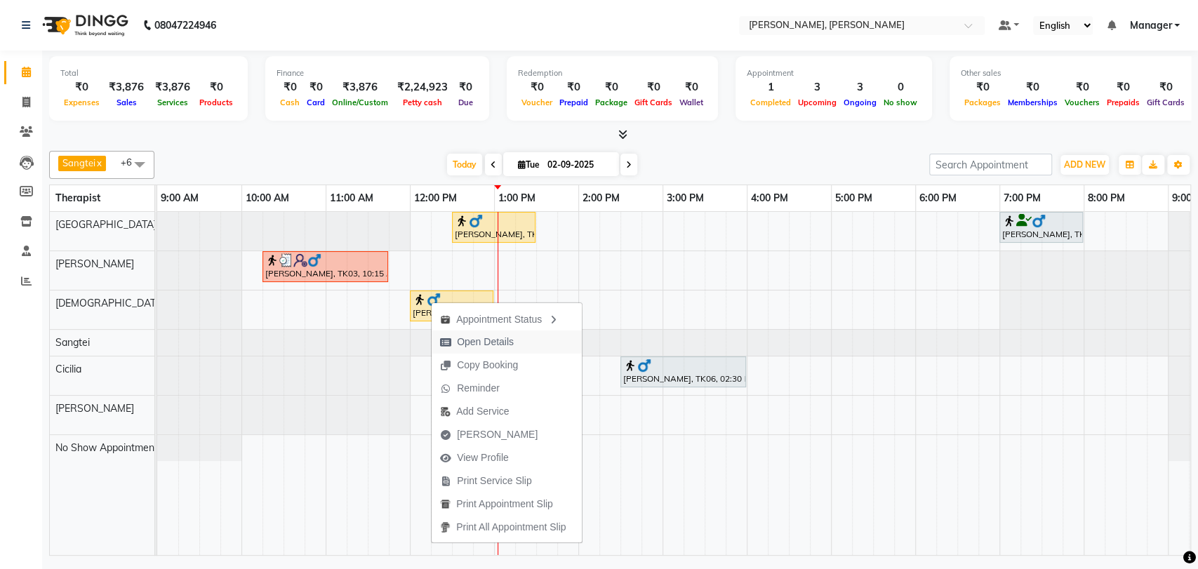
click at [493, 338] on span "Open Details" at bounding box center [485, 342] width 57 height 15
select select "1"
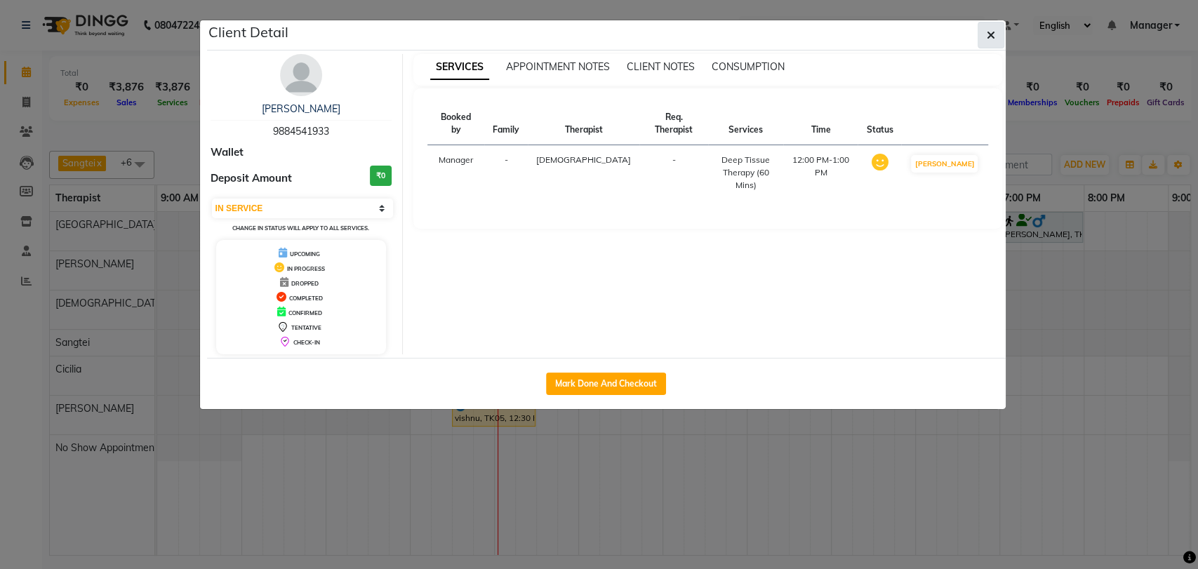
click at [950, 30] on icon "button" at bounding box center [991, 34] width 8 height 11
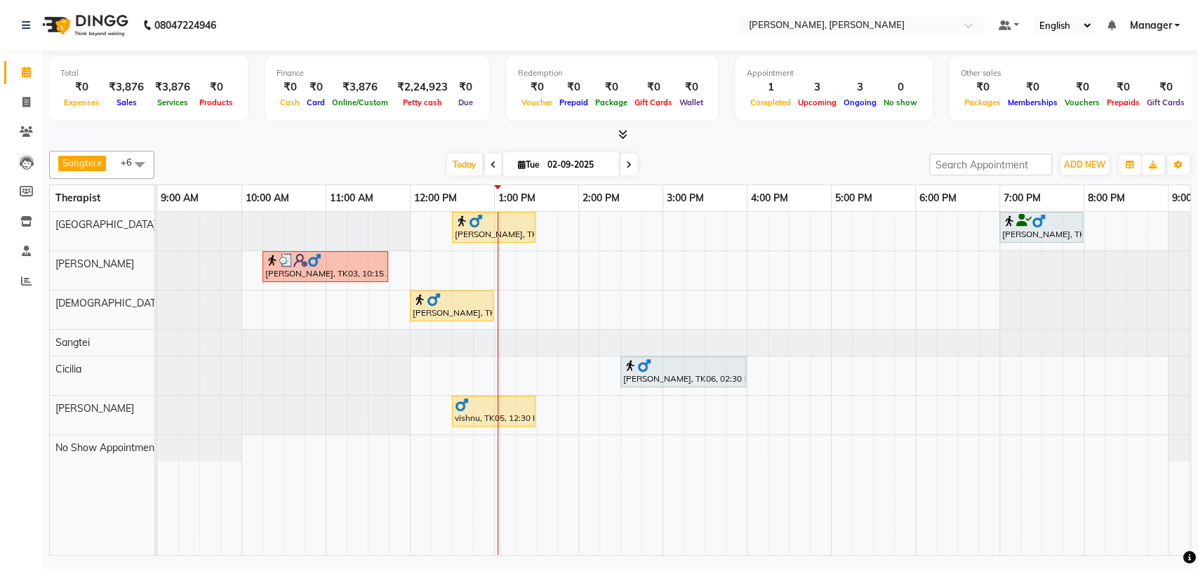
click at [469, 312] on div "[PERSON_NAME], TK04, 12:00 PM-01:00 PM, Deep Tissue Therapy (60 Mins)" at bounding box center [451, 306] width 81 height 27
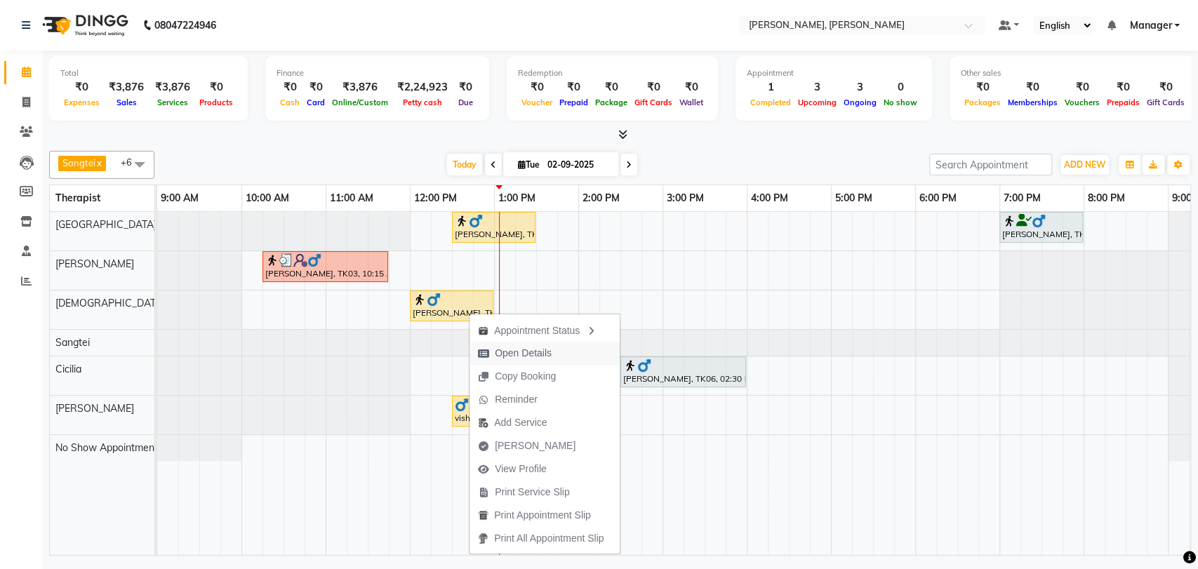
click at [513, 350] on span "Open Details" at bounding box center [523, 353] width 57 height 15
select select "1"
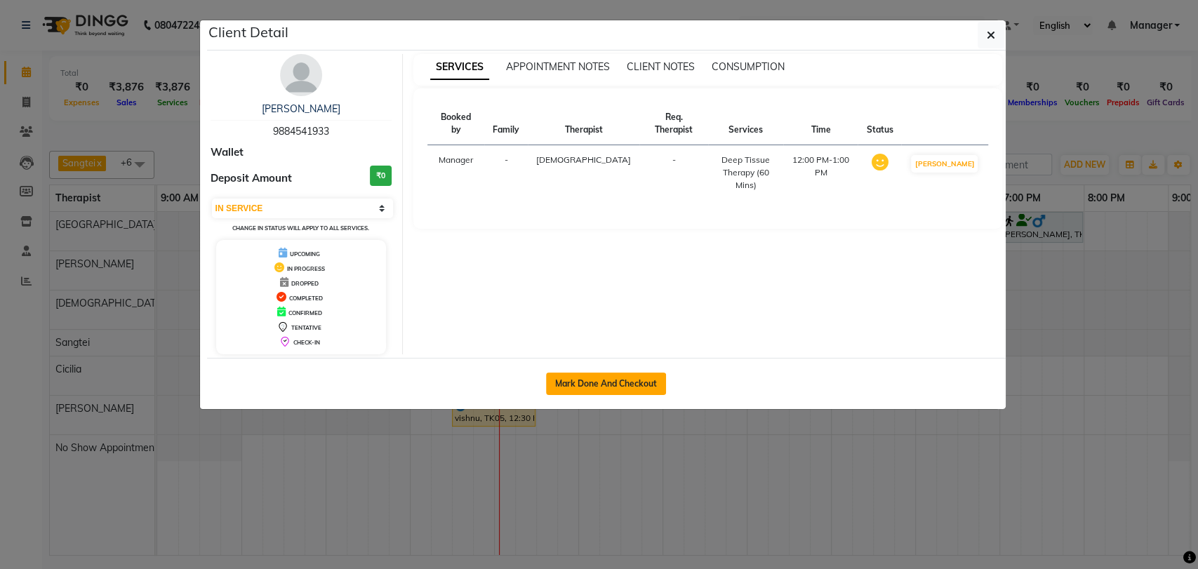
click at [588, 376] on button "Mark Done And Checkout" at bounding box center [606, 384] width 120 height 22
select select "service"
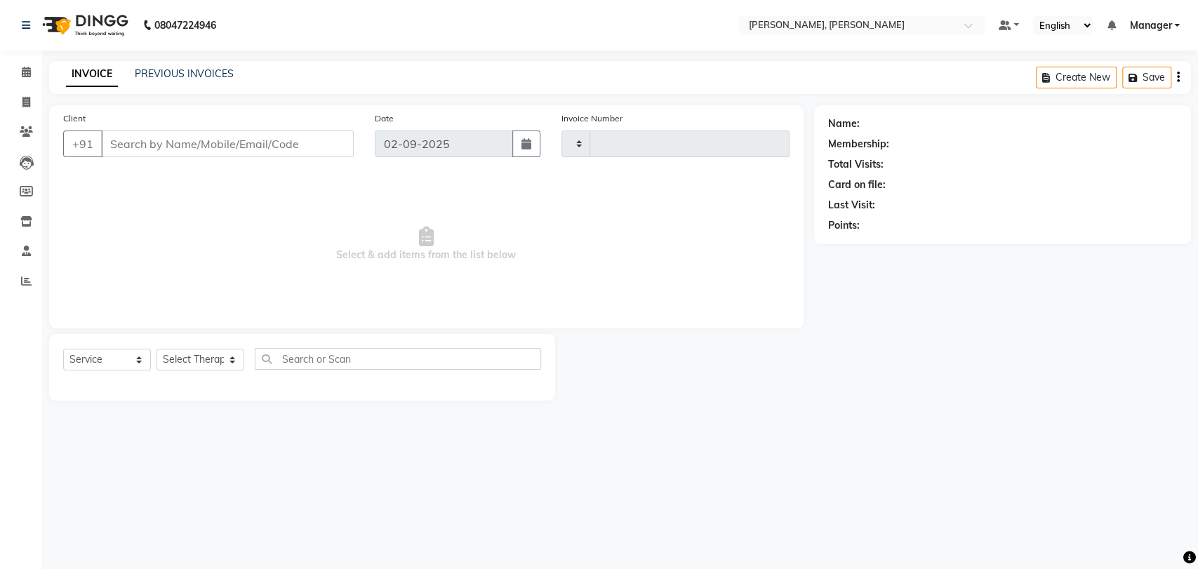
type input "1625"
select select "7301"
type input "9884541933"
select select "63054"
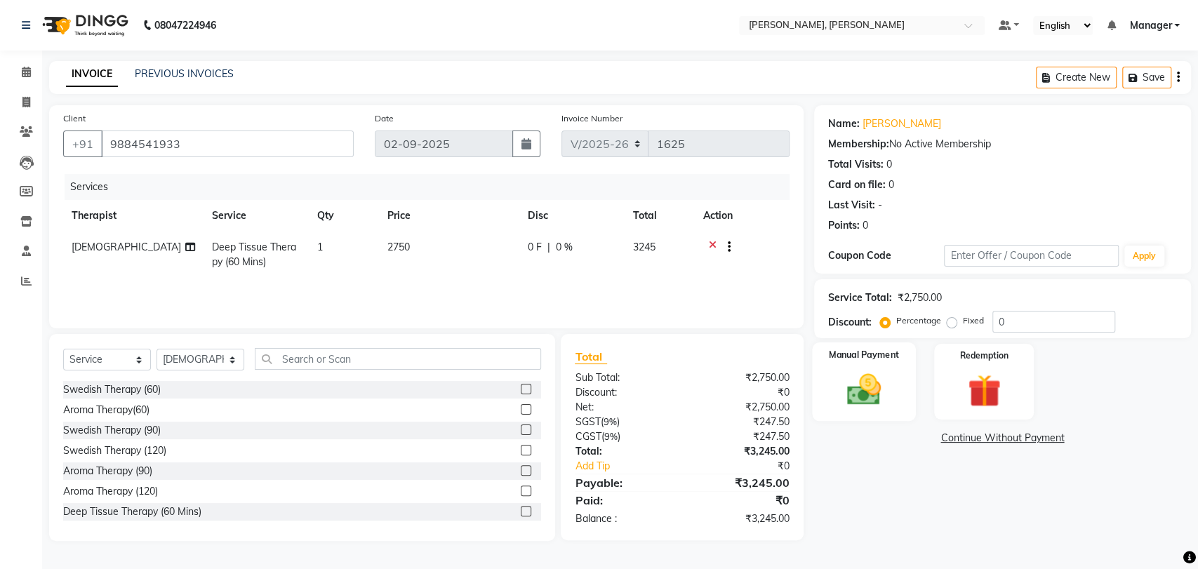
click at [867, 368] on div "Manual Payment" at bounding box center [864, 382] width 104 height 79
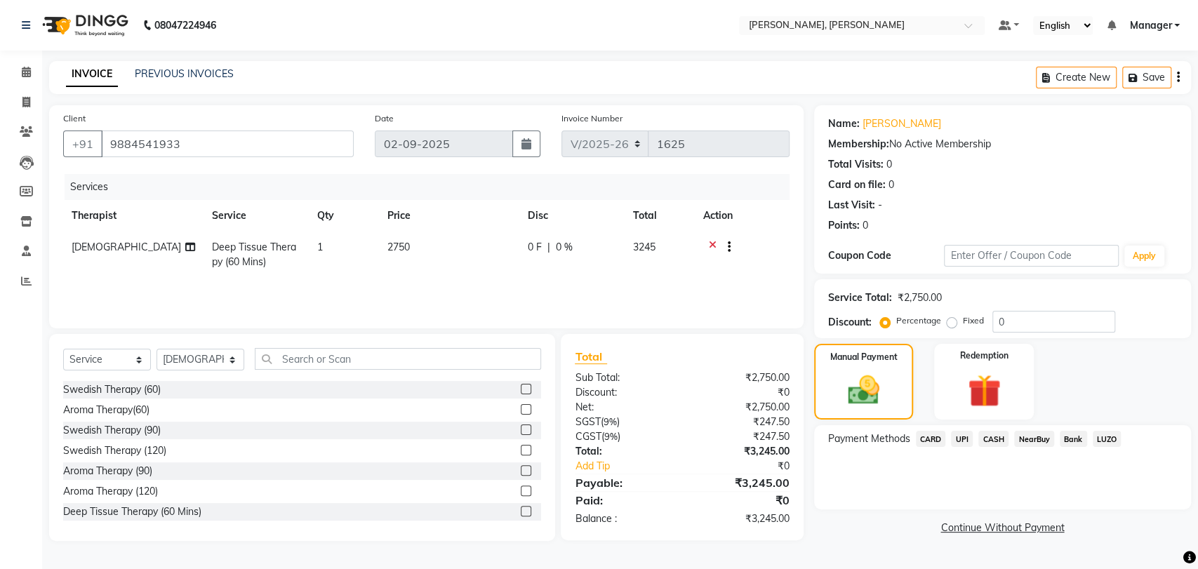
click at [950, 442] on span "UPI" at bounding box center [962, 439] width 22 height 16
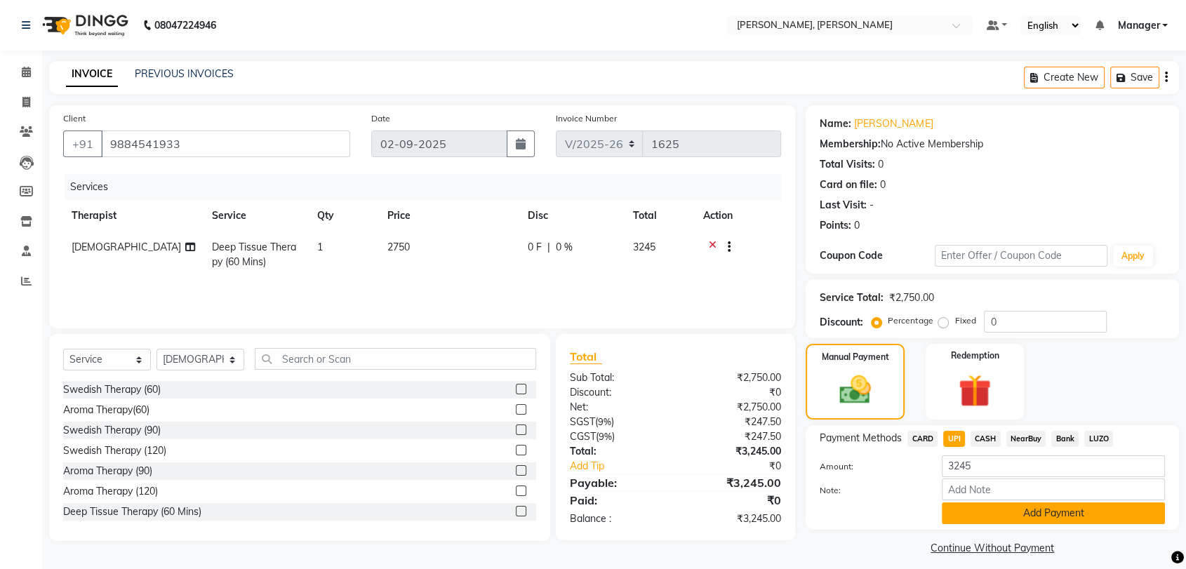
click at [950, 514] on button "Add Payment" at bounding box center [1053, 514] width 223 height 22
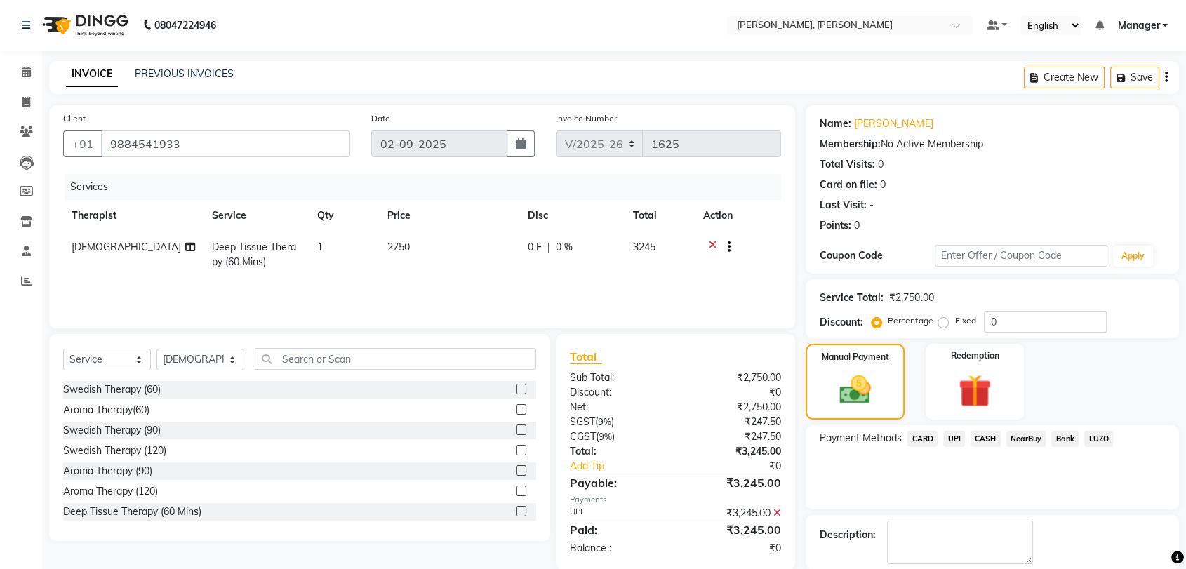
scroll to position [69, 0]
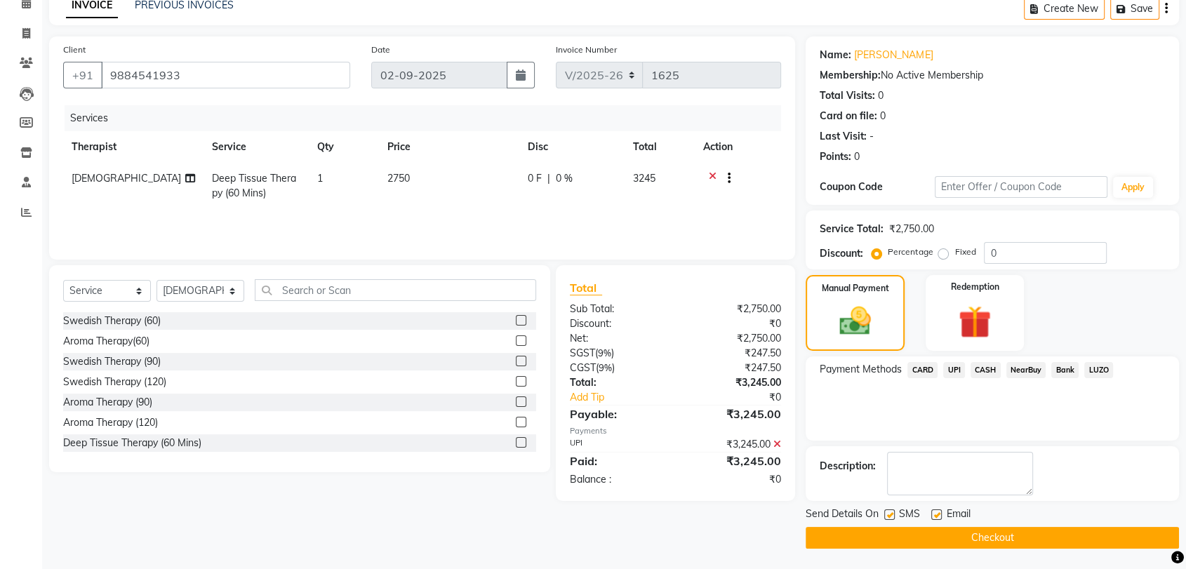
click at [950, 533] on button "Checkout" at bounding box center [992, 538] width 373 height 22
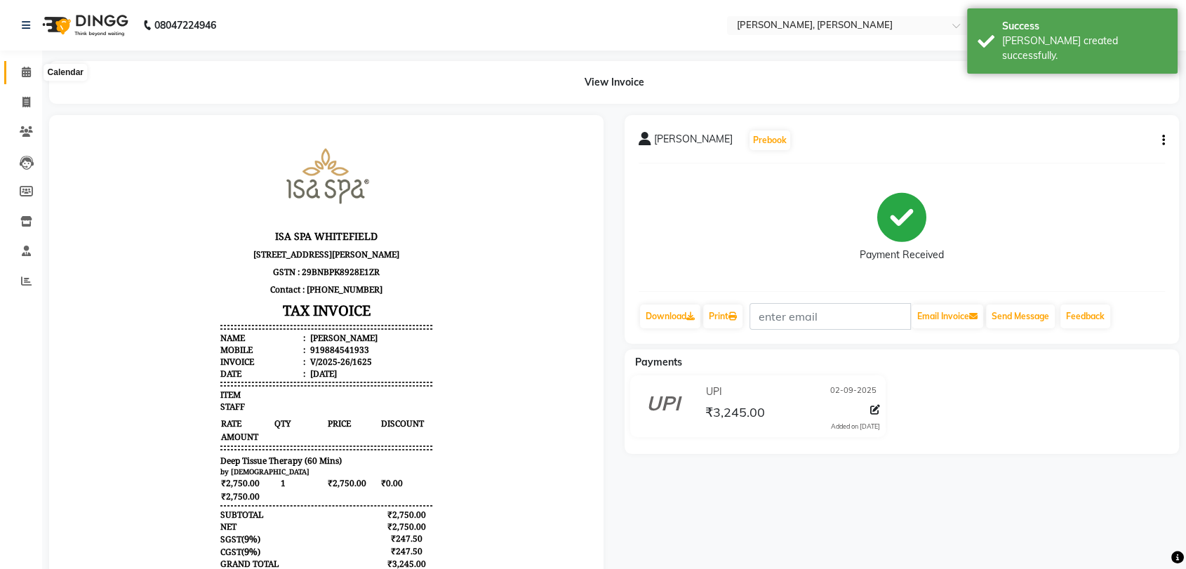
click at [25, 67] on icon at bounding box center [26, 72] width 9 height 11
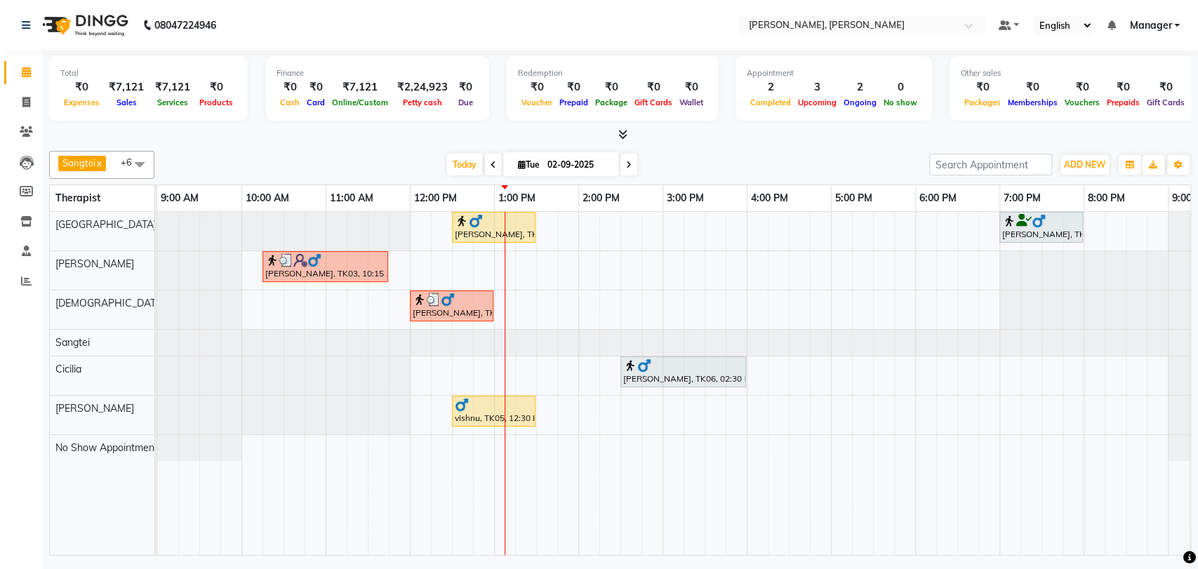
click at [511, 417] on div "vishnu, TK05, 12:30 PM-01:30 PM, Deep Tissue Therapy (60 Mins)" at bounding box center [493, 411] width 81 height 27
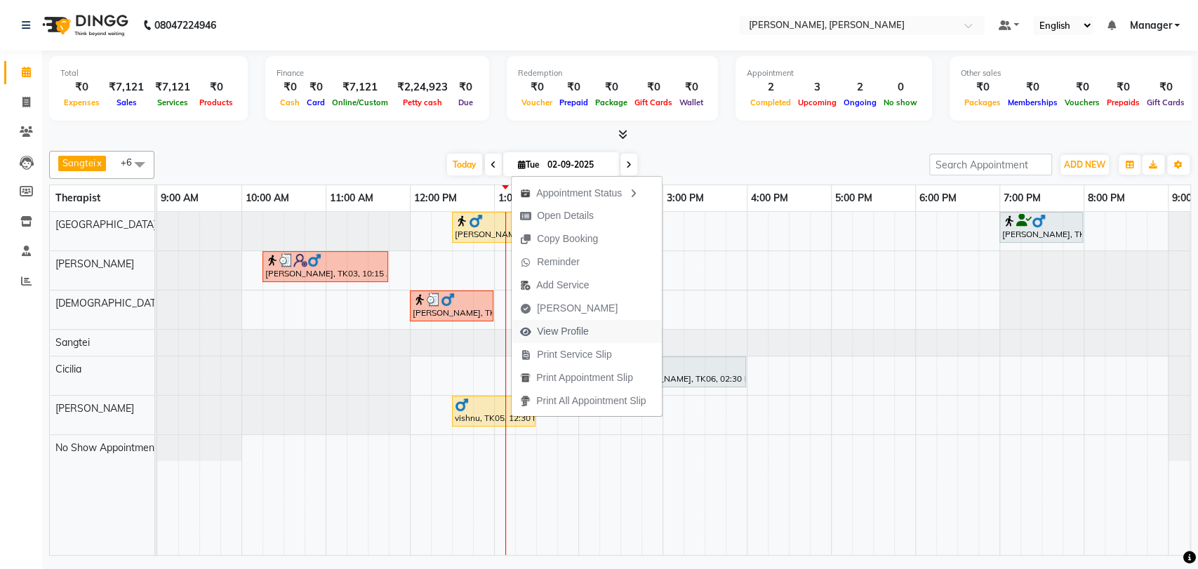
click at [601, 334] on button "View Profile" at bounding box center [587, 331] width 150 height 23
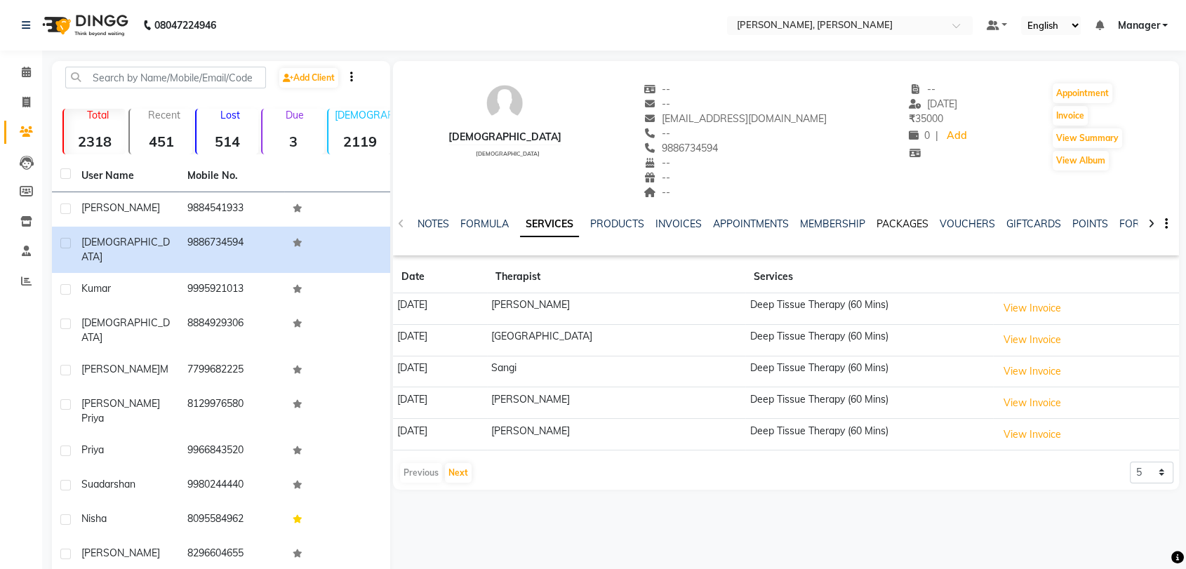
click at [885, 218] on link "PACKAGES" at bounding box center [903, 224] width 52 height 13
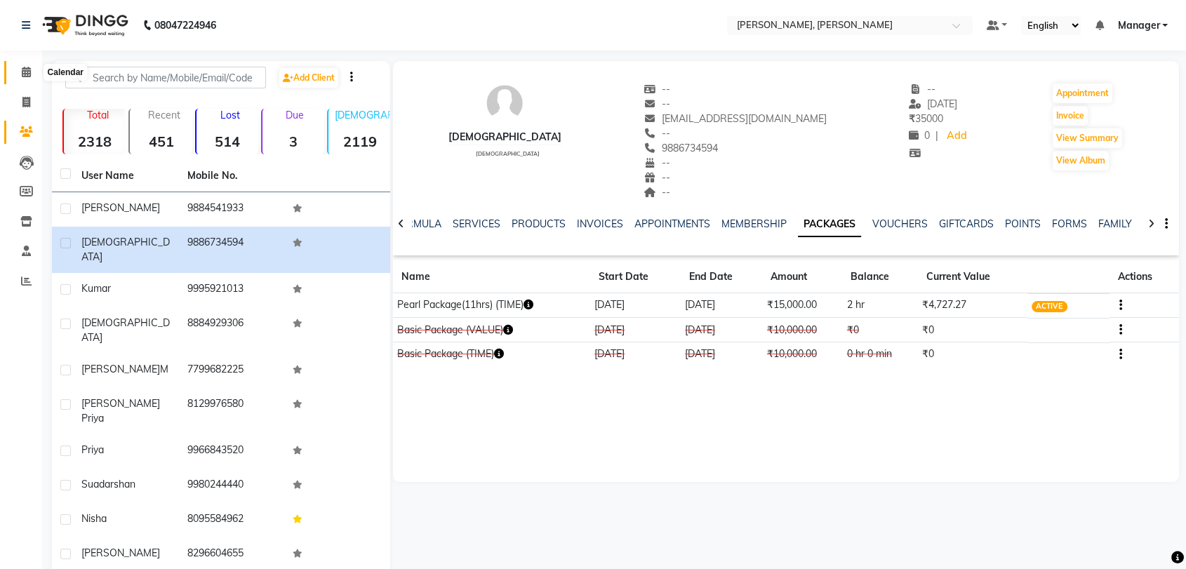
click at [22, 69] on icon at bounding box center [26, 72] width 9 height 11
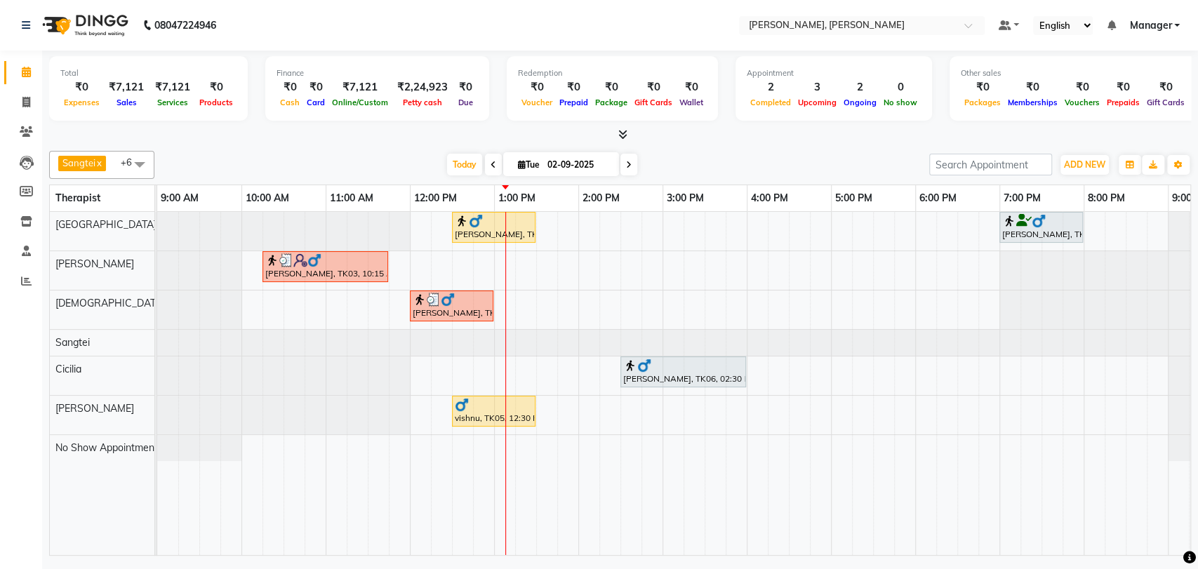
click at [687, 383] on div "[PERSON_NAME], TK06, 02:30 PM-04:00 PM, Deep Tissue Therapy (90)" at bounding box center [683, 372] width 123 height 27
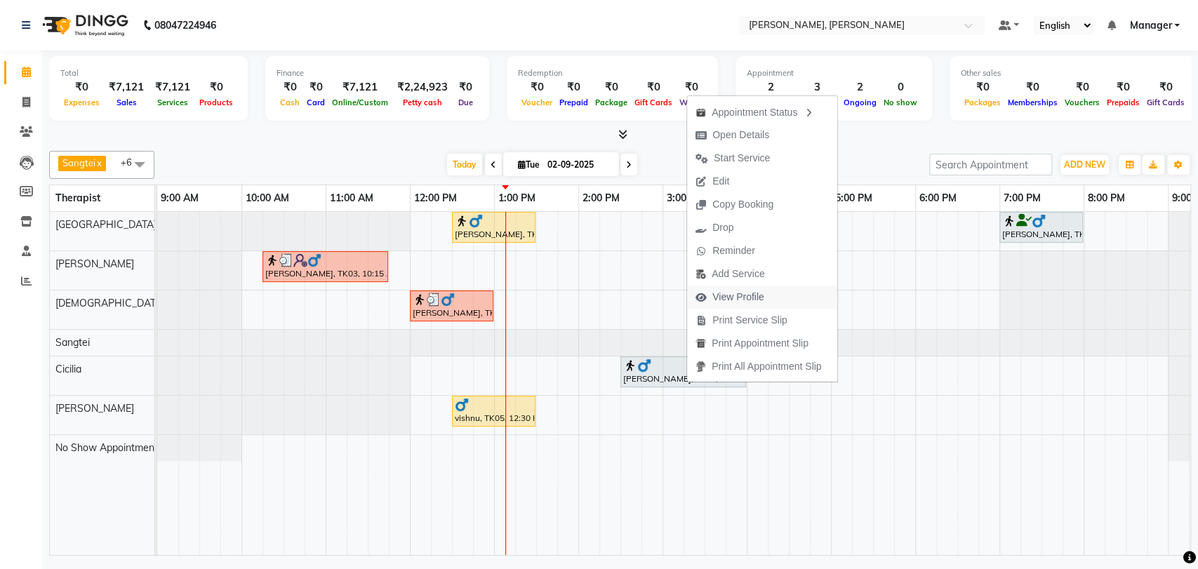
click at [710, 298] on span "View Profile" at bounding box center [730, 297] width 86 height 23
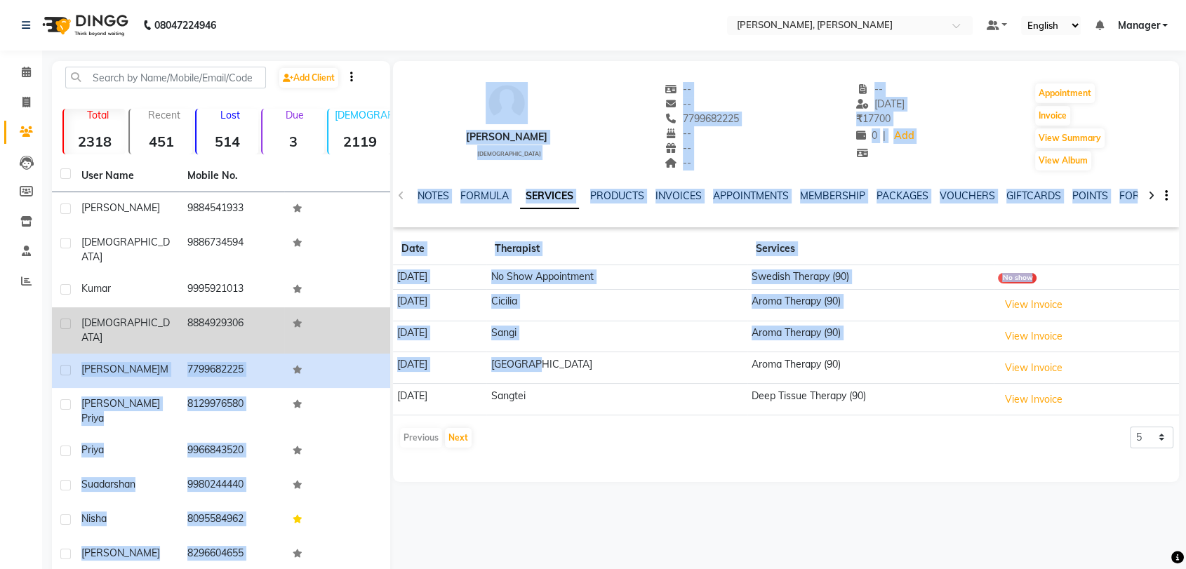
drag, startPoint x: 581, startPoint y: 368, endPoint x: 325, endPoint y: 328, distance: 258.6
click at [325, 328] on div "Add Client Total 2318 Recent 451 Lost 514 Due 3 [DEMOGRAPHIC_DATA] 2119 [DEMOGR…" at bounding box center [615, 336] width 1127 height 550
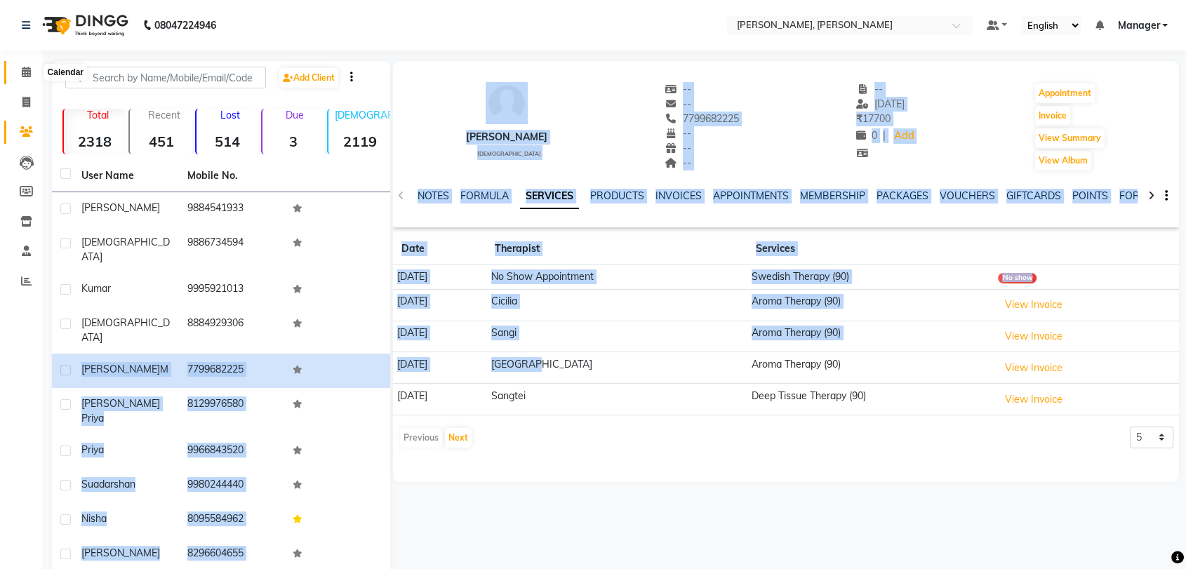
click at [28, 68] on icon at bounding box center [26, 72] width 9 height 11
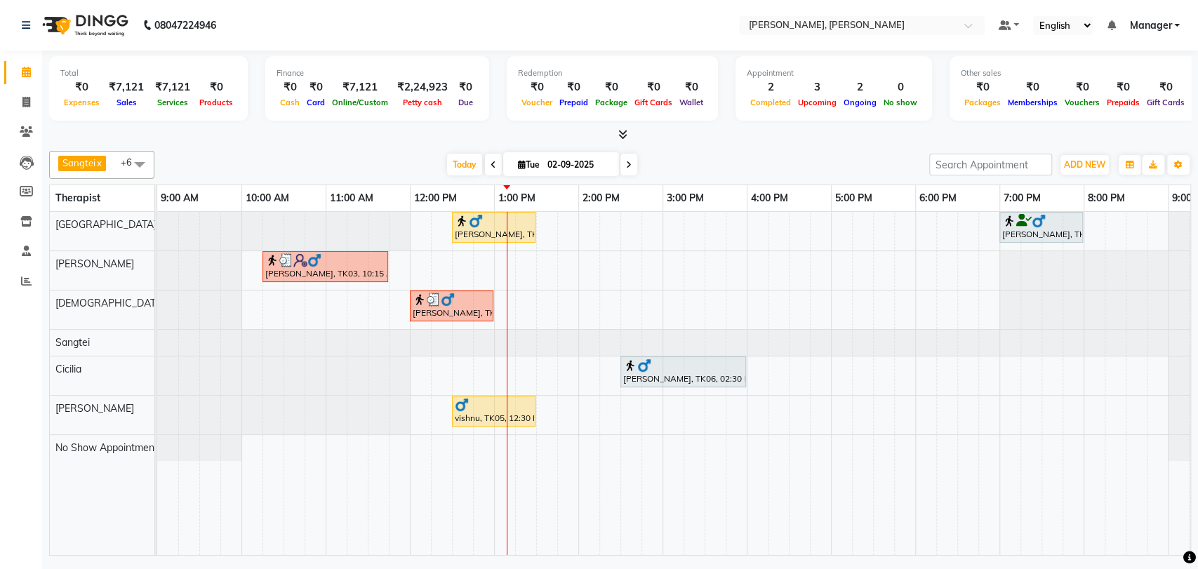
click at [477, 226] on img at bounding box center [476, 221] width 14 height 14
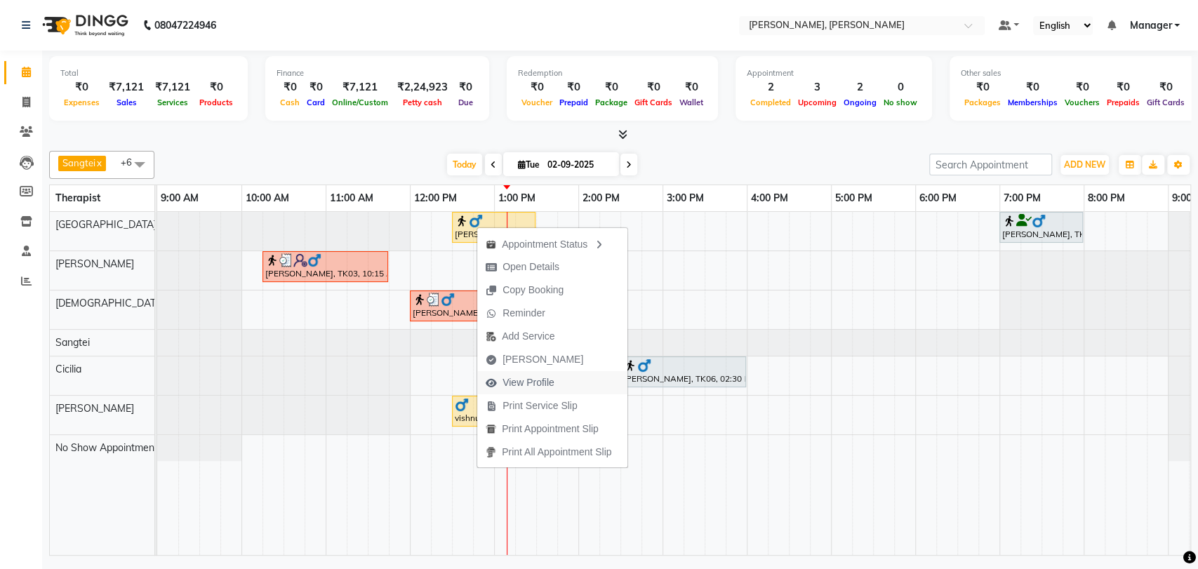
click at [526, 389] on span "View Profile" at bounding box center [529, 383] width 52 height 15
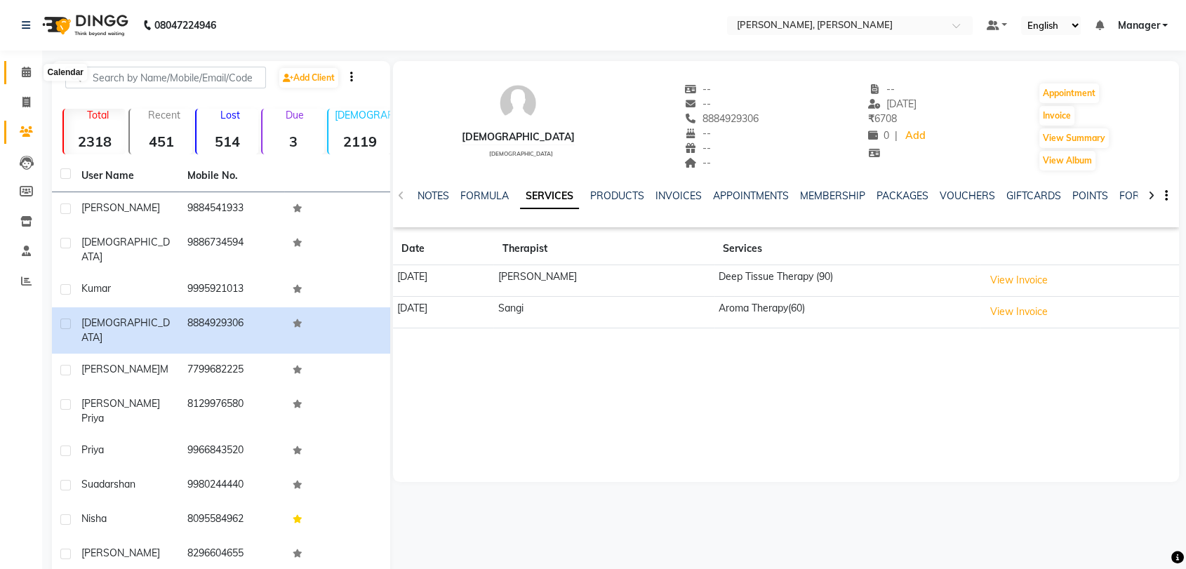
click at [20, 69] on span at bounding box center [26, 73] width 25 height 16
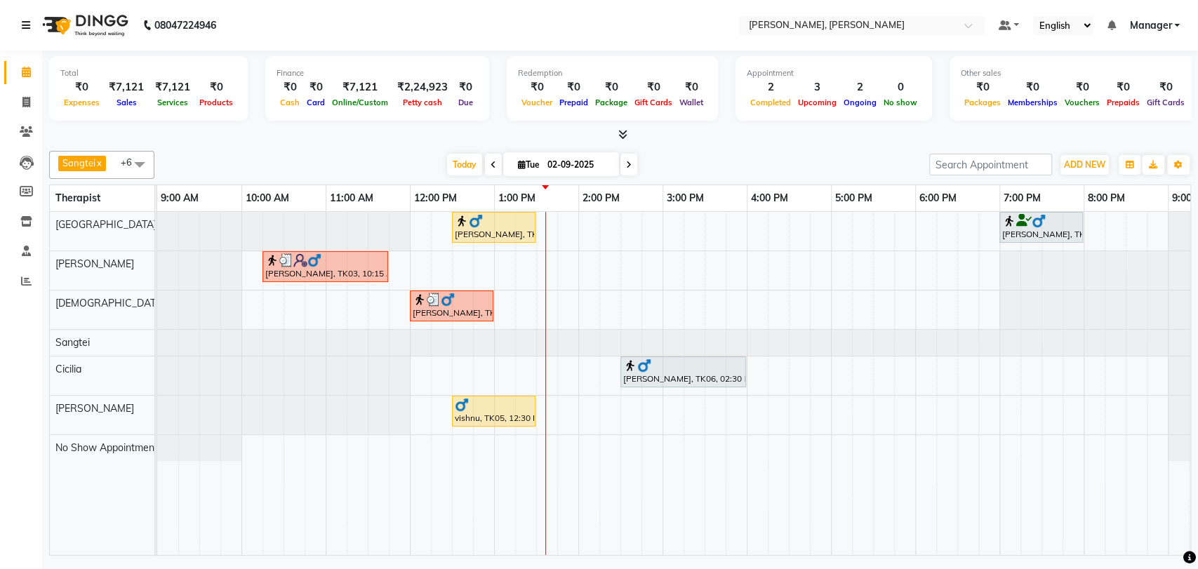
click at [30, 40] on link at bounding box center [29, 25] width 14 height 39
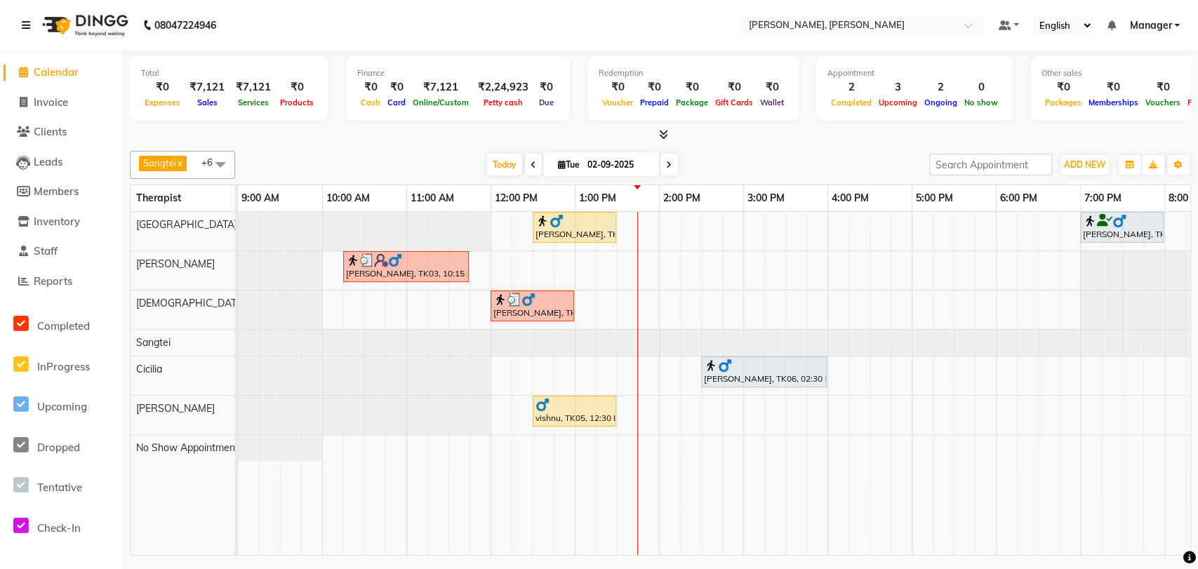
click at [709, 371] on img at bounding box center [711, 366] width 14 height 14
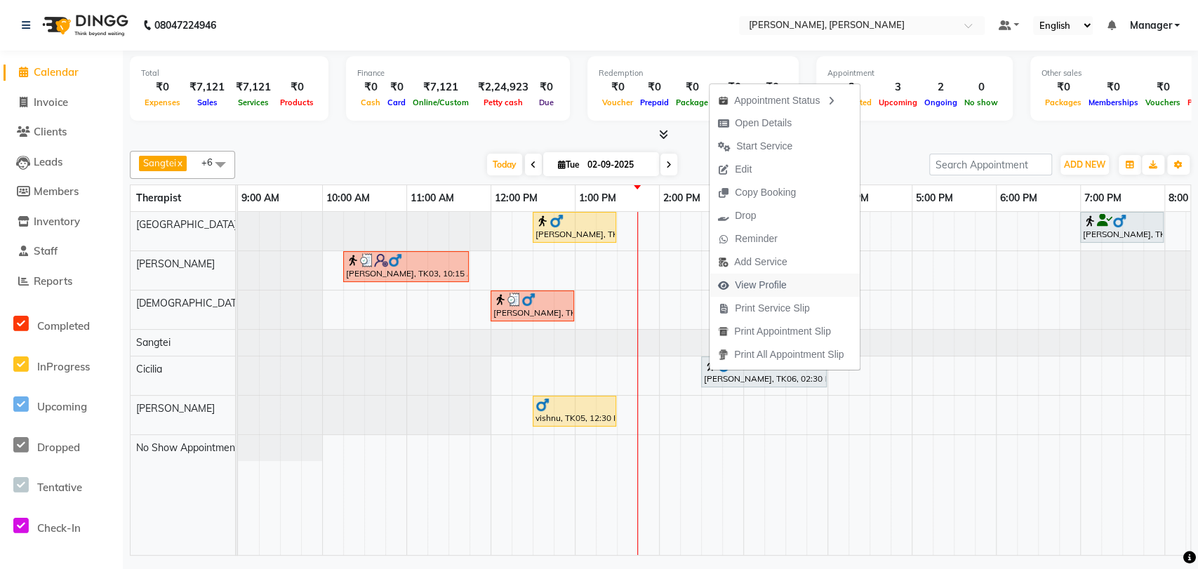
click at [747, 274] on span "View Profile" at bounding box center [753, 285] width 86 height 23
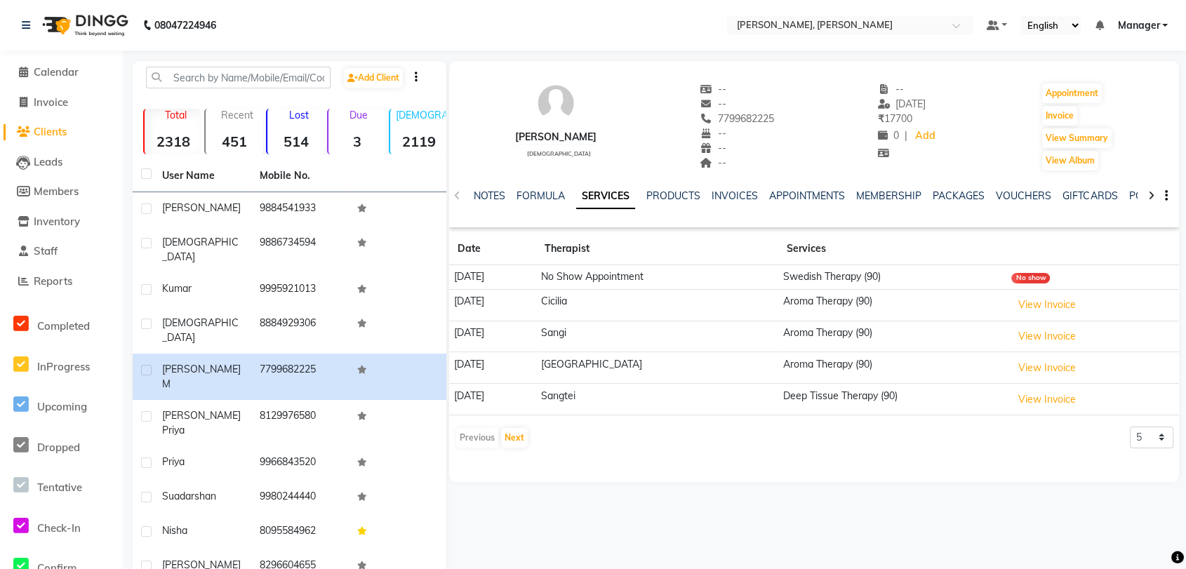
click at [67, 61] on li "Calendar" at bounding box center [61, 73] width 123 height 30
click at [69, 69] on span "Calendar" at bounding box center [56, 71] width 45 height 13
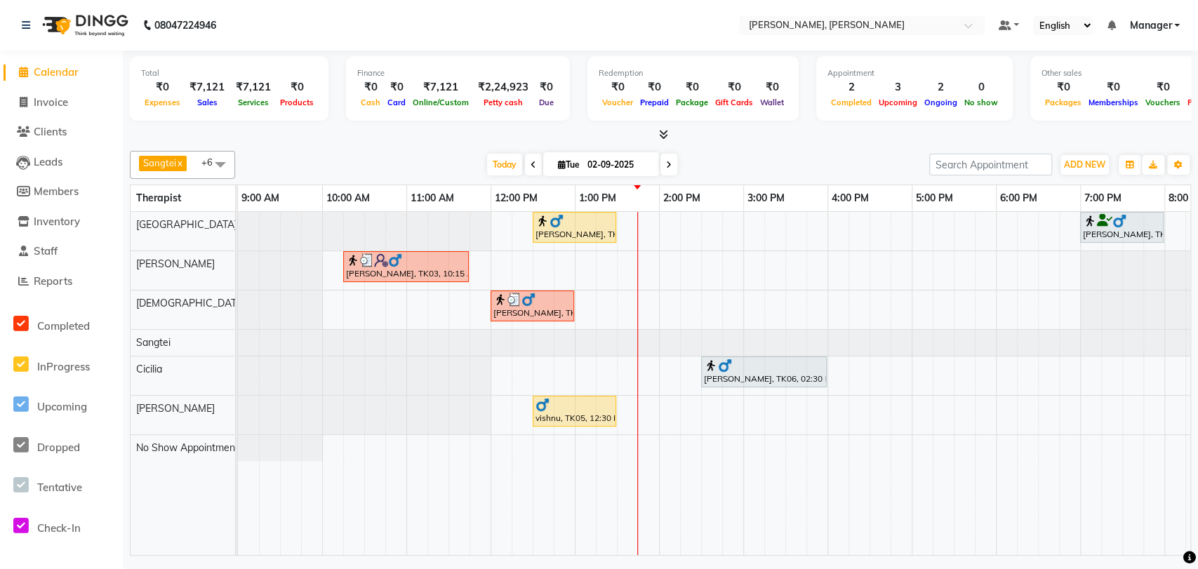
click at [722, 378] on div "[PERSON_NAME], TK06, 02:30 PM-04:00 PM, Deep Tissue Therapy (90)" at bounding box center [764, 372] width 123 height 27
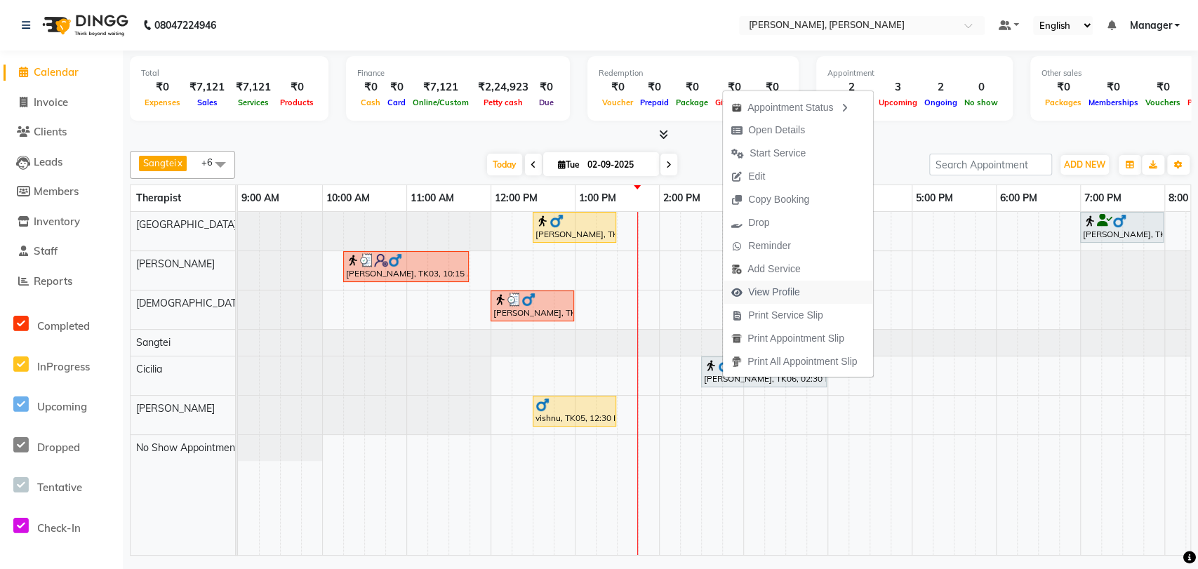
click at [750, 295] on span "View Profile" at bounding box center [774, 292] width 52 height 15
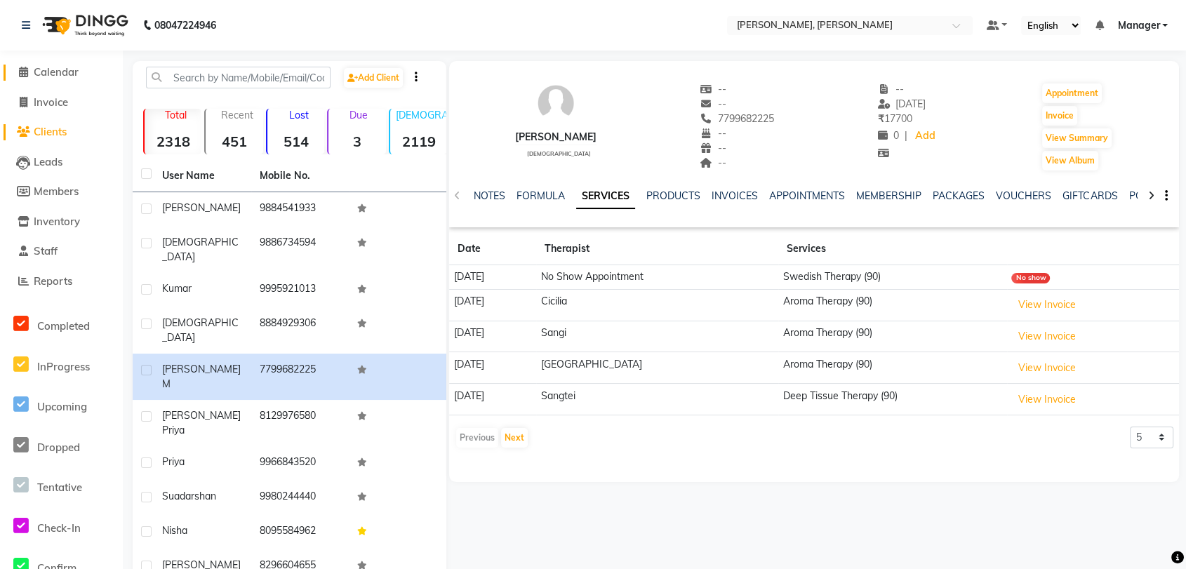
click at [11, 67] on link "Calendar" at bounding box center [62, 73] width 116 height 16
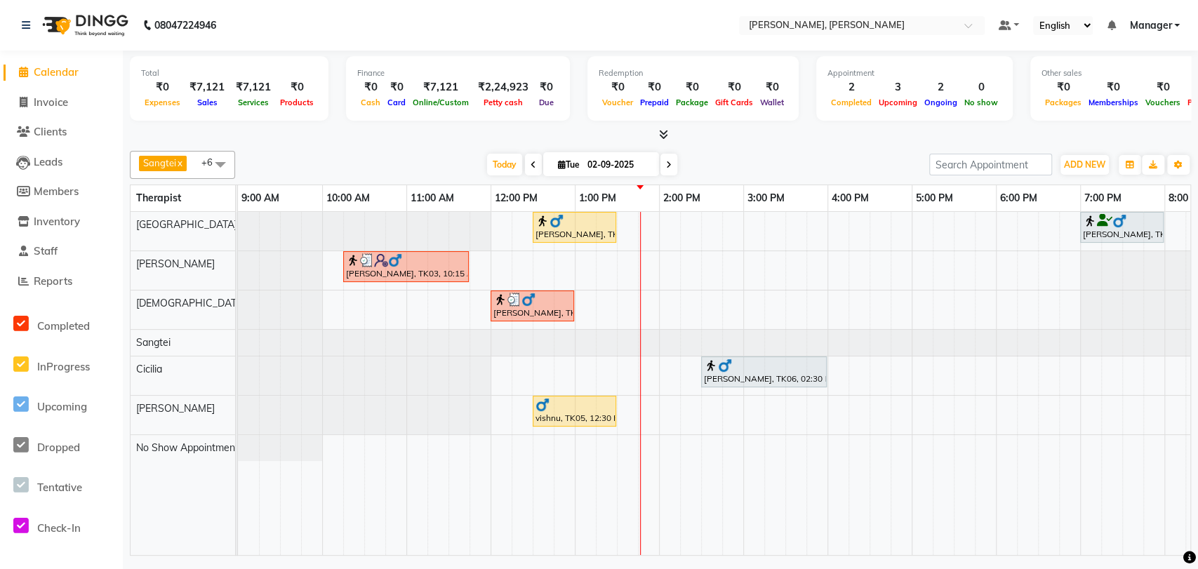
click at [558, 226] on img at bounding box center [557, 221] width 14 height 14
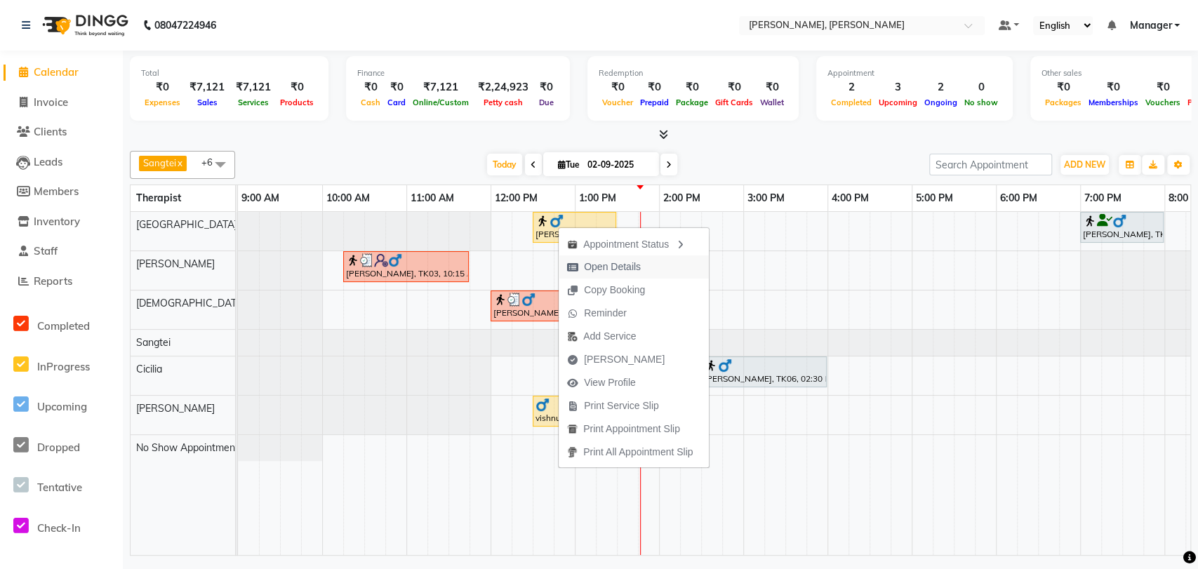
click at [588, 268] on span "Open Details" at bounding box center [612, 267] width 57 height 15
select select "1"
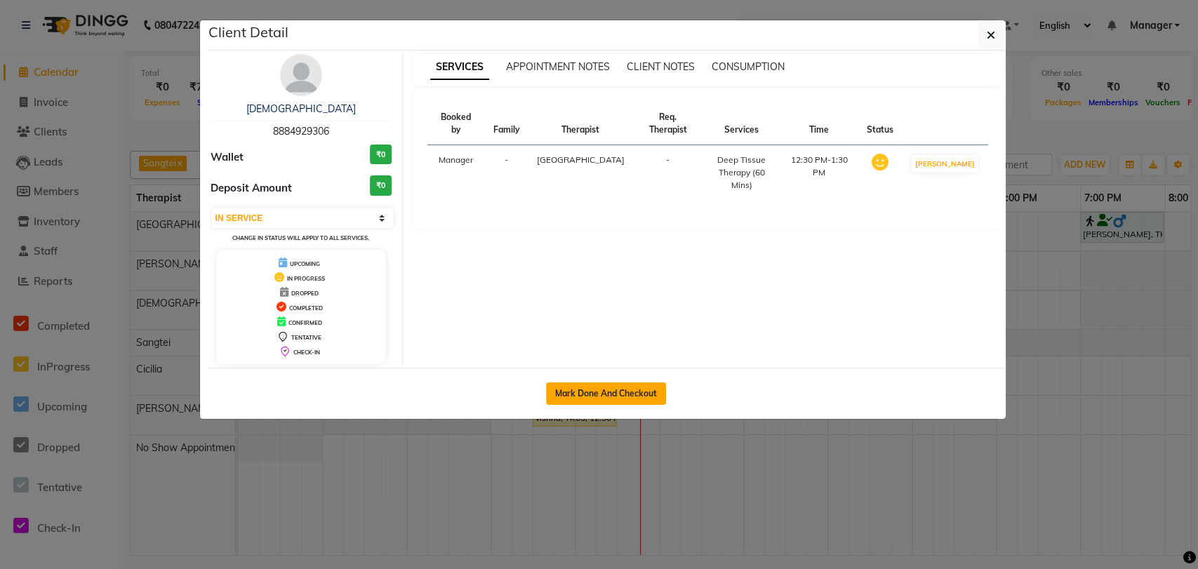
click at [581, 388] on button "Mark Done And Checkout" at bounding box center [606, 394] width 120 height 22
select select "7301"
select select "service"
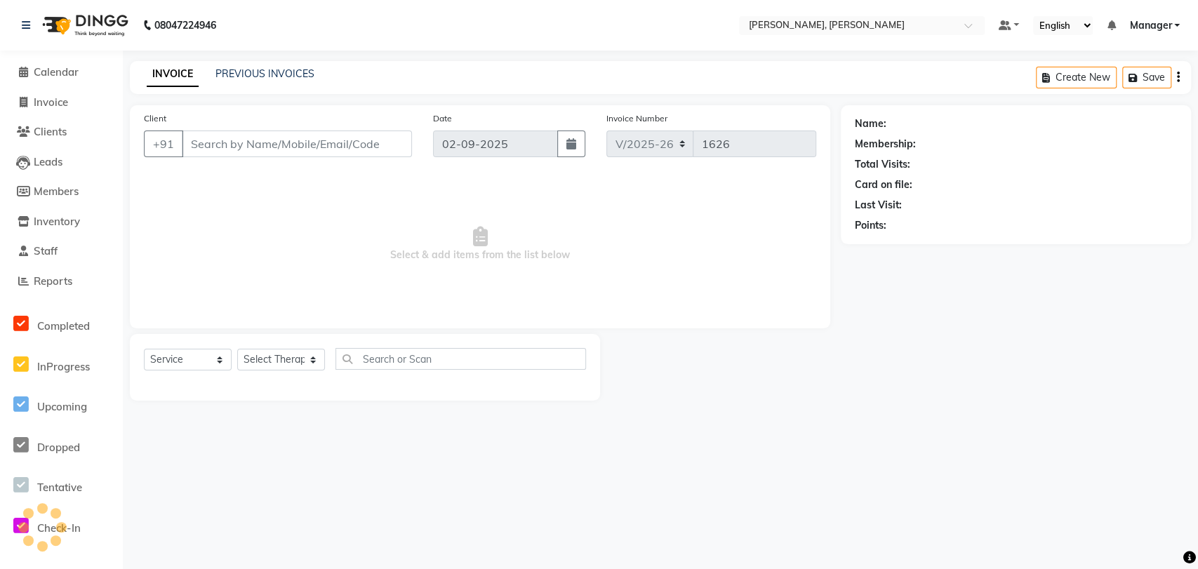
type input "8884929306"
select select "63061"
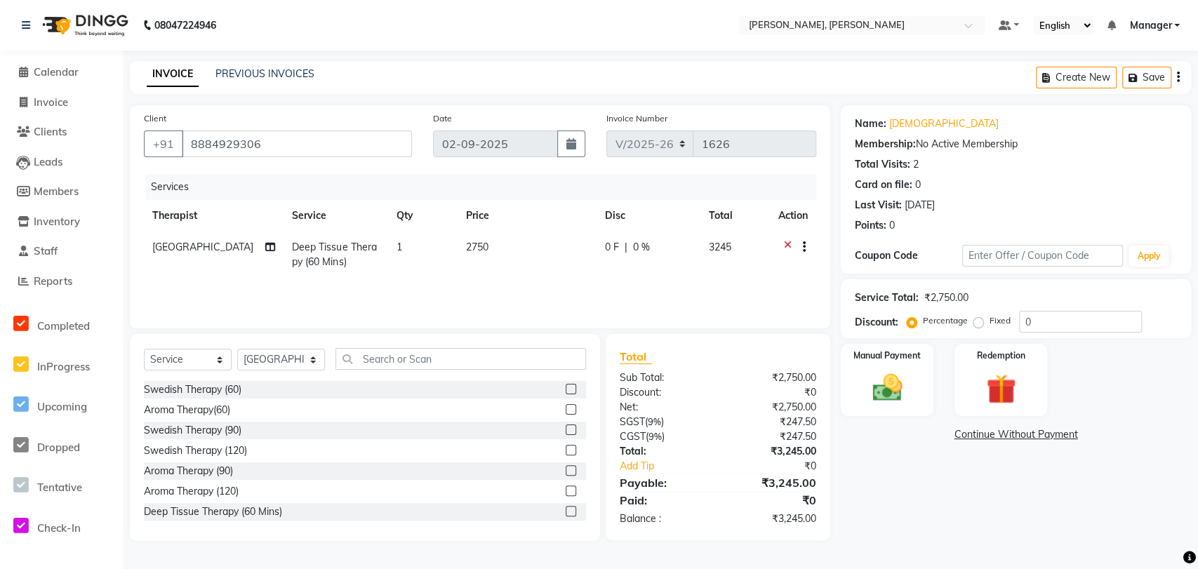
click at [634, 248] on span "0 %" at bounding box center [640, 247] width 17 height 15
select select "63061"
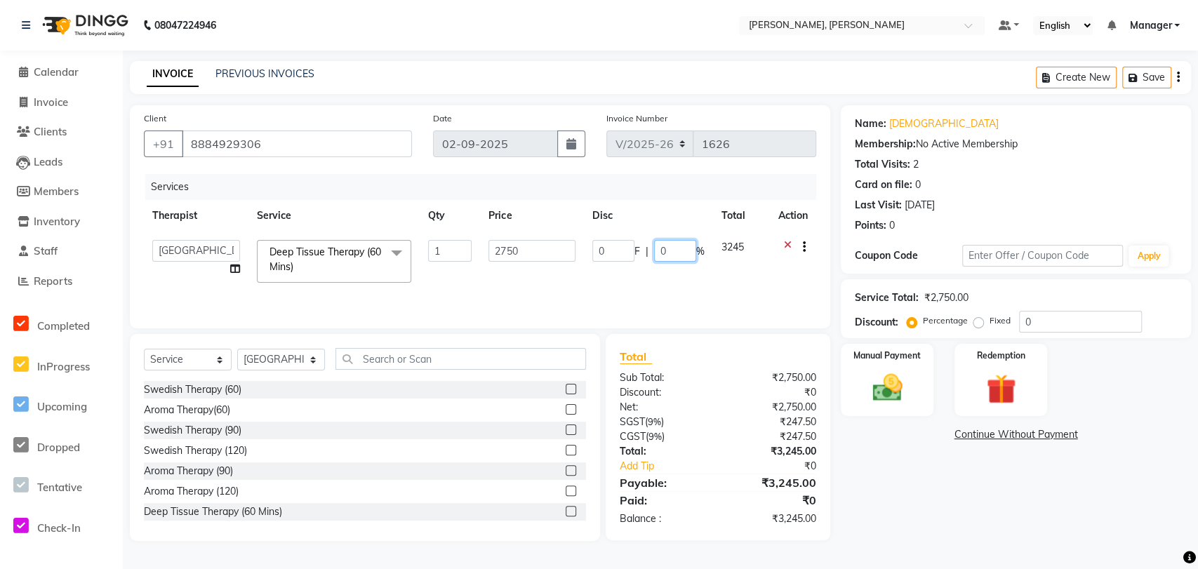
click at [668, 250] on input "0" at bounding box center [675, 251] width 42 height 22
type input "10"
click at [708, 366] on div "Total Sub Total: ₹2,750.00 Discount: ₹0 Net: ₹2,750.00 SGST ( 9% ) ₹247.50 CGST…" at bounding box center [712, 437] width 194 height 178
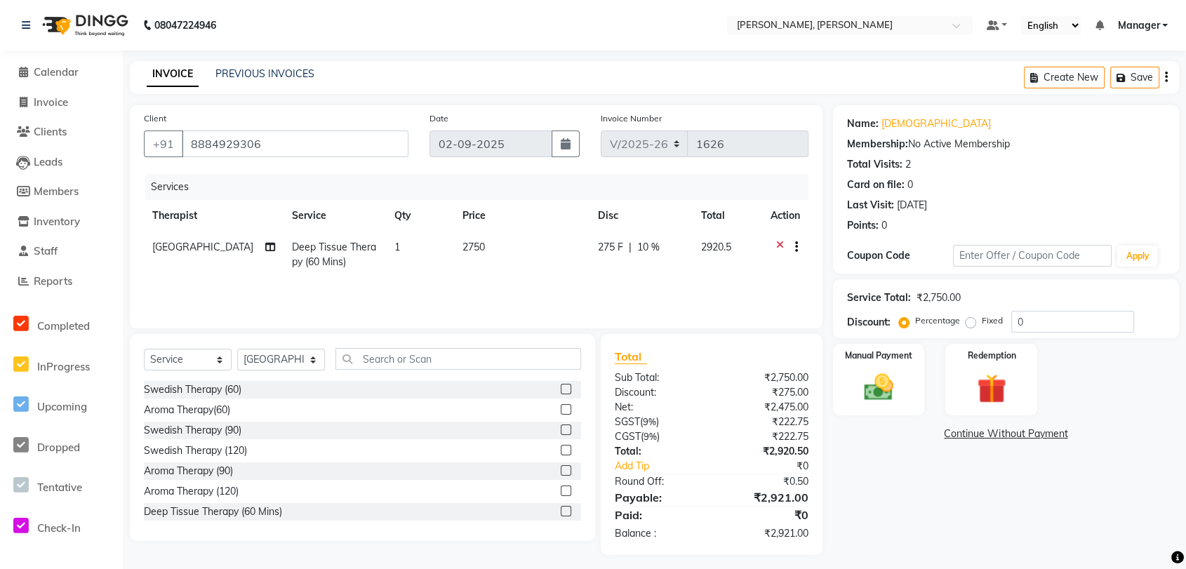
click at [950, 363] on div "Manual Payment Redemption" at bounding box center [1006, 380] width 367 height 72
click at [893, 378] on img at bounding box center [879, 387] width 50 height 35
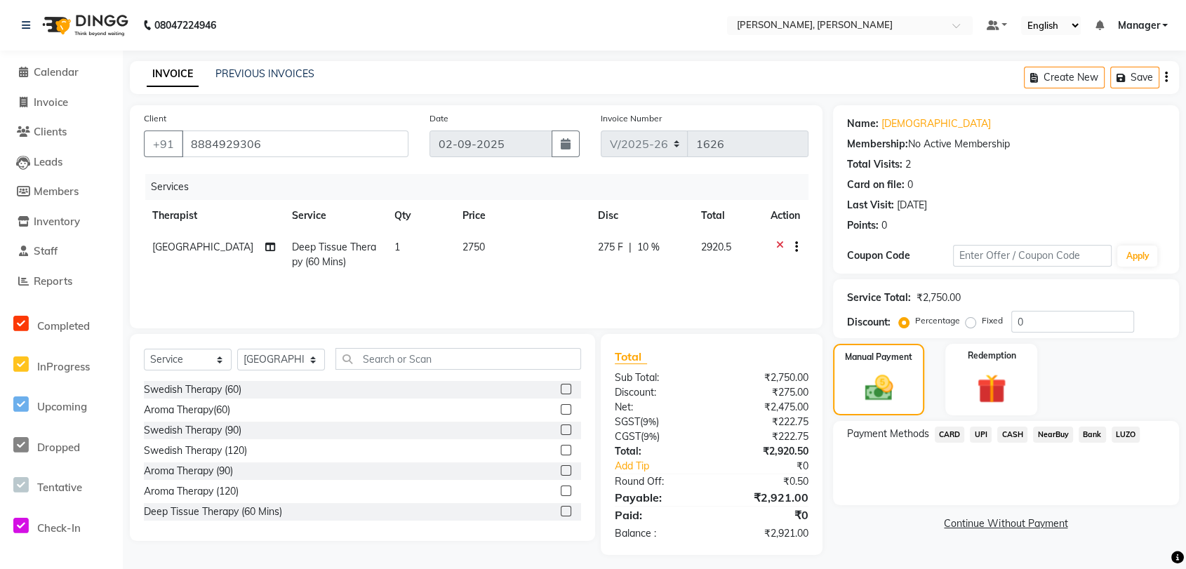
click at [946, 434] on span "CARD" at bounding box center [950, 435] width 30 height 16
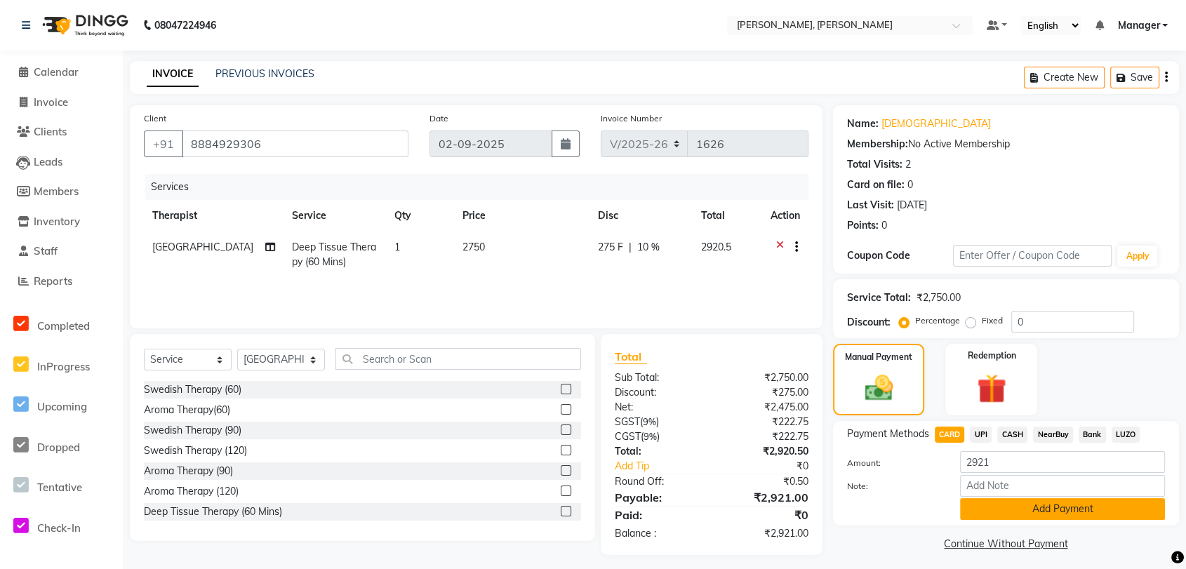
click at [950, 512] on button "Add Payment" at bounding box center [1062, 509] width 205 height 22
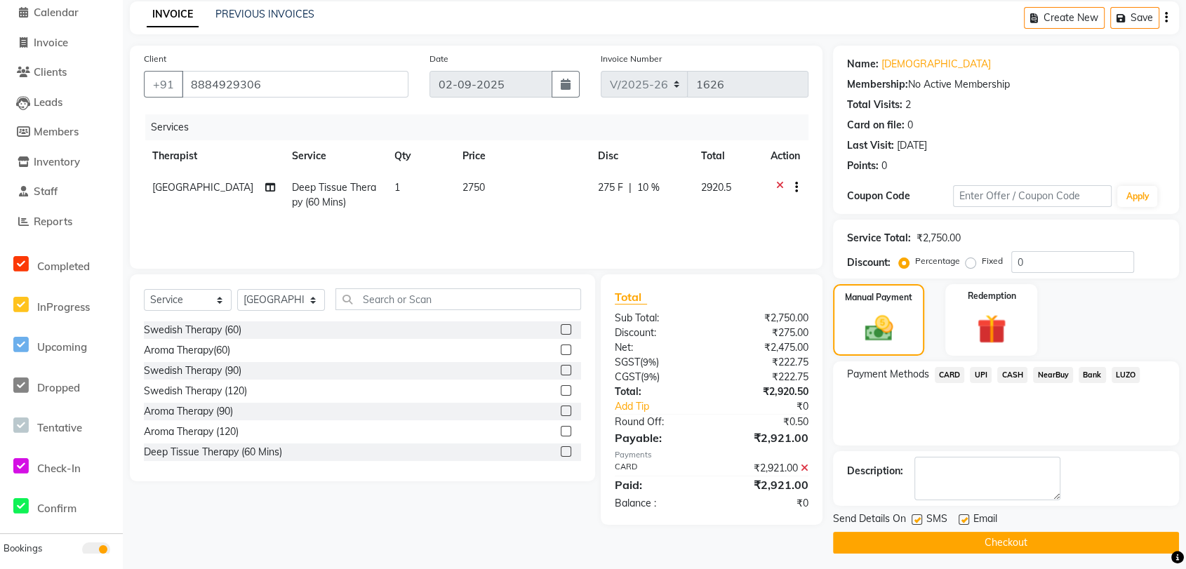
scroll to position [65, 0]
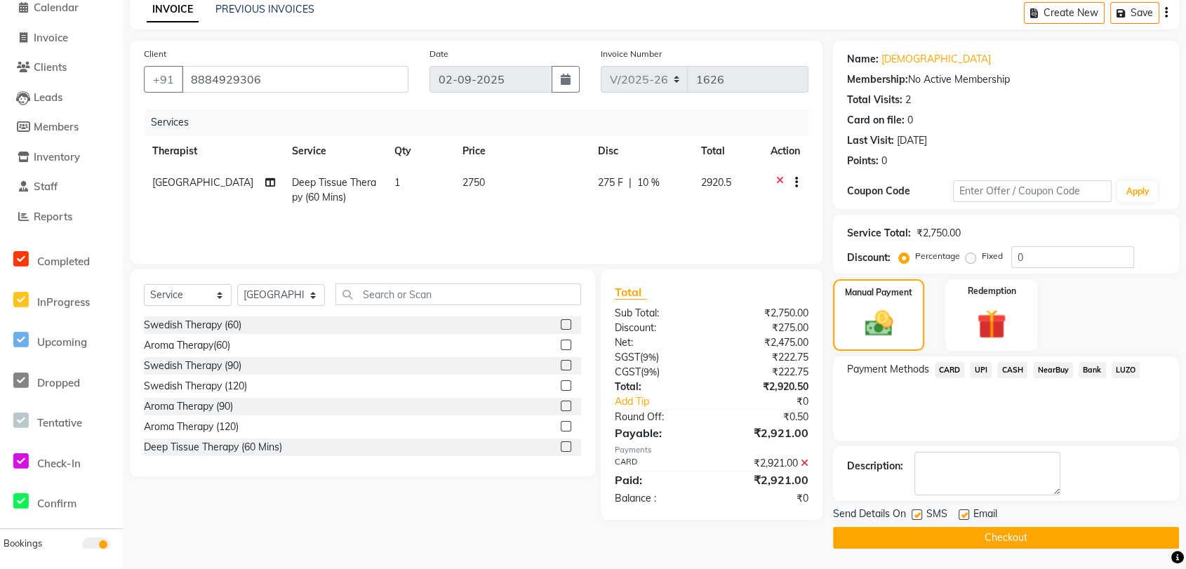
click at [950, 530] on button "Checkout" at bounding box center [1006, 538] width 346 height 22
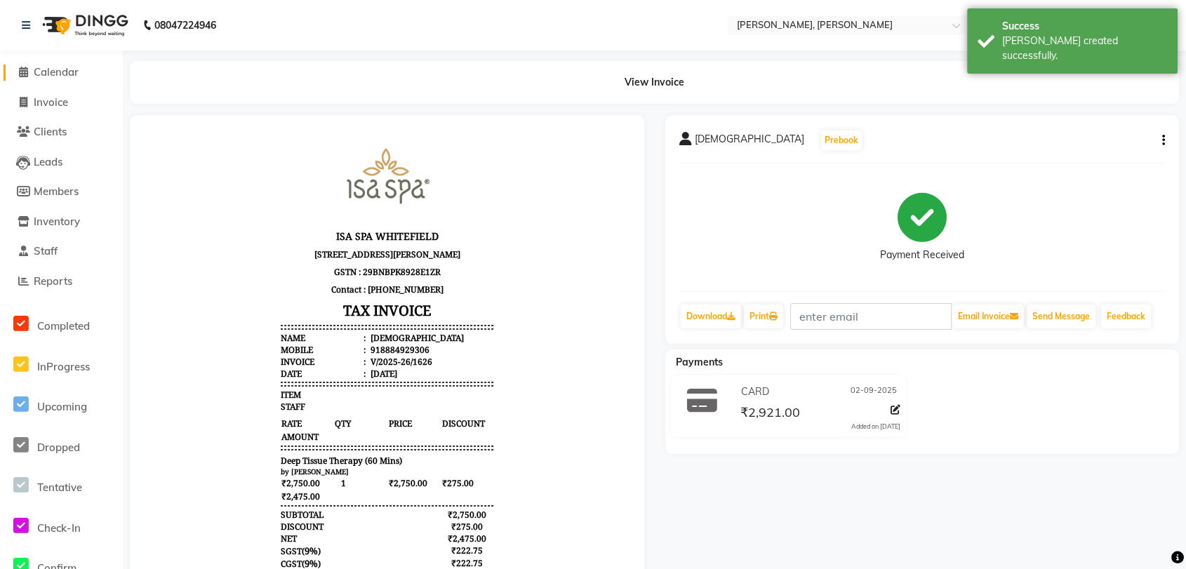
click at [58, 72] on span "Calendar" at bounding box center [56, 71] width 45 height 13
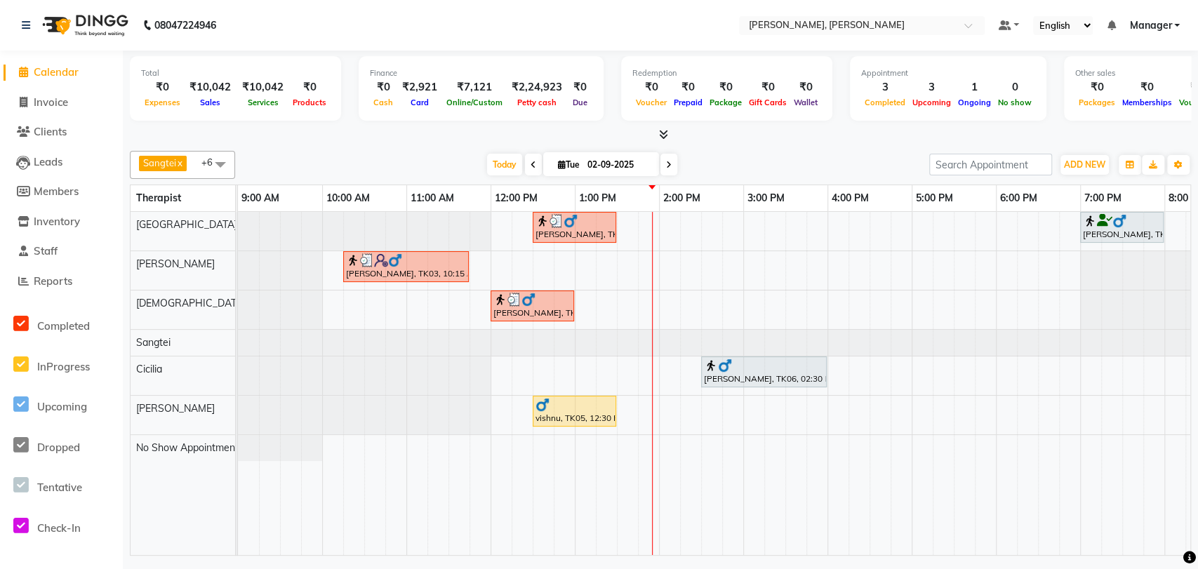
click at [562, 232] on div "[PERSON_NAME], TK07, 12:30 PM-01:30 PM, Deep Tissue Therapy (60 Mins)" at bounding box center [574, 227] width 81 height 27
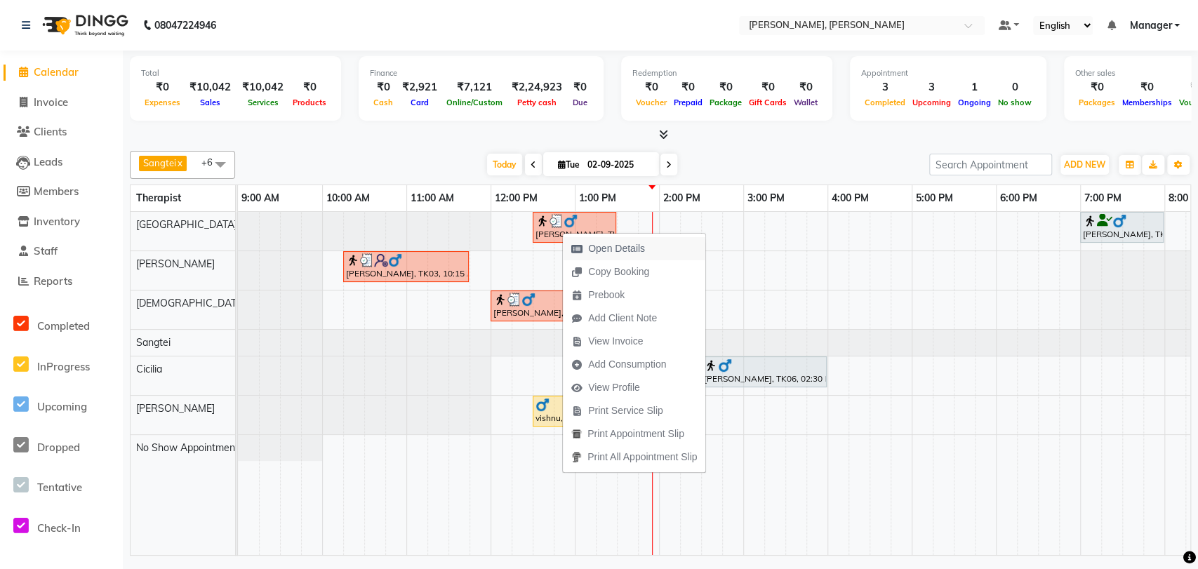
click at [612, 244] on span "Open Details" at bounding box center [616, 248] width 57 height 15
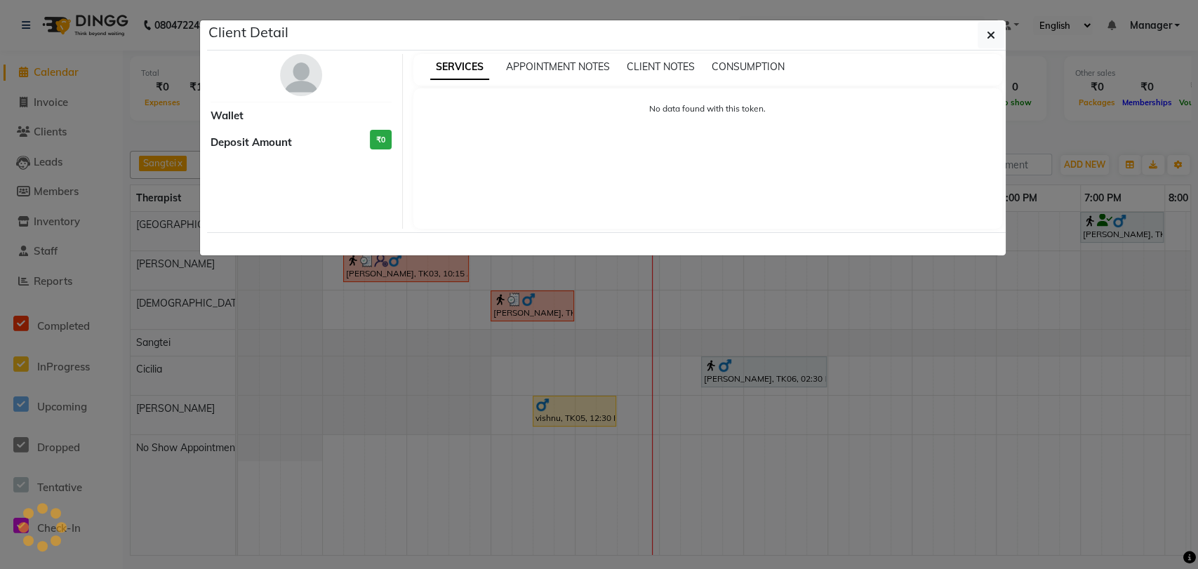
select select "3"
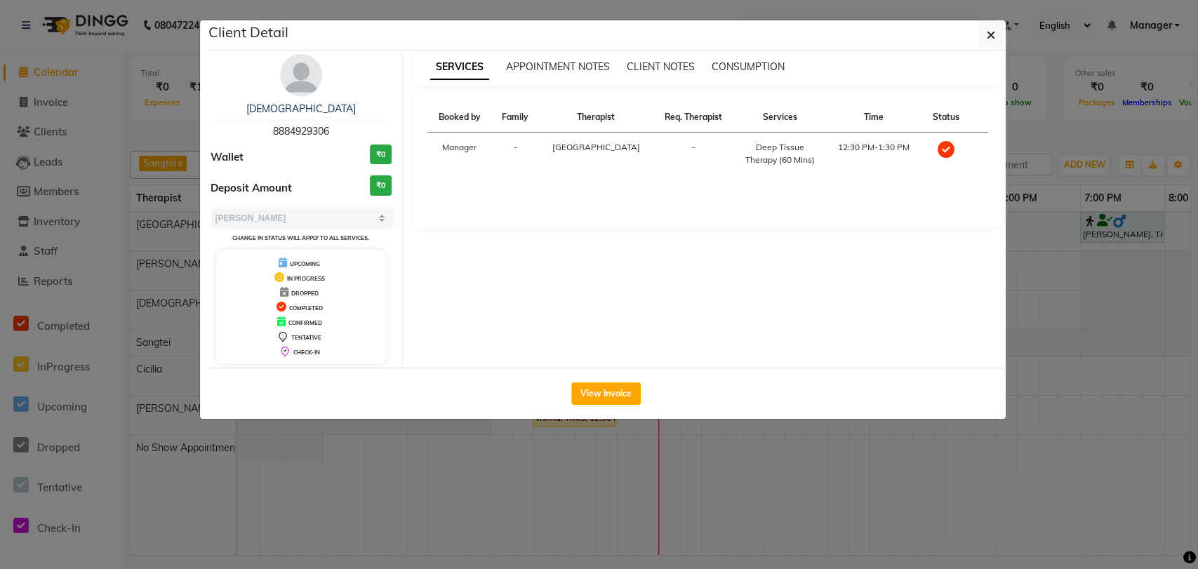
click at [0, 345] on ngb-modal-window "Client Detail [PERSON_NAME] 8884929306 Wallet ₹0 Deposit Amount ₹0 Select MARK …" at bounding box center [599, 284] width 1198 height 569
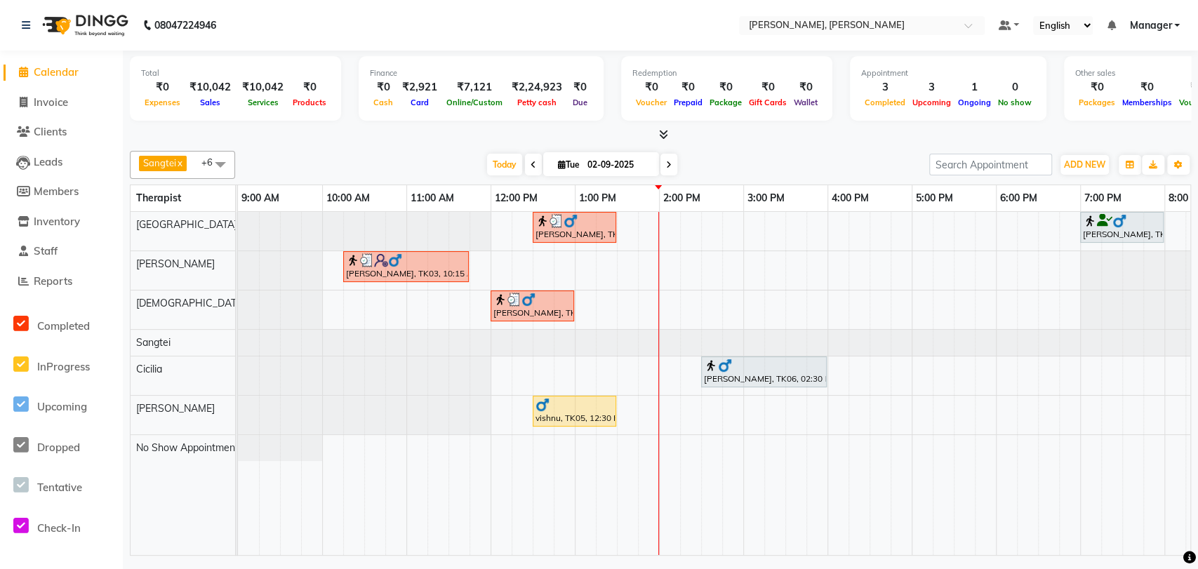
click at [577, 417] on div "vishnu, TK05, 12:30 PM-01:30 PM, Deep Tissue Therapy (60 Mins)" at bounding box center [574, 411] width 81 height 27
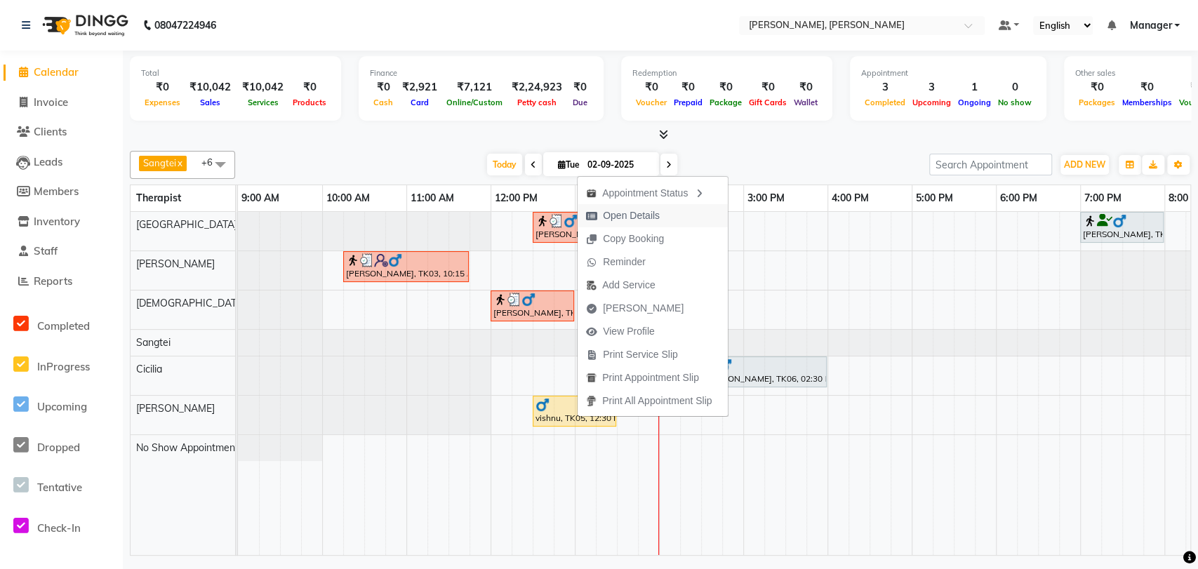
click at [651, 221] on span "Open Details" at bounding box center [631, 215] width 57 height 15
select select "1"
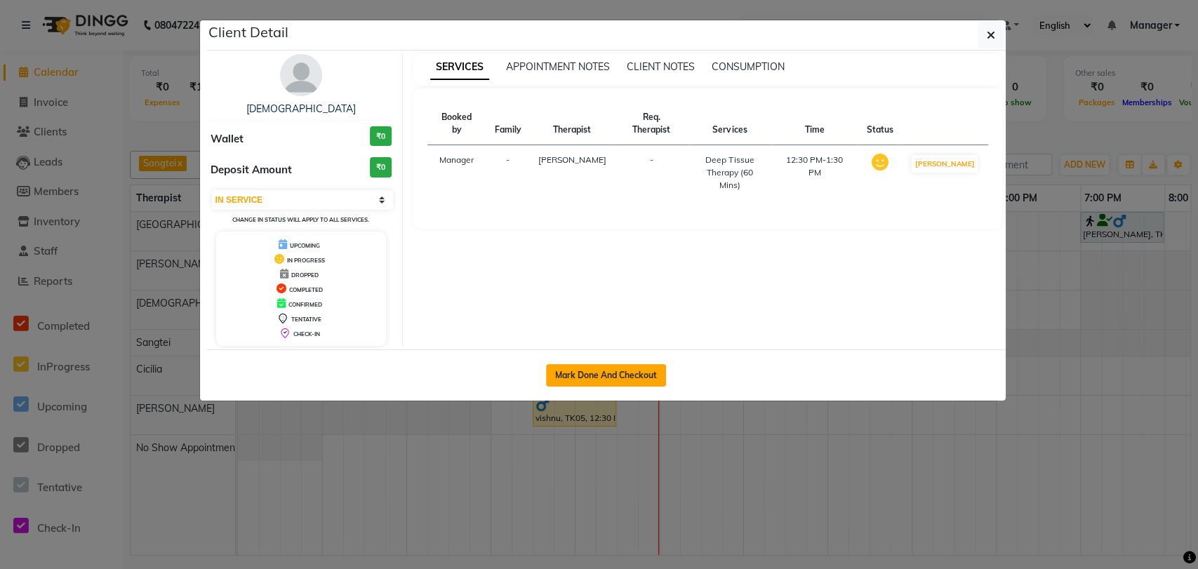
click at [638, 382] on button "Mark Done And Checkout" at bounding box center [606, 375] width 120 height 22
select select "service"
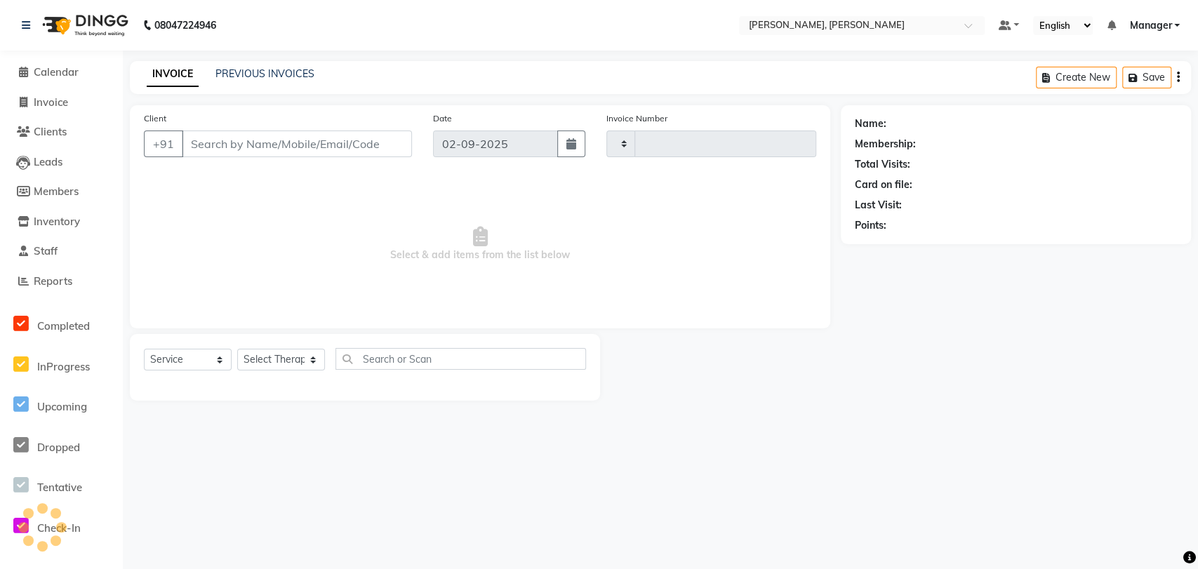
type input "1627"
select select "7301"
type input "9886734594"
select select "88461"
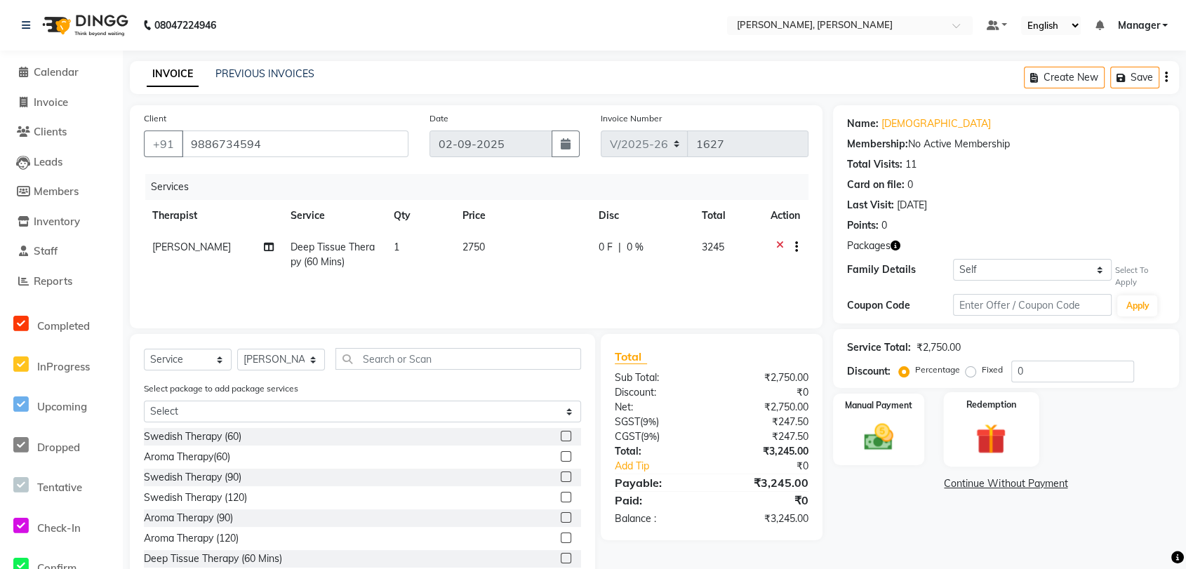
click at [950, 417] on div "Redemption" at bounding box center [991, 429] width 95 height 74
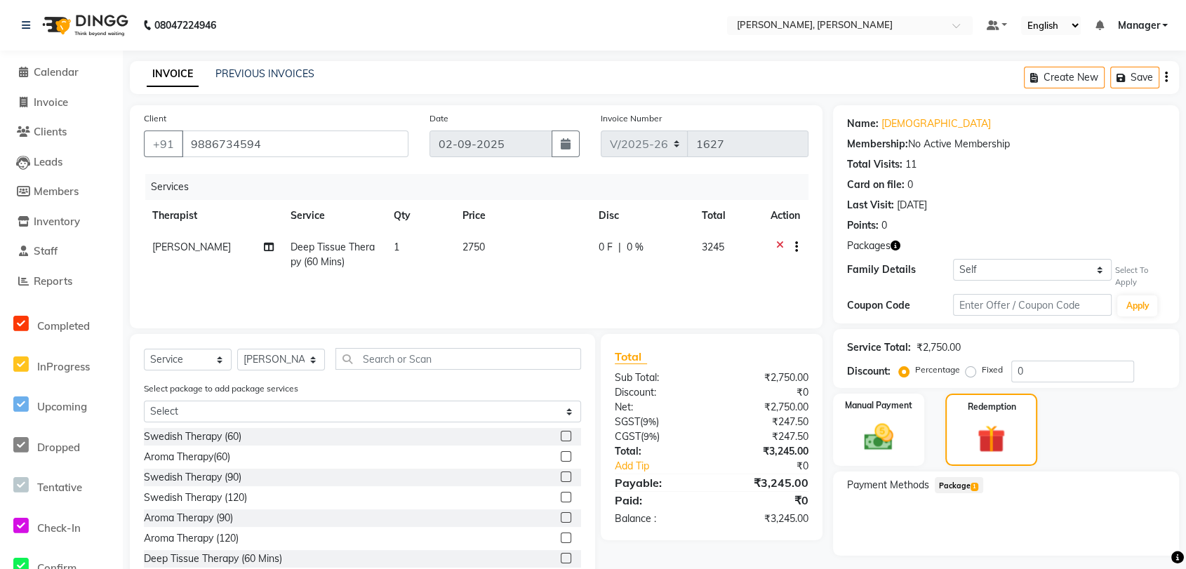
click at [950, 484] on span "Package 1" at bounding box center [959, 485] width 48 height 16
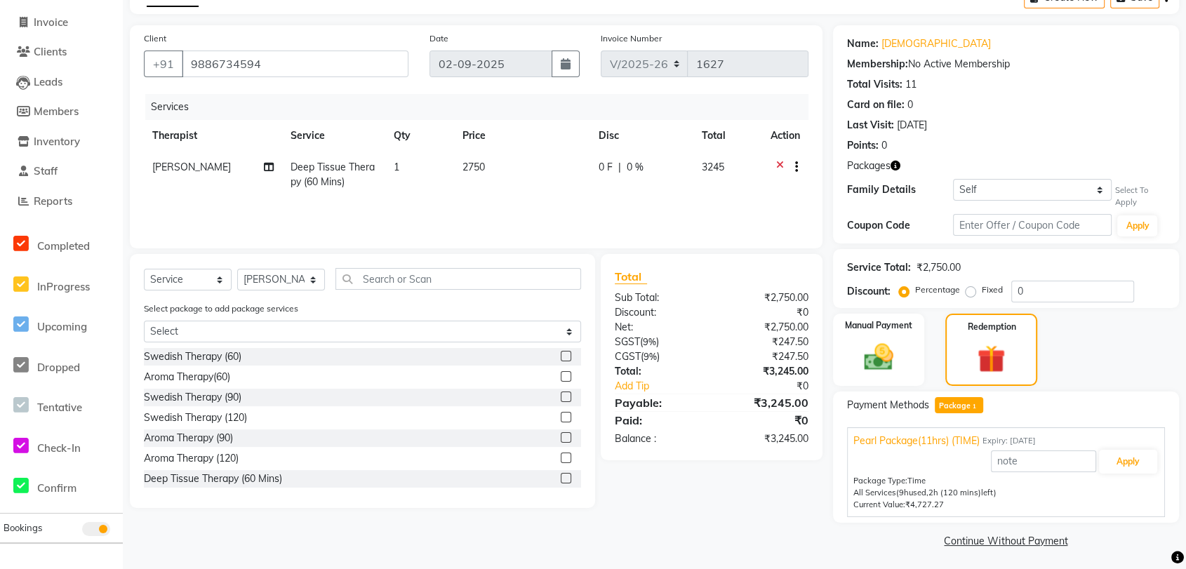
scroll to position [83, 0]
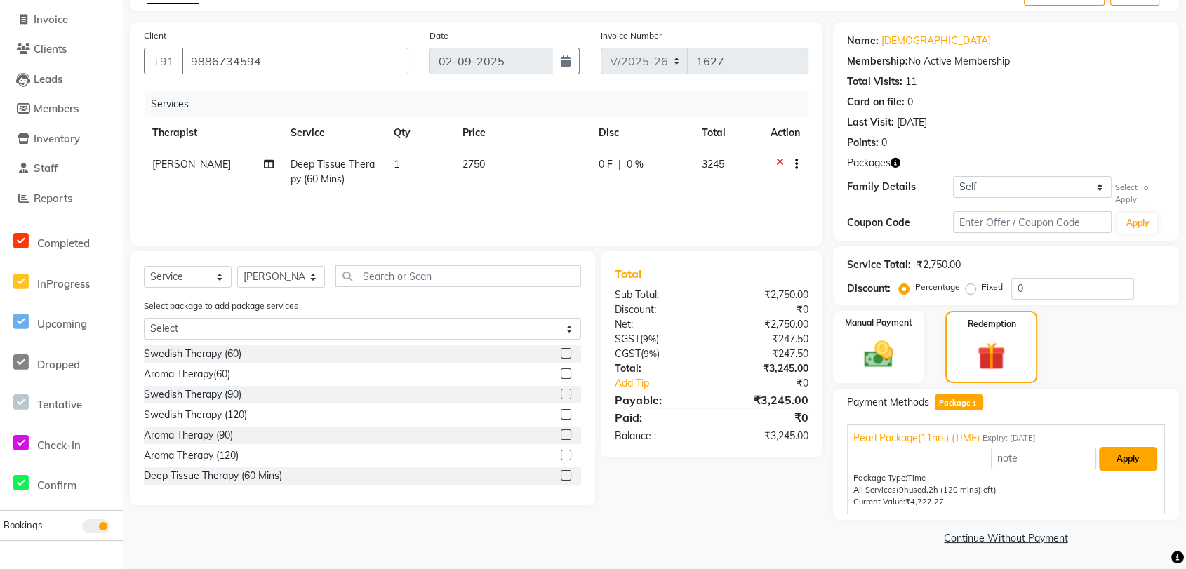
click at [950, 456] on button "Apply" at bounding box center [1128, 459] width 58 height 24
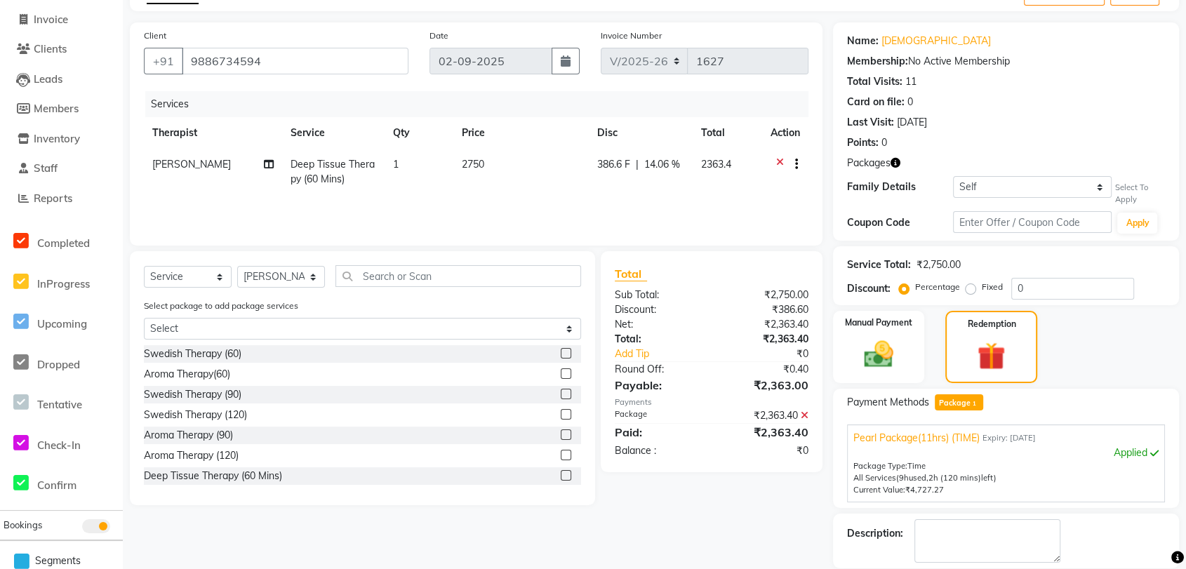
scroll to position [150, 0]
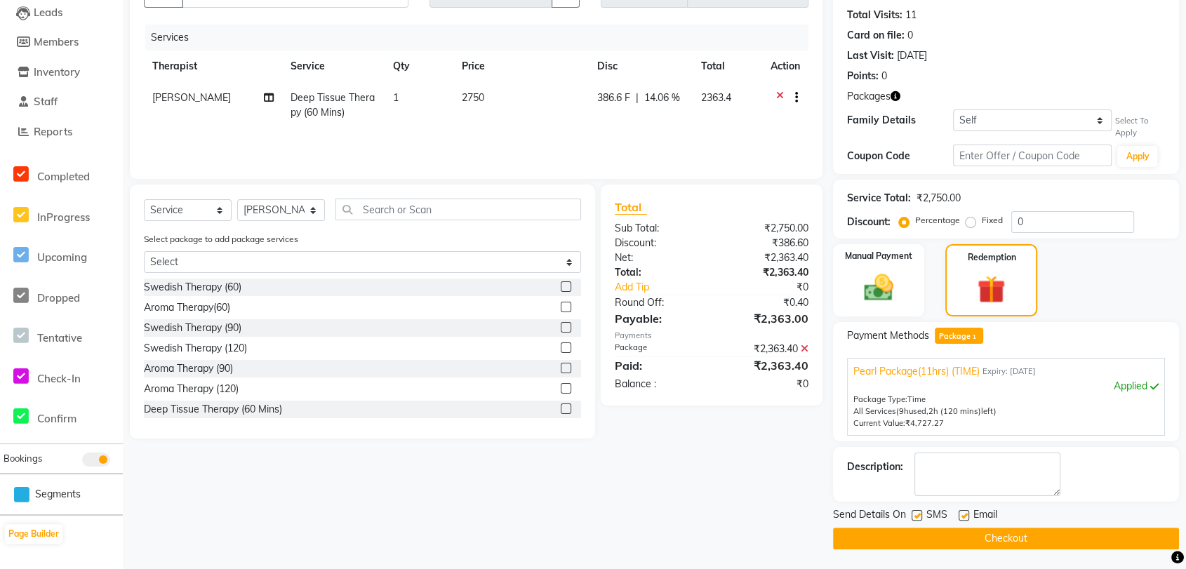
click at [889, 535] on button "Checkout" at bounding box center [1006, 539] width 346 height 22
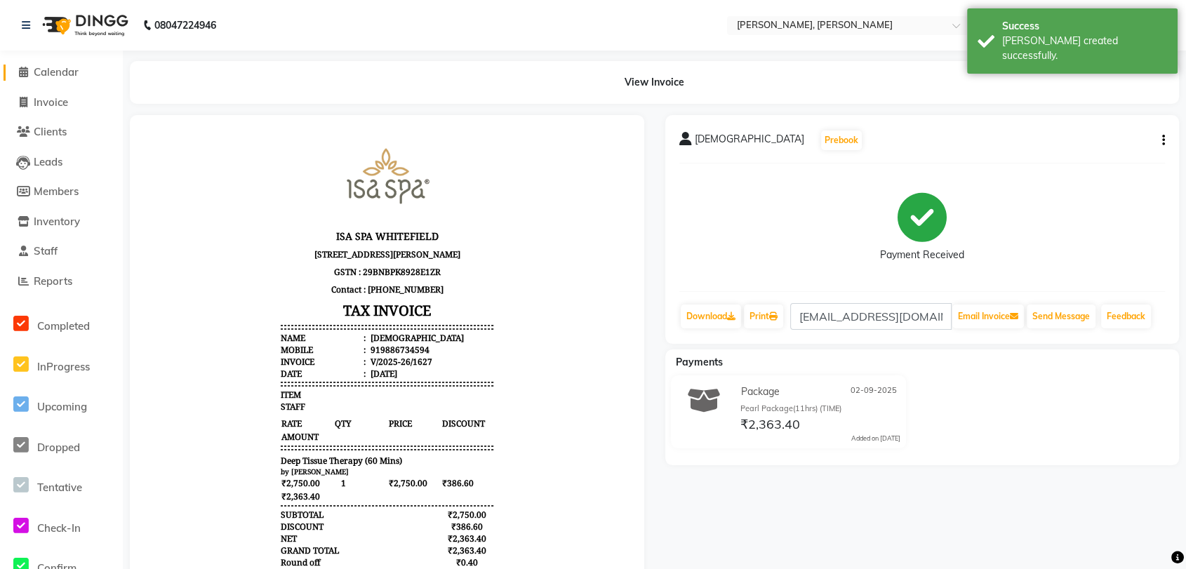
click at [84, 67] on link "Calendar" at bounding box center [62, 73] width 116 height 16
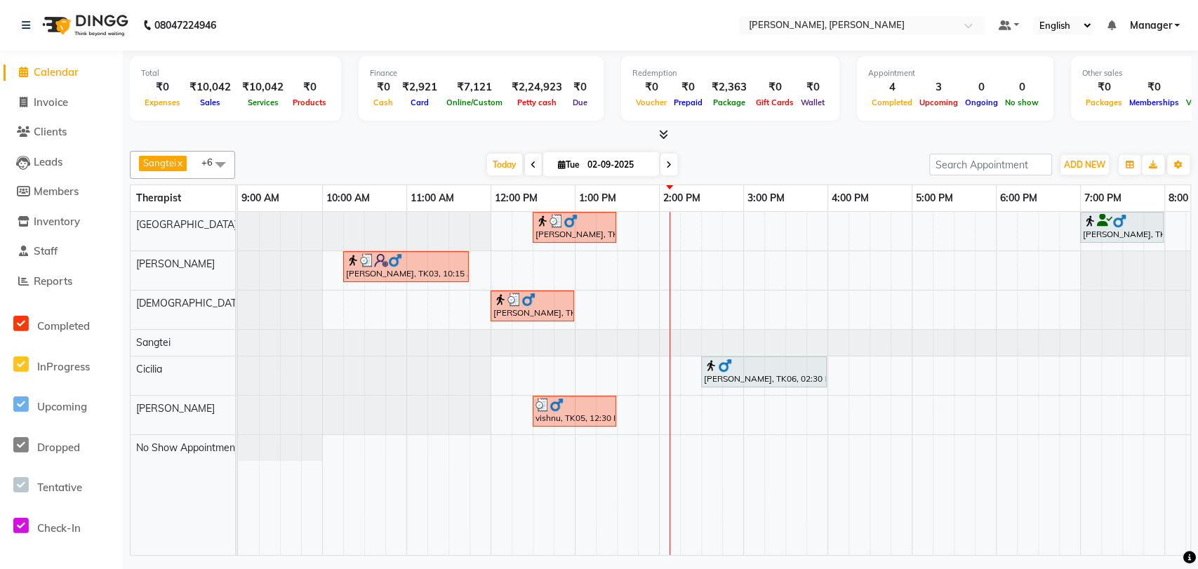
click at [566, 232] on div "[PERSON_NAME], TK07, 12:30 PM-01:30 PM, Deep Tissue Therapy (60 Mins)" at bounding box center [574, 227] width 81 height 27
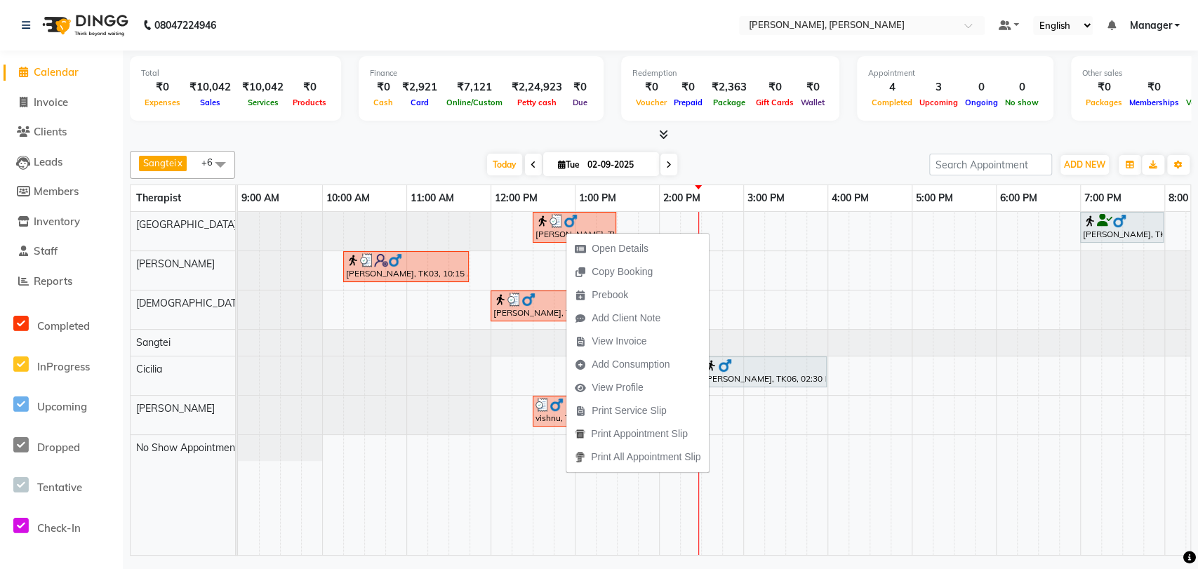
click at [777, 139] on div at bounding box center [660, 135] width 1061 height 15
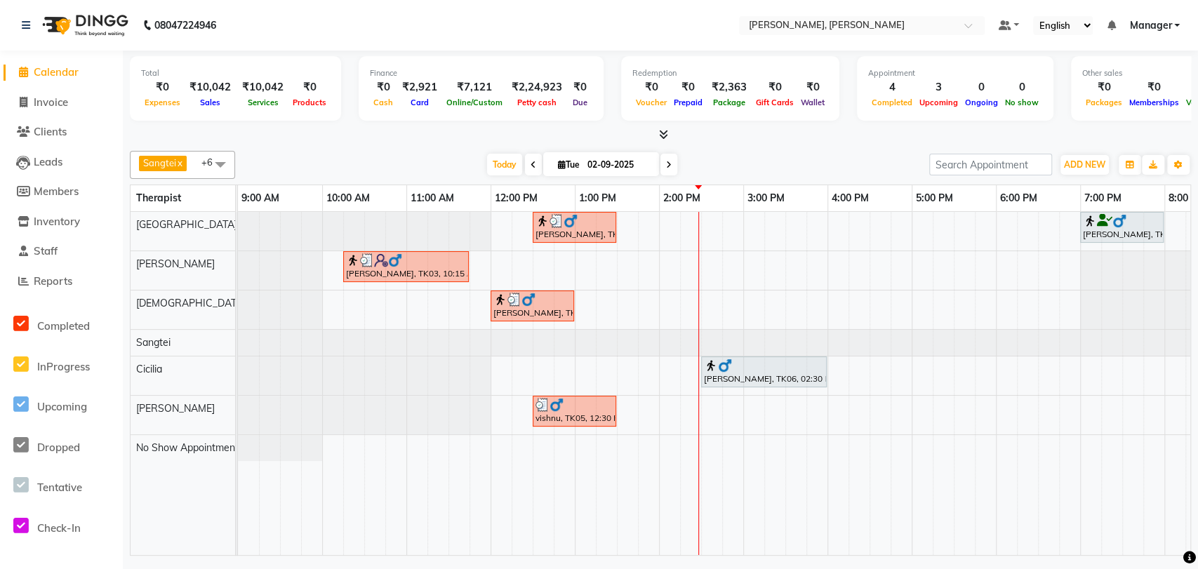
click at [748, 364] on div at bounding box center [764, 366] width 120 height 14
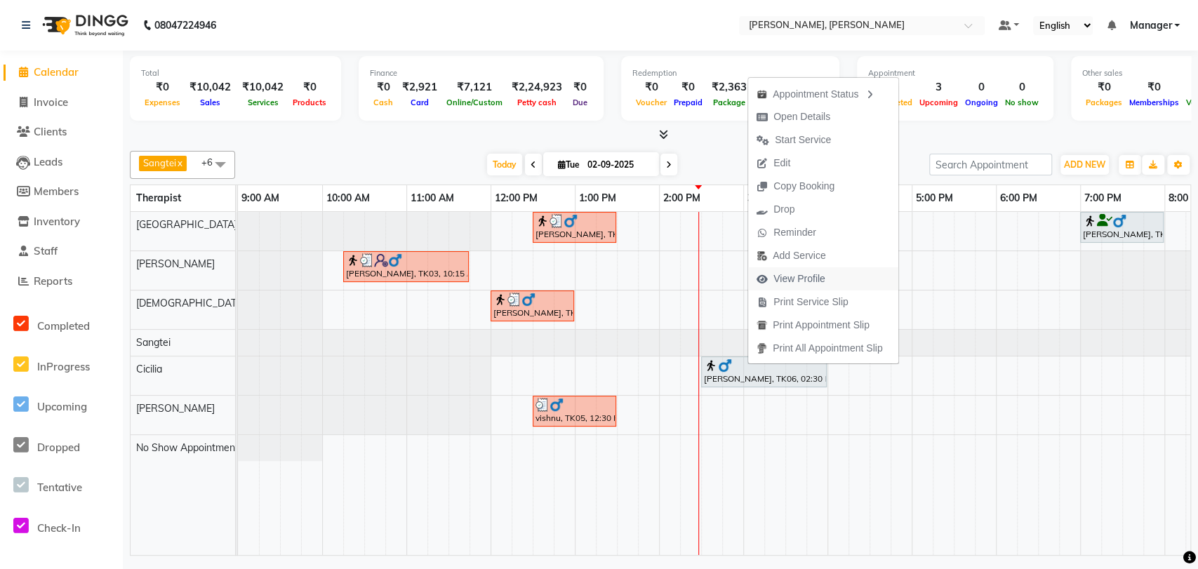
click at [801, 276] on span "View Profile" at bounding box center [800, 279] width 52 height 15
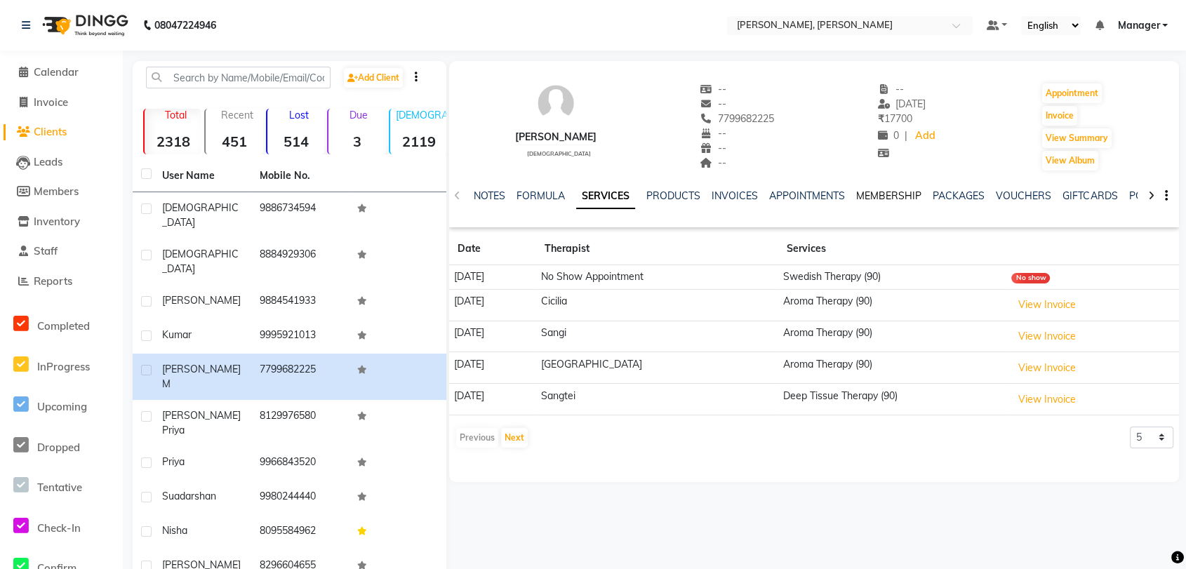
click at [906, 201] on link "MEMBERSHIP" at bounding box center [888, 196] width 65 height 13
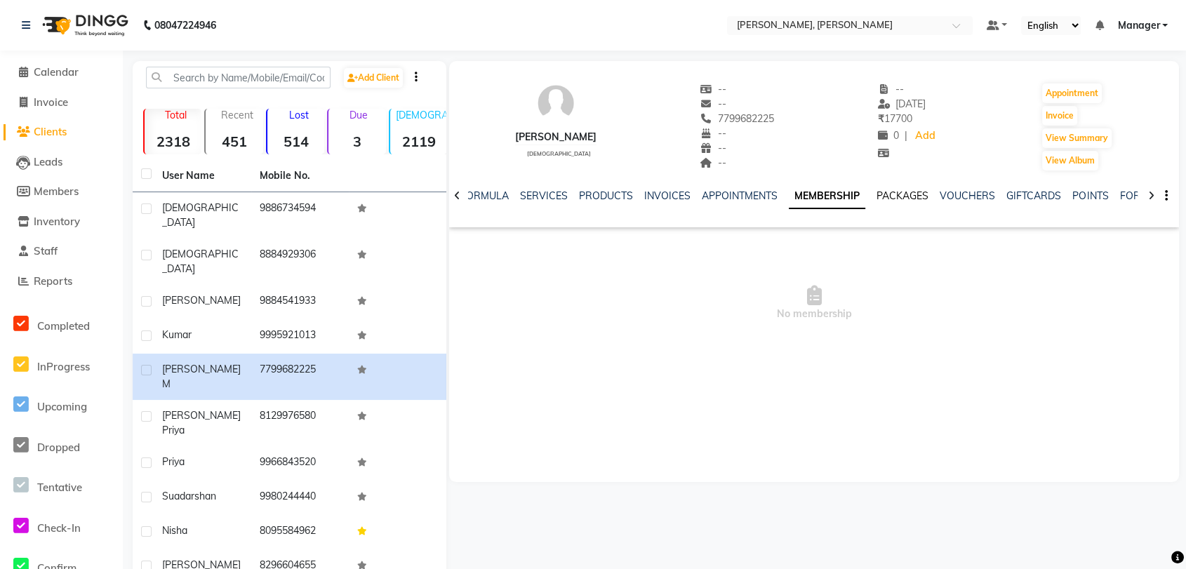
click at [901, 194] on link "PACKAGES" at bounding box center [903, 196] width 52 height 13
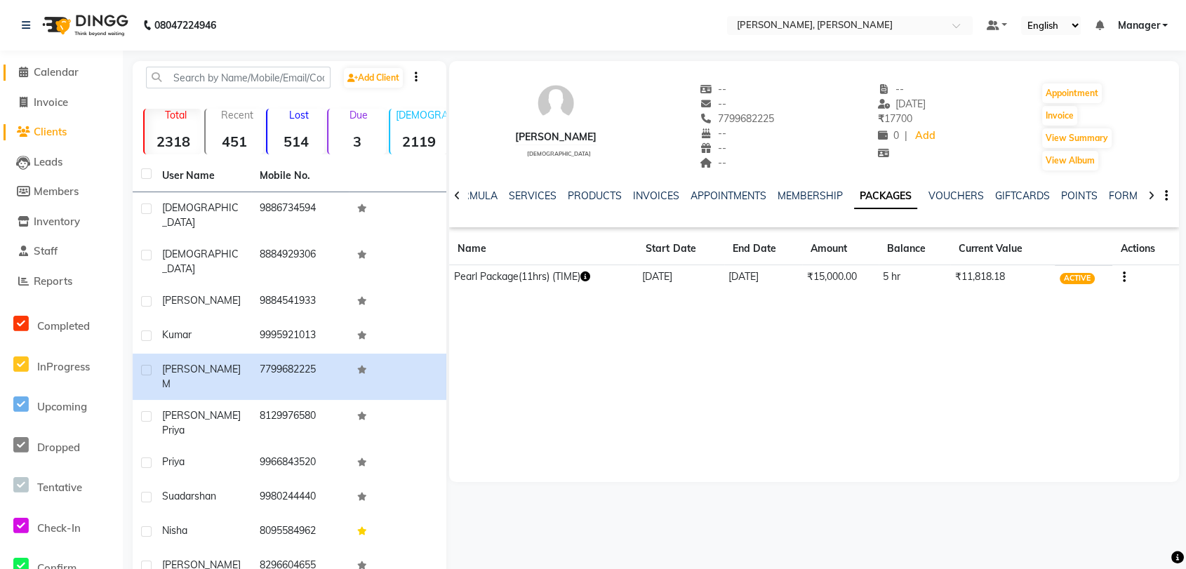
click at [41, 76] on span "Calendar" at bounding box center [56, 71] width 45 height 13
